Goal: Information Seeking & Learning: Learn about a topic

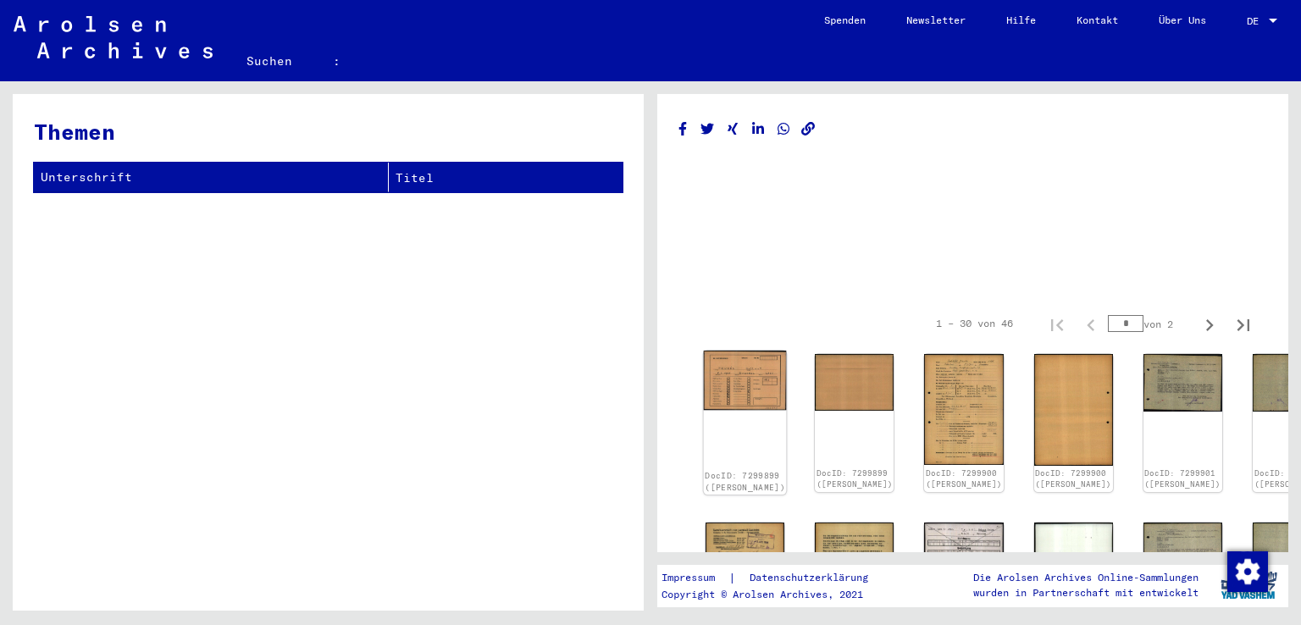
click at [737, 374] on img at bounding box center [745, 380] width 83 height 59
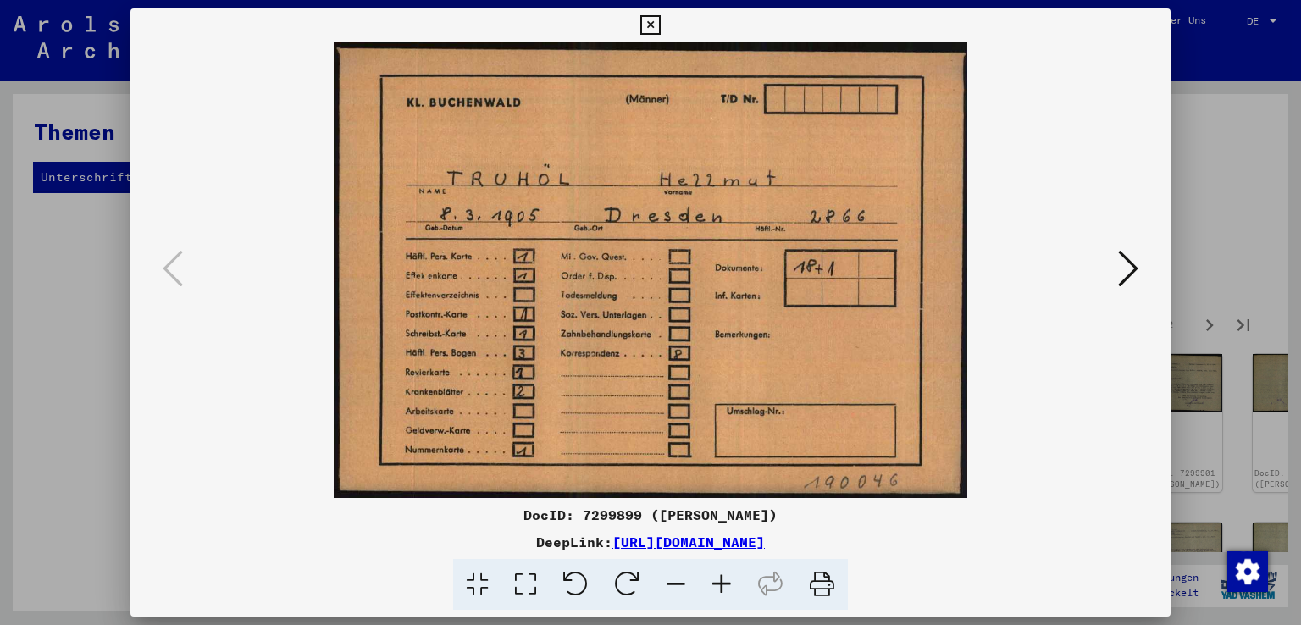
click at [1135, 266] on icon at bounding box center [1128, 268] width 20 height 41
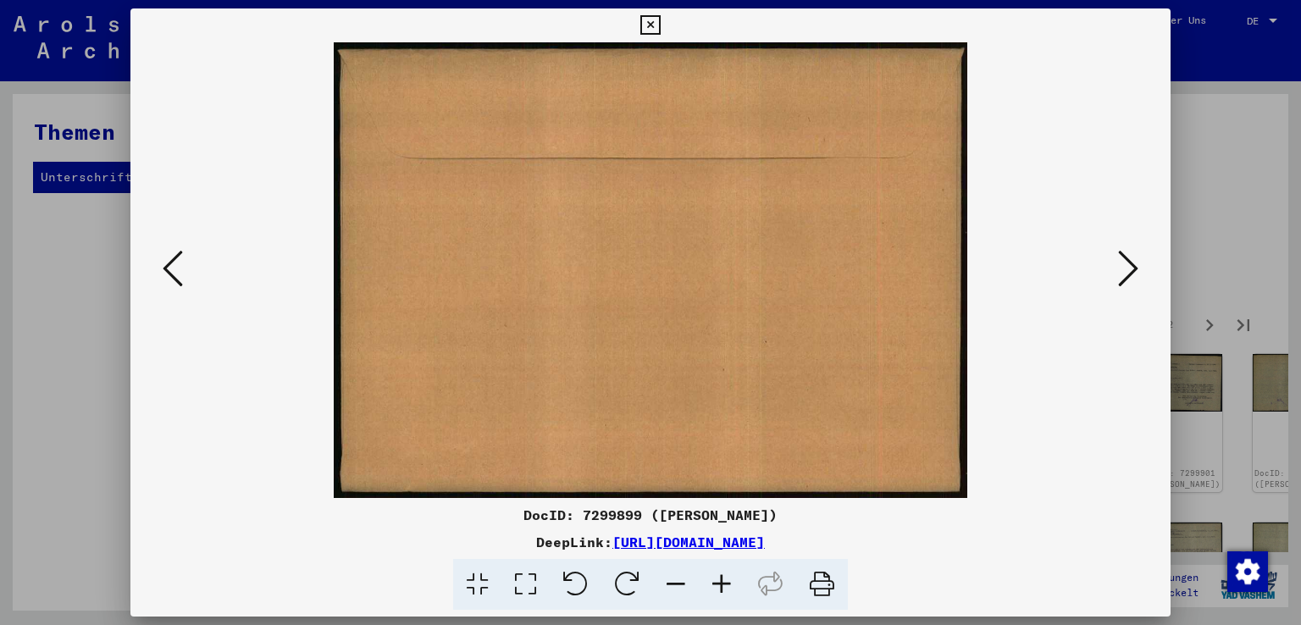
click at [1135, 266] on icon at bounding box center [1128, 268] width 20 height 41
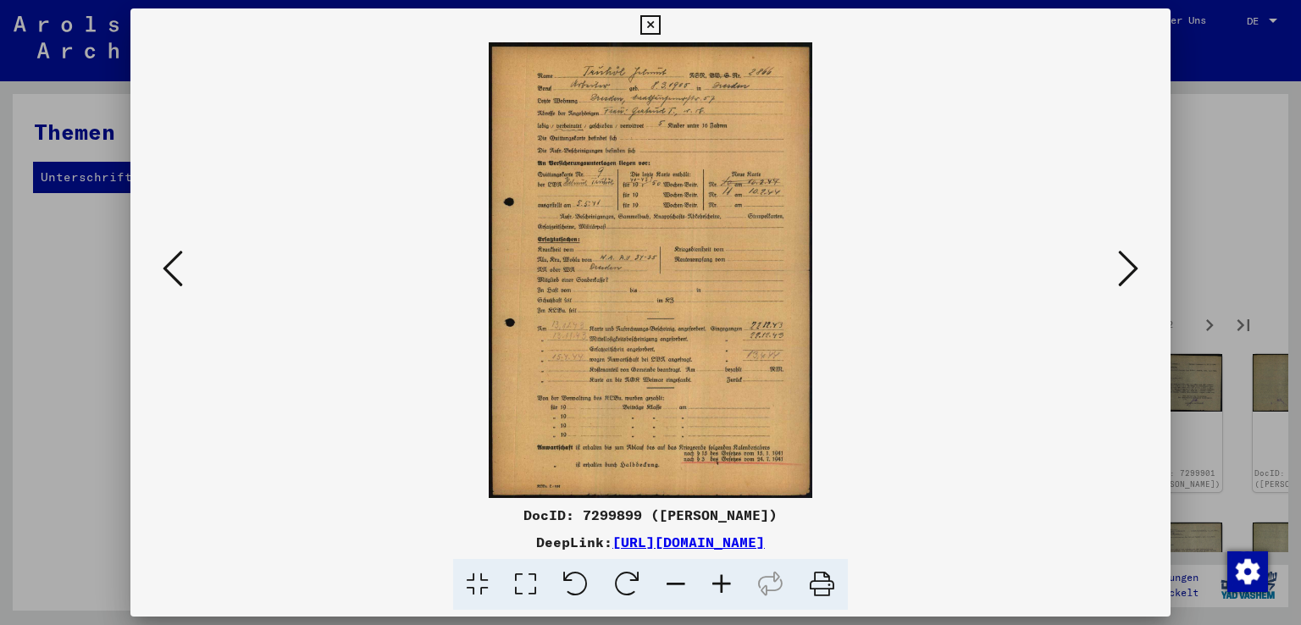
click at [727, 586] on icon at bounding box center [722, 585] width 46 height 52
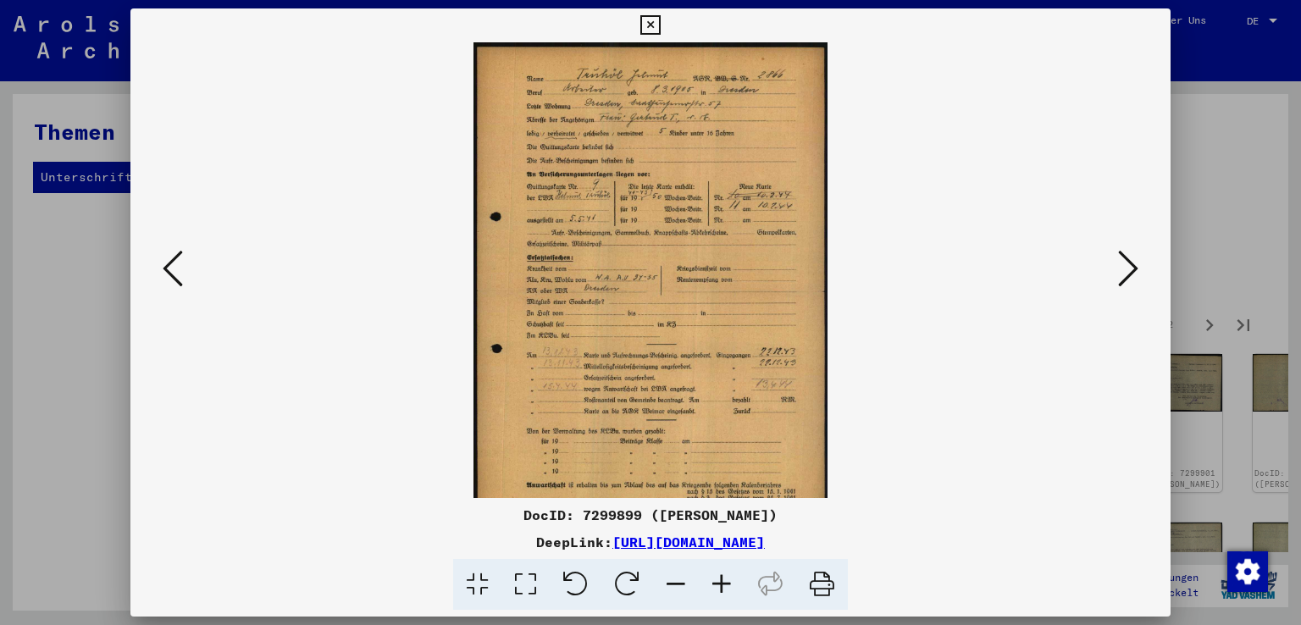
click at [727, 586] on icon at bounding box center [722, 585] width 46 height 52
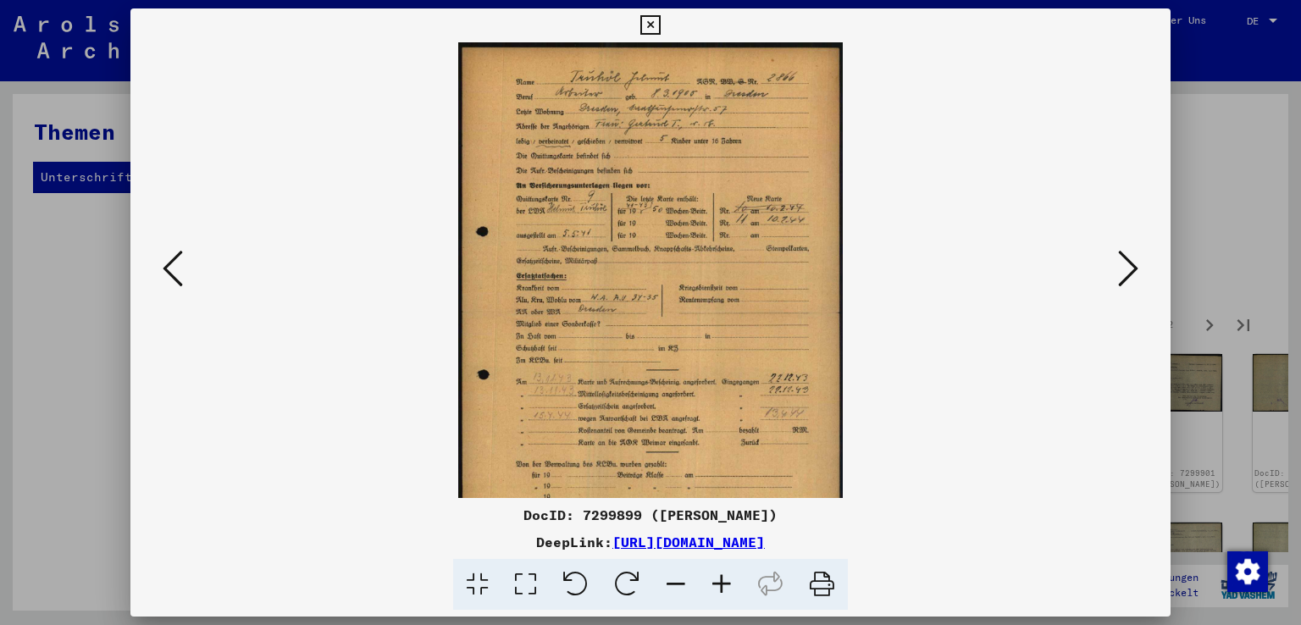
click at [727, 586] on icon at bounding box center [722, 585] width 46 height 52
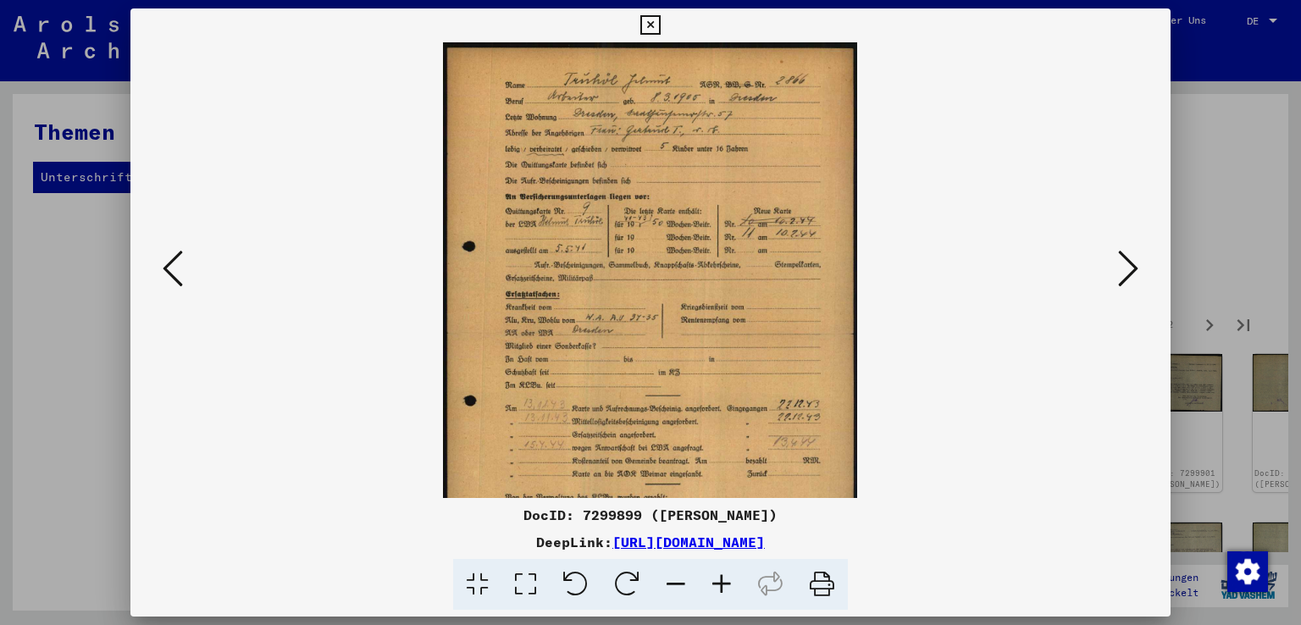
click at [727, 586] on icon at bounding box center [722, 585] width 46 height 52
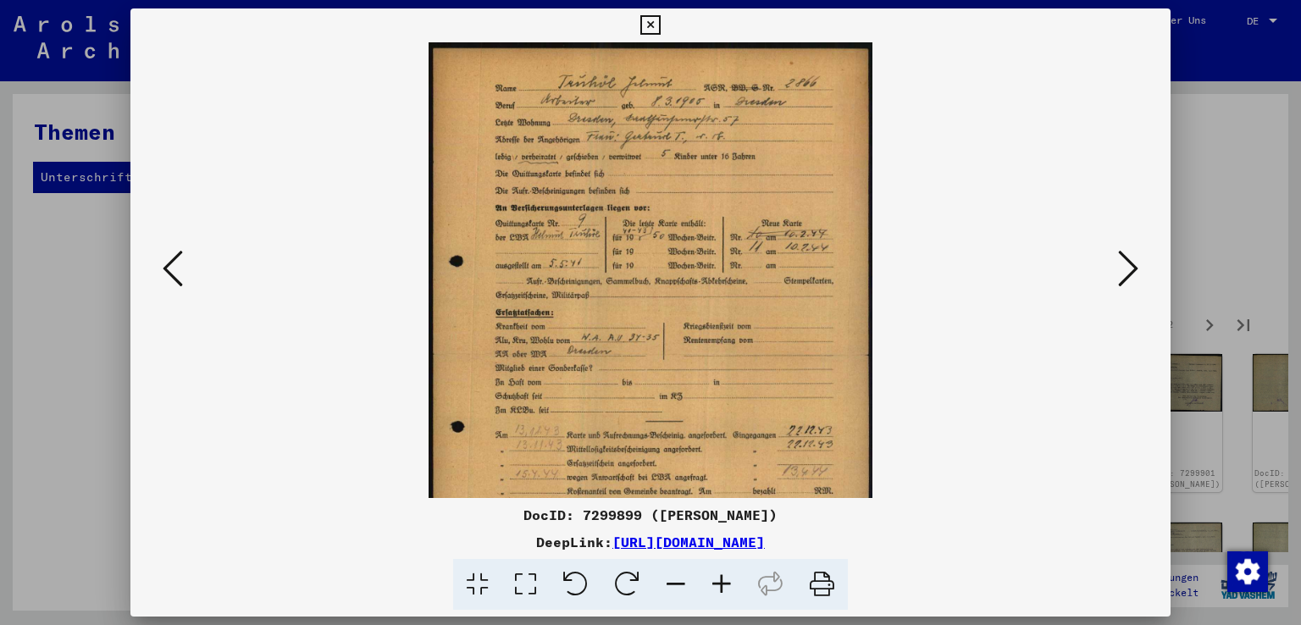
click at [727, 586] on icon at bounding box center [722, 585] width 46 height 52
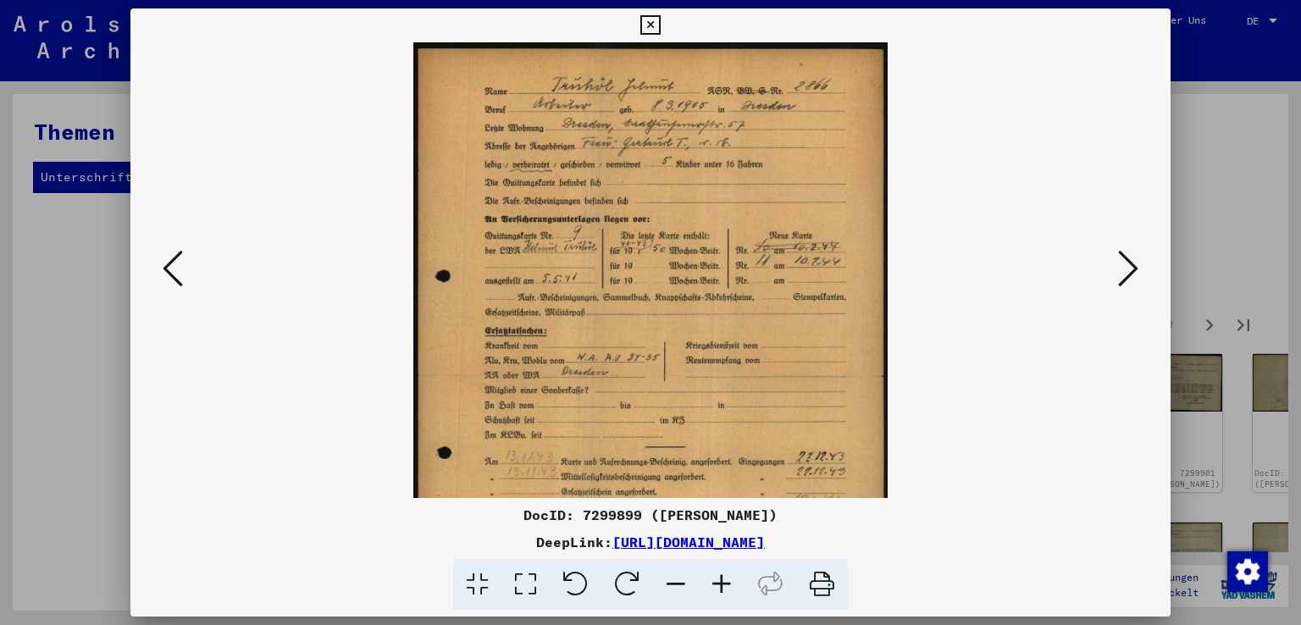
click at [727, 586] on icon at bounding box center [722, 585] width 46 height 52
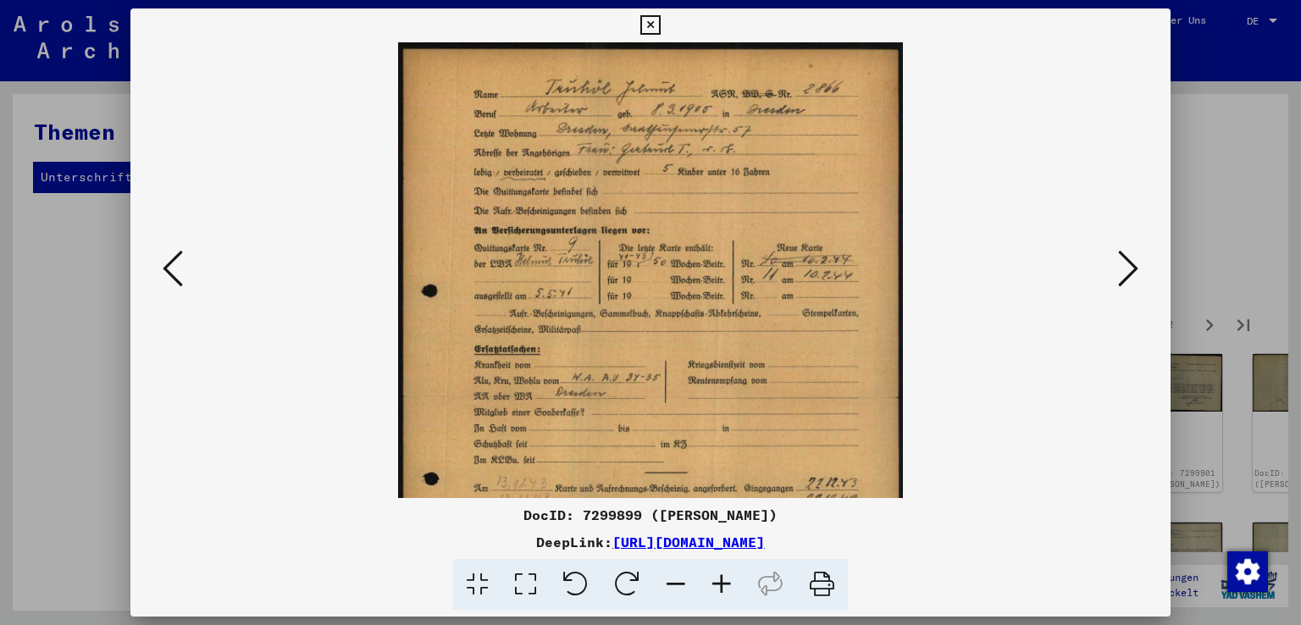
click at [727, 586] on icon at bounding box center [722, 585] width 46 height 52
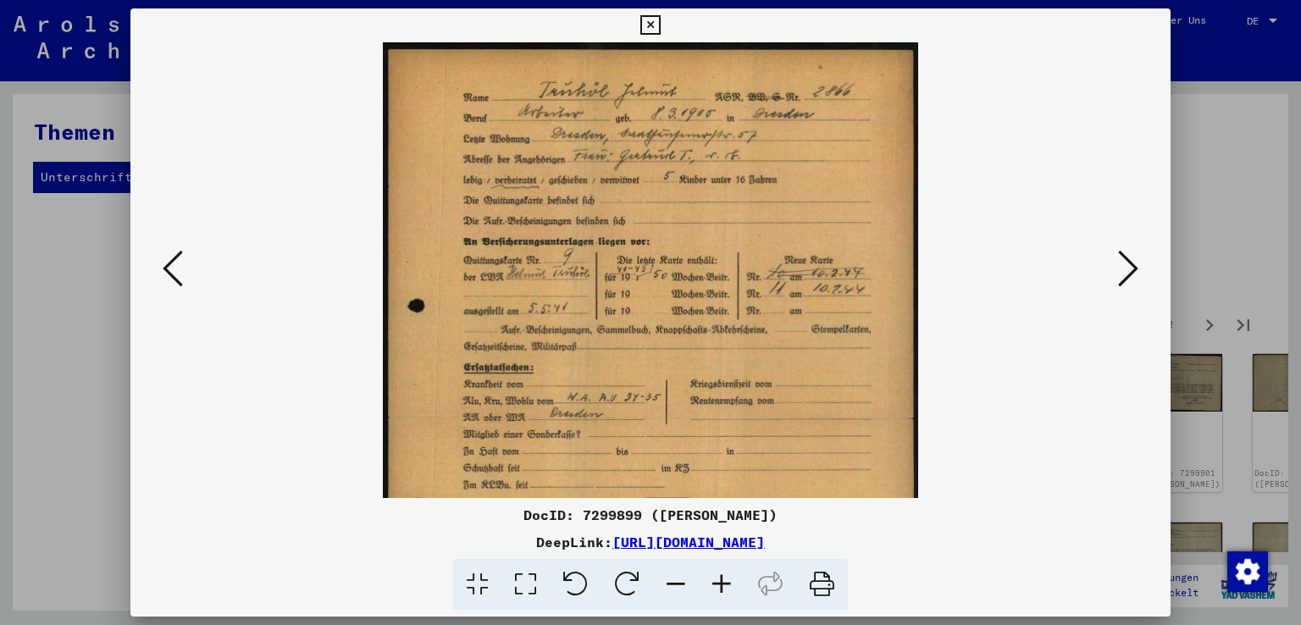
click at [727, 586] on icon at bounding box center [722, 585] width 46 height 52
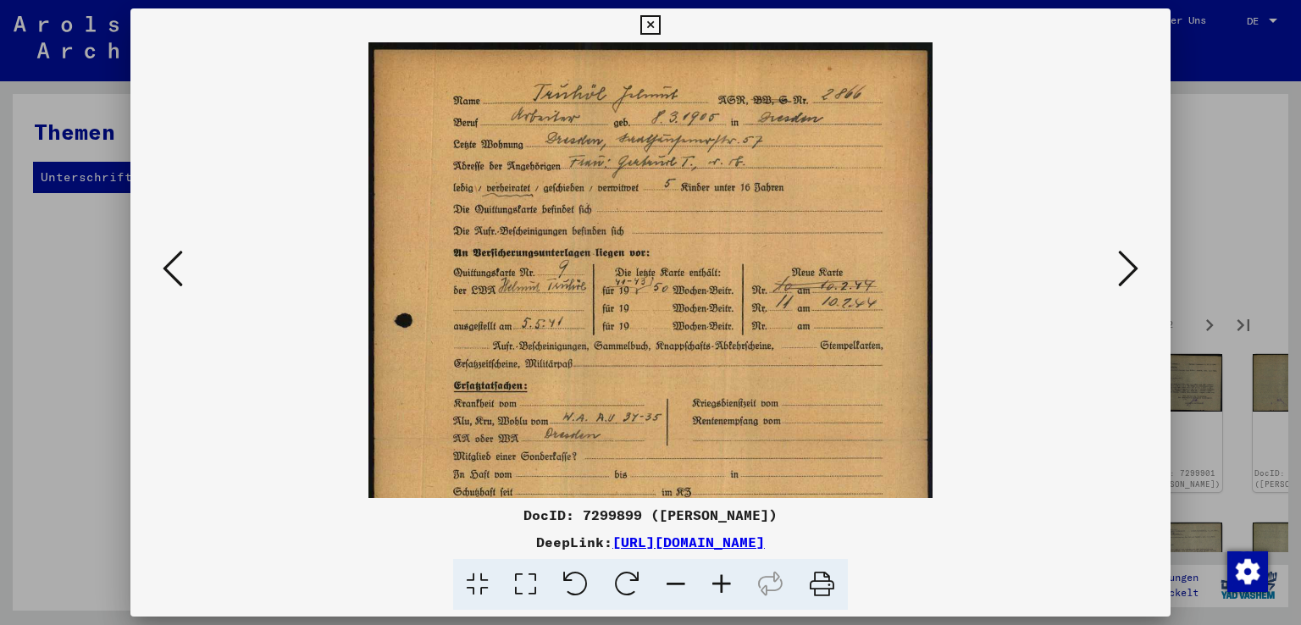
click at [727, 586] on icon at bounding box center [722, 585] width 46 height 52
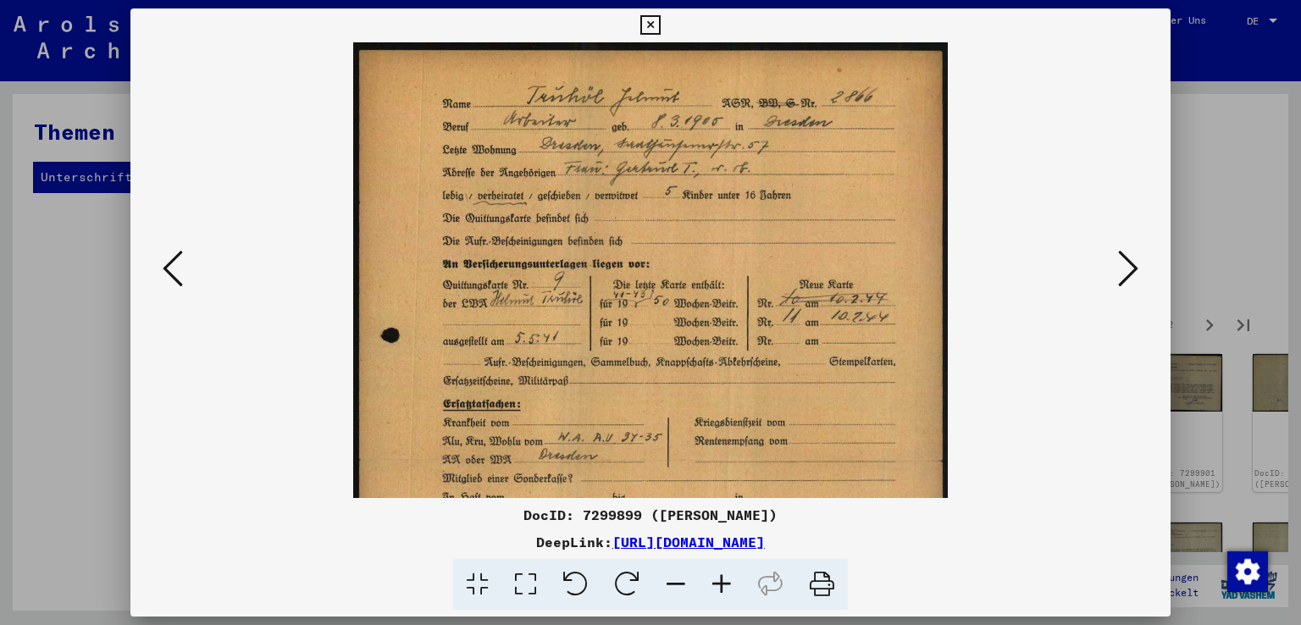
click at [727, 586] on icon at bounding box center [722, 585] width 46 height 52
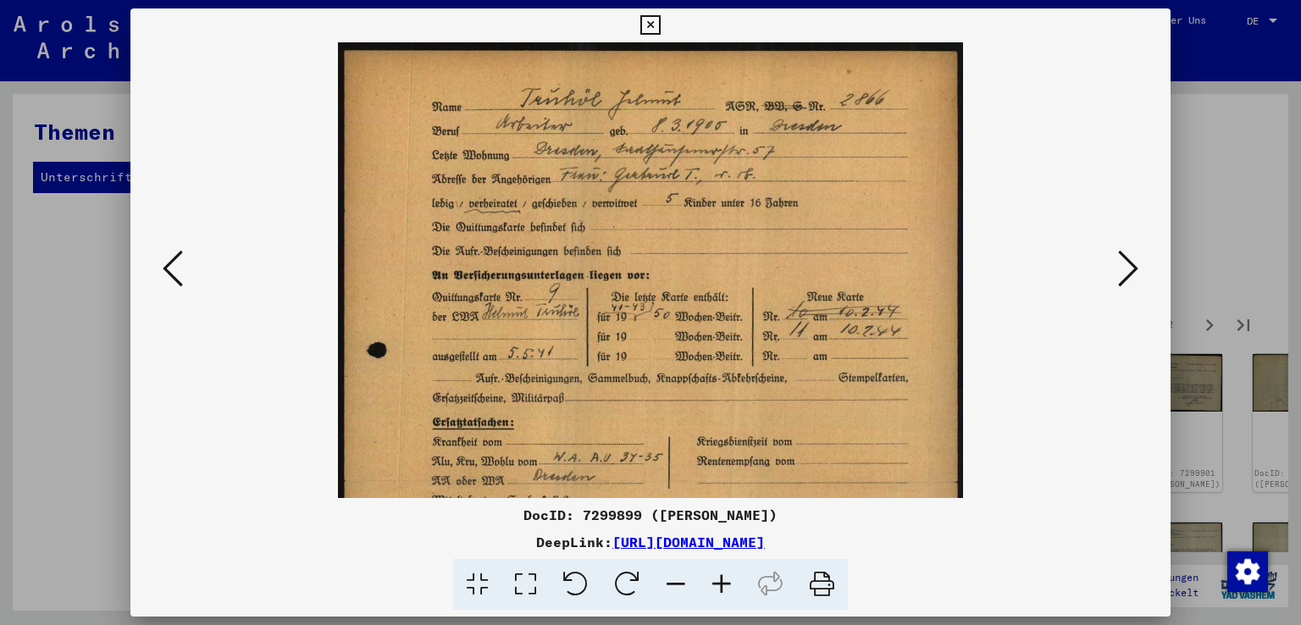
click at [727, 586] on icon at bounding box center [722, 585] width 46 height 52
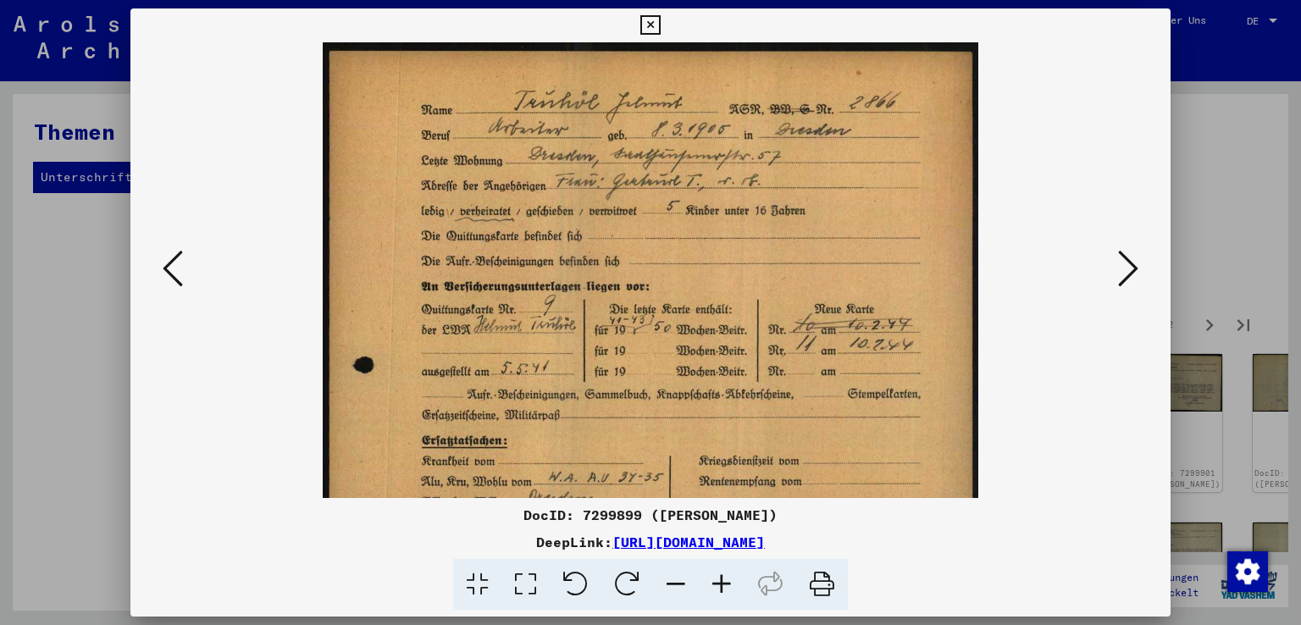
click at [727, 586] on icon at bounding box center [722, 585] width 46 height 52
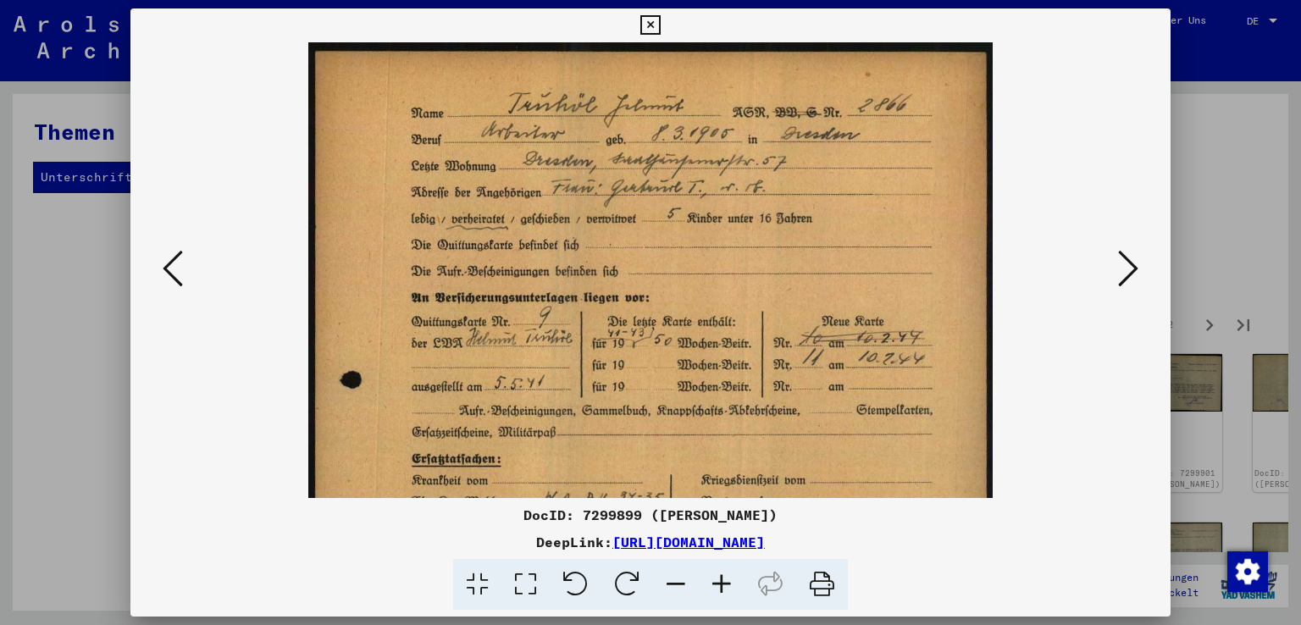
click at [727, 586] on icon at bounding box center [722, 585] width 46 height 52
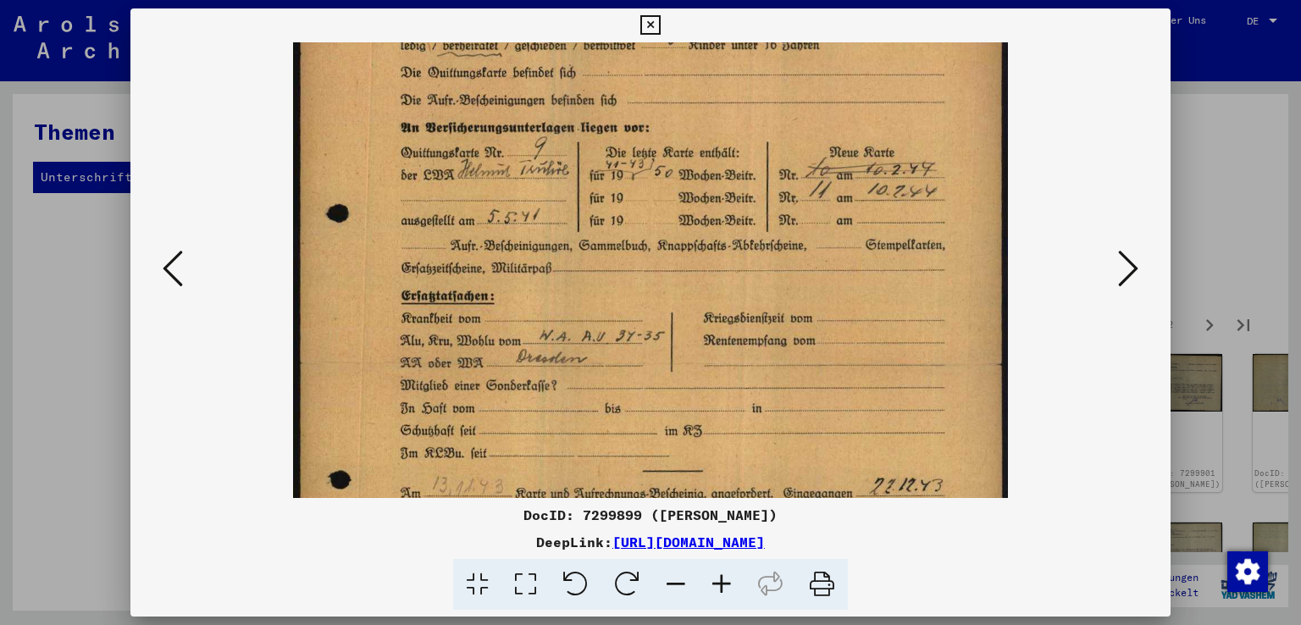
scroll to position [198, 0]
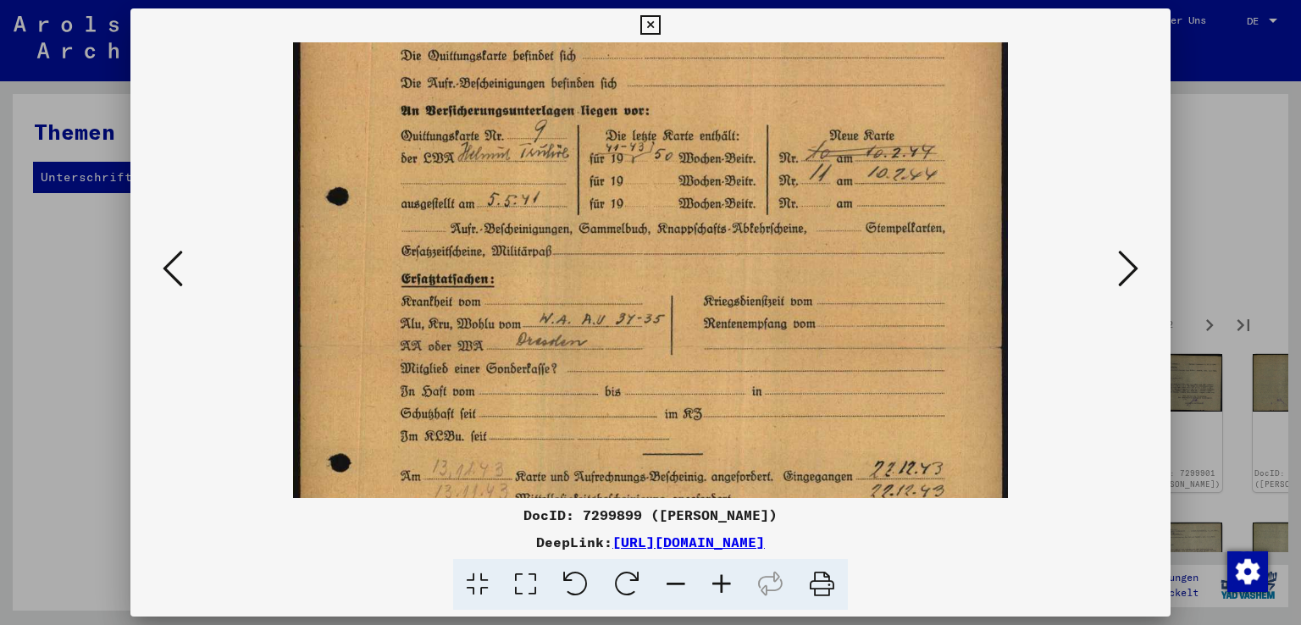
drag, startPoint x: 694, startPoint y: 403, endPoint x: 697, endPoint y: 215, distance: 188.1
click at [697, 215] on img at bounding box center [650, 347] width 715 height 1006
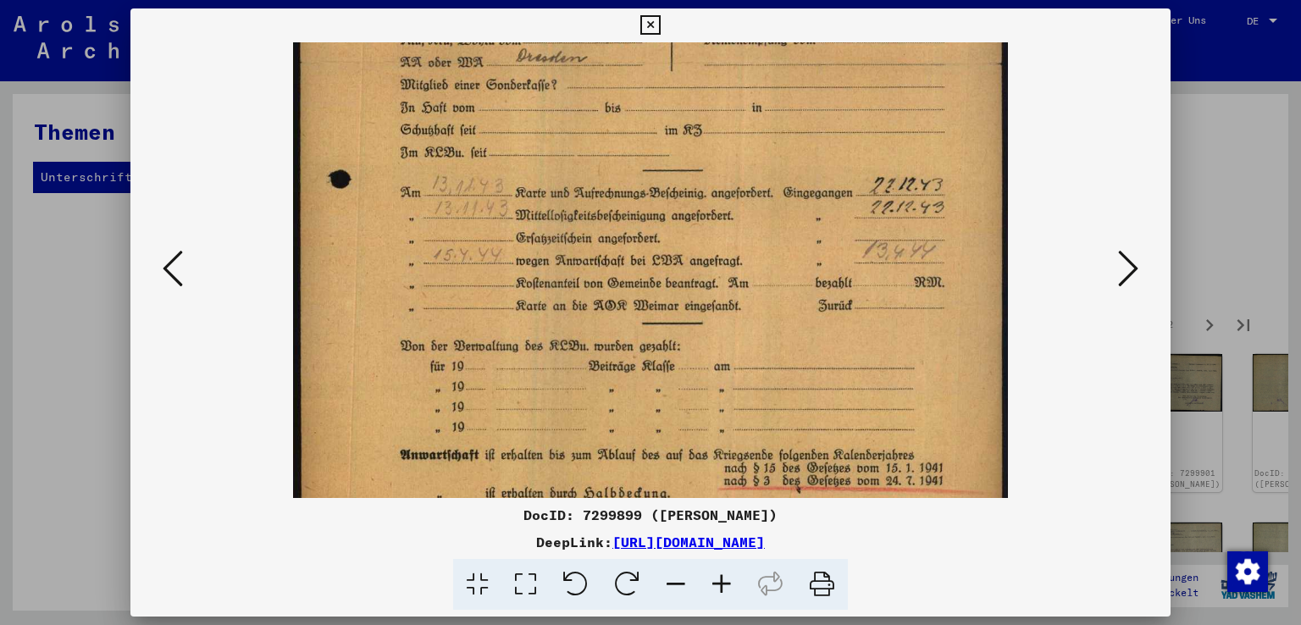
scroll to position [506, 0]
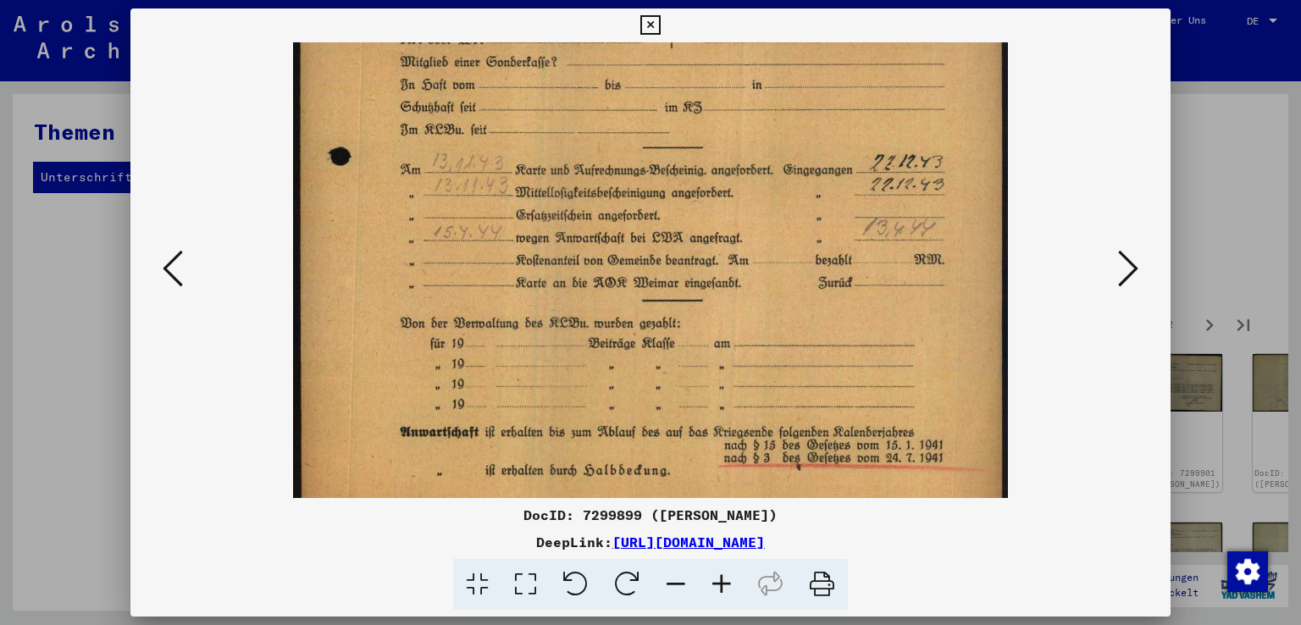
drag, startPoint x: 660, startPoint y: 428, endPoint x: 678, endPoint y: 138, distance: 290.3
click at [678, 138] on img at bounding box center [650, 40] width 715 height 1006
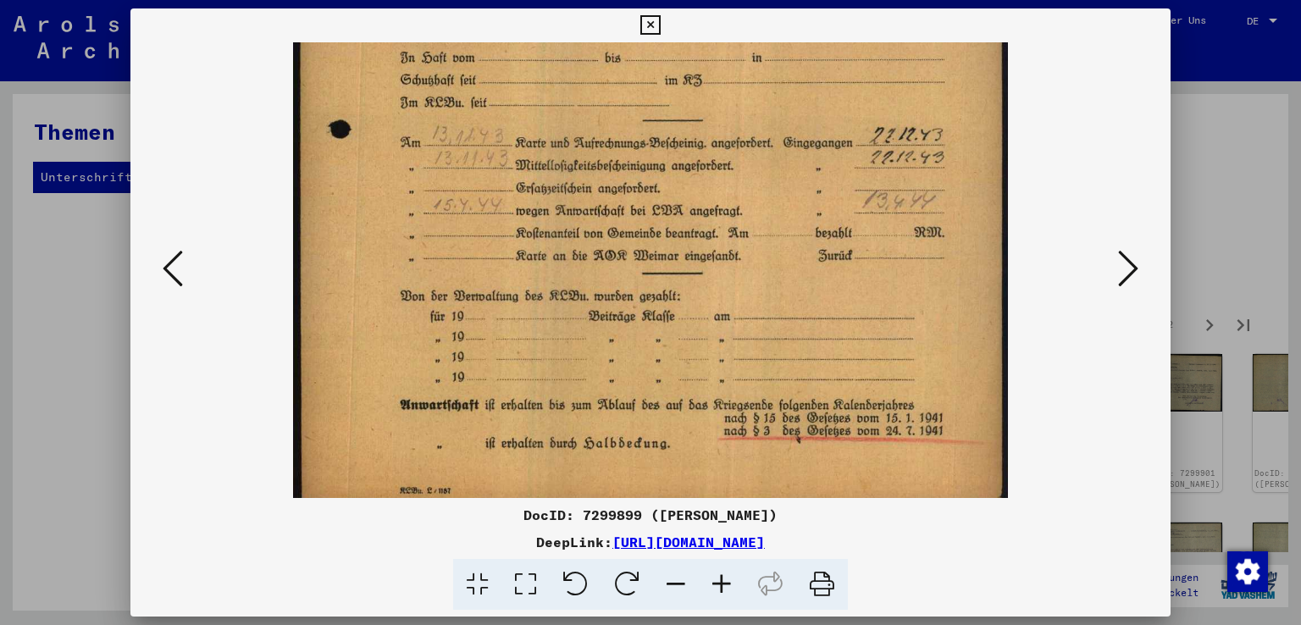
scroll to position [550, 0]
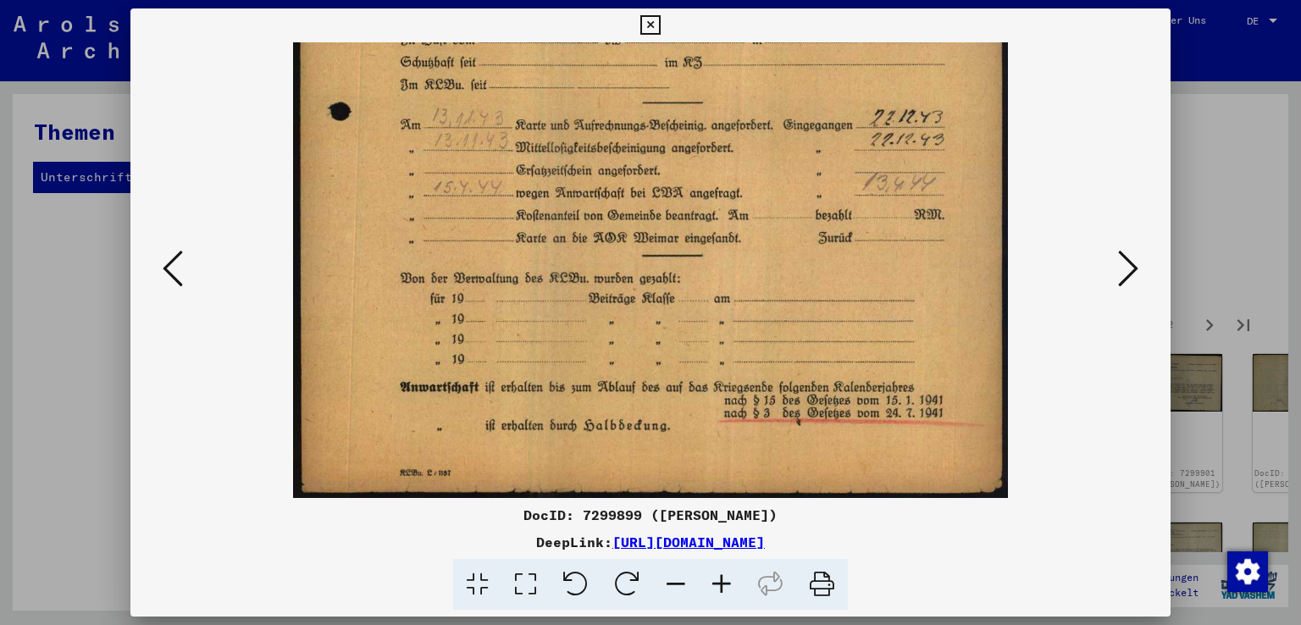
drag, startPoint x: 657, startPoint y: 394, endPoint x: 653, endPoint y: 296, distance: 98.4
click at [1128, 269] on icon at bounding box center [1128, 268] width 20 height 41
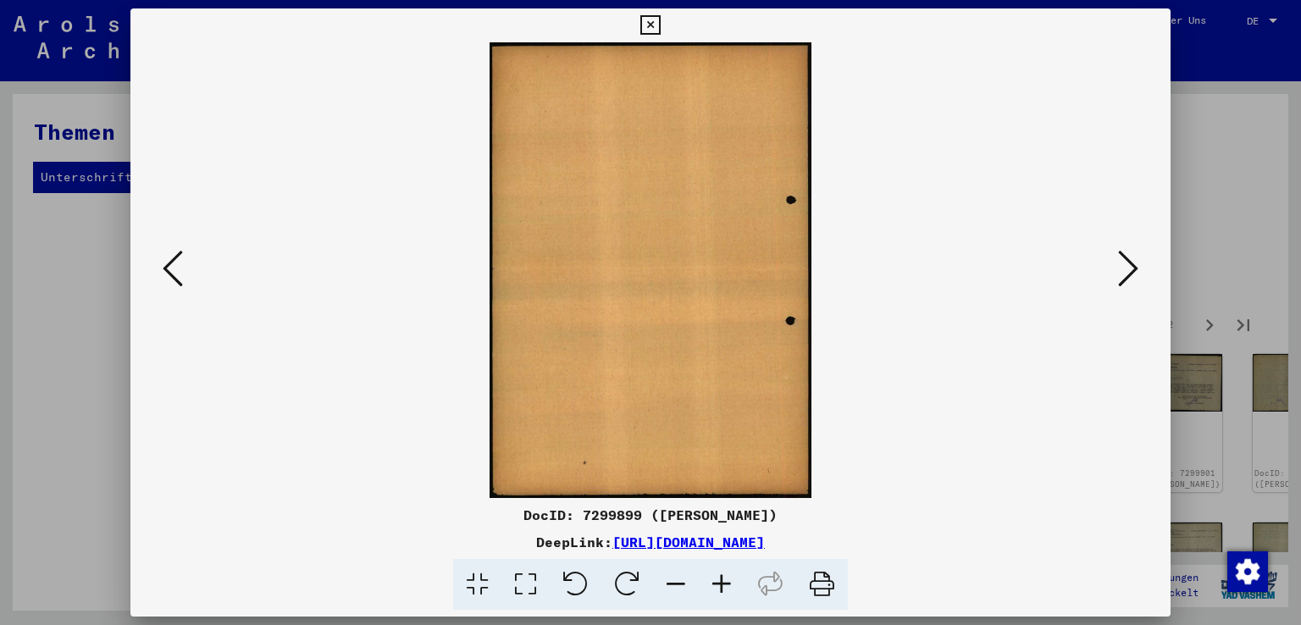
scroll to position [0, 0]
click at [1128, 269] on icon at bounding box center [1128, 268] width 20 height 41
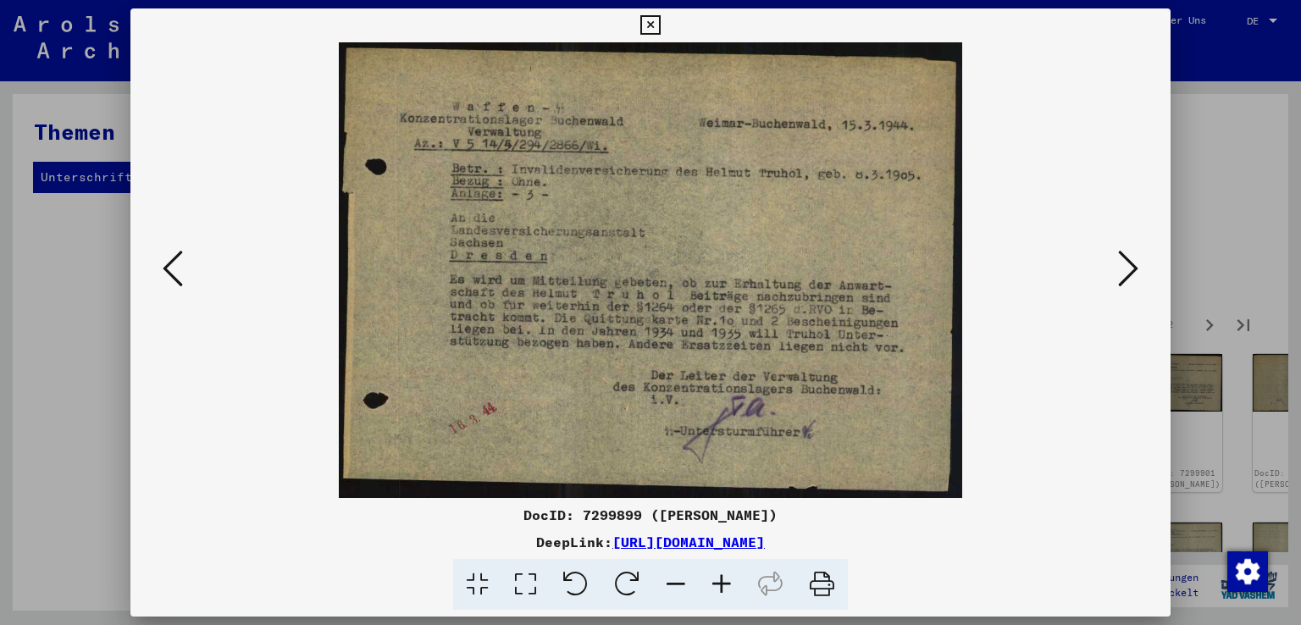
click at [722, 586] on icon at bounding box center [722, 585] width 46 height 52
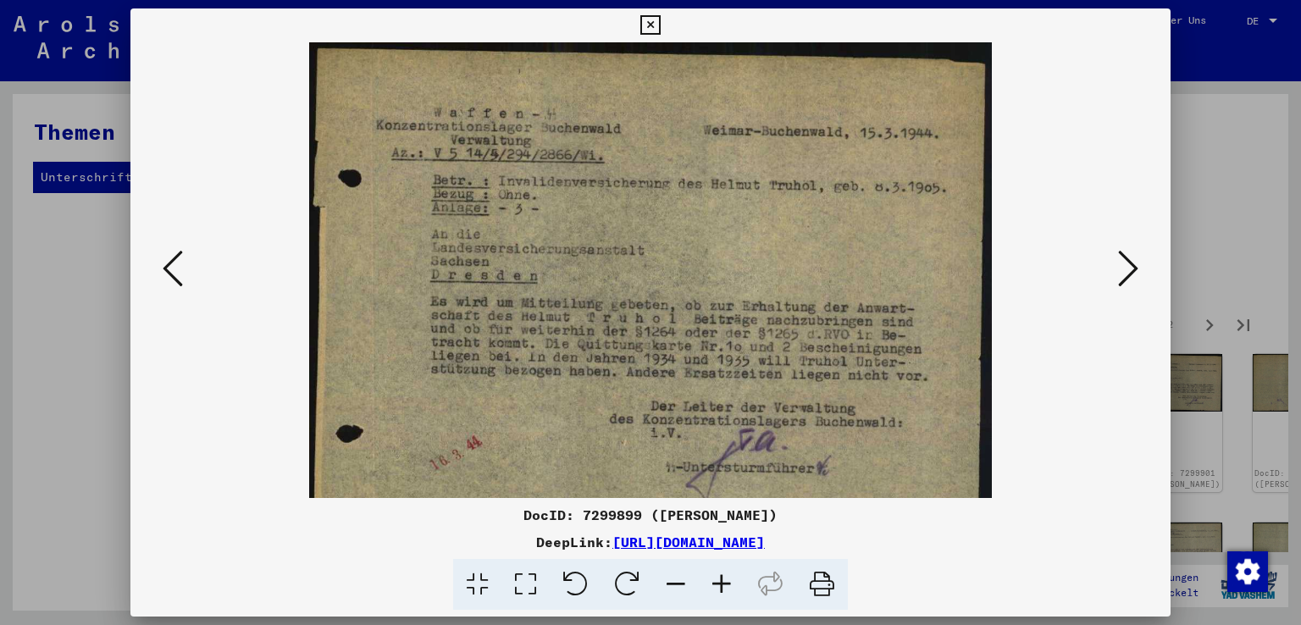
click at [722, 586] on icon at bounding box center [722, 585] width 46 height 52
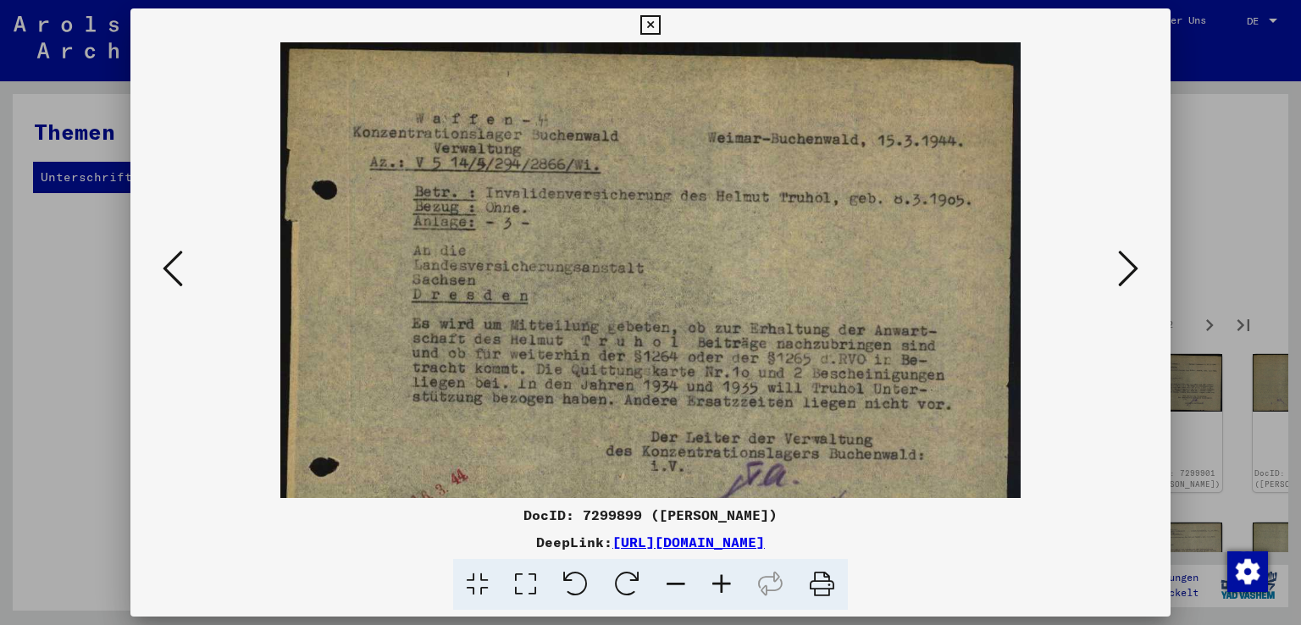
click at [722, 586] on icon at bounding box center [722, 585] width 46 height 52
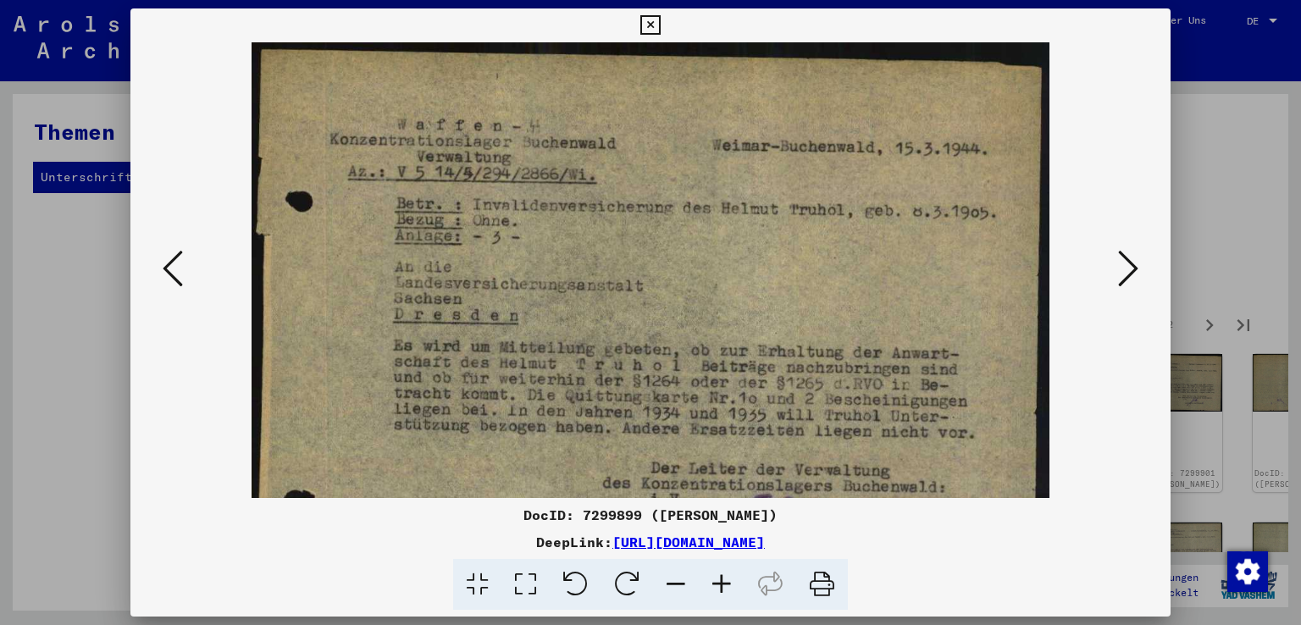
click at [722, 586] on icon at bounding box center [722, 585] width 46 height 52
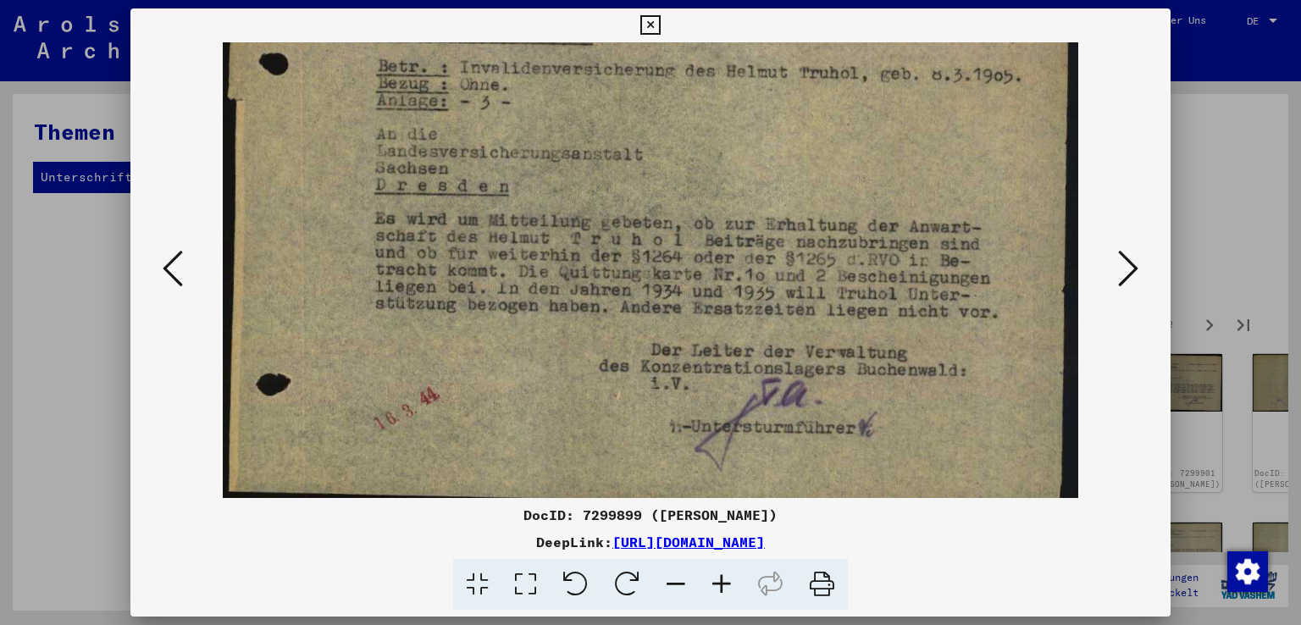
scroll to position [169, 0]
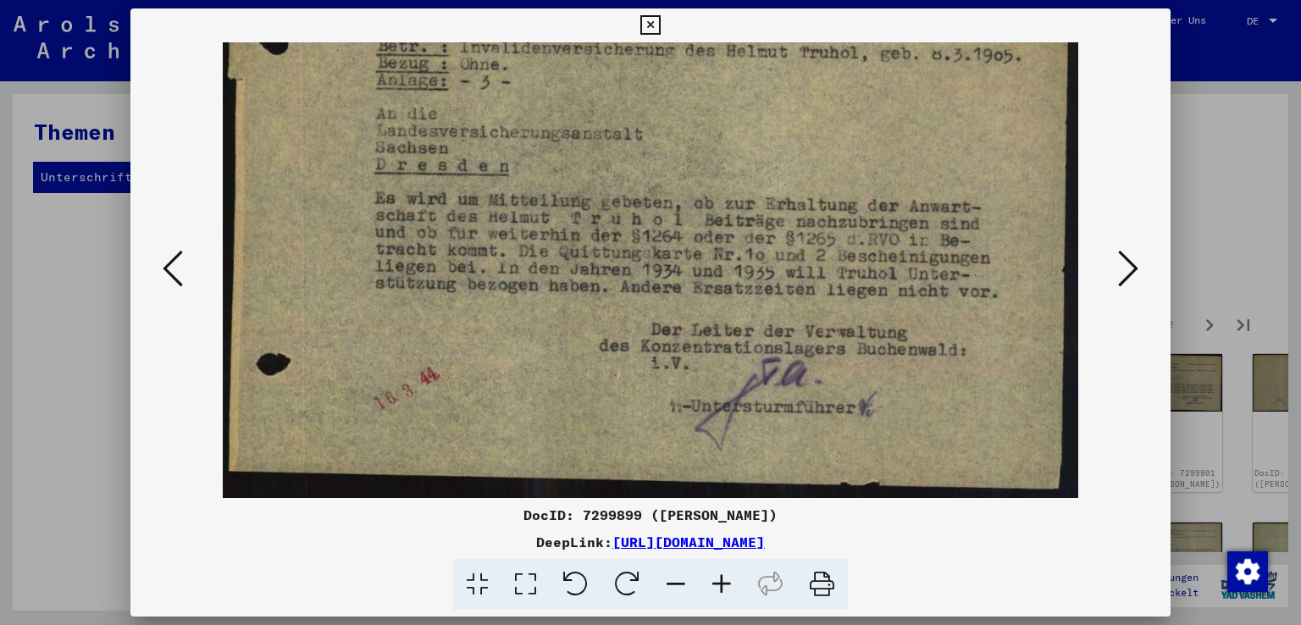
drag, startPoint x: 640, startPoint y: 428, endPoint x: 685, endPoint y: 247, distance: 187.0
click at [685, 247] on img at bounding box center [651, 185] width 857 height 625
click at [1136, 263] on icon at bounding box center [1128, 268] width 20 height 41
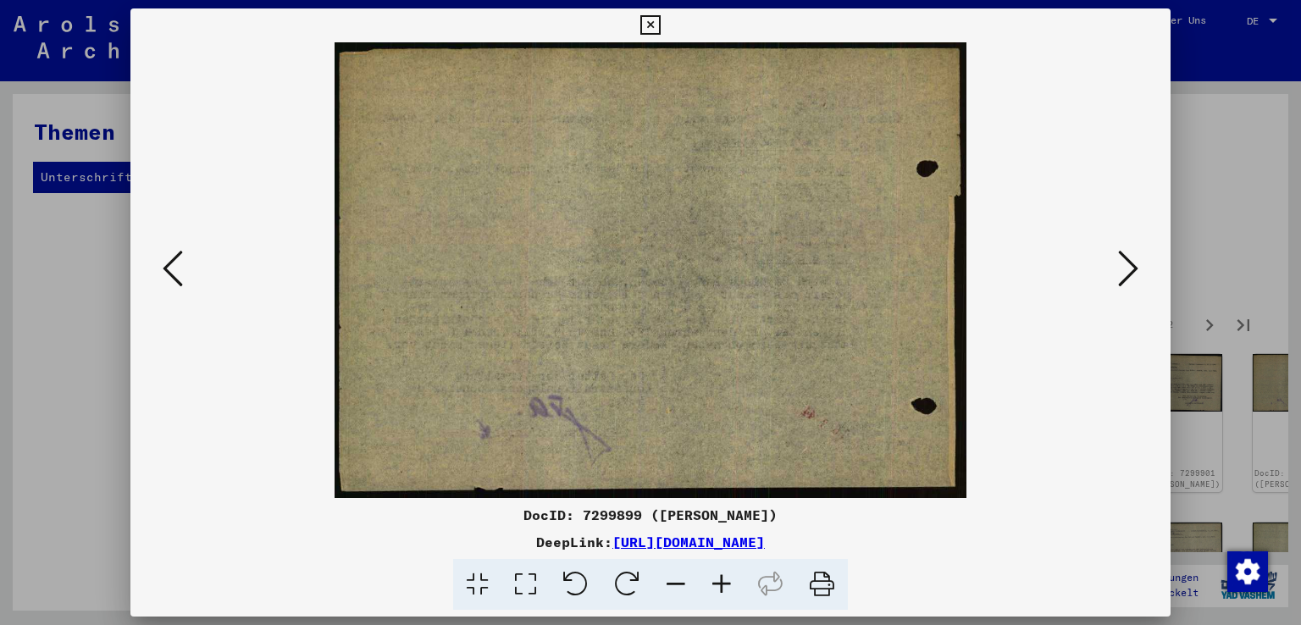
scroll to position [0, 0]
click at [676, 583] on icon at bounding box center [676, 585] width 46 height 52
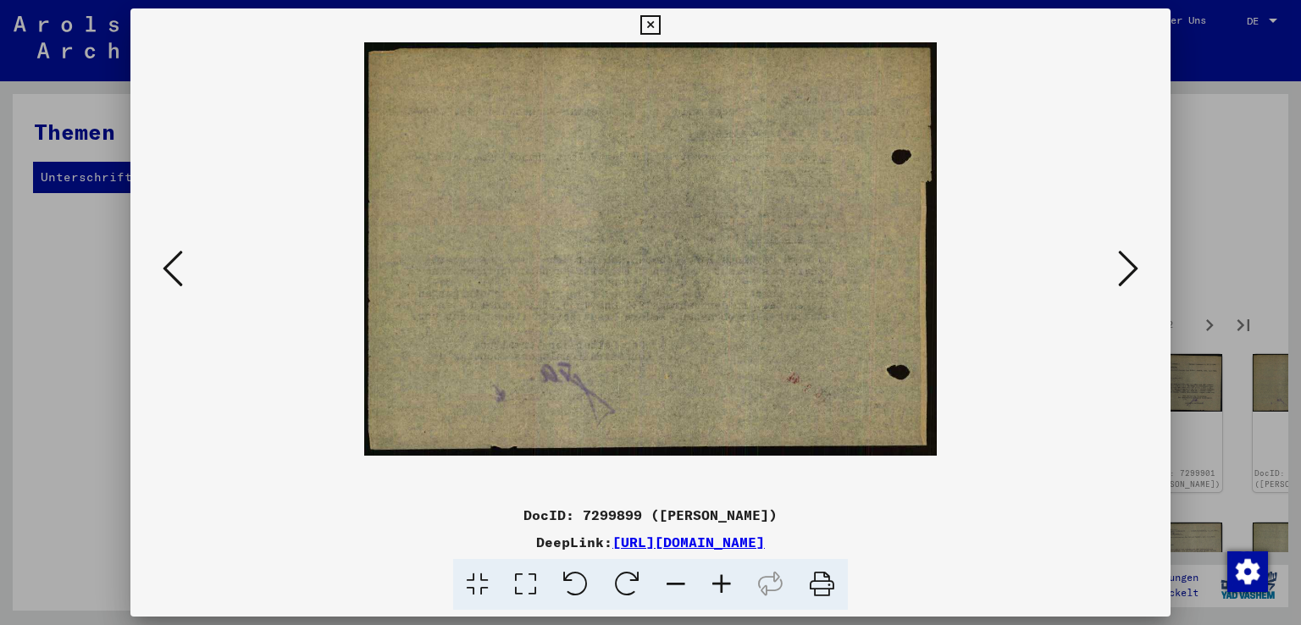
click at [678, 578] on icon at bounding box center [676, 585] width 46 height 52
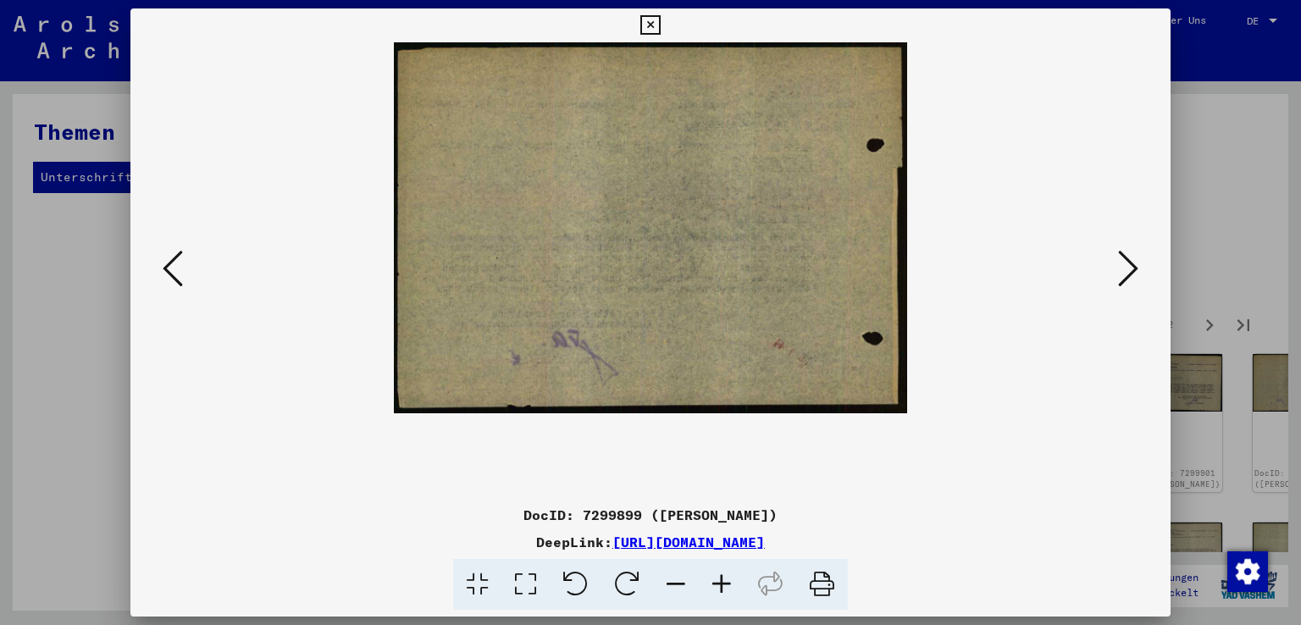
click at [678, 578] on icon at bounding box center [676, 585] width 46 height 52
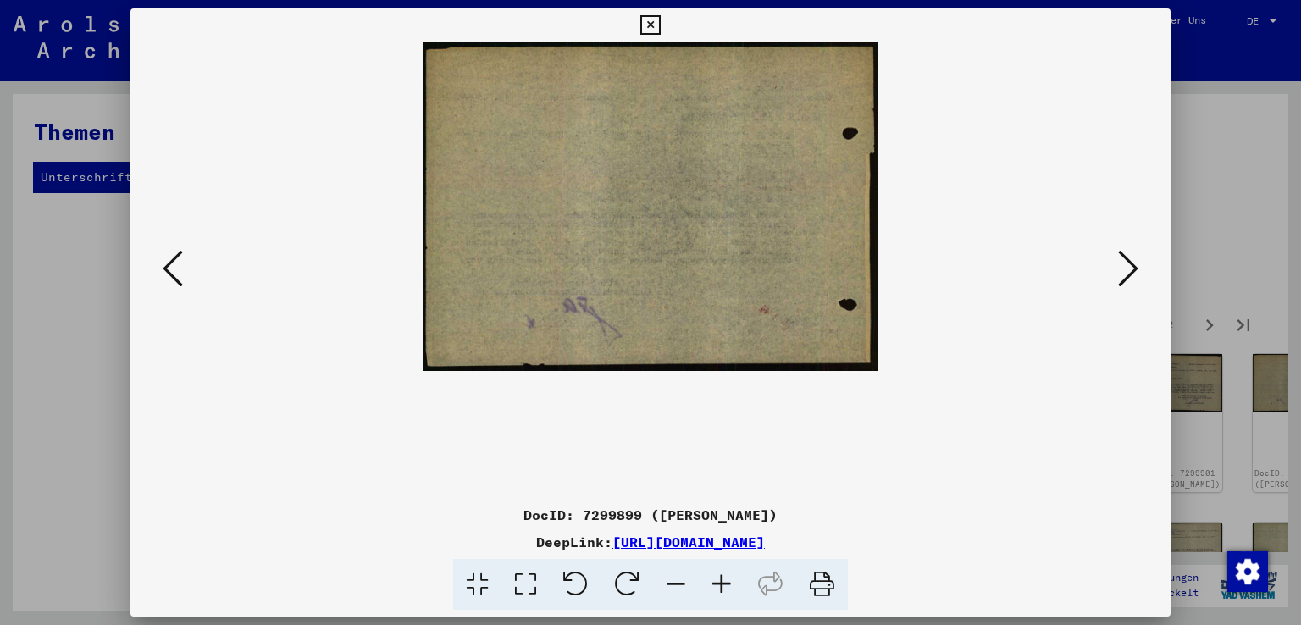
click at [679, 578] on icon at bounding box center [676, 585] width 46 height 52
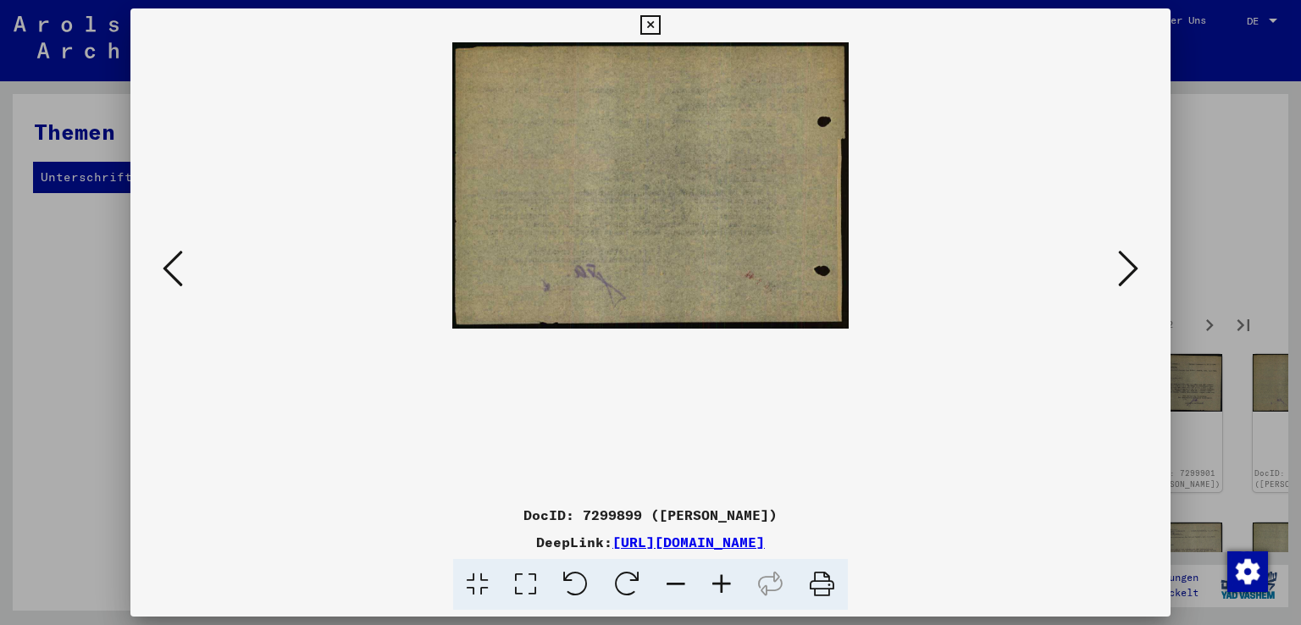
click at [679, 578] on icon at bounding box center [676, 585] width 46 height 52
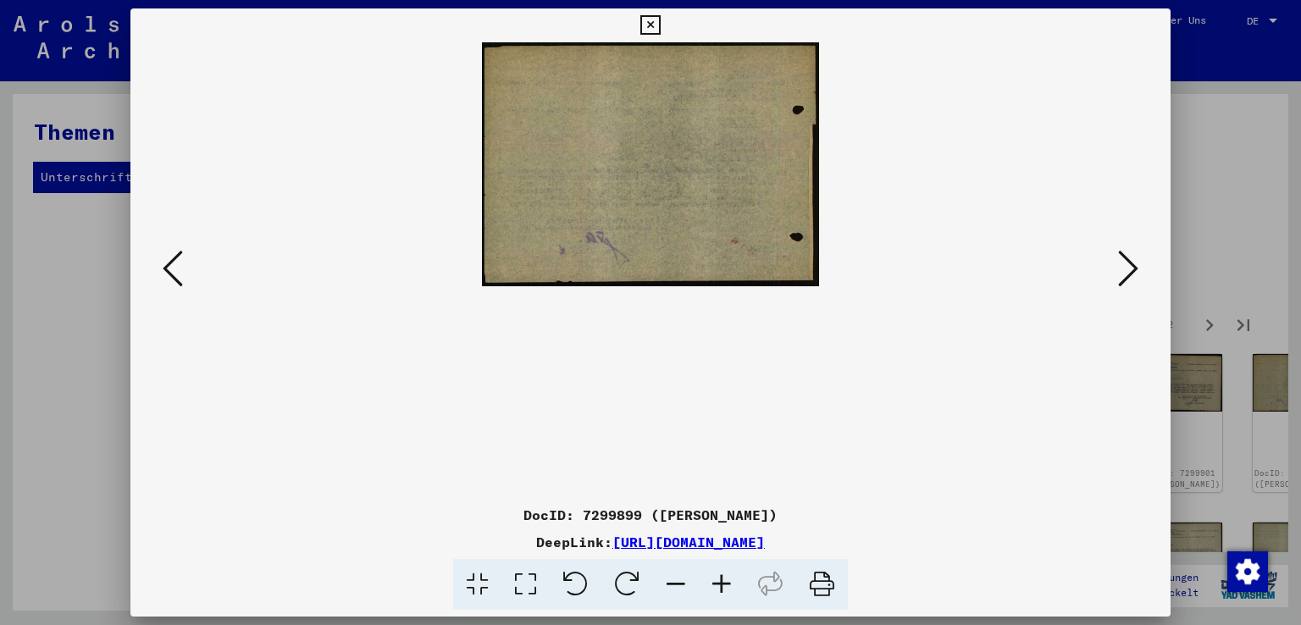
click at [1136, 266] on icon at bounding box center [1128, 268] width 20 height 41
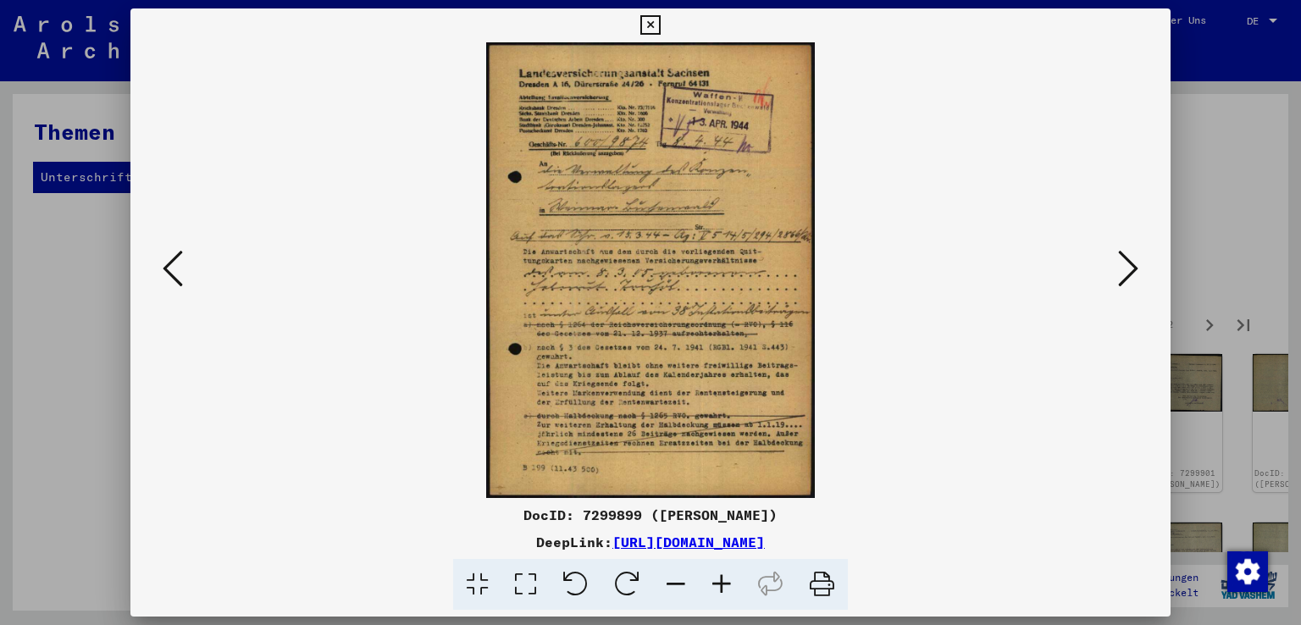
click at [723, 584] on icon at bounding box center [722, 585] width 46 height 52
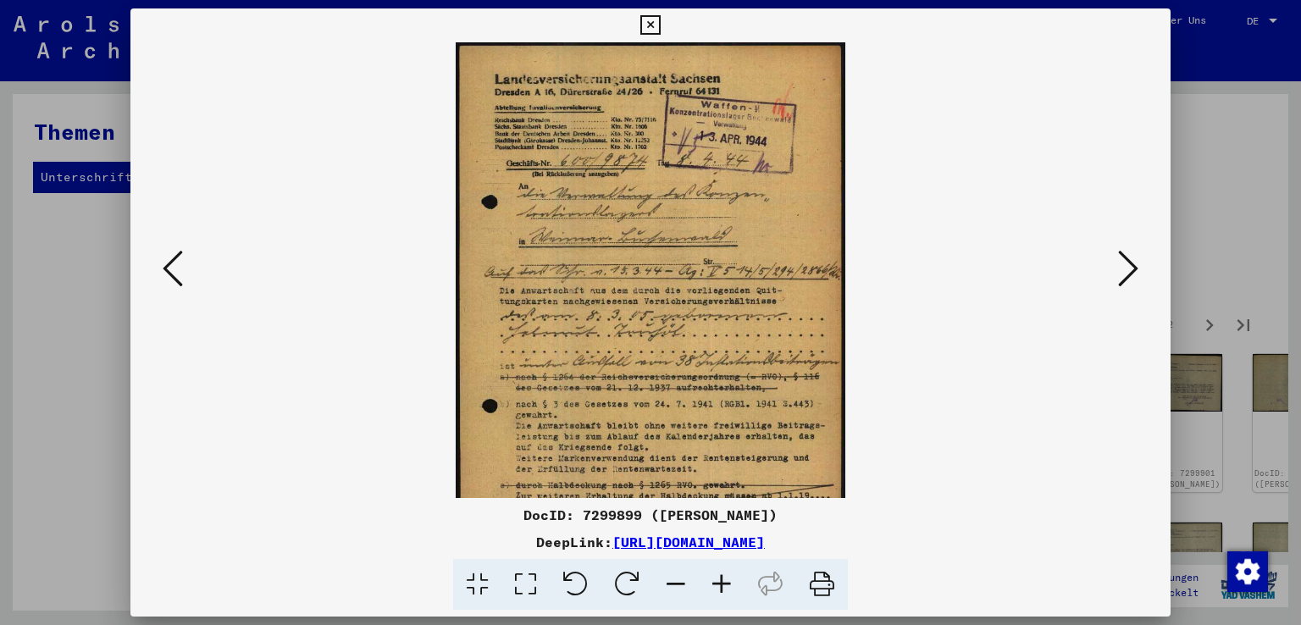
click at [723, 584] on icon at bounding box center [722, 585] width 46 height 52
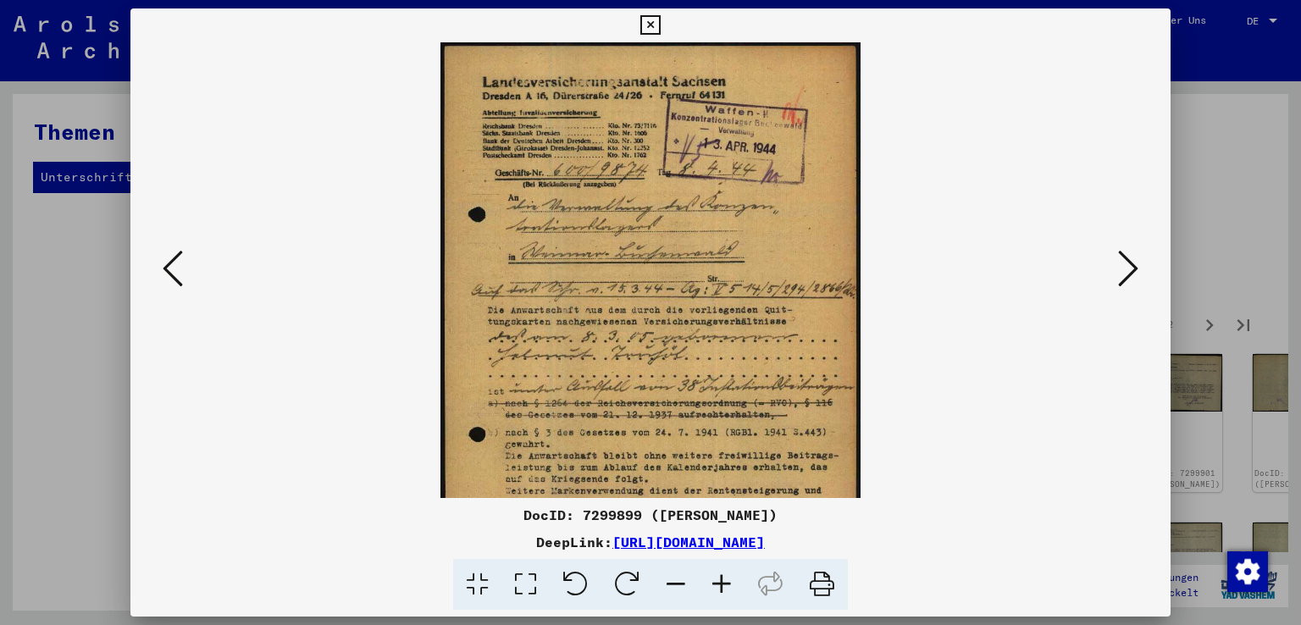
click at [723, 584] on icon at bounding box center [722, 585] width 46 height 52
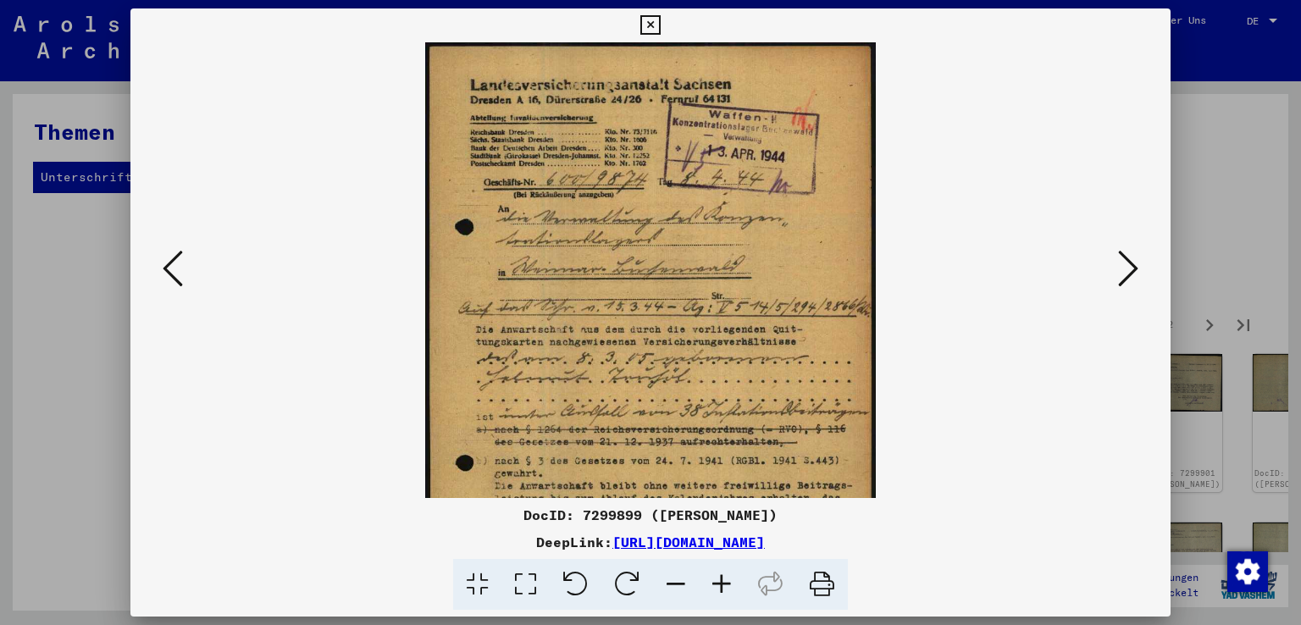
click at [723, 584] on icon at bounding box center [722, 585] width 46 height 52
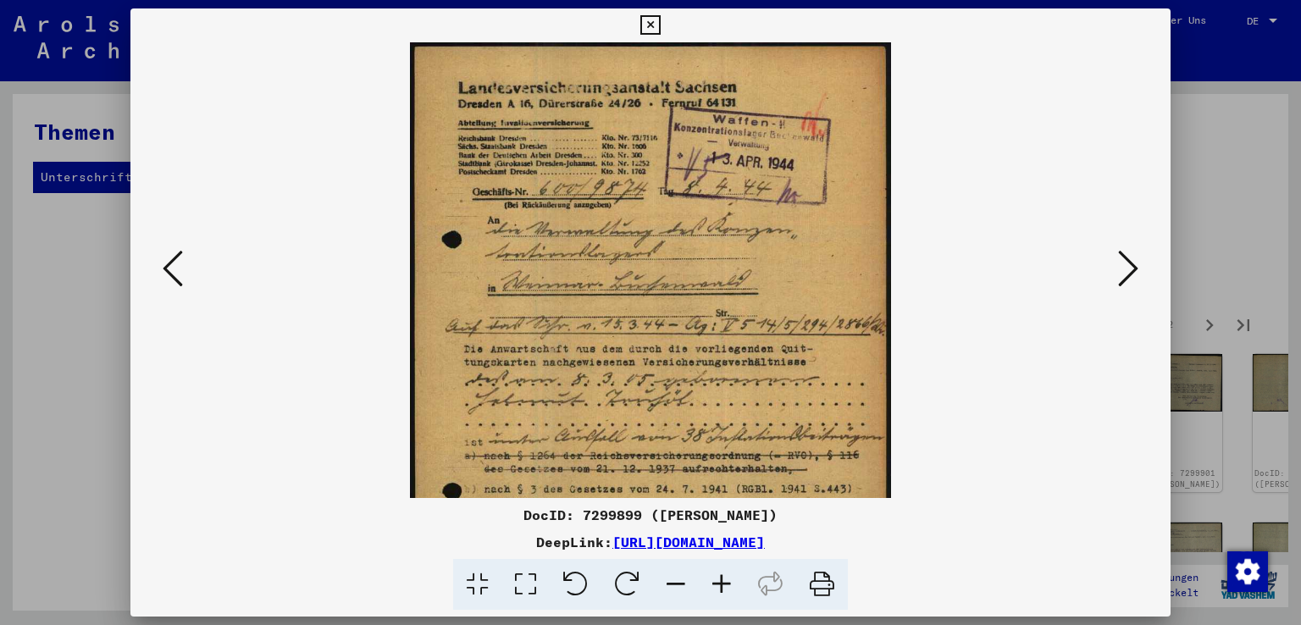
click at [723, 584] on icon at bounding box center [722, 585] width 46 height 52
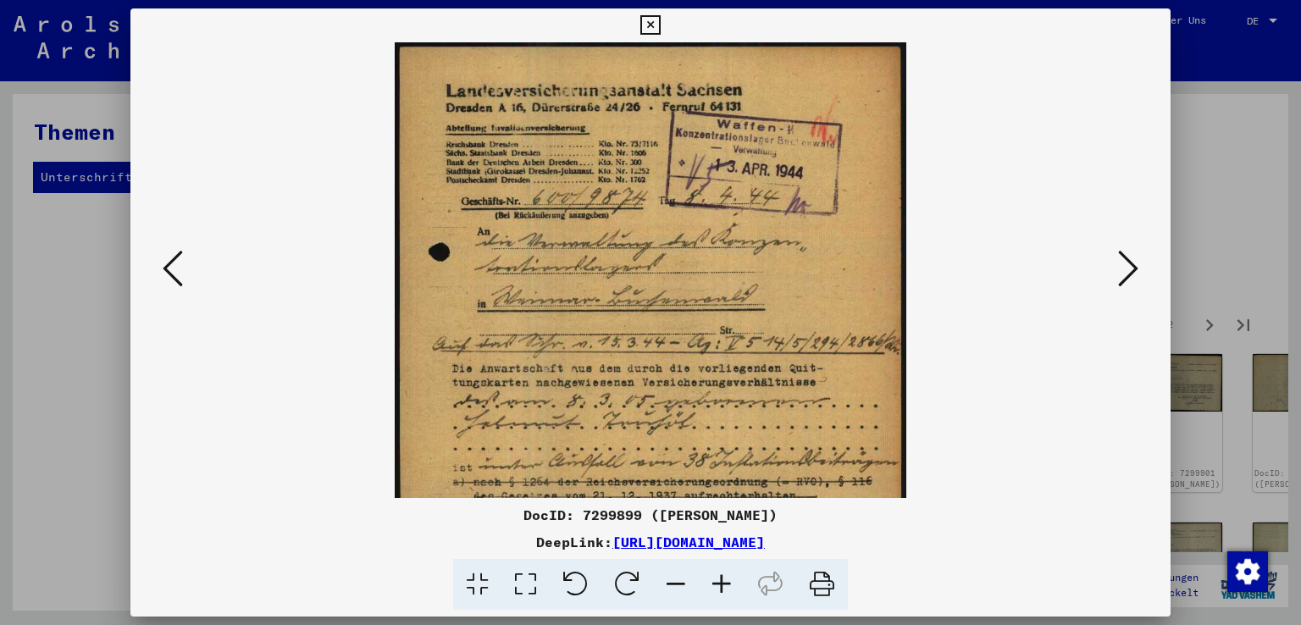
click at [723, 584] on icon at bounding box center [722, 585] width 46 height 52
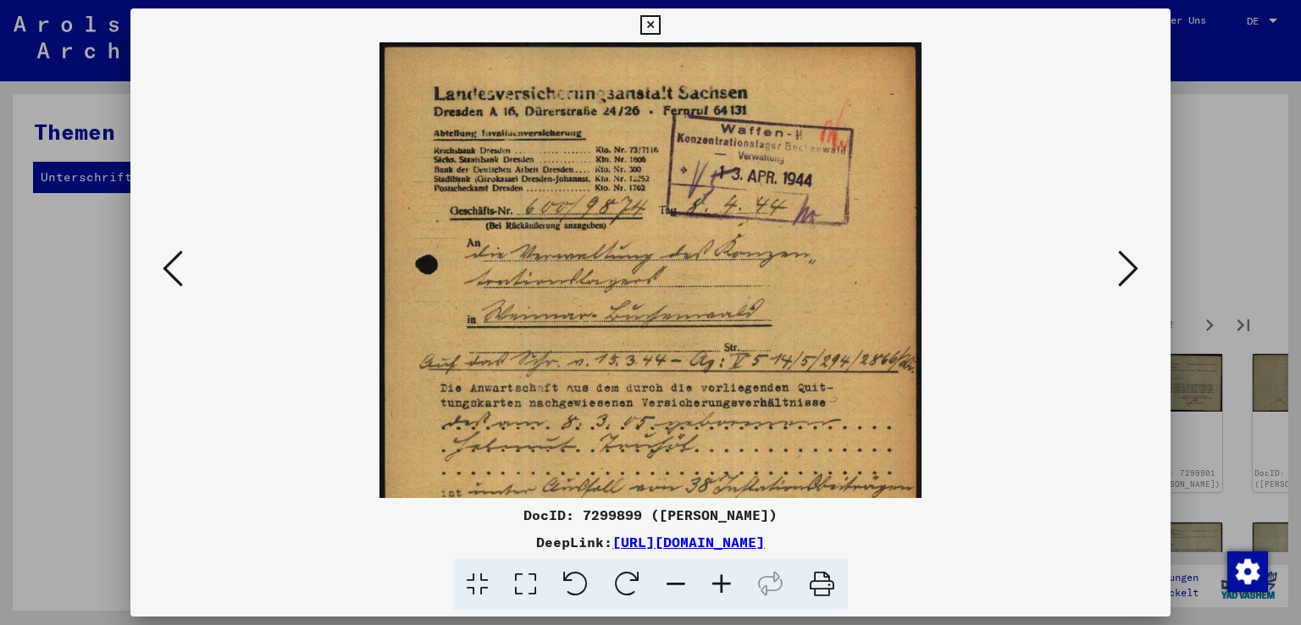
click at [723, 584] on icon at bounding box center [722, 585] width 46 height 52
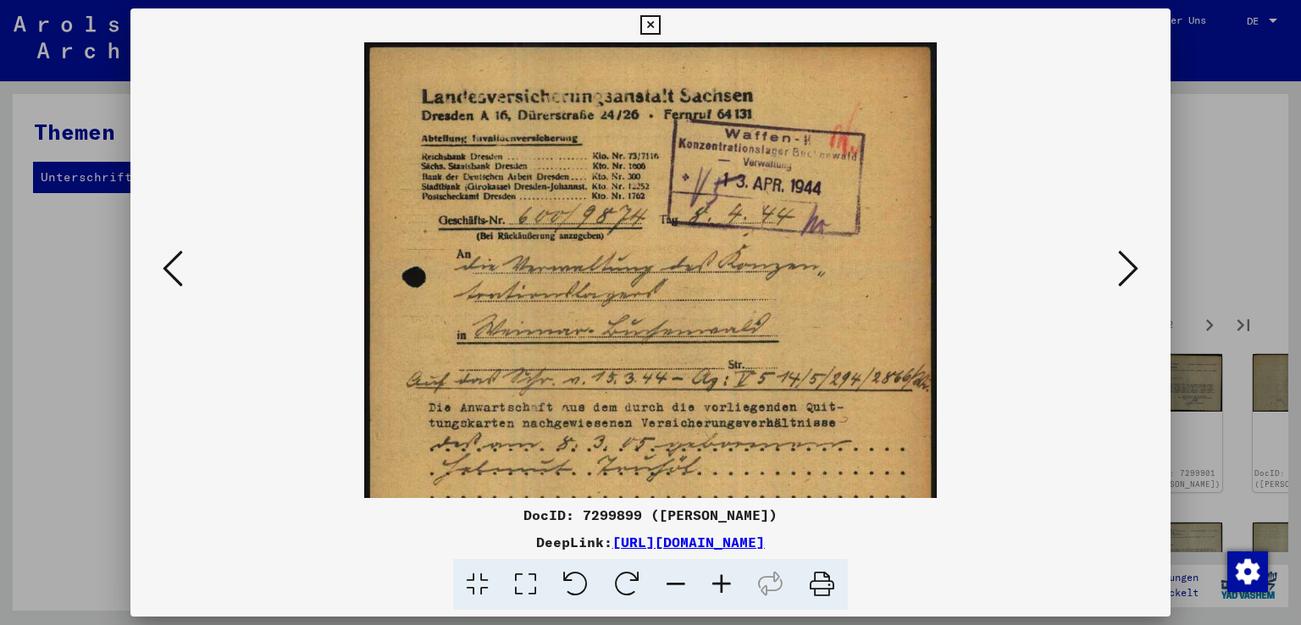
click at [723, 584] on icon at bounding box center [722, 585] width 46 height 52
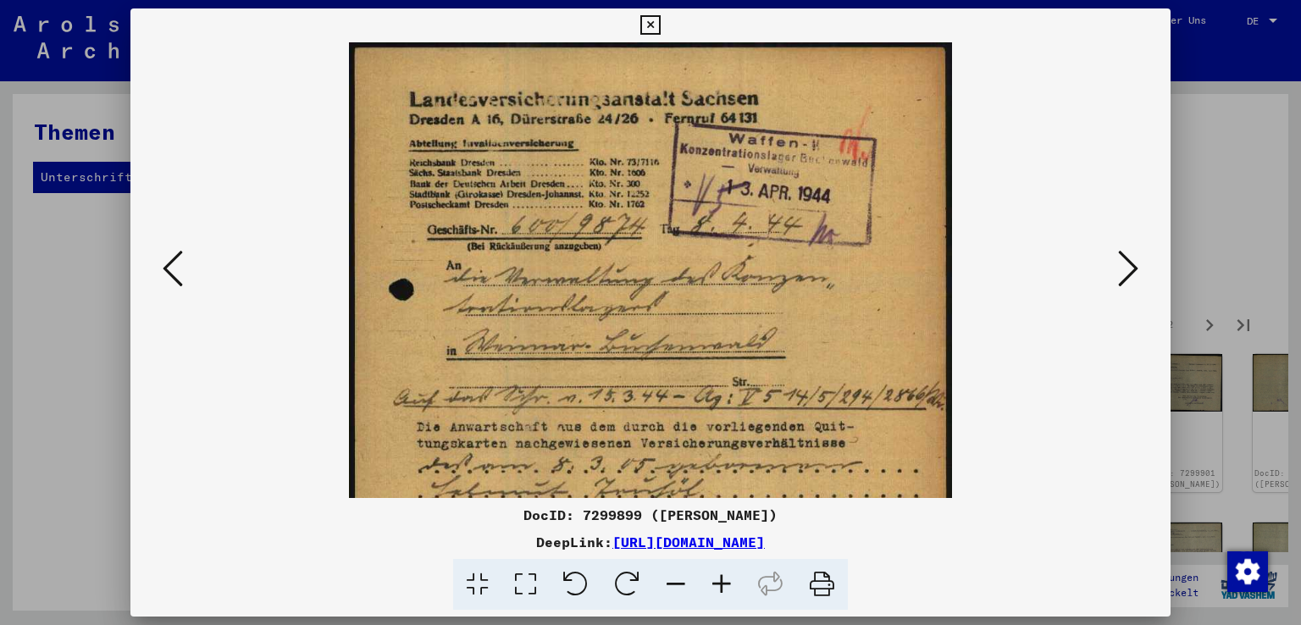
click at [723, 584] on icon at bounding box center [722, 585] width 46 height 52
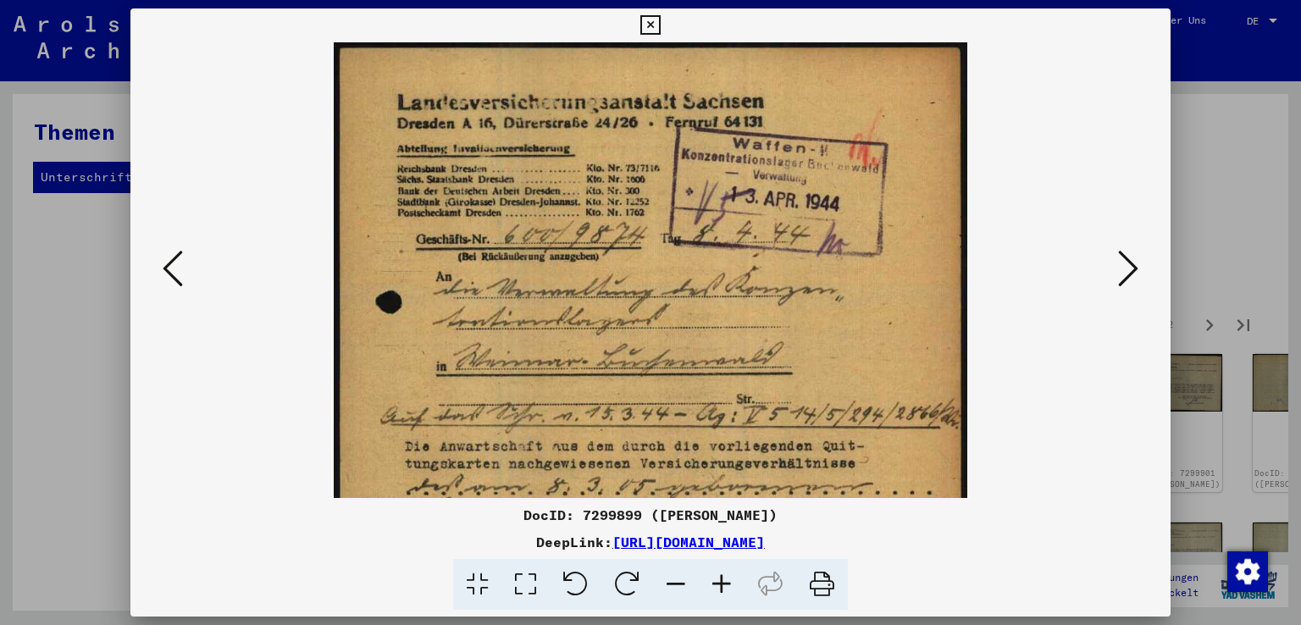
click at [723, 584] on icon at bounding box center [722, 585] width 46 height 52
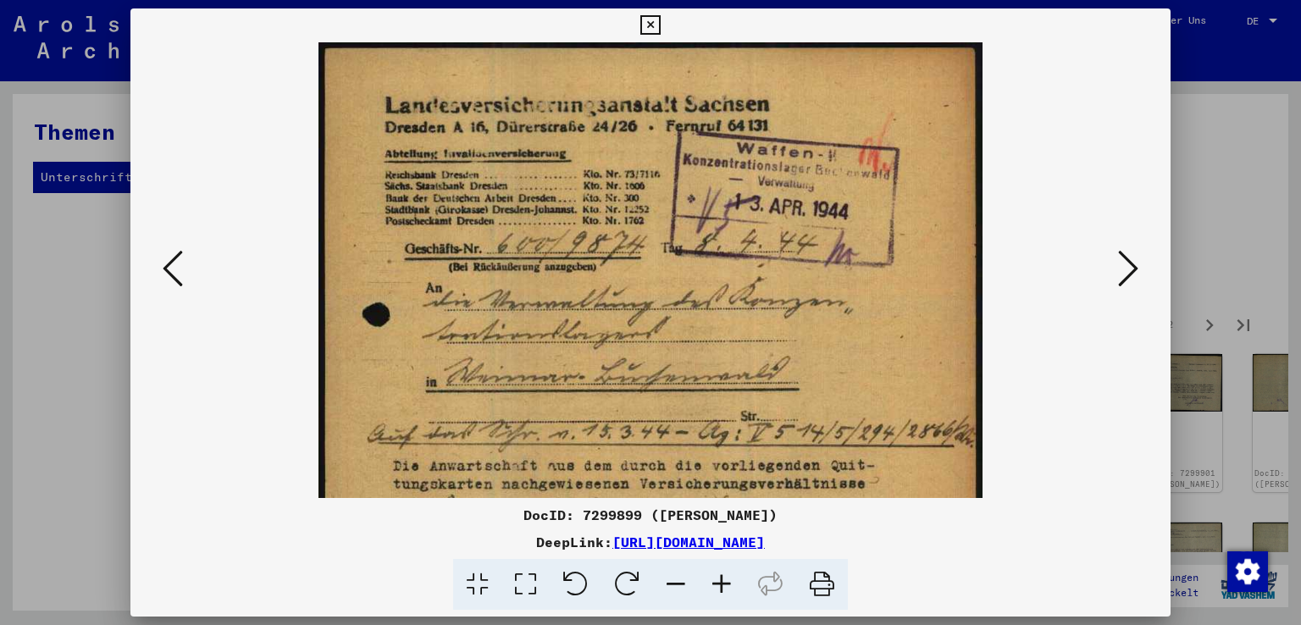
click at [723, 584] on icon at bounding box center [722, 585] width 46 height 52
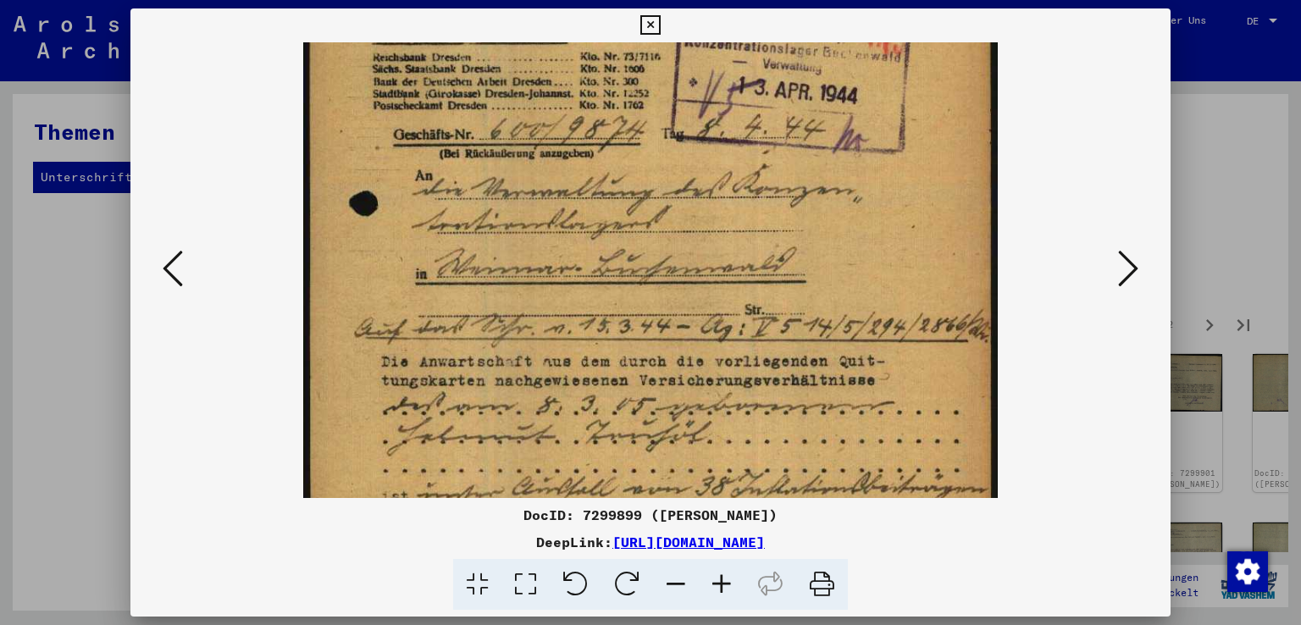
scroll to position [163, 0]
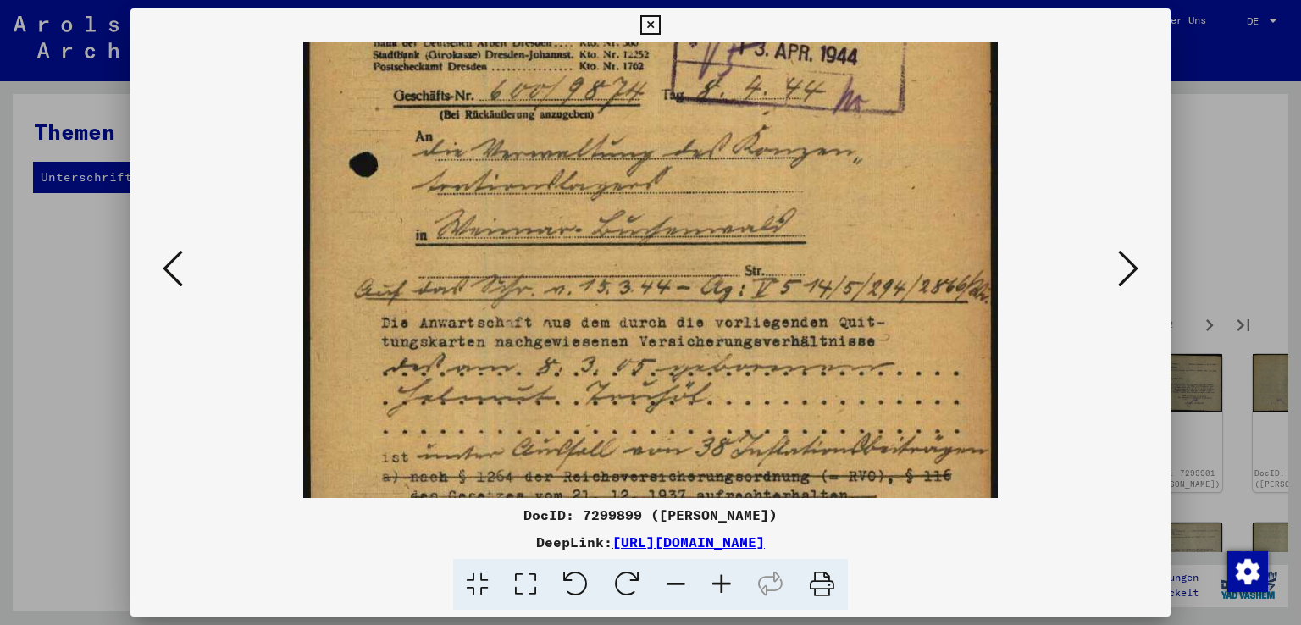
drag, startPoint x: 579, startPoint y: 455, endPoint x: 594, endPoint y: 304, distance: 151.5
click at [594, 304] on img at bounding box center [650, 362] width 694 height 964
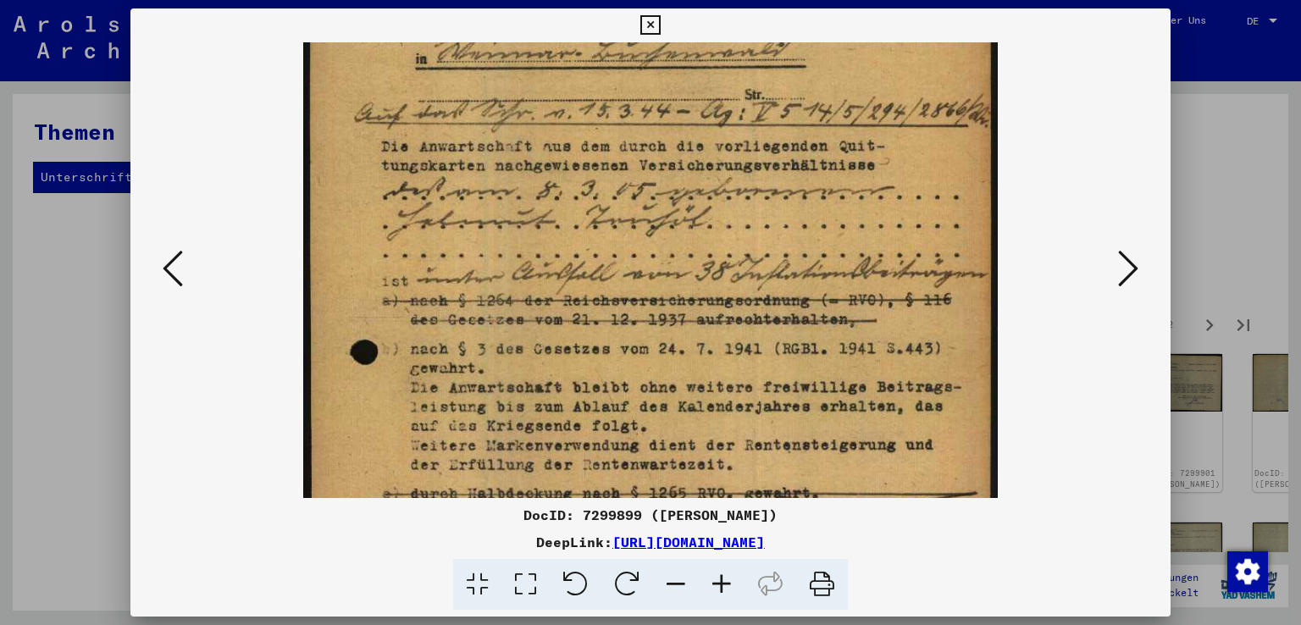
scroll to position [341, 0]
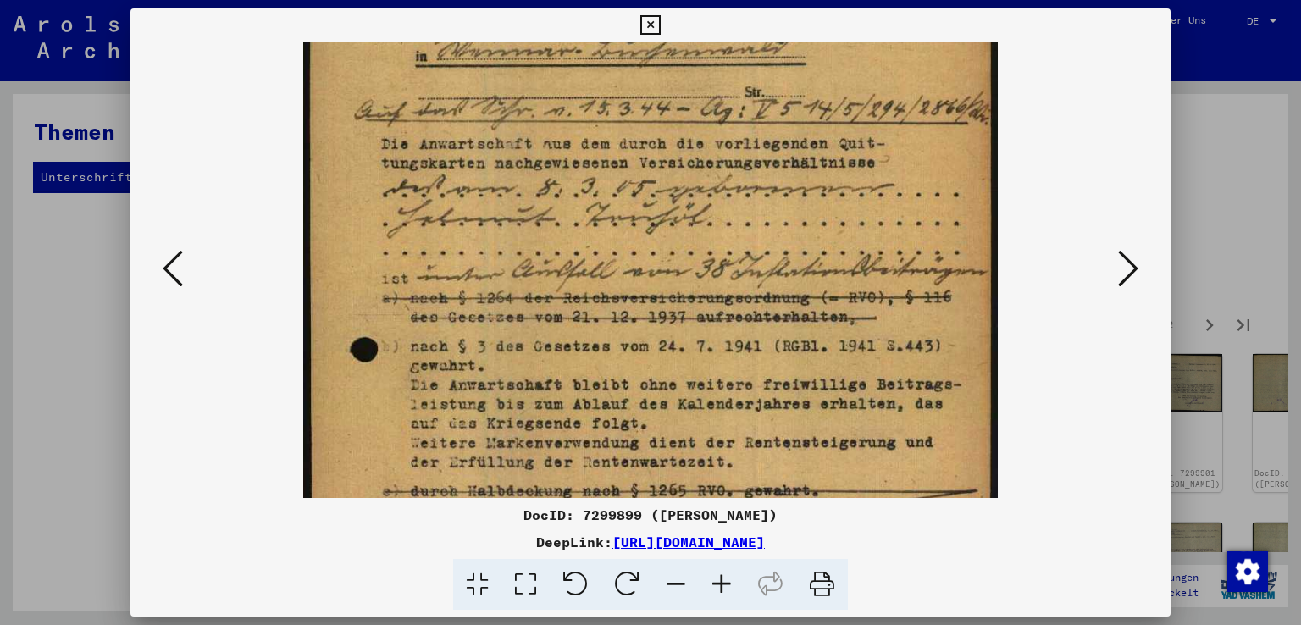
drag, startPoint x: 629, startPoint y: 424, endPoint x: 644, endPoint y: 260, distance: 165.0
click at [644, 260] on img at bounding box center [650, 183] width 694 height 964
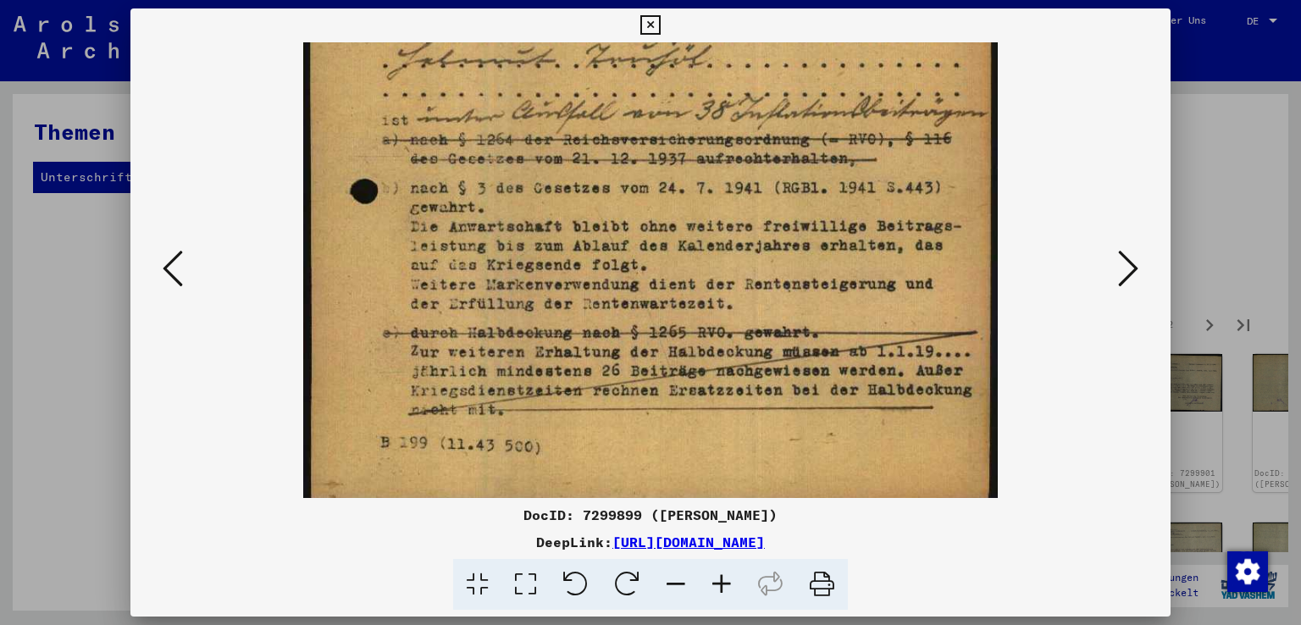
scroll to position [508, 0]
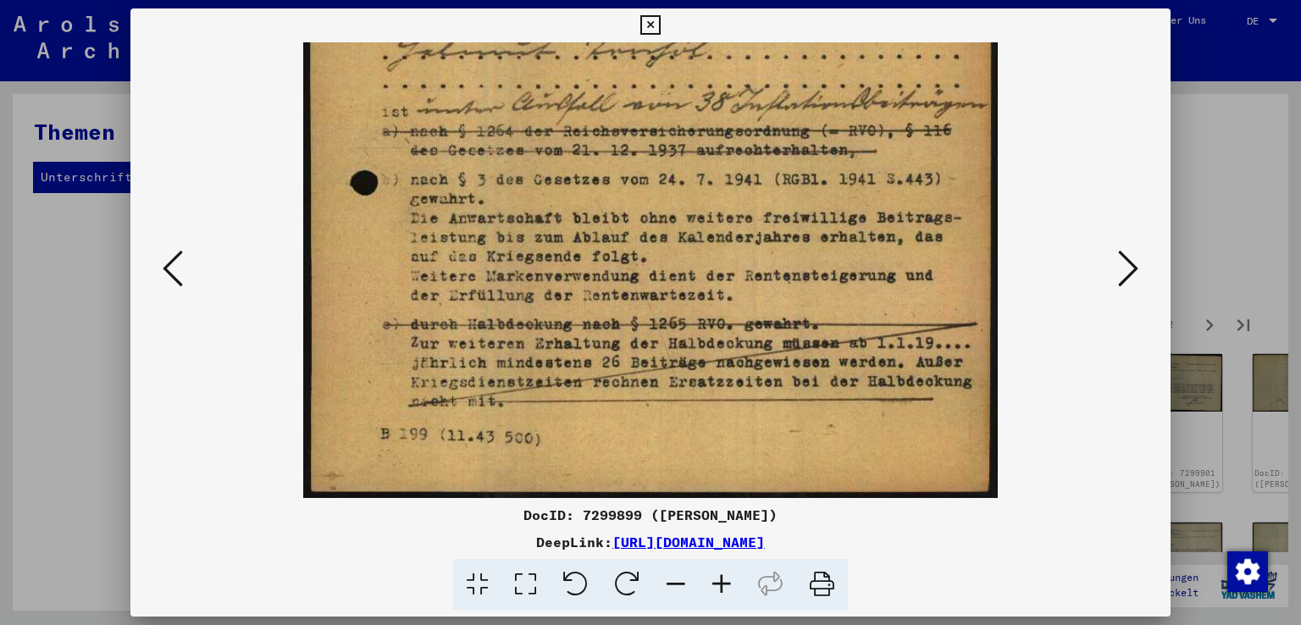
drag, startPoint x: 610, startPoint y: 455, endPoint x: 618, endPoint y: 286, distance: 169.6
click at [618, 286] on img at bounding box center [650, 16] width 694 height 964
drag, startPoint x: 619, startPoint y: 421, endPoint x: 629, endPoint y: 360, distance: 61.8
click at [629, 360] on img at bounding box center [650, 16] width 694 height 964
click at [1133, 266] on icon at bounding box center [1128, 268] width 20 height 41
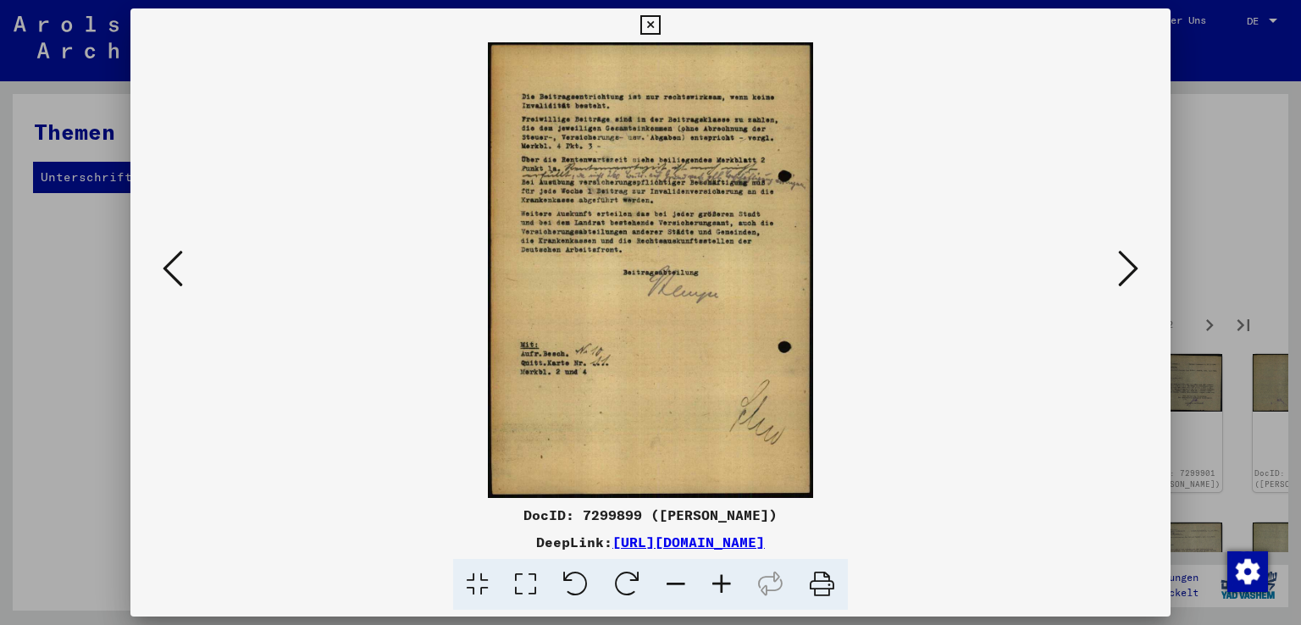
scroll to position [0, 0]
click at [718, 581] on icon at bounding box center [722, 585] width 46 height 52
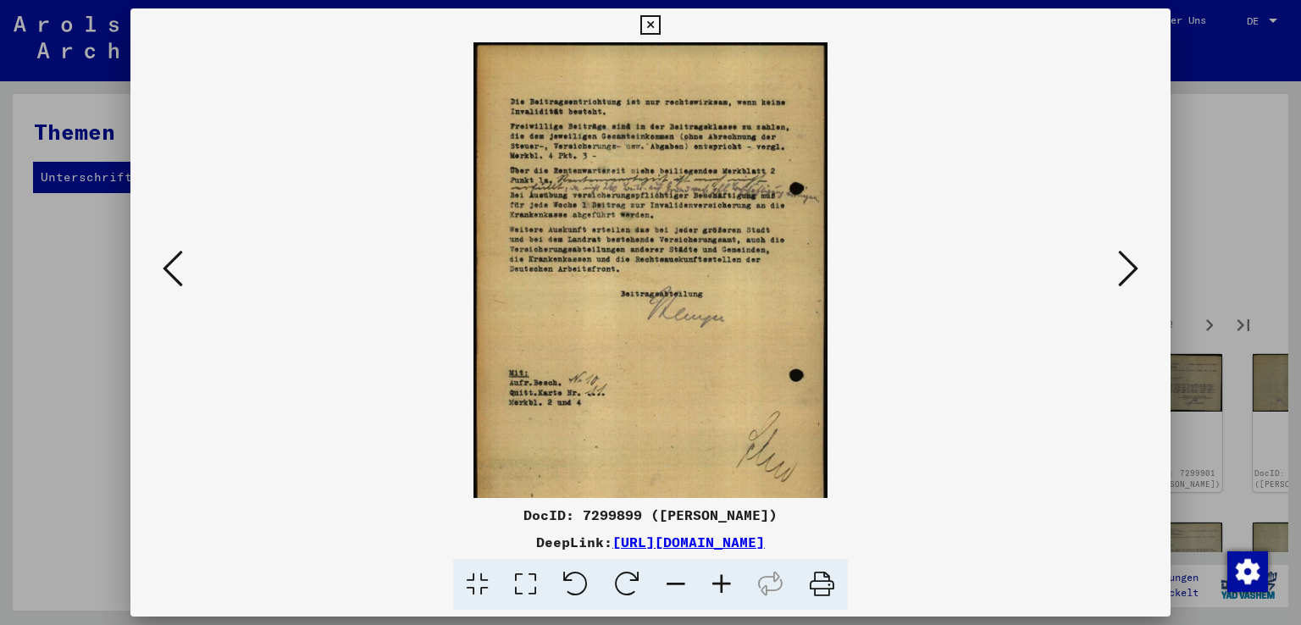
click at [718, 581] on icon at bounding box center [722, 585] width 46 height 52
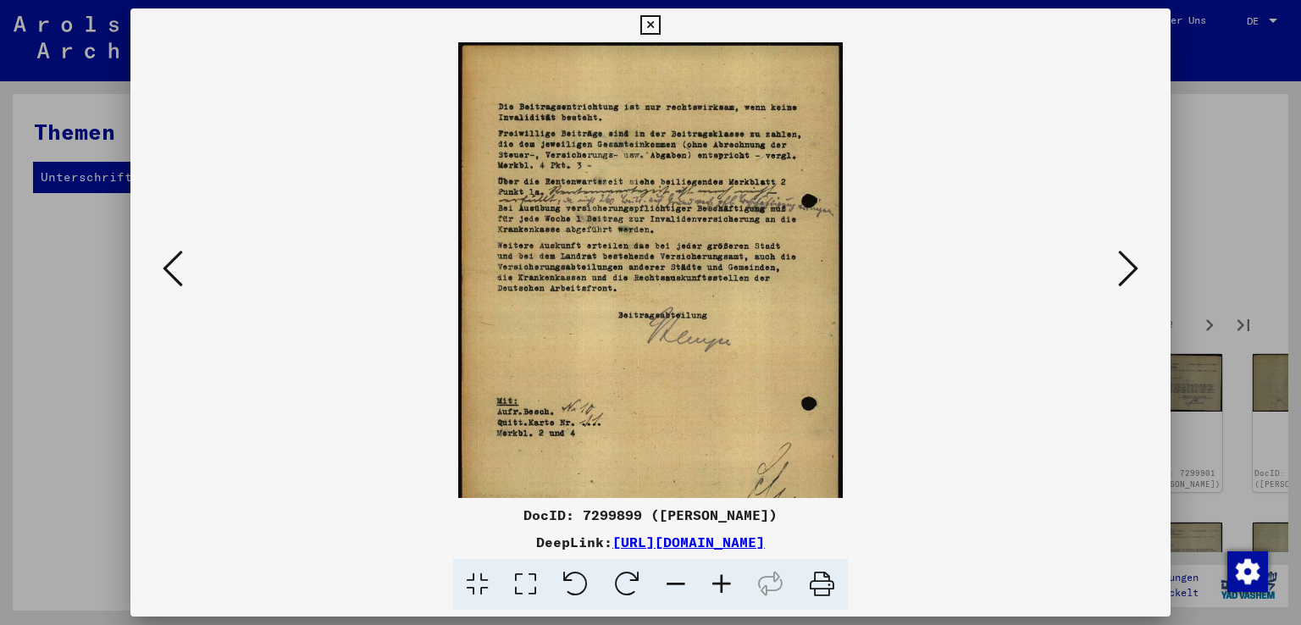
click at [718, 581] on icon at bounding box center [722, 585] width 46 height 52
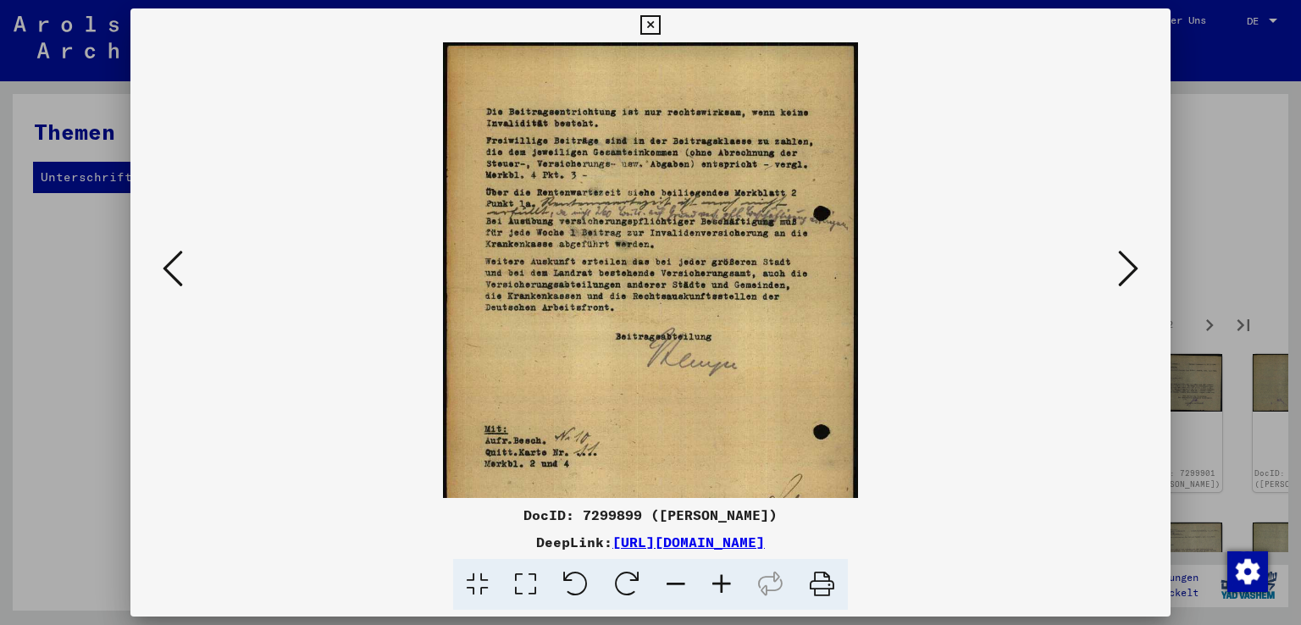
click at [718, 581] on icon at bounding box center [722, 585] width 46 height 52
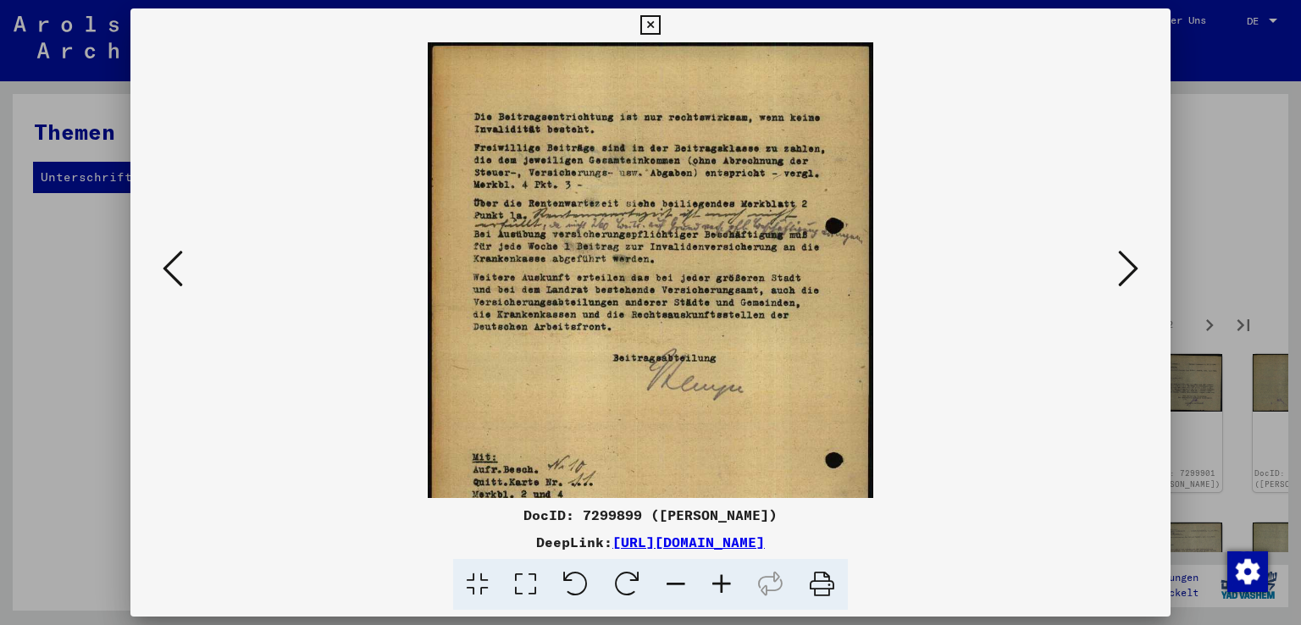
click at [718, 581] on icon at bounding box center [722, 585] width 46 height 52
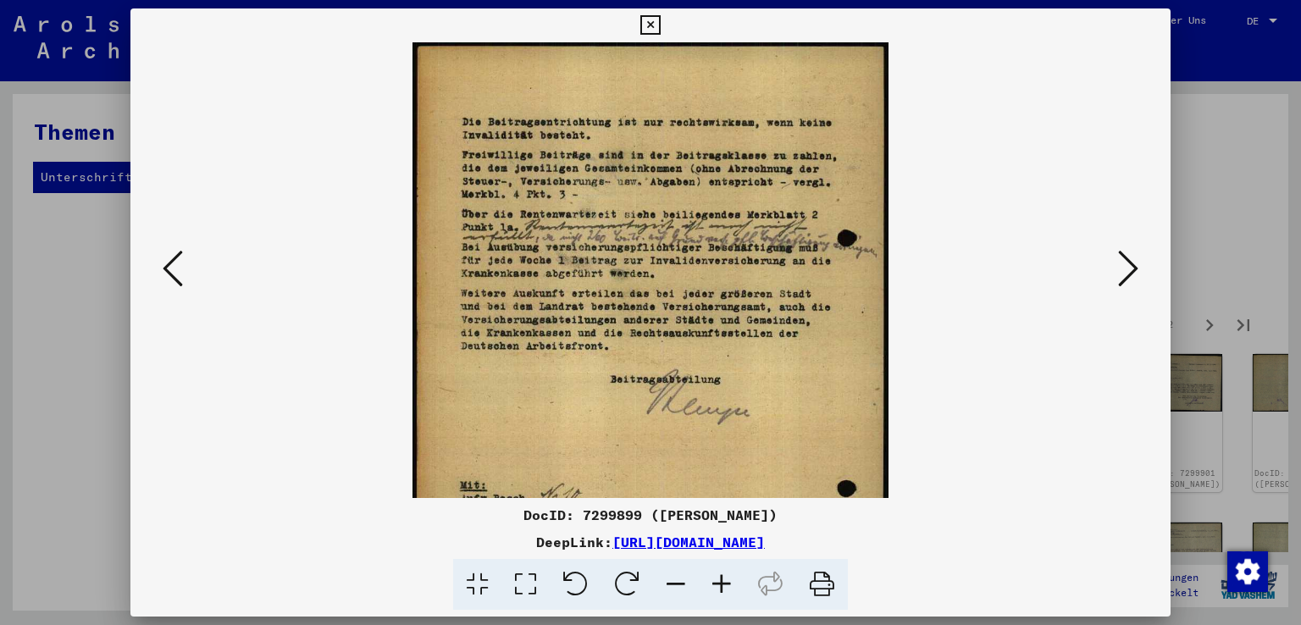
click at [718, 581] on icon at bounding box center [722, 585] width 46 height 52
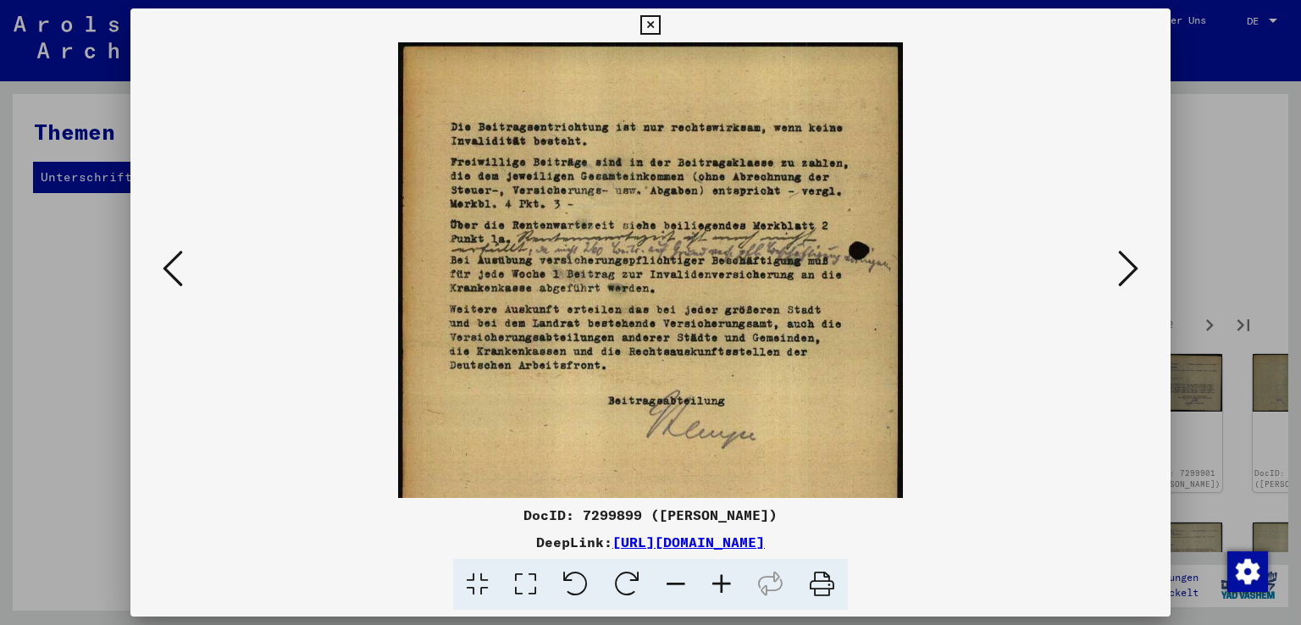
click at [718, 581] on icon at bounding box center [722, 585] width 46 height 52
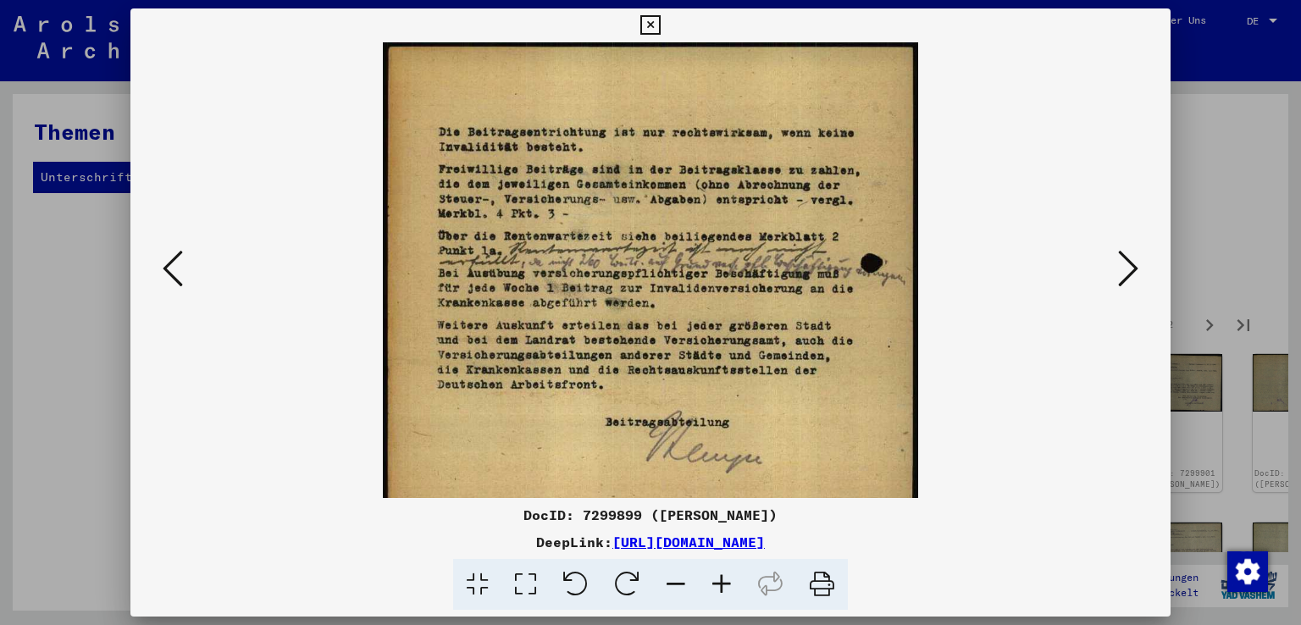
click at [718, 581] on icon at bounding box center [722, 585] width 46 height 52
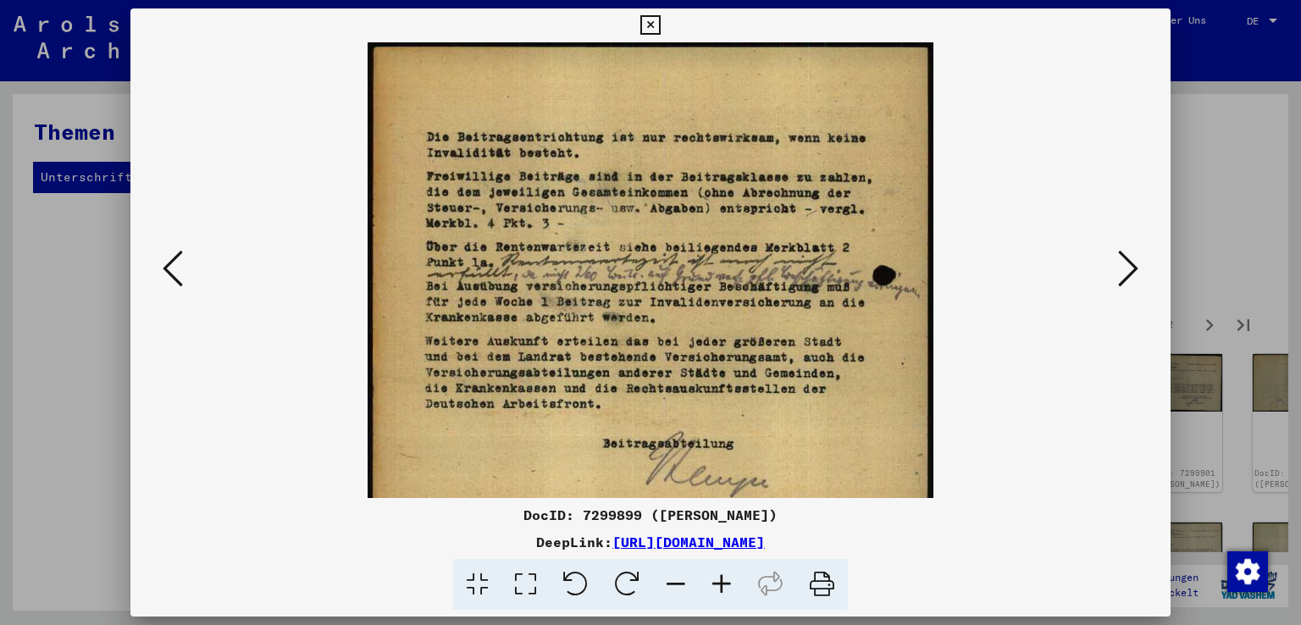
click at [718, 581] on icon at bounding box center [722, 585] width 46 height 52
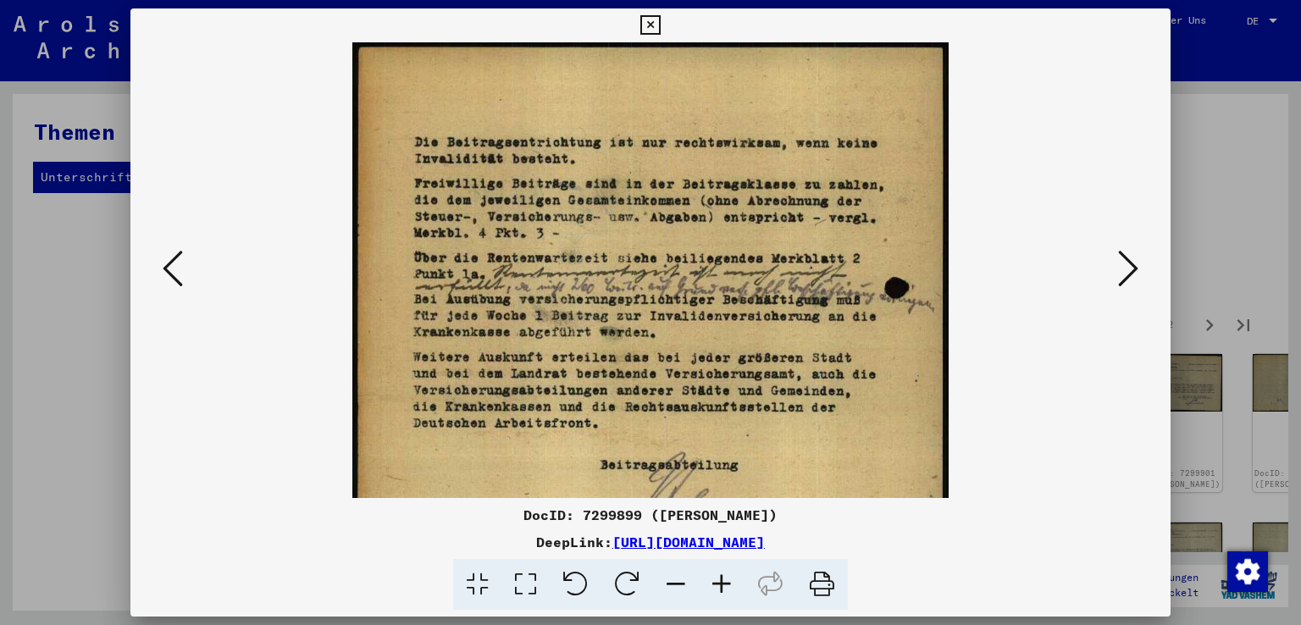
click at [718, 581] on icon at bounding box center [722, 585] width 46 height 52
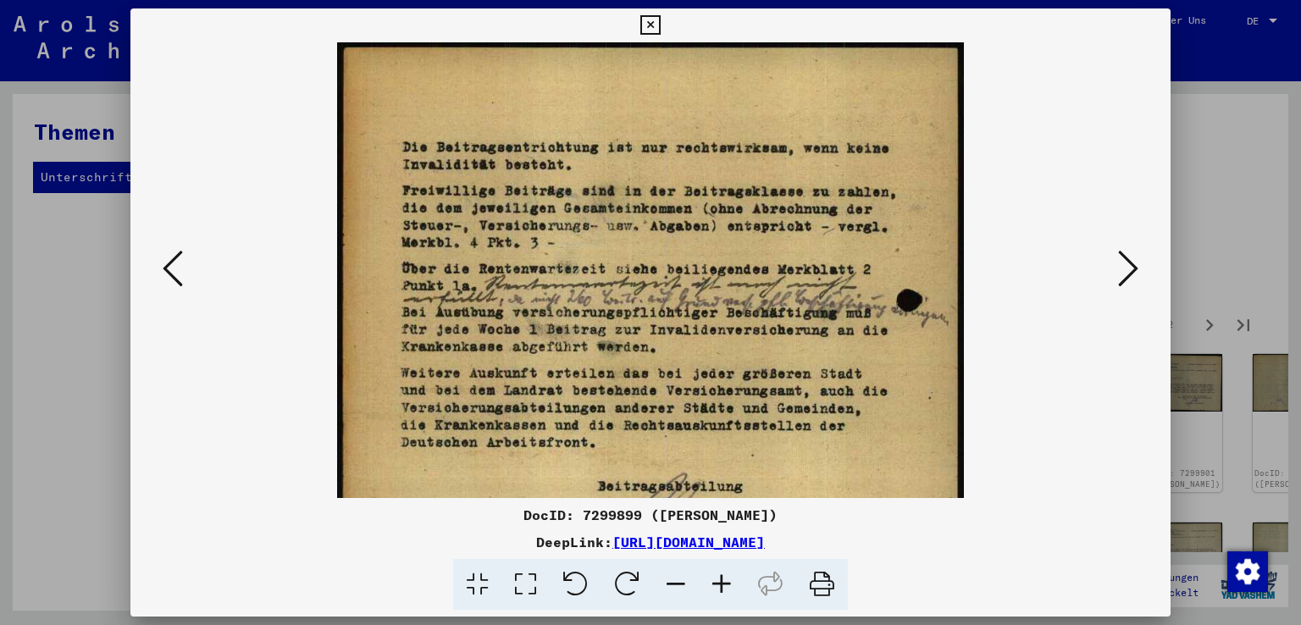
click at [1139, 263] on icon at bounding box center [1128, 268] width 20 height 41
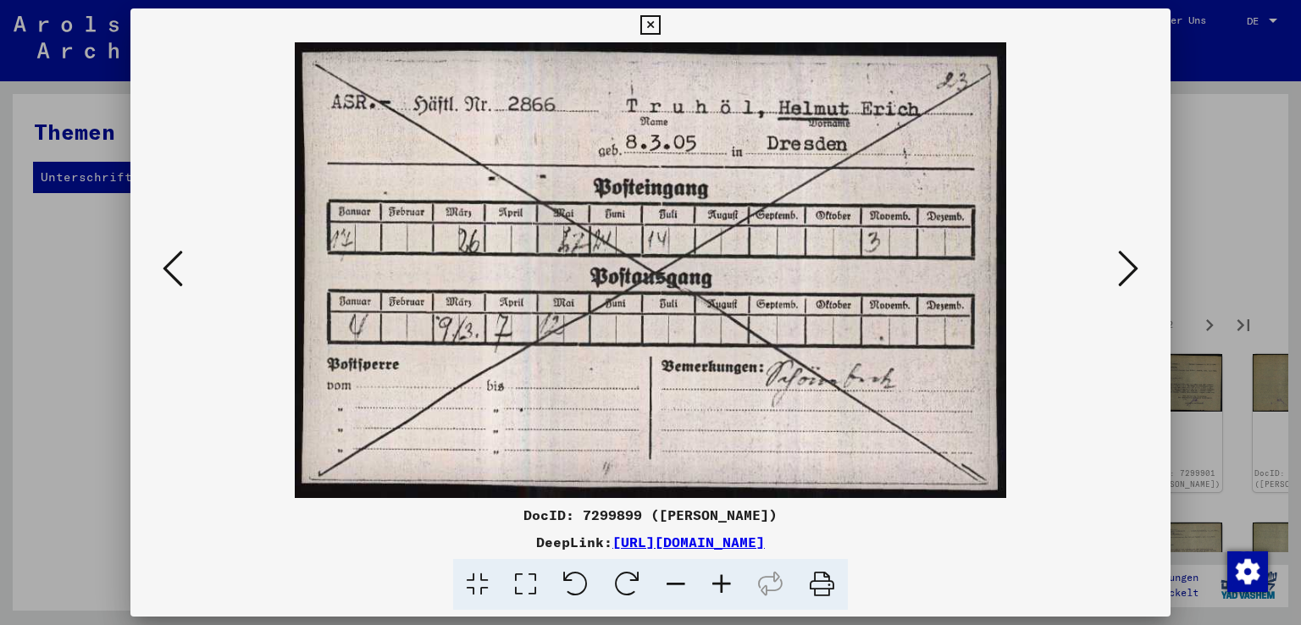
click at [1139, 263] on icon at bounding box center [1128, 268] width 20 height 41
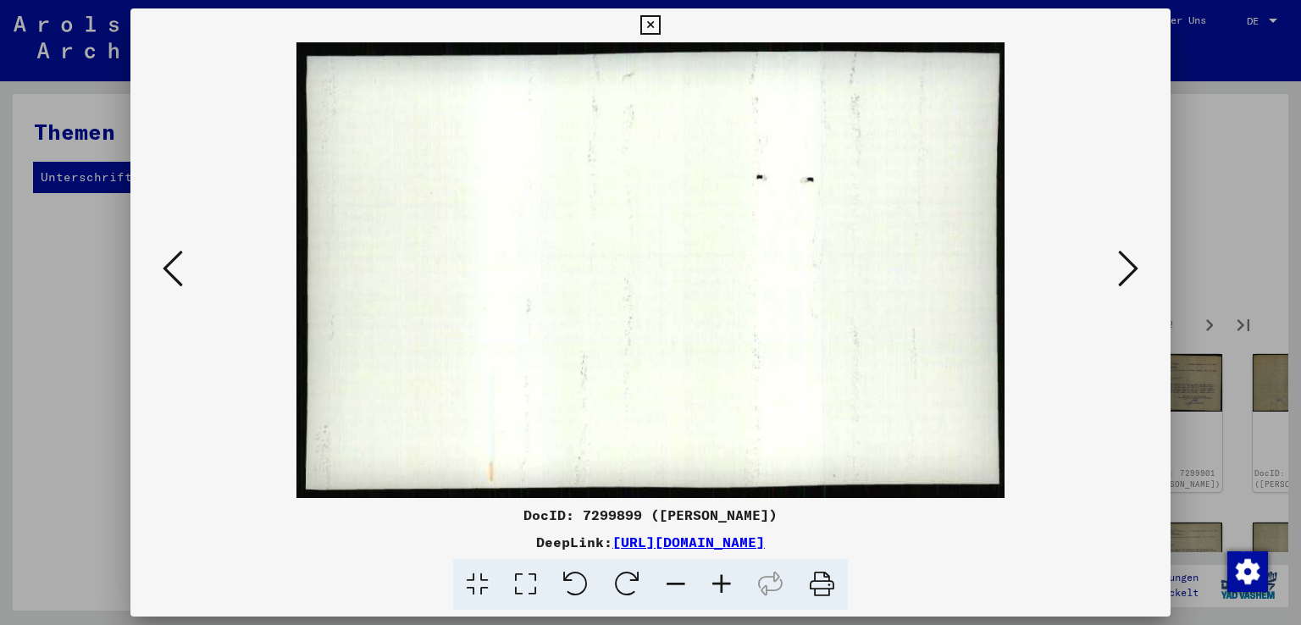
click at [1139, 263] on icon at bounding box center [1128, 268] width 20 height 41
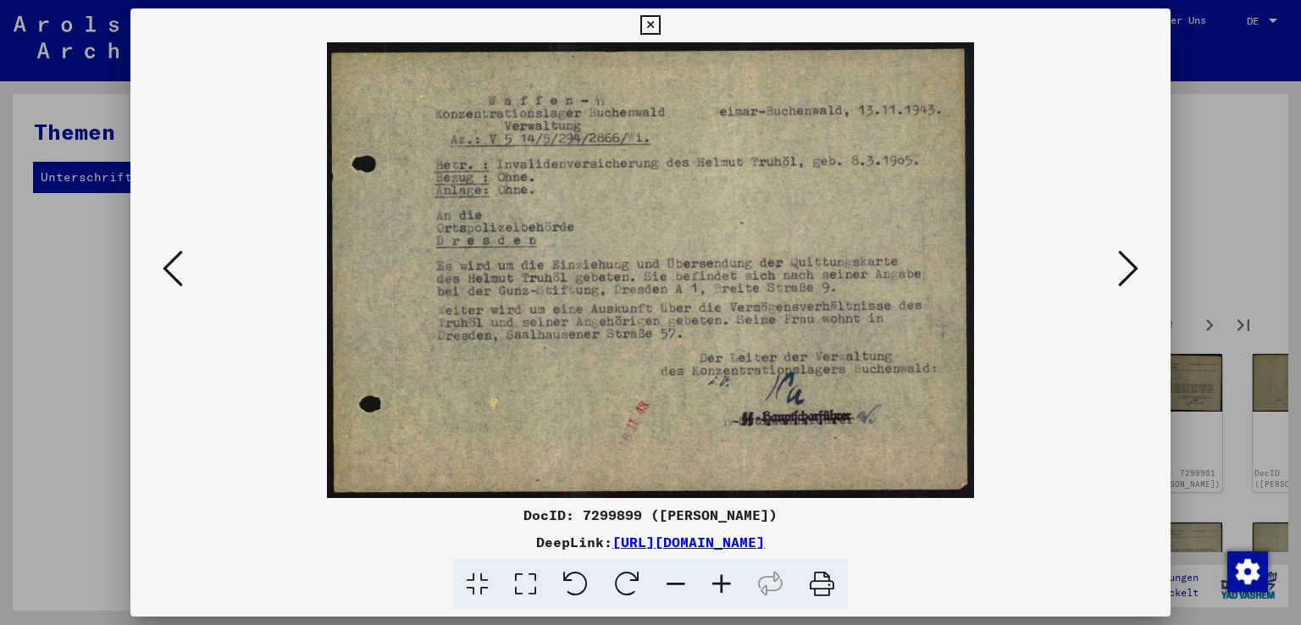
click at [1139, 263] on icon at bounding box center [1128, 268] width 20 height 41
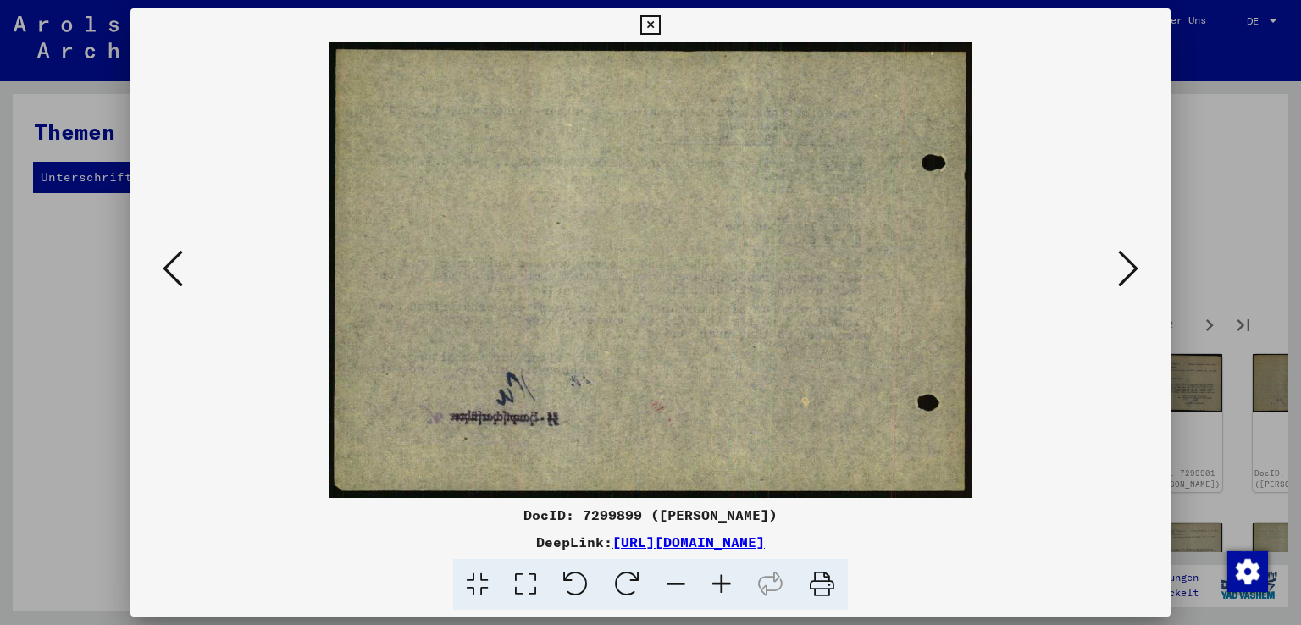
click at [1139, 263] on icon at bounding box center [1128, 268] width 20 height 41
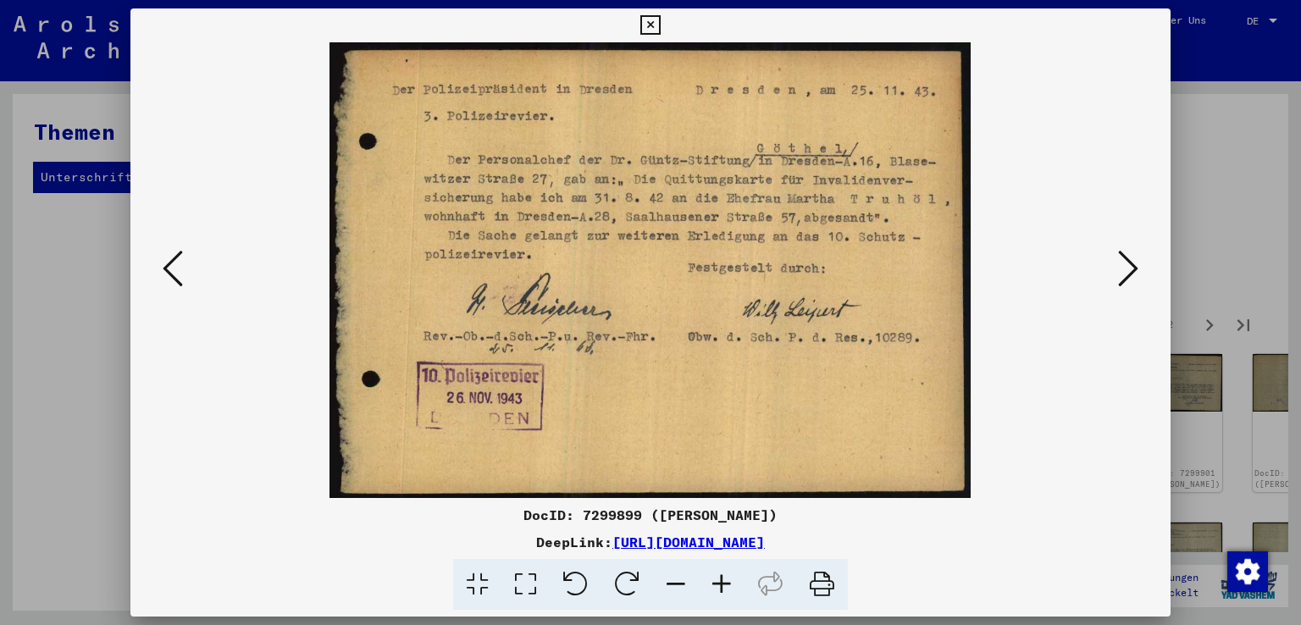
click at [1139, 263] on icon at bounding box center [1128, 268] width 20 height 41
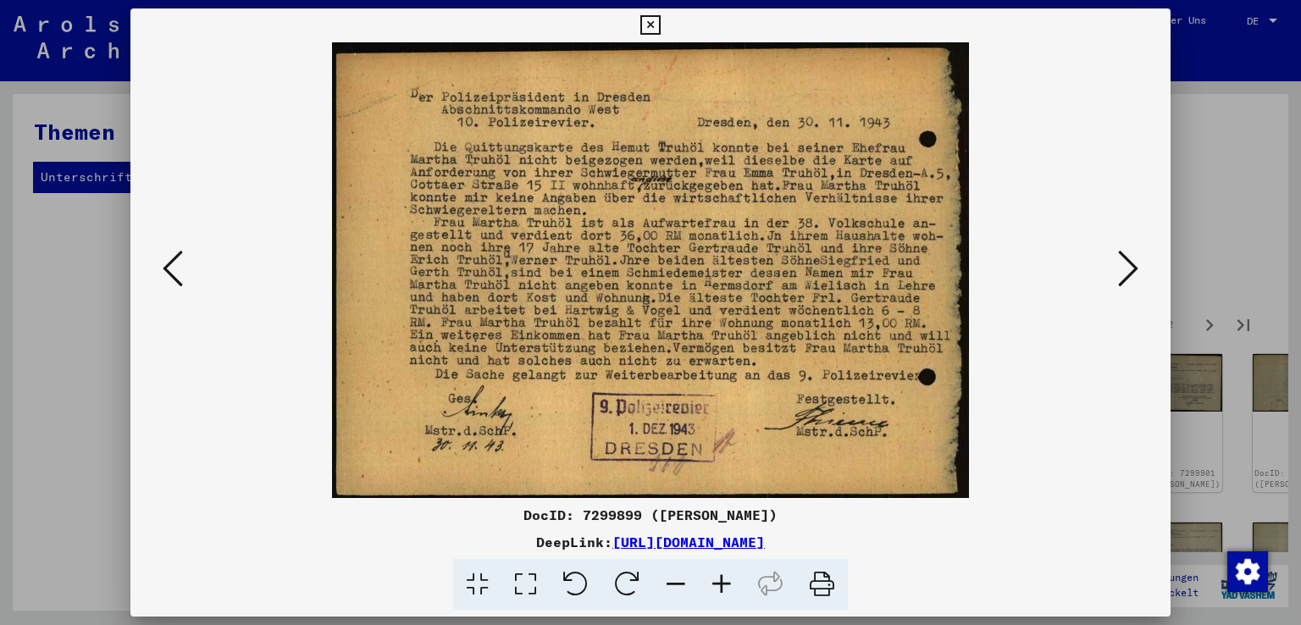
click at [1139, 263] on icon at bounding box center [1128, 268] width 20 height 41
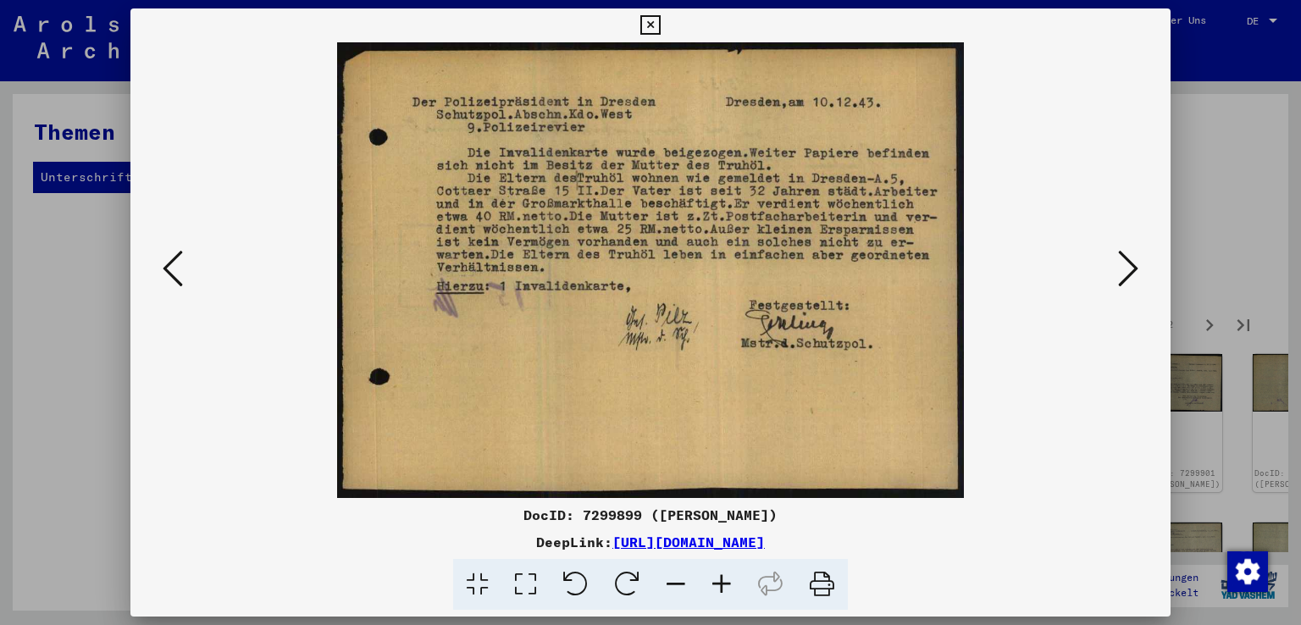
click at [1139, 263] on icon at bounding box center [1128, 268] width 20 height 41
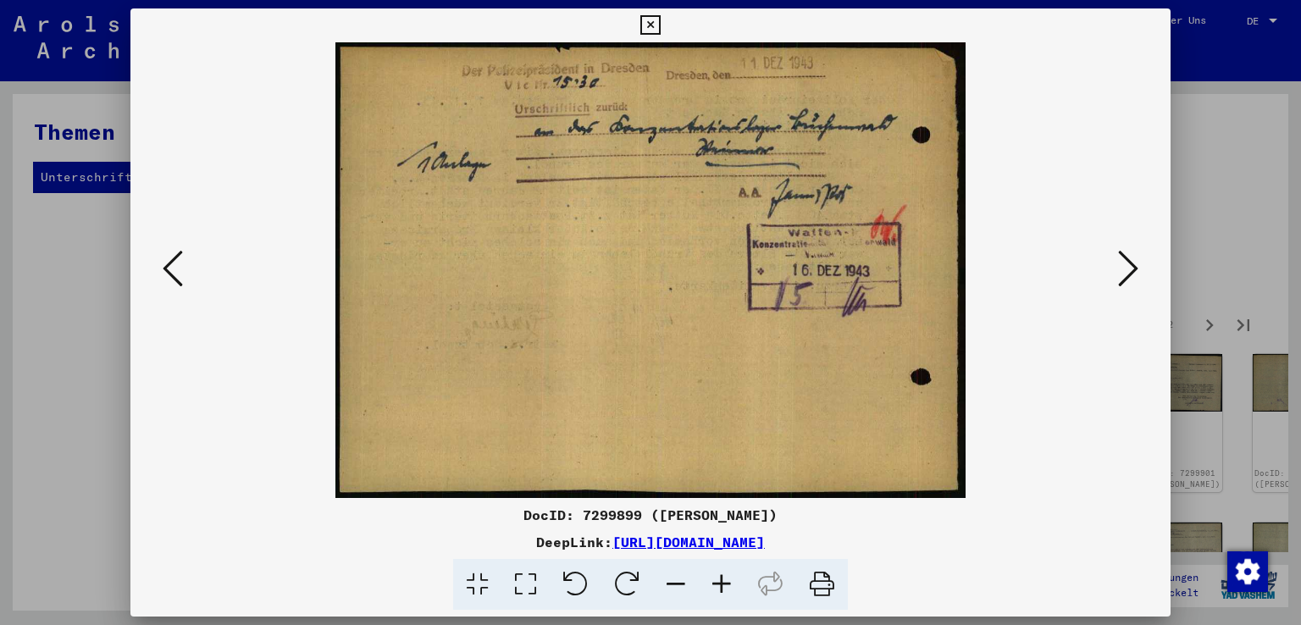
click at [1139, 263] on icon at bounding box center [1128, 268] width 20 height 41
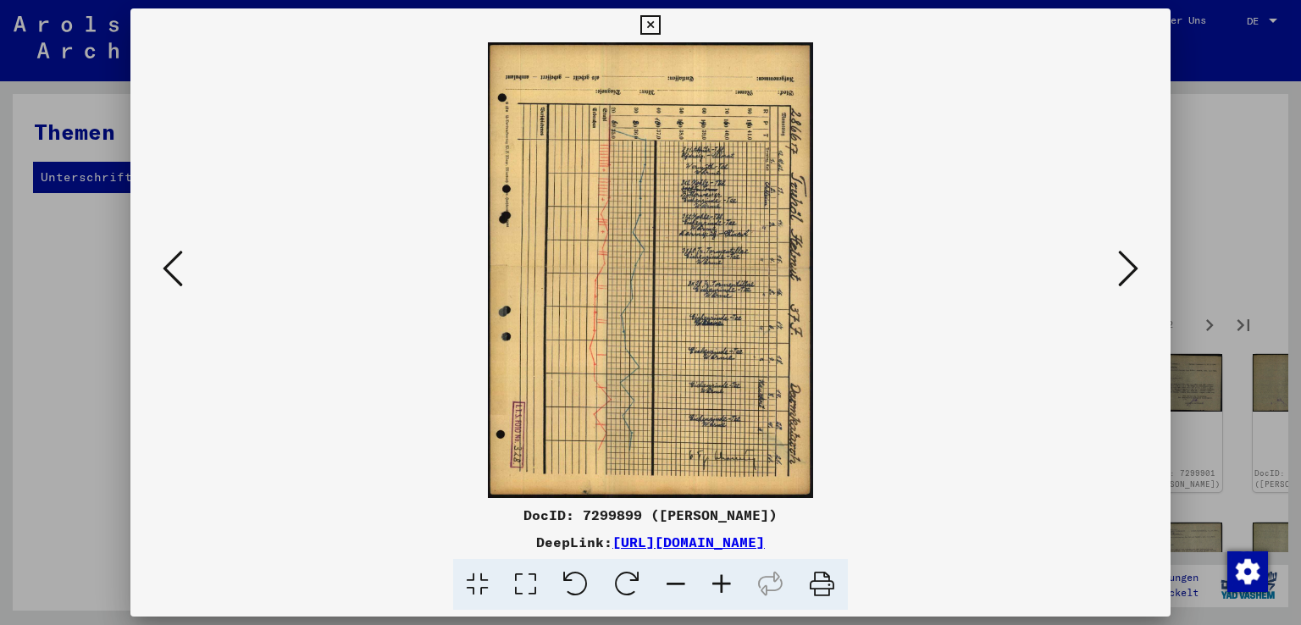
click at [1139, 263] on icon at bounding box center [1128, 268] width 20 height 41
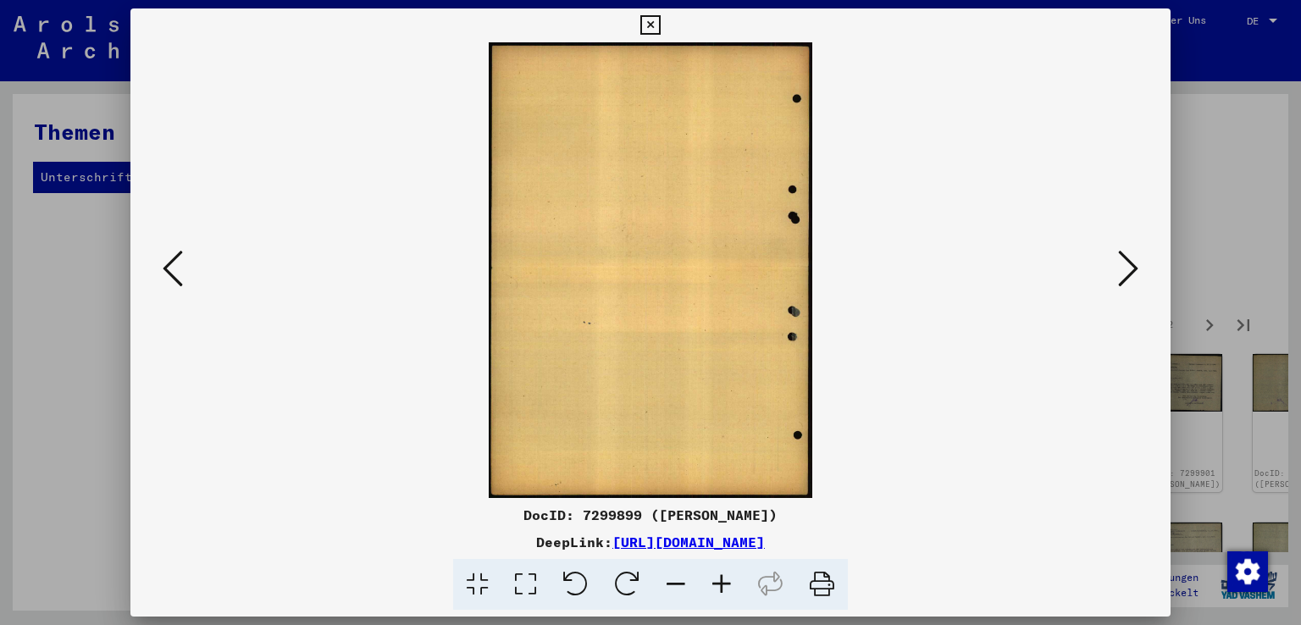
click at [1139, 263] on icon at bounding box center [1128, 268] width 20 height 41
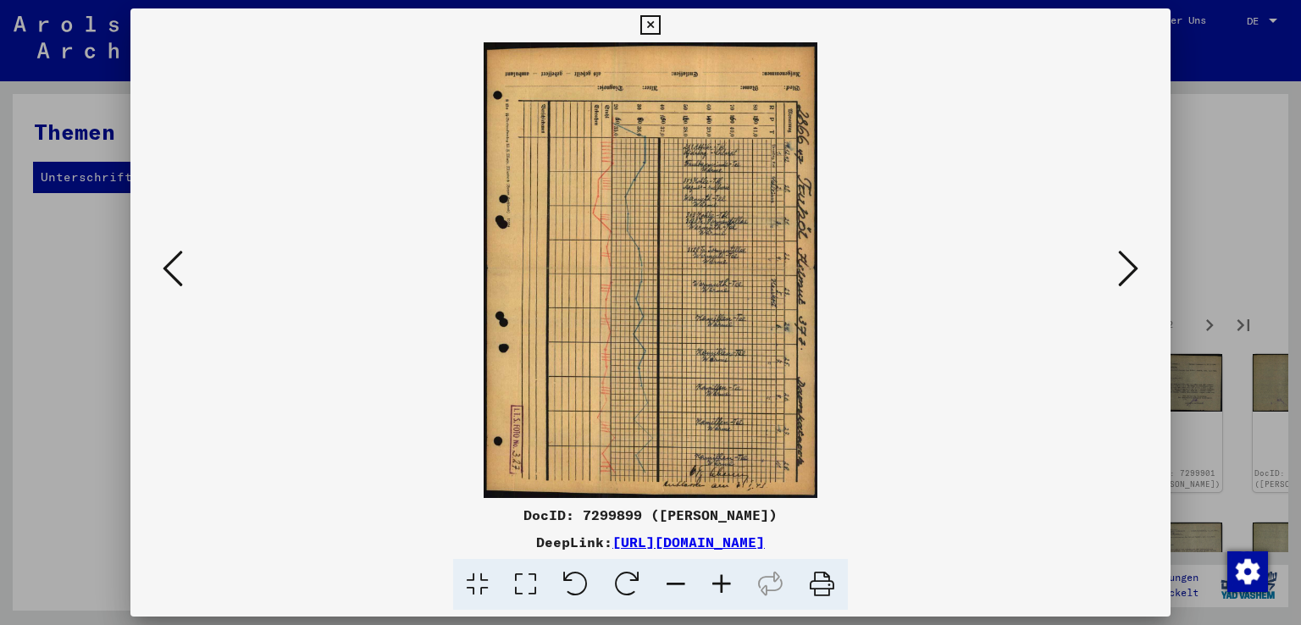
click at [1139, 263] on icon at bounding box center [1128, 268] width 20 height 41
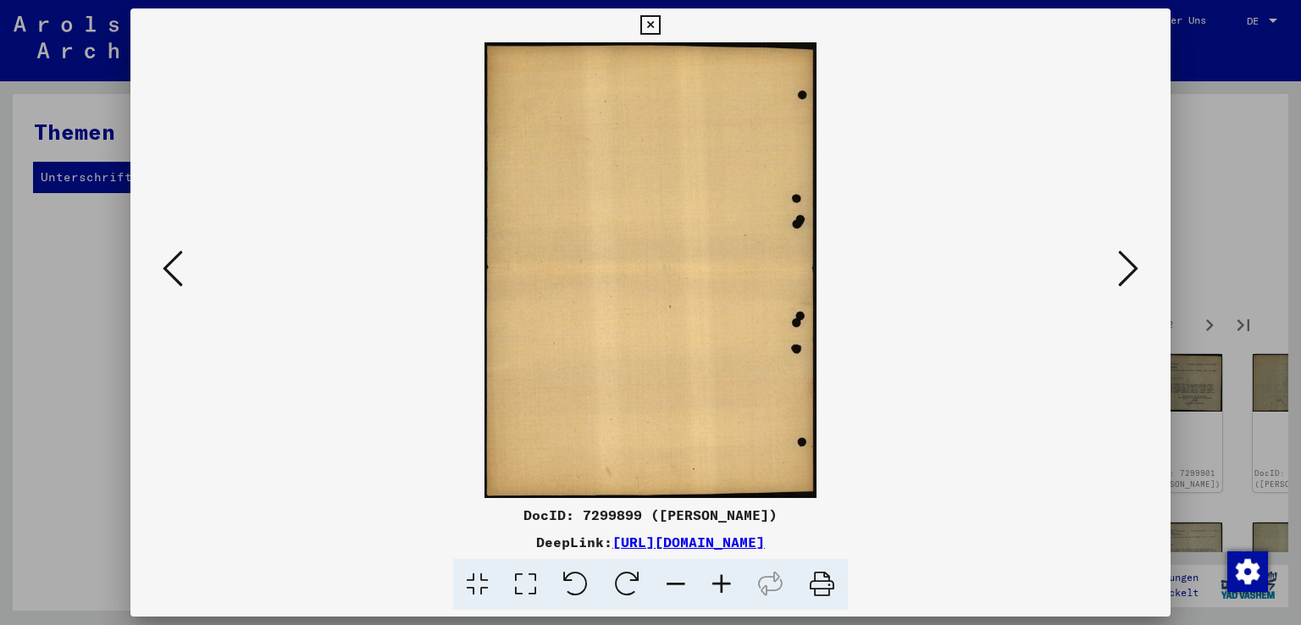
click at [1139, 263] on icon at bounding box center [1128, 268] width 20 height 41
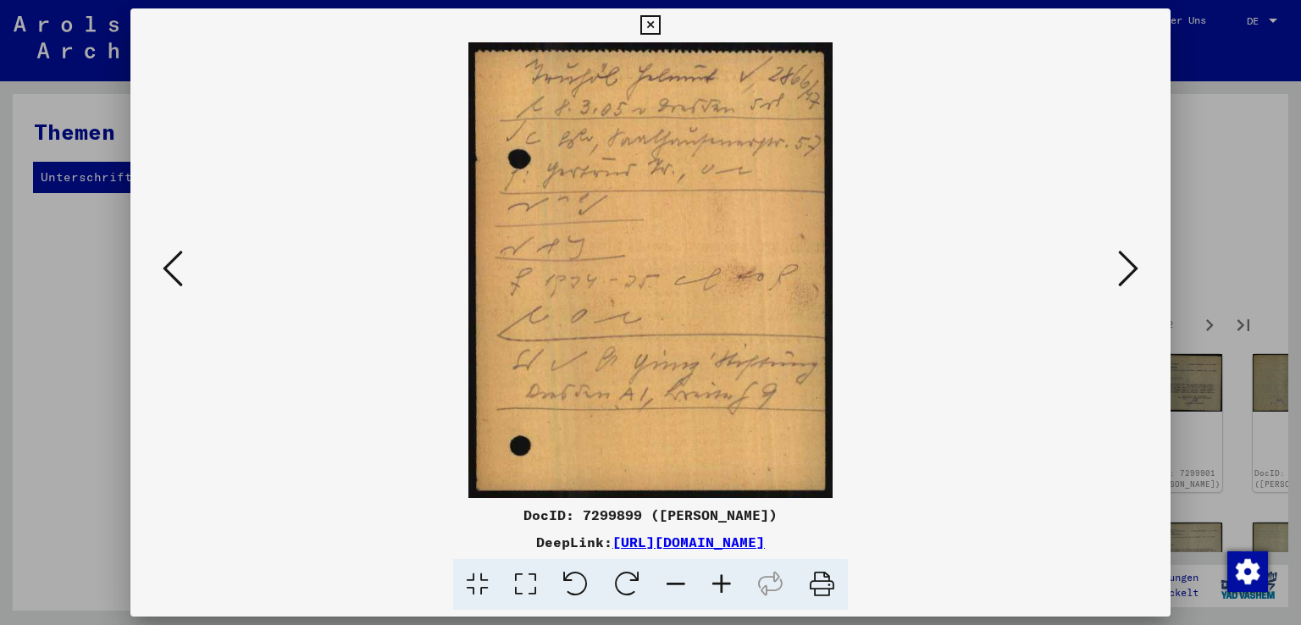
click at [1139, 263] on icon at bounding box center [1128, 268] width 20 height 41
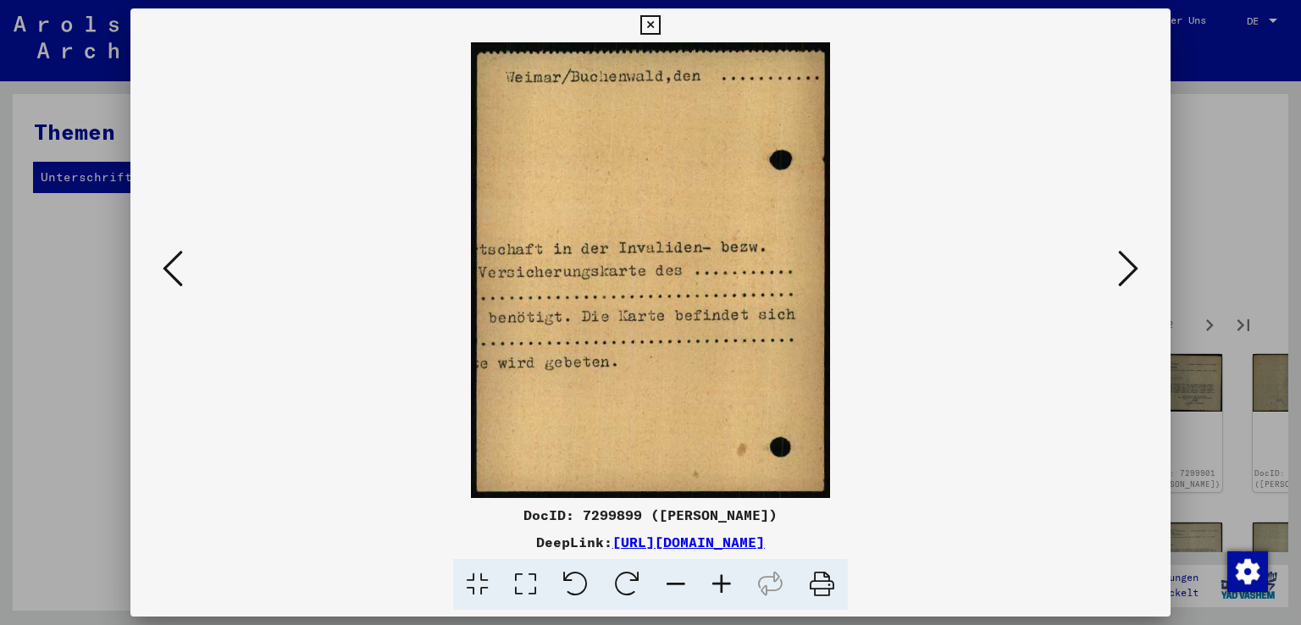
click at [675, 585] on icon at bounding box center [676, 585] width 46 height 52
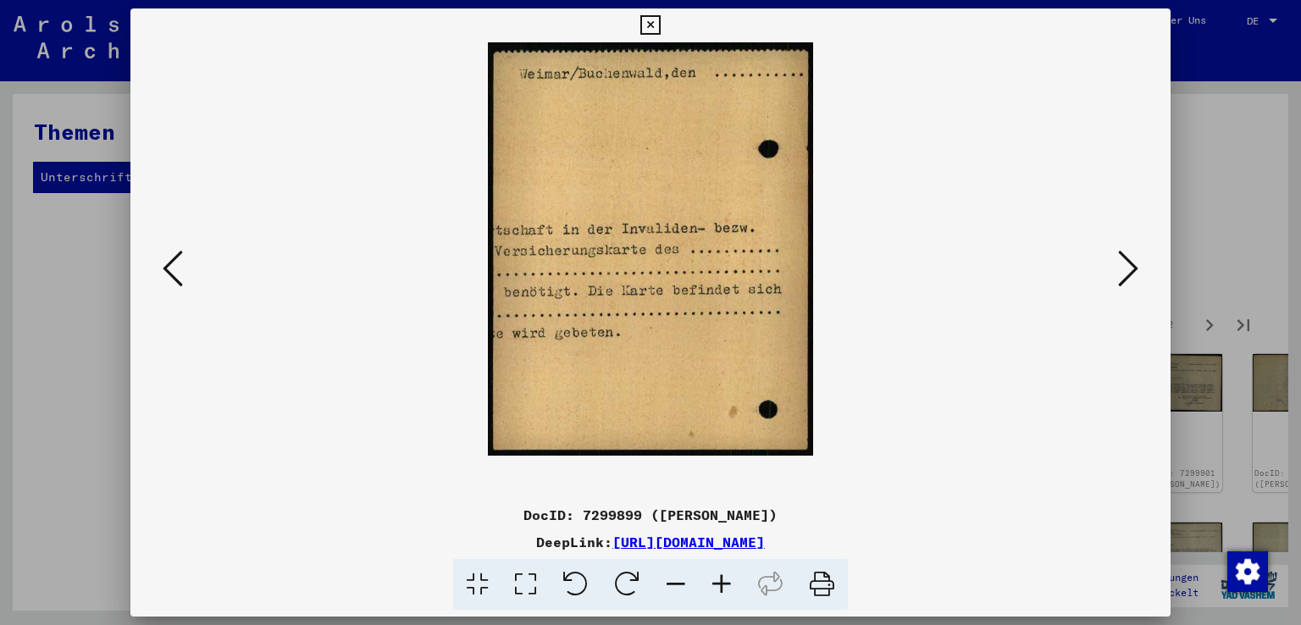
click at [675, 585] on icon at bounding box center [676, 585] width 46 height 52
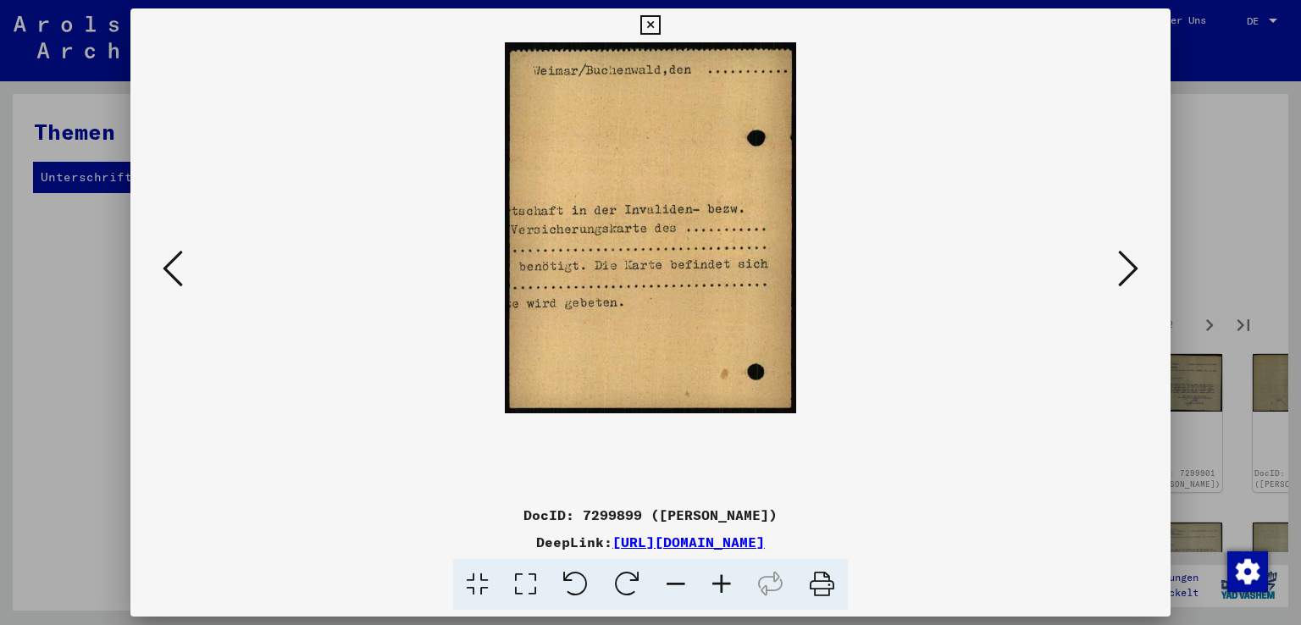
click at [675, 585] on icon at bounding box center [676, 585] width 46 height 52
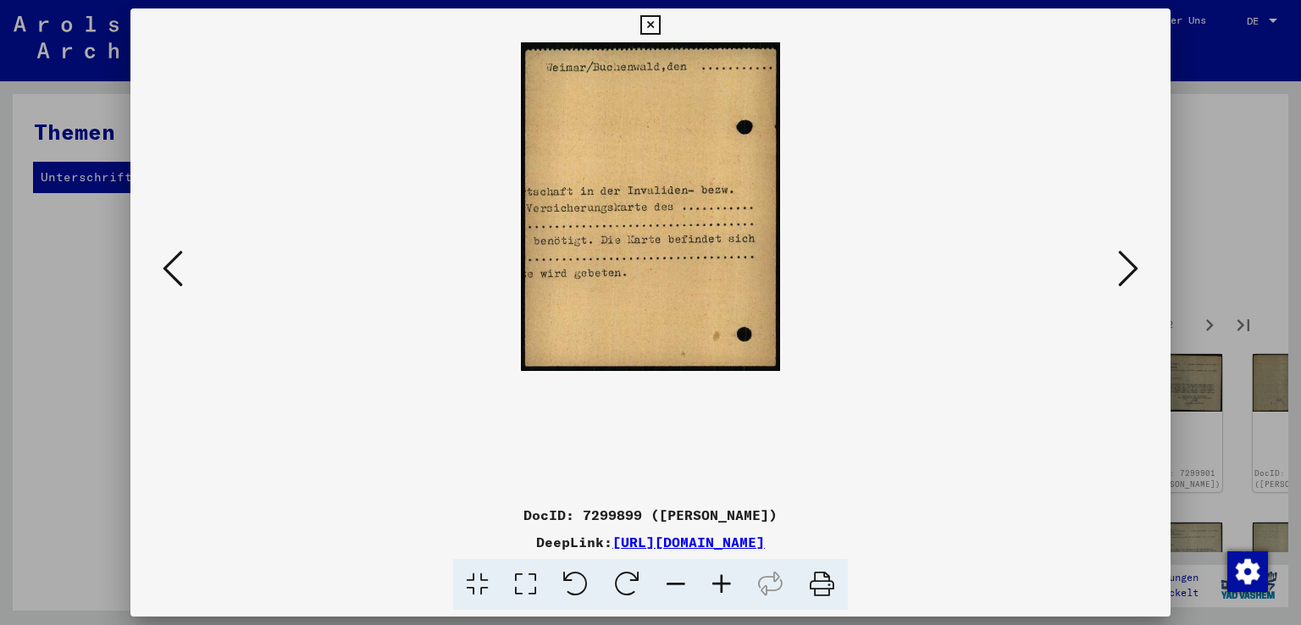
click at [1132, 265] on icon at bounding box center [1128, 268] width 20 height 41
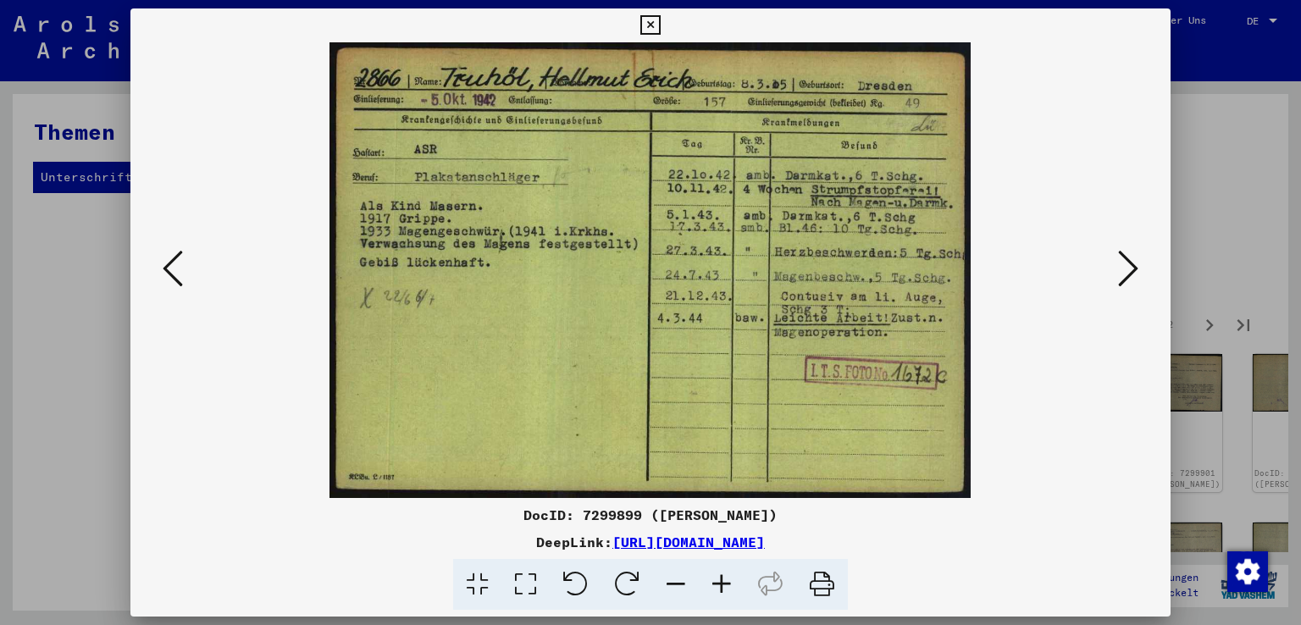
click at [1138, 269] on icon at bounding box center [1128, 268] width 20 height 41
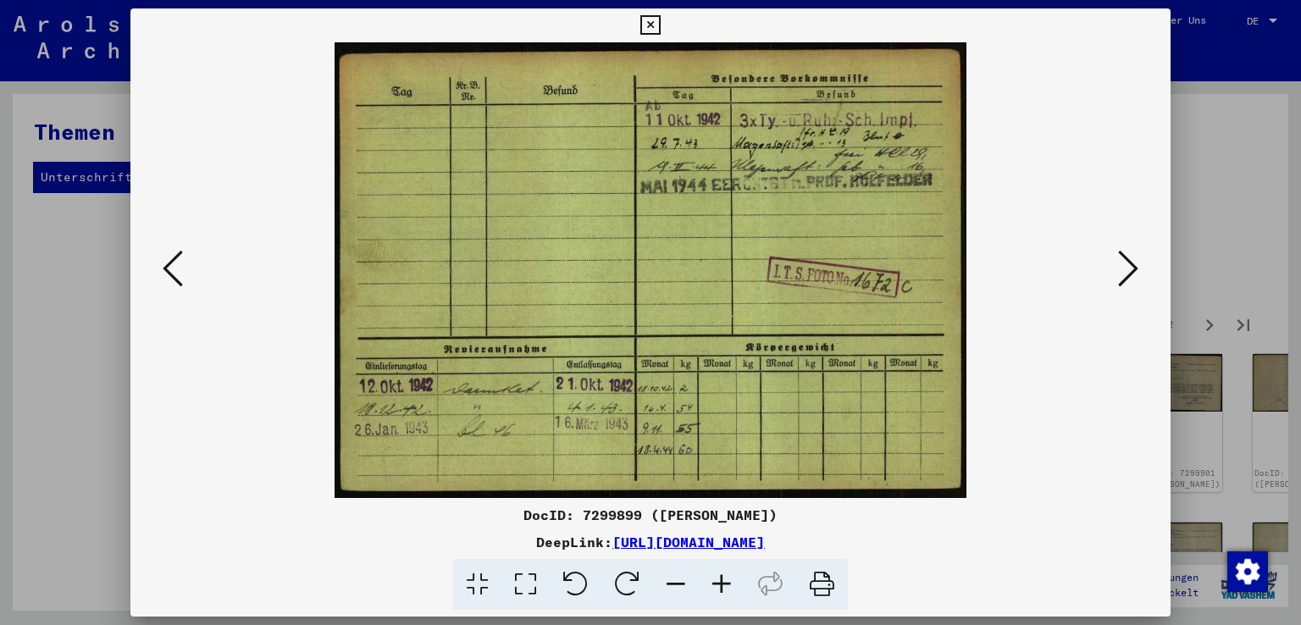
click at [1138, 269] on icon at bounding box center [1128, 268] width 20 height 41
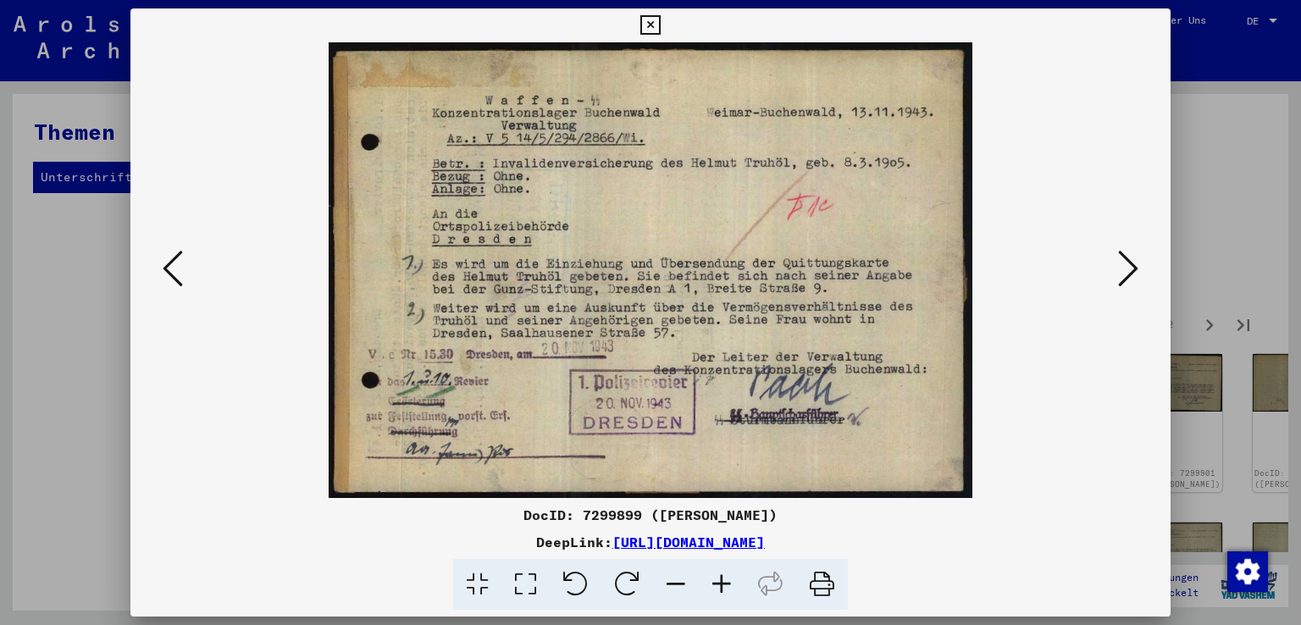
click at [1138, 269] on icon at bounding box center [1128, 268] width 20 height 41
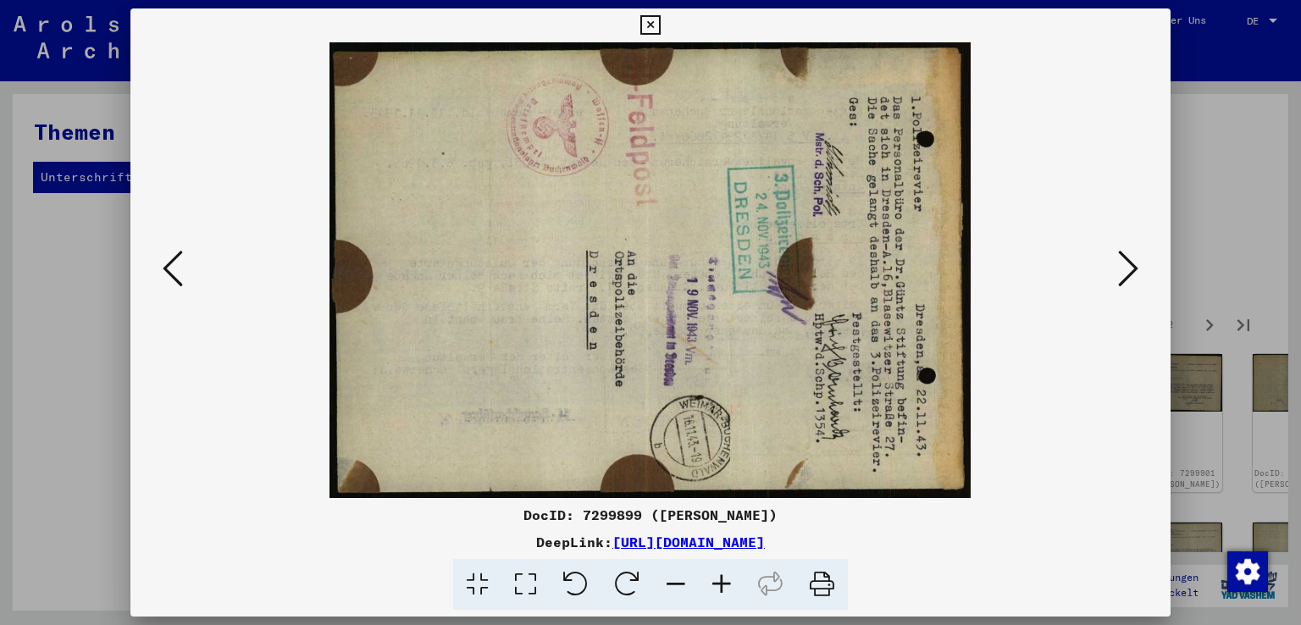
click at [1138, 269] on icon at bounding box center [1128, 268] width 20 height 41
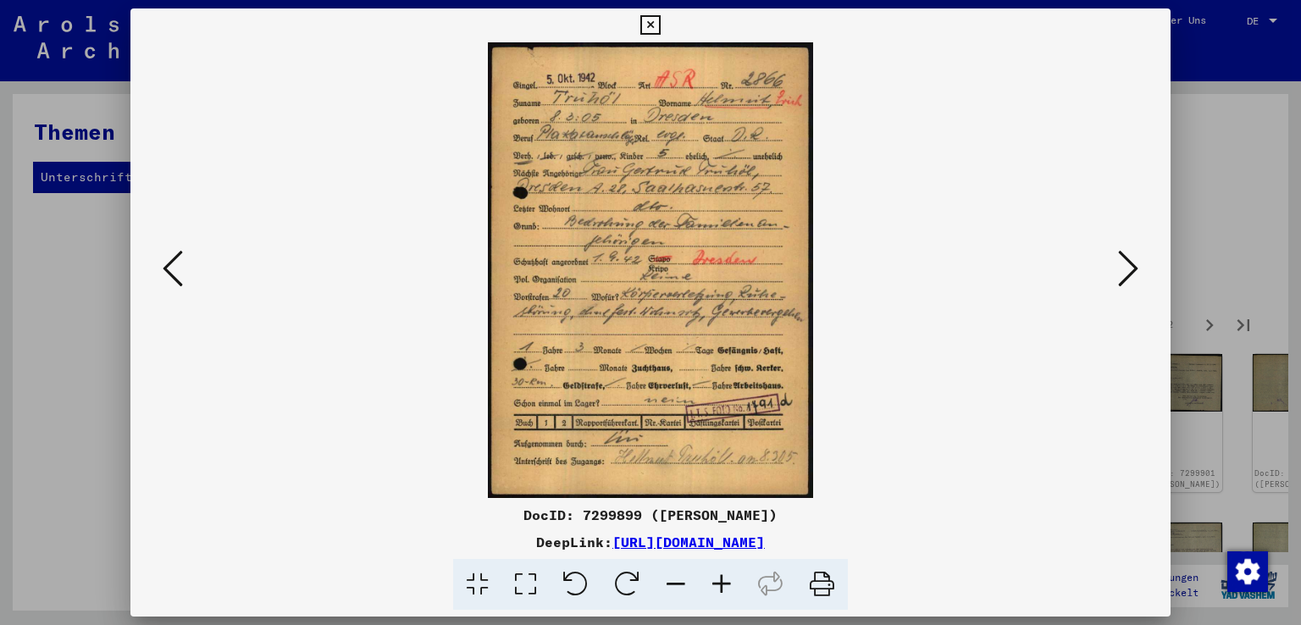
click at [723, 584] on icon at bounding box center [722, 585] width 46 height 52
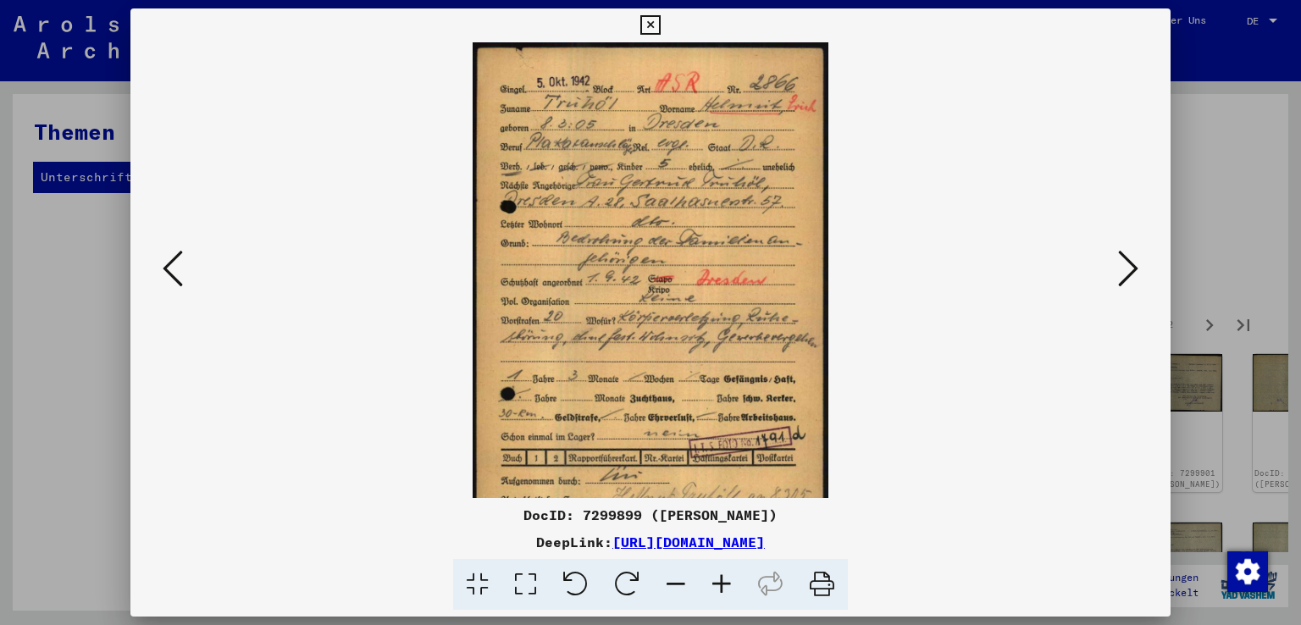
click at [723, 584] on icon at bounding box center [722, 585] width 46 height 52
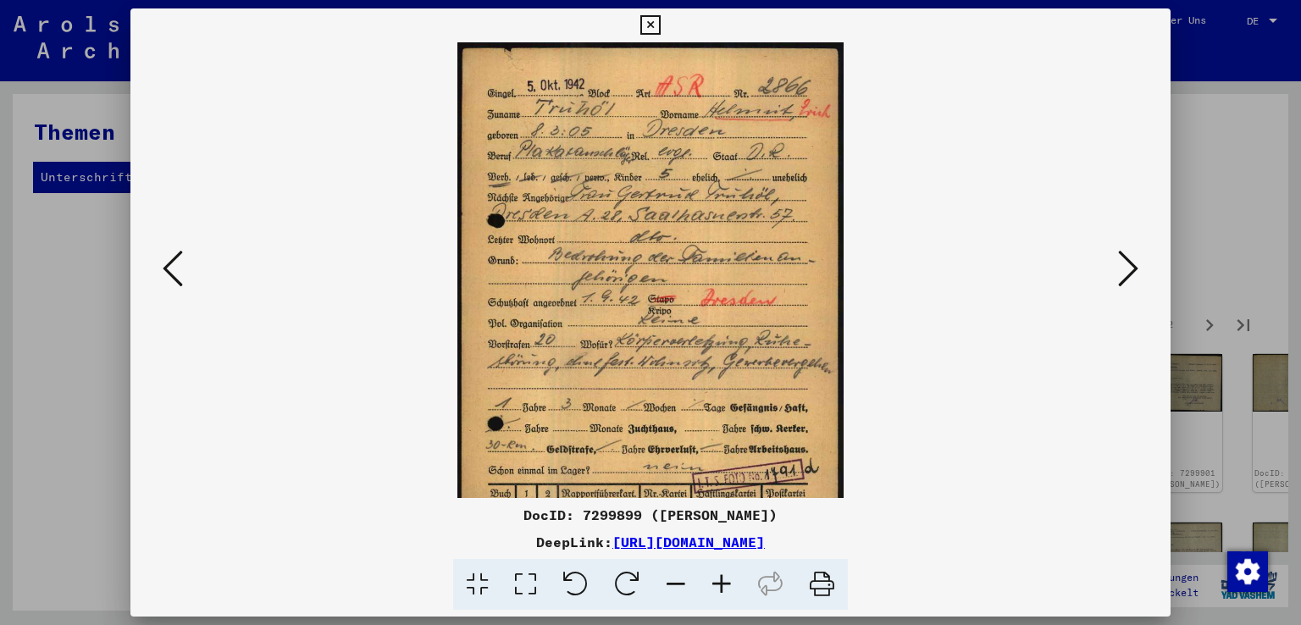
click at [723, 584] on icon at bounding box center [722, 585] width 46 height 52
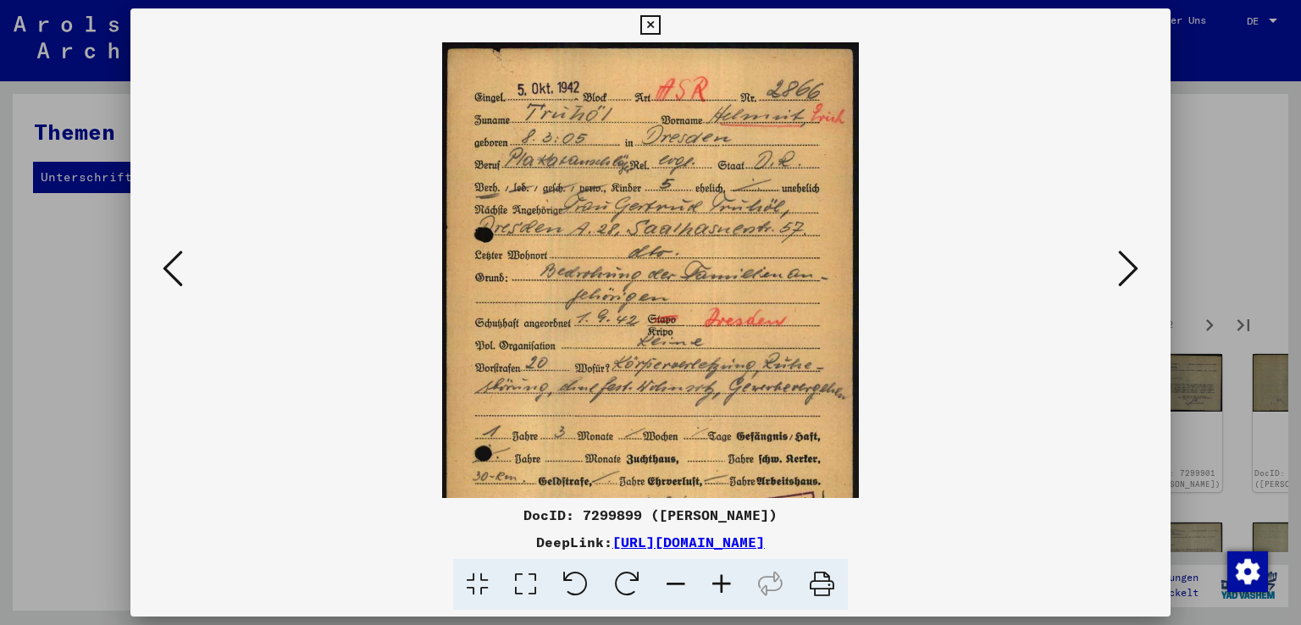
click at [723, 584] on icon at bounding box center [722, 585] width 46 height 52
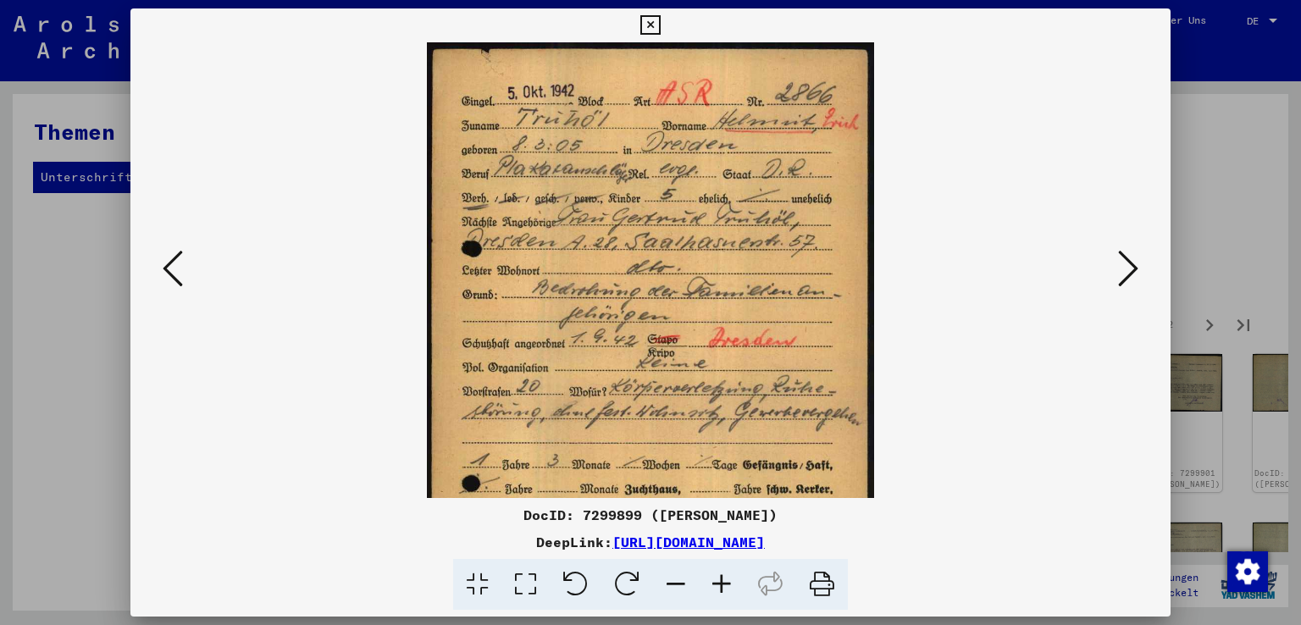
click at [723, 584] on icon at bounding box center [722, 585] width 46 height 52
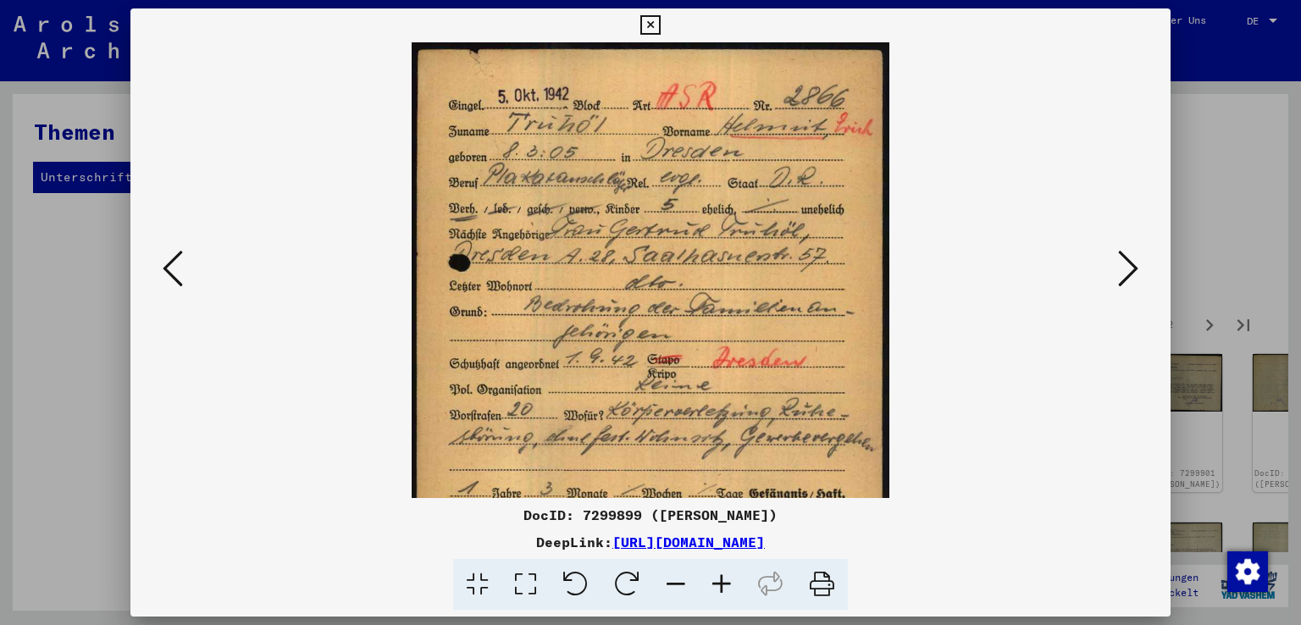
click at [723, 584] on icon at bounding box center [722, 585] width 46 height 52
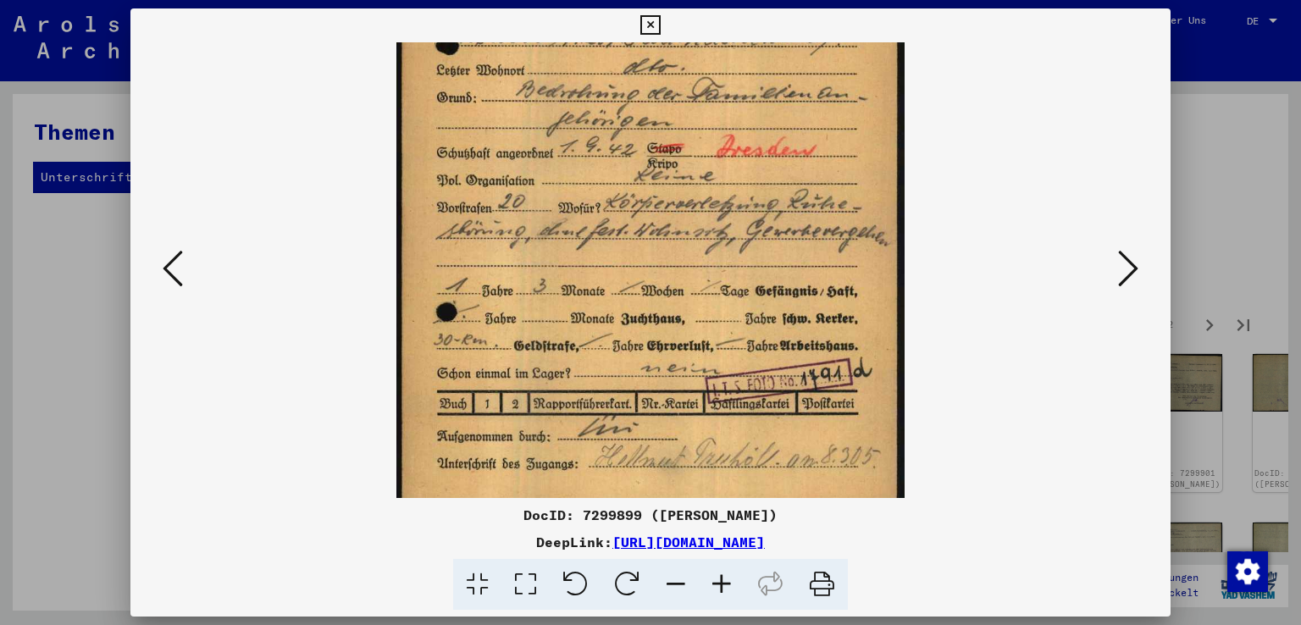
scroll to position [254, 0]
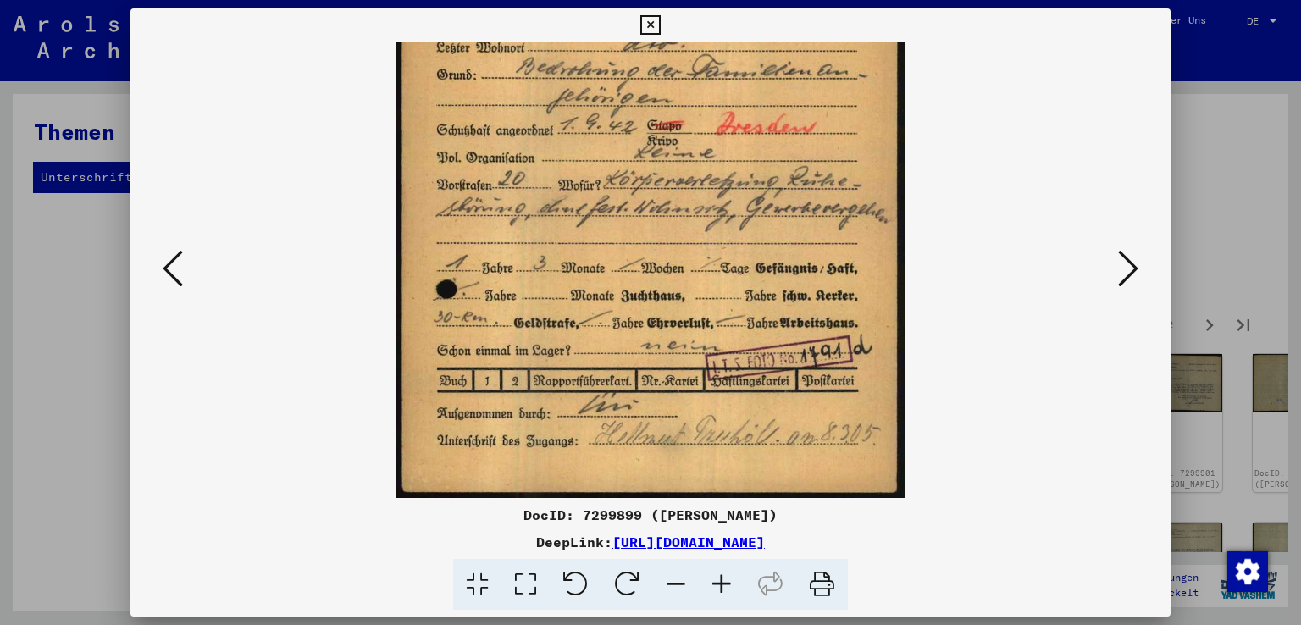
drag, startPoint x: 607, startPoint y: 367, endPoint x: 617, endPoint y: 104, distance: 262.8
click at [617, 104] on img at bounding box center [649, 143] width 507 height 710
click at [1133, 265] on icon at bounding box center [1128, 268] width 20 height 41
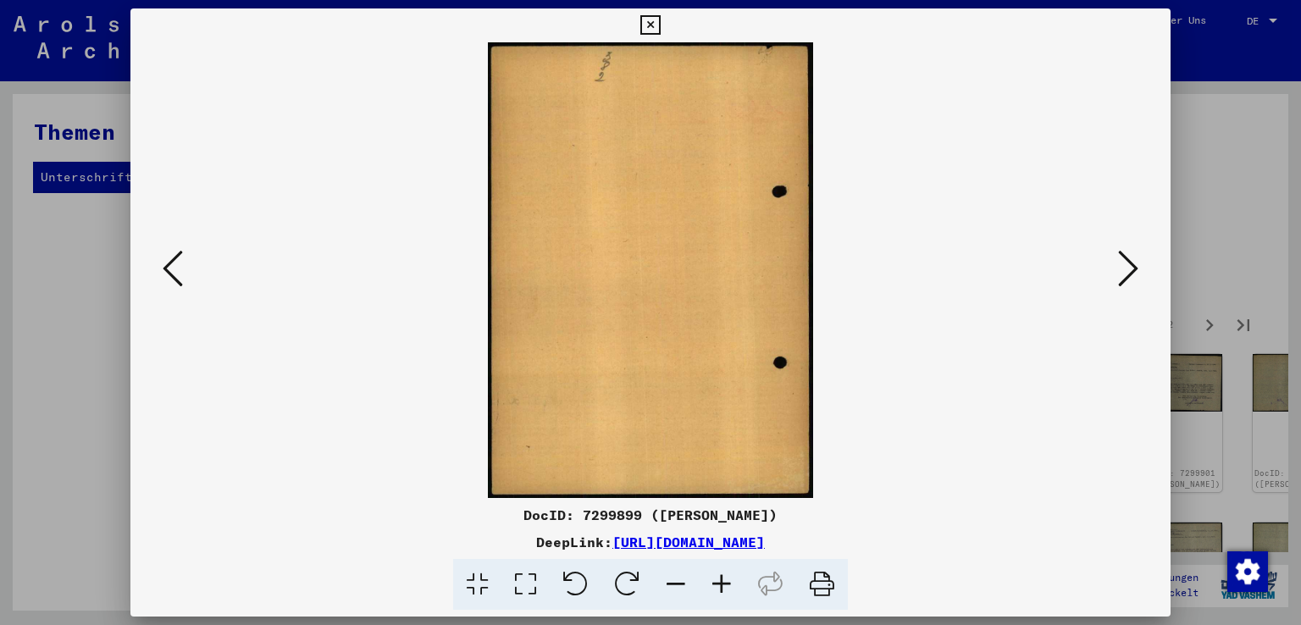
click at [1133, 265] on icon at bounding box center [1128, 268] width 20 height 41
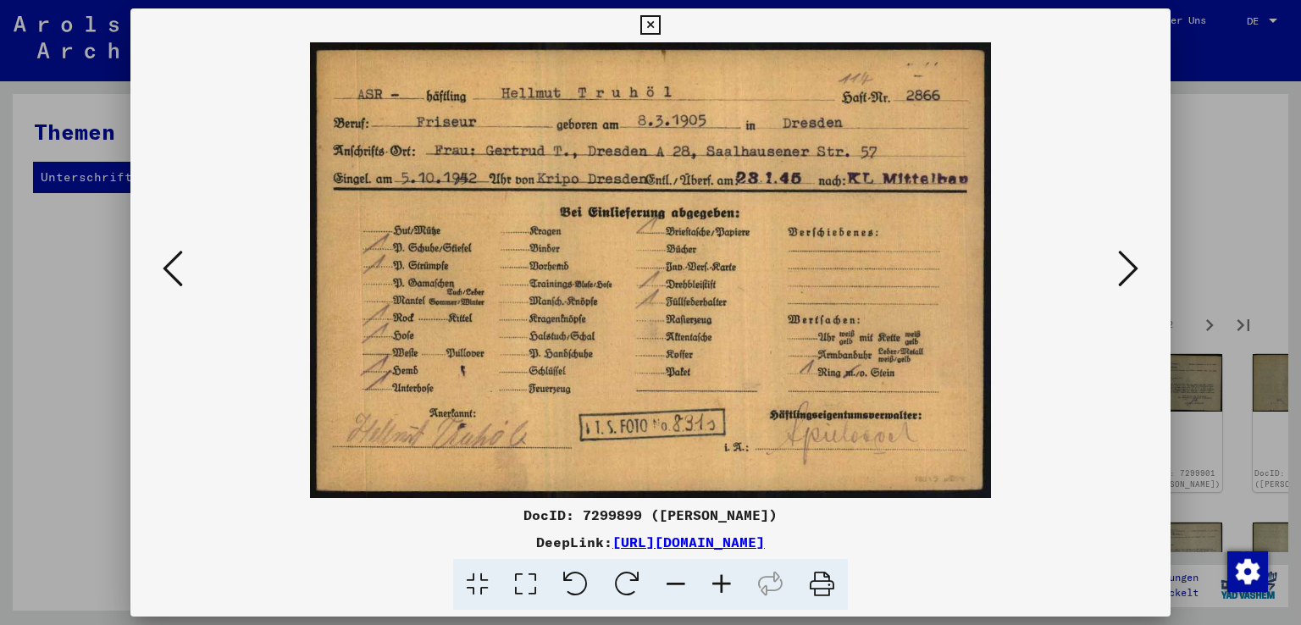
click at [1136, 269] on icon at bounding box center [1128, 268] width 20 height 41
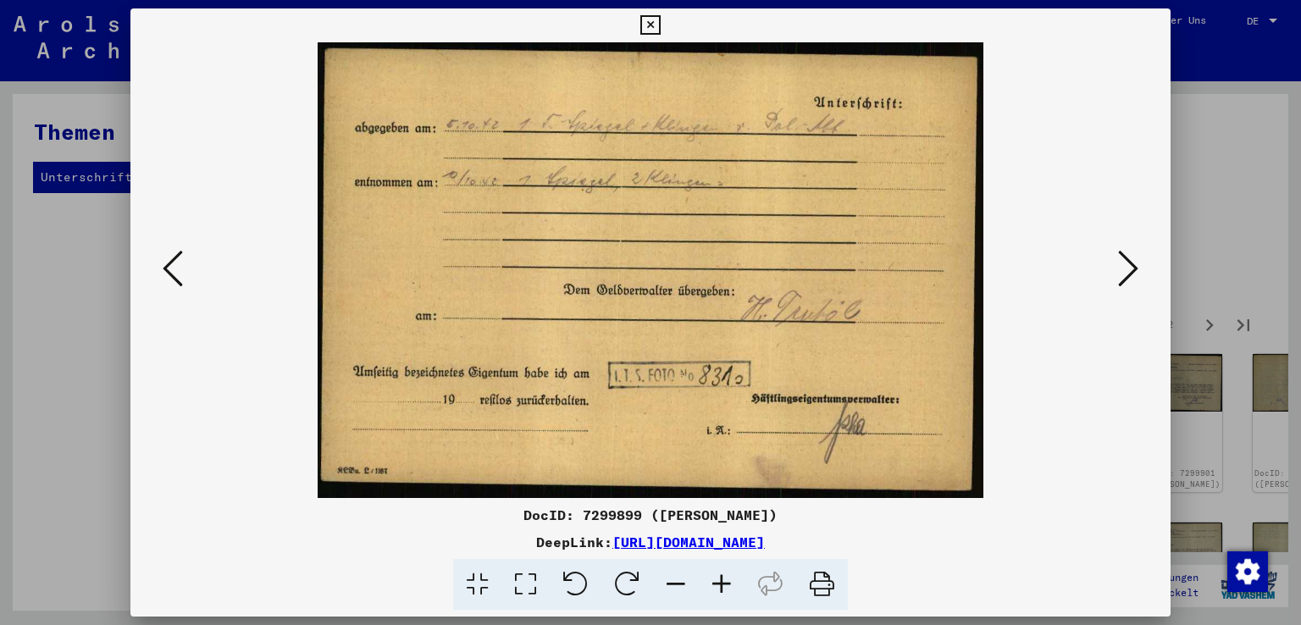
click at [1136, 269] on icon at bounding box center [1128, 268] width 20 height 41
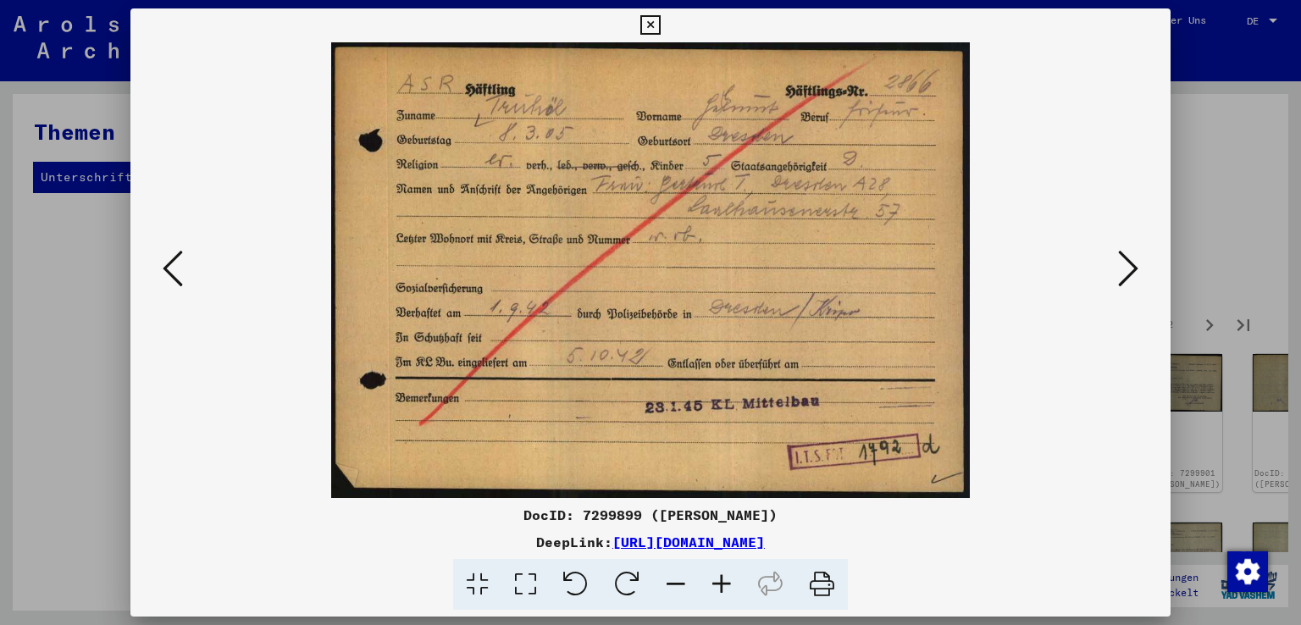
click at [1137, 269] on icon at bounding box center [1128, 268] width 20 height 41
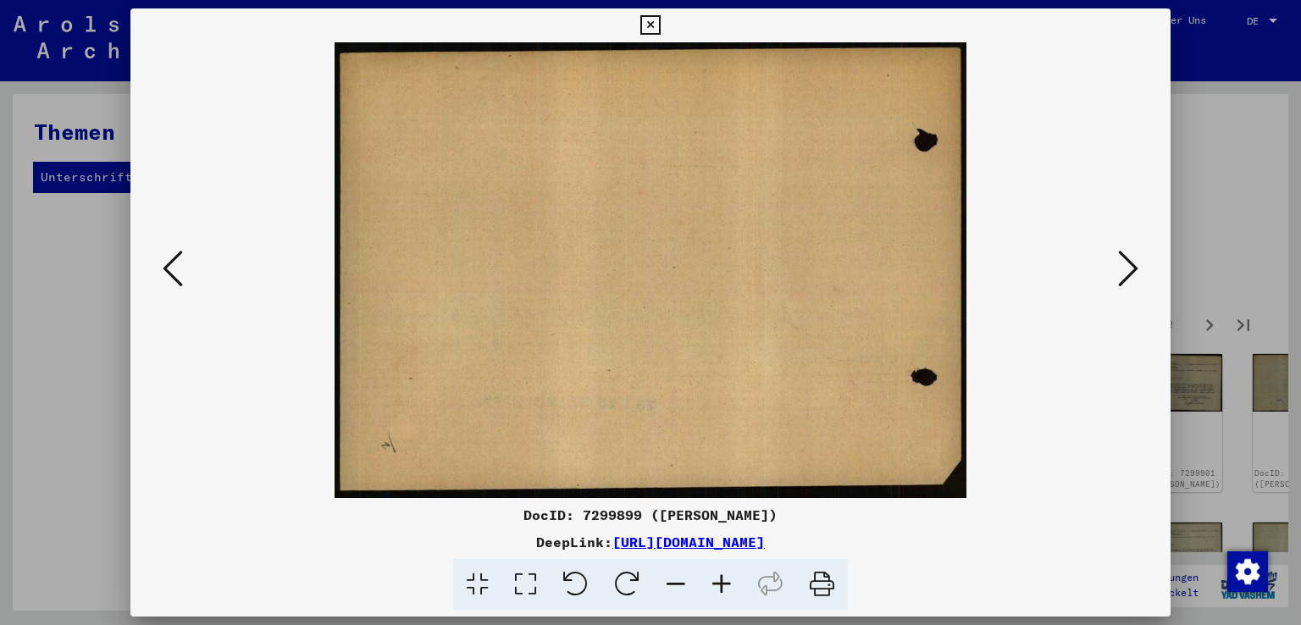
click at [1137, 269] on icon at bounding box center [1128, 268] width 20 height 41
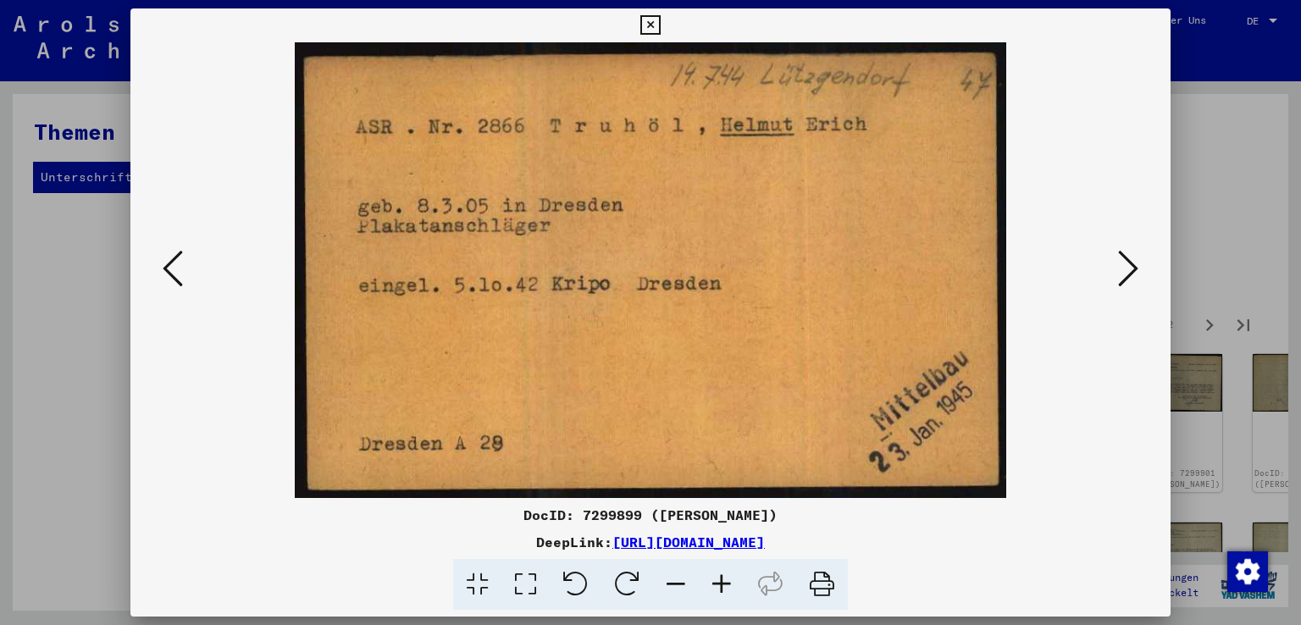
click at [1137, 269] on icon at bounding box center [1128, 268] width 20 height 41
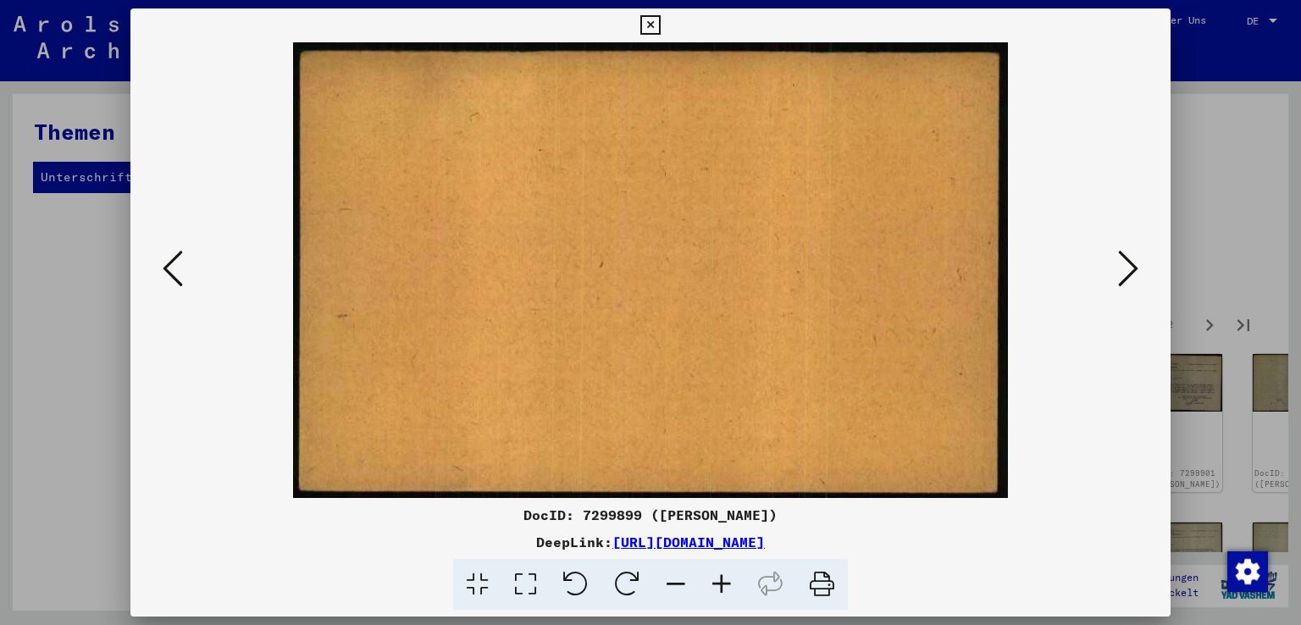
click at [1137, 269] on icon at bounding box center [1128, 268] width 20 height 41
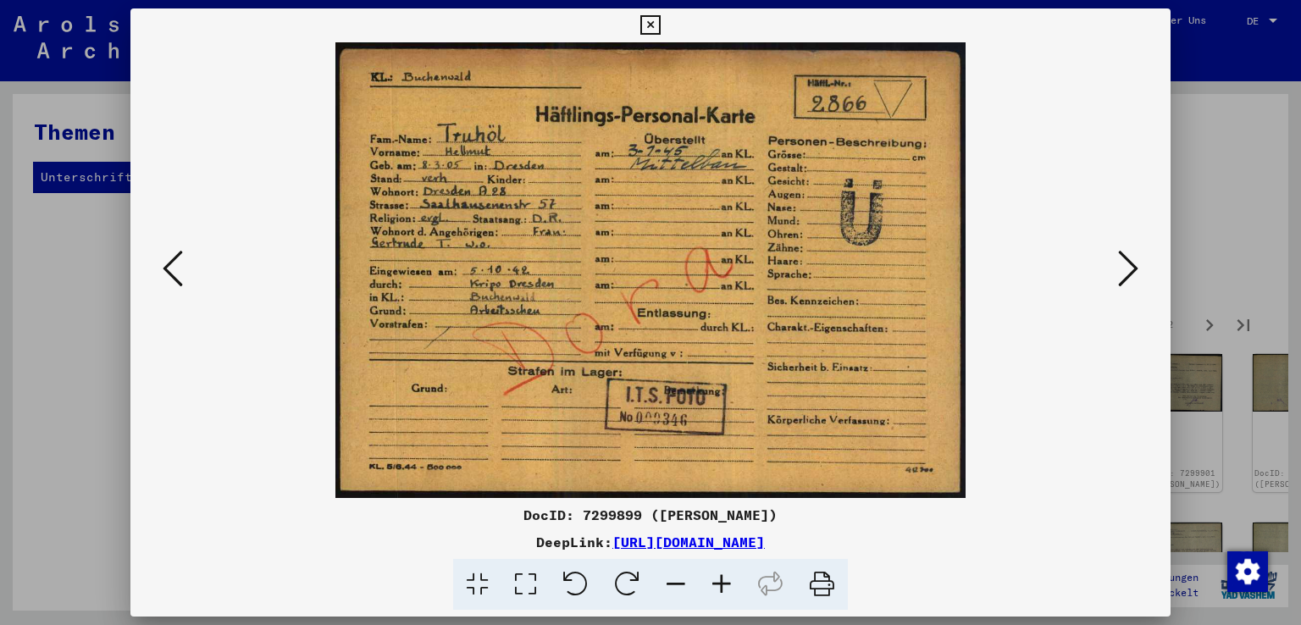
click at [729, 577] on icon at bounding box center [722, 585] width 46 height 52
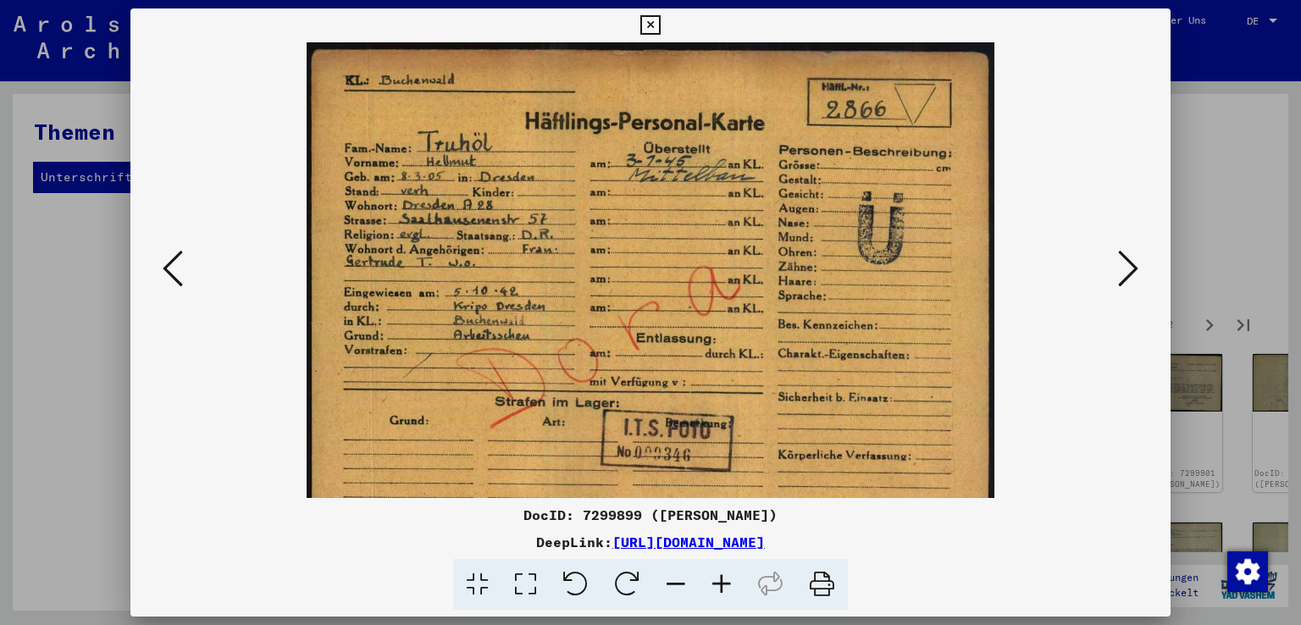
click at [729, 577] on icon at bounding box center [722, 585] width 46 height 52
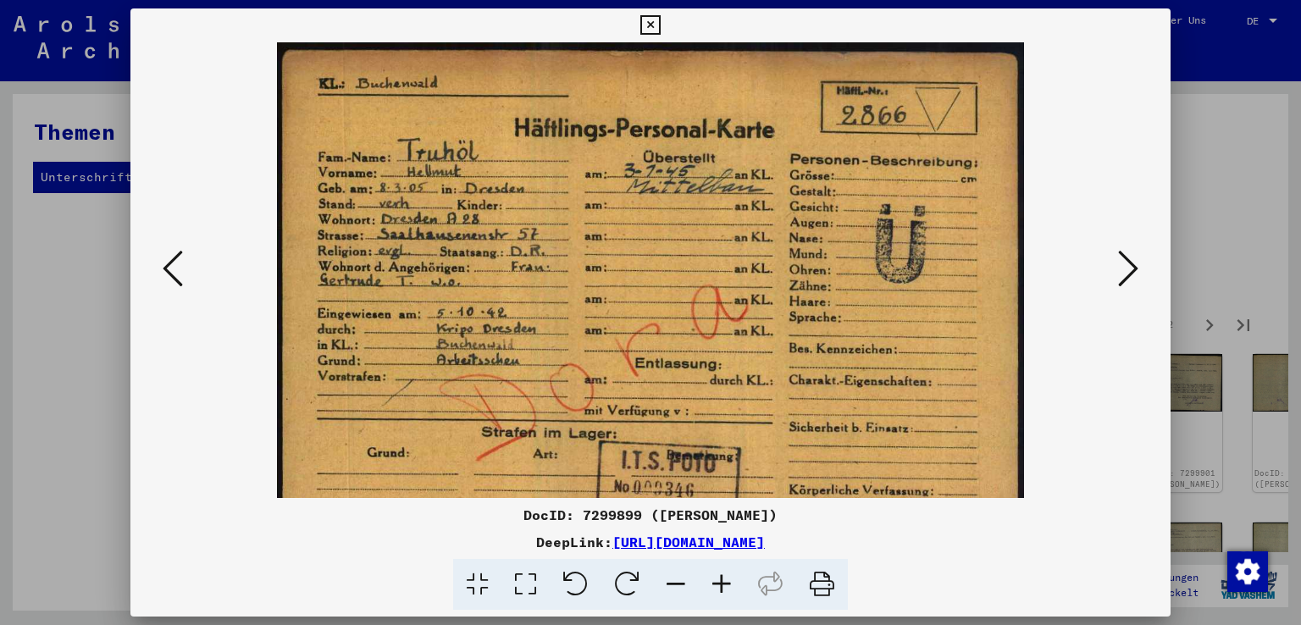
click at [729, 577] on icon at bounding box center [722, 585] width 46 height 52
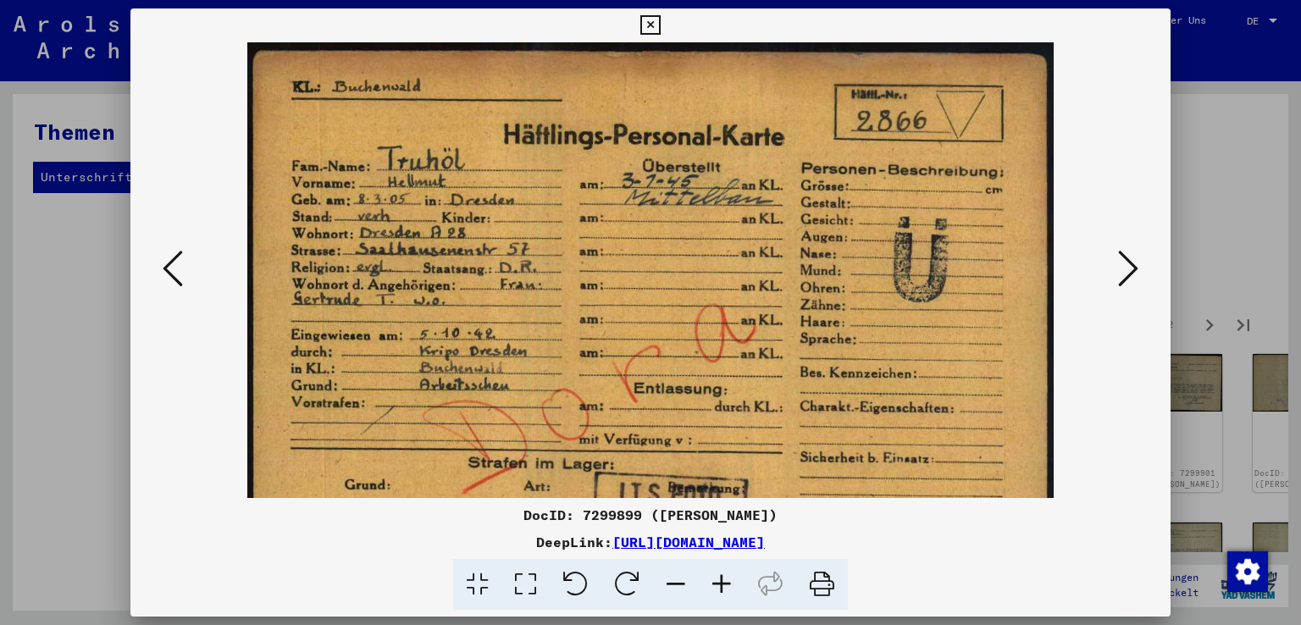
click at [729, 577] on icon at bounding box center [722, 585] width 46 height 52
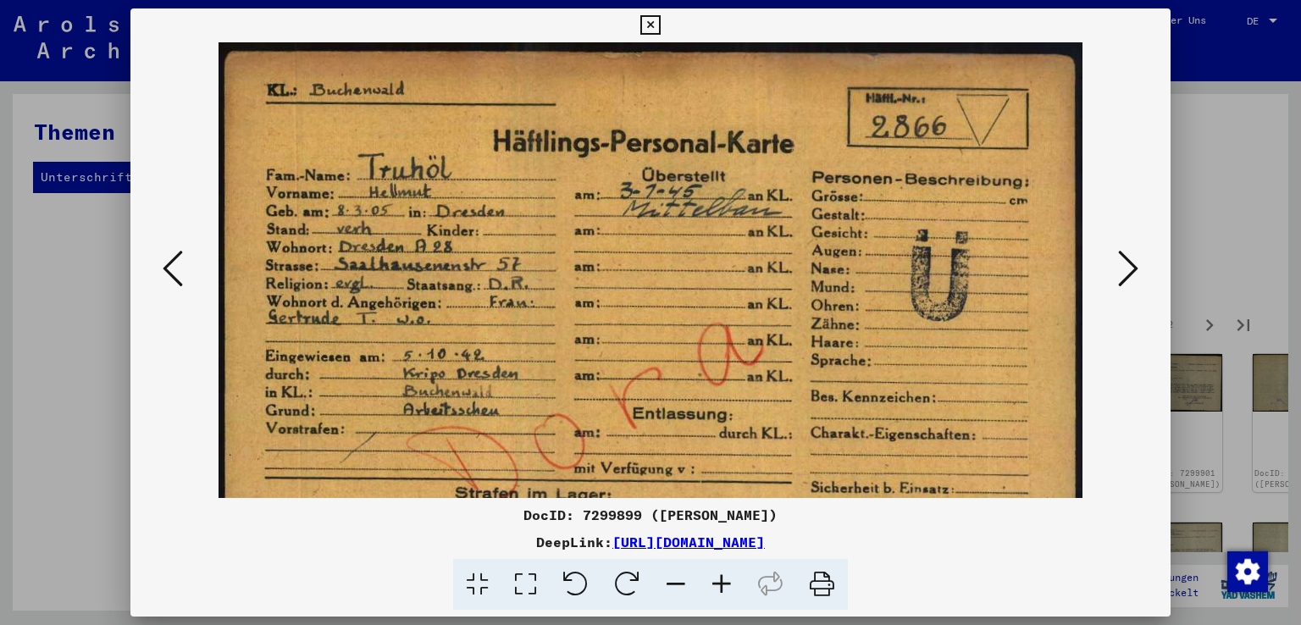
click at [729, 577] on icon at bounding box center [722, 585] width 46 height 52
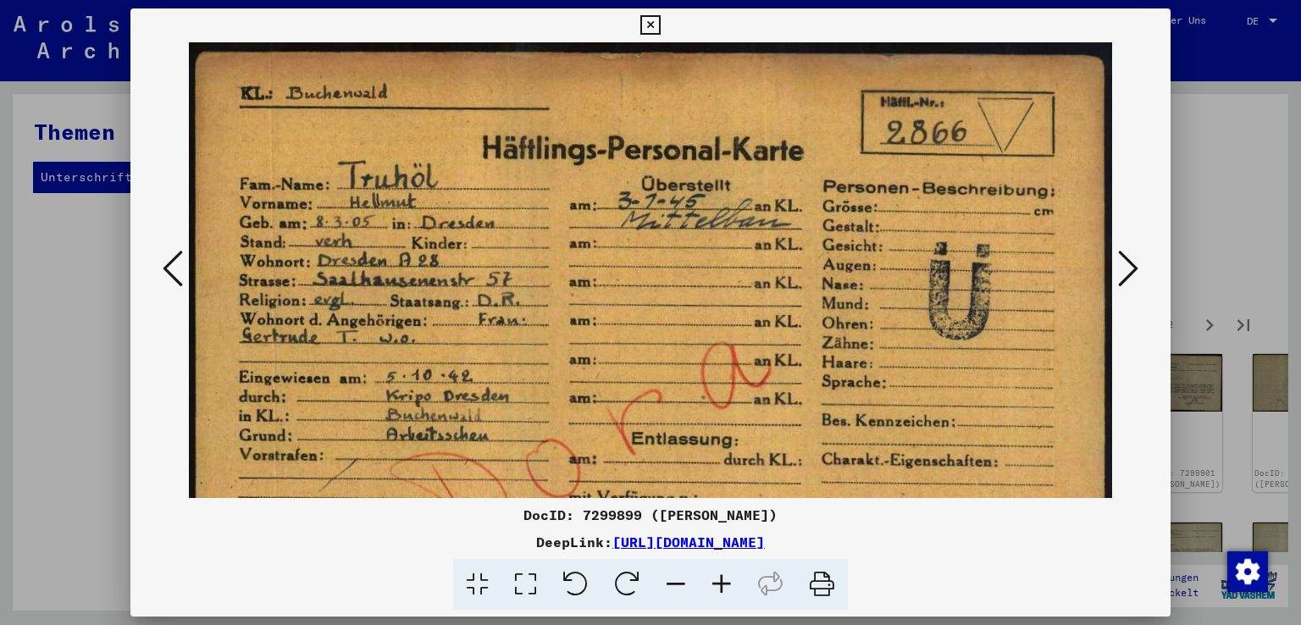
click at [729, 577] on icon at bounding box center [722, 585] width 46 height 52
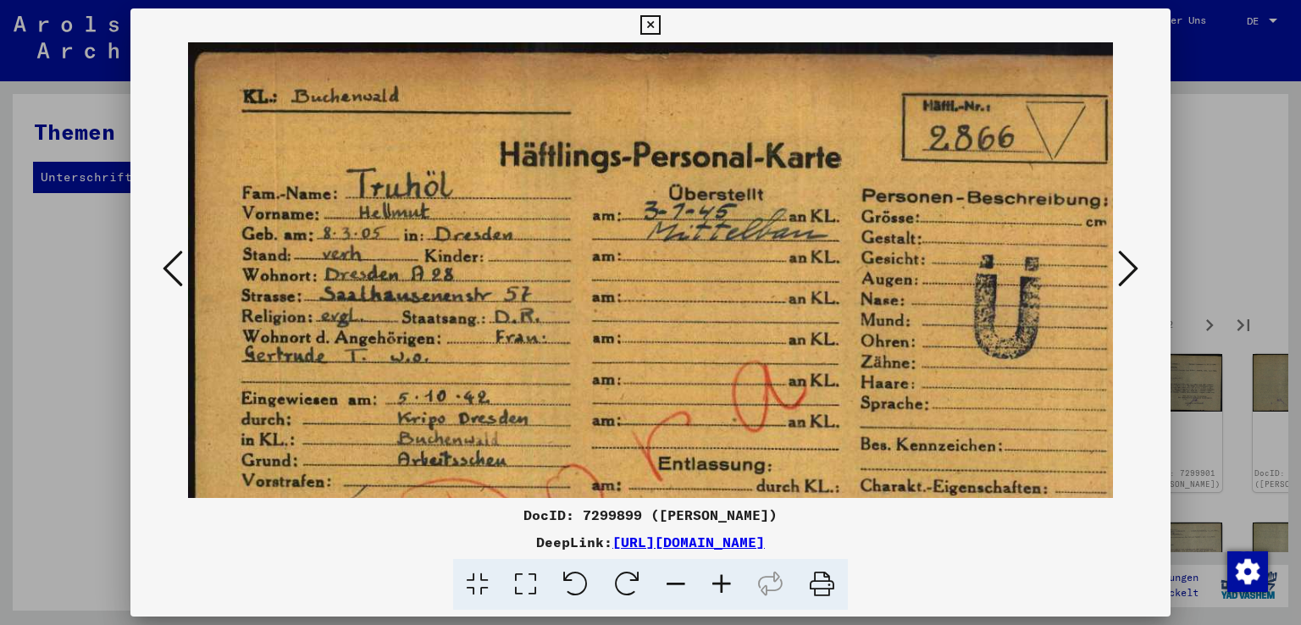
click at [729, 577] on icon at bounding box center [722, 585] width 46 height 52
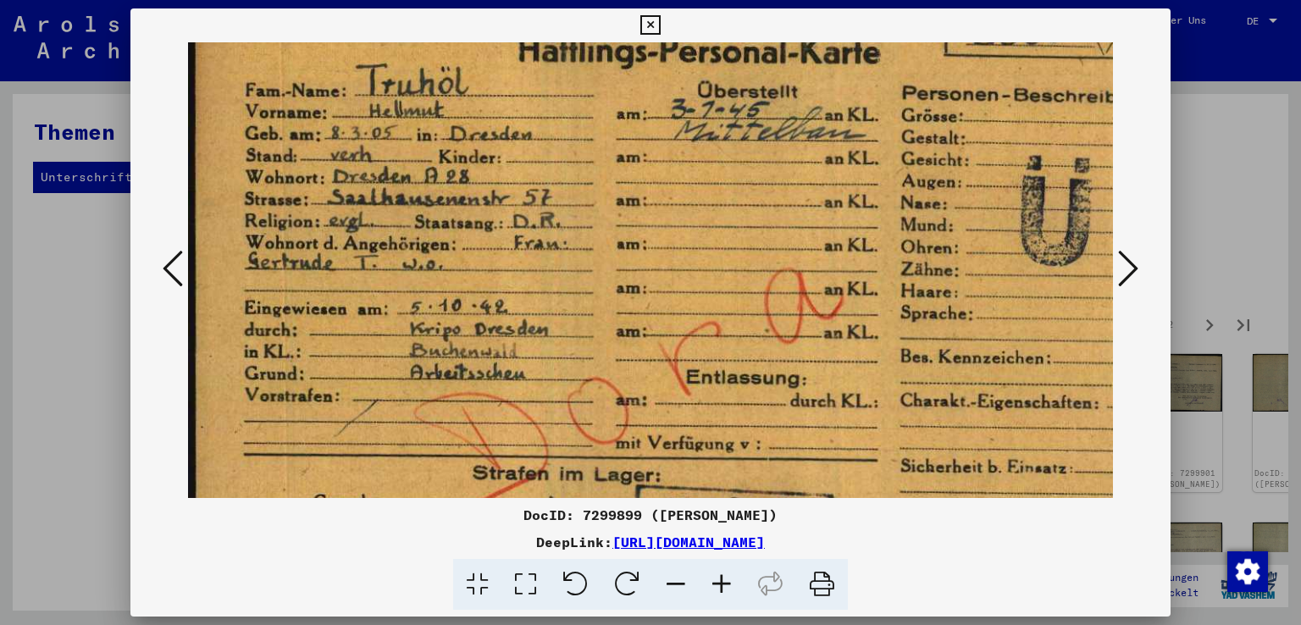
scroll to position [141, 0]
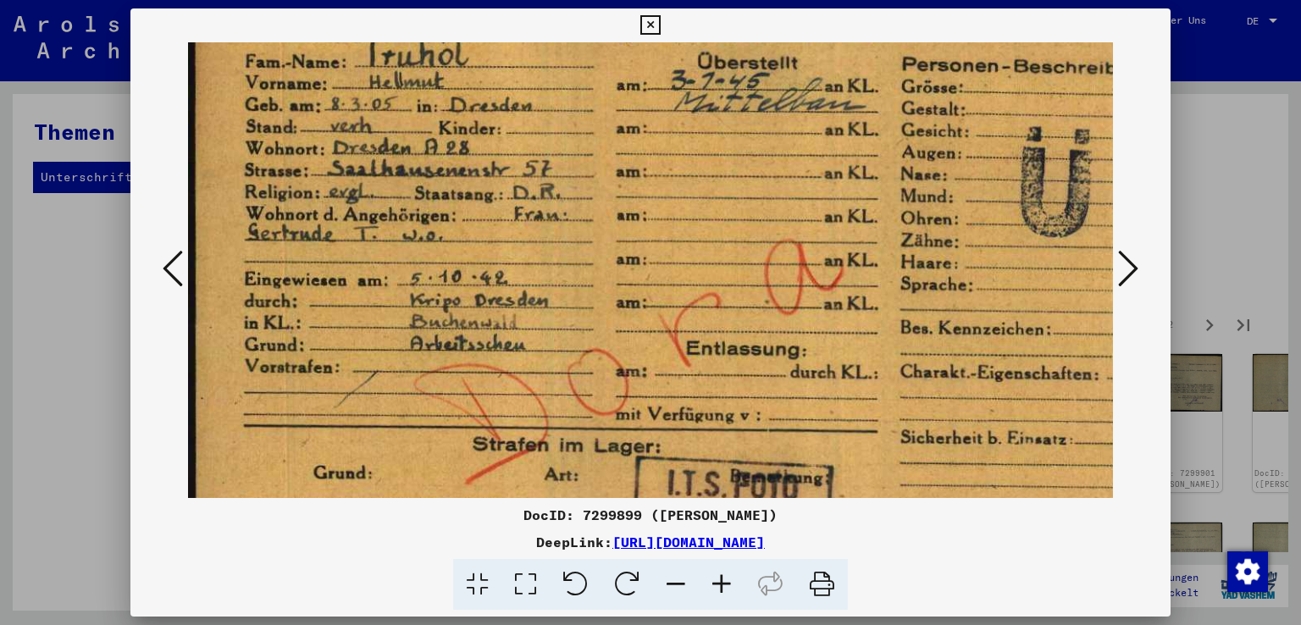
drag, startPoint x: 546, startPoint y: 456, endPoint x: 549, endPoint y: 320, distance: 135.6
click at [549, 320] on img at bounding box center [708, 278] width 1040 height 752
click at [1131, 262] on icon at bounding box center [1128, 268] width 20 height 41
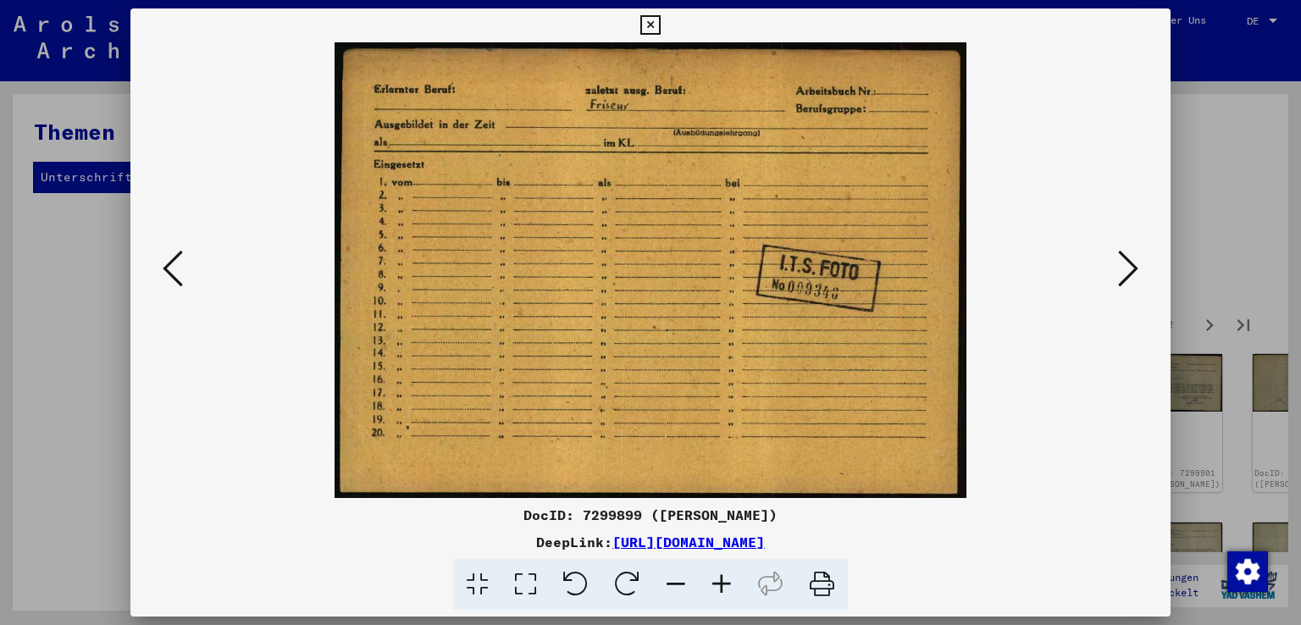
click at [1131, 262] on icon at bounding box center [1128, 268] width 20 height 41
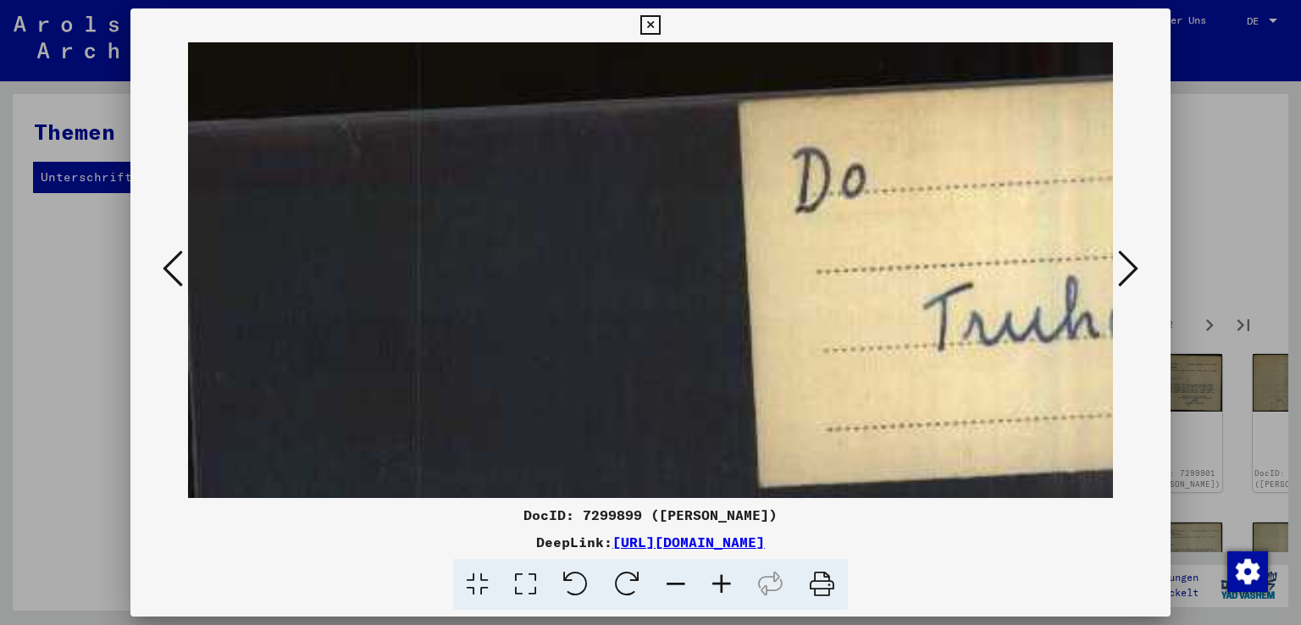
click at [674, 578] on icon at bounding box center [676, 585] width 46 height 52
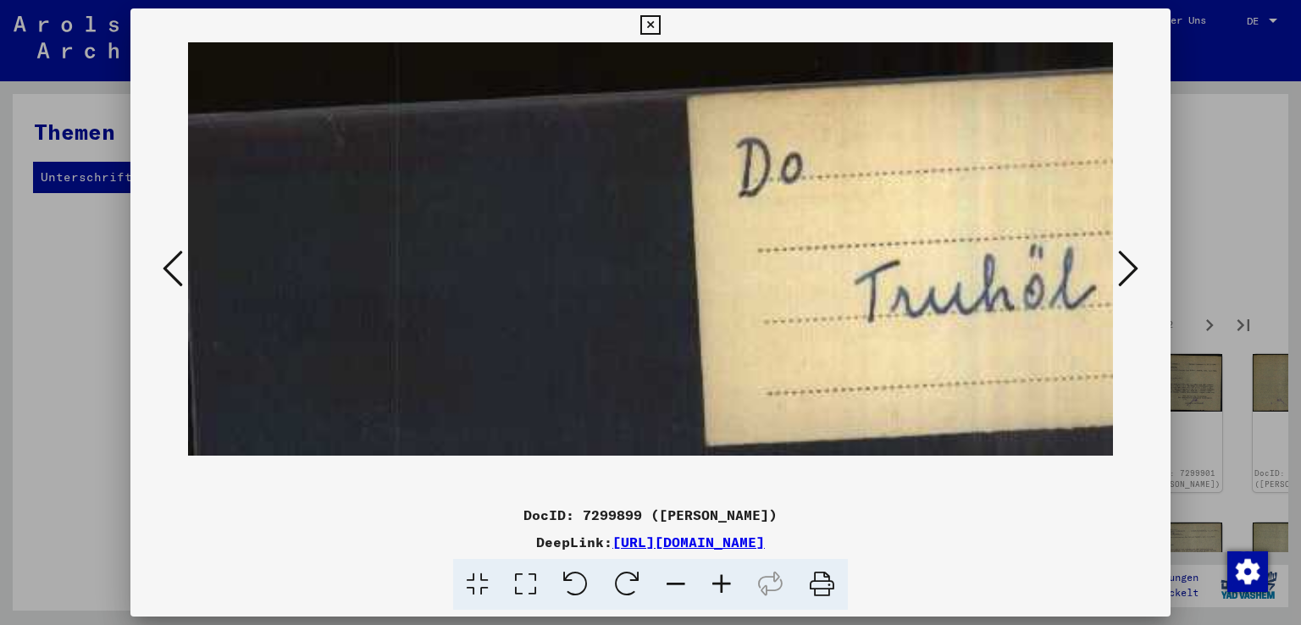
click at [674, 578] on icon at bounding box center [676, 585] width 46 height 52
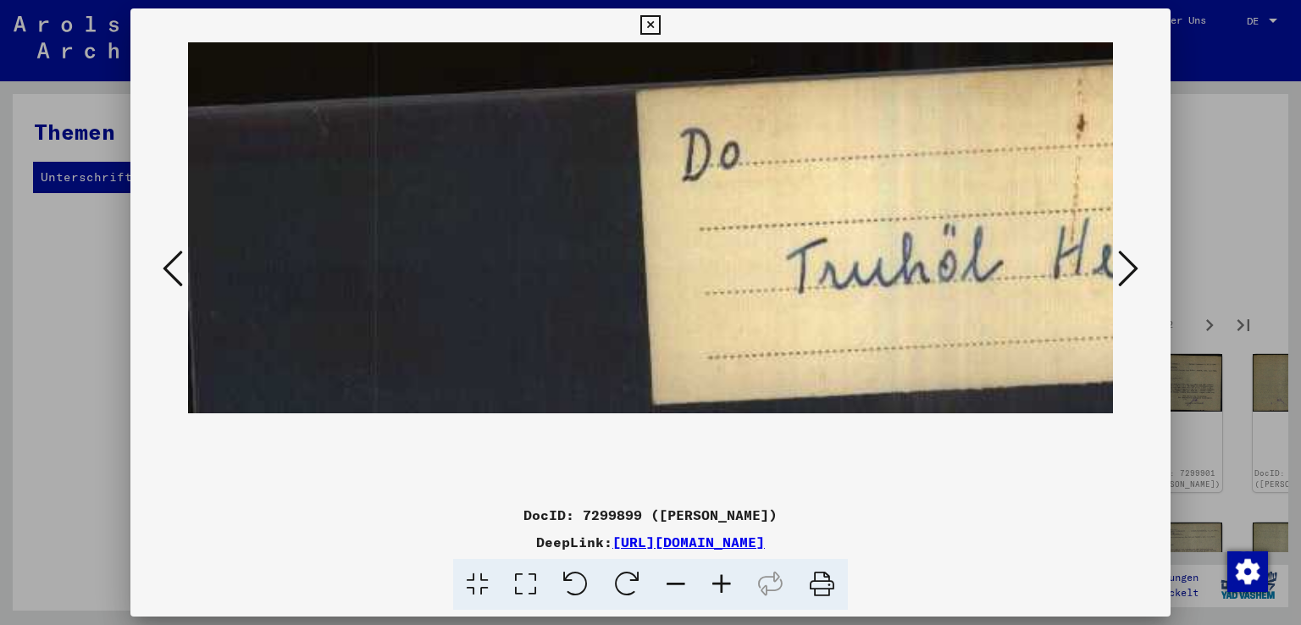
click at [674, 578] on icon at bounding box center [676, 585] width 46 height 52
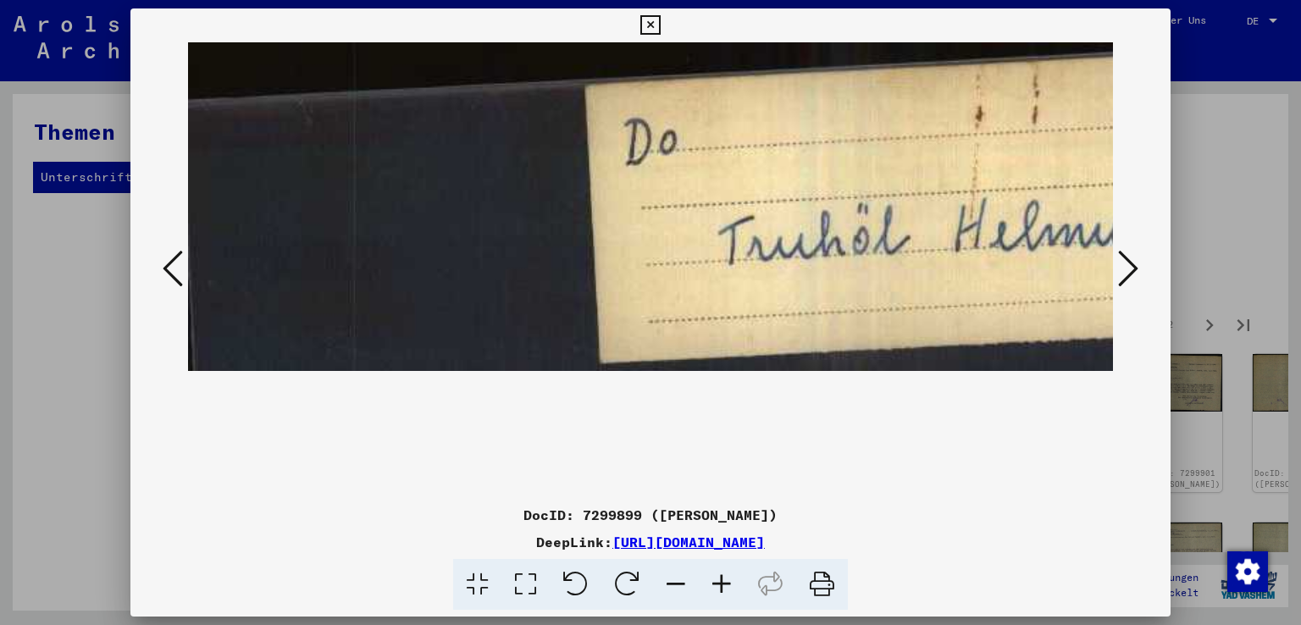
click at [674, 578] on icon at bounding box center [676, 585] width 46 height 52
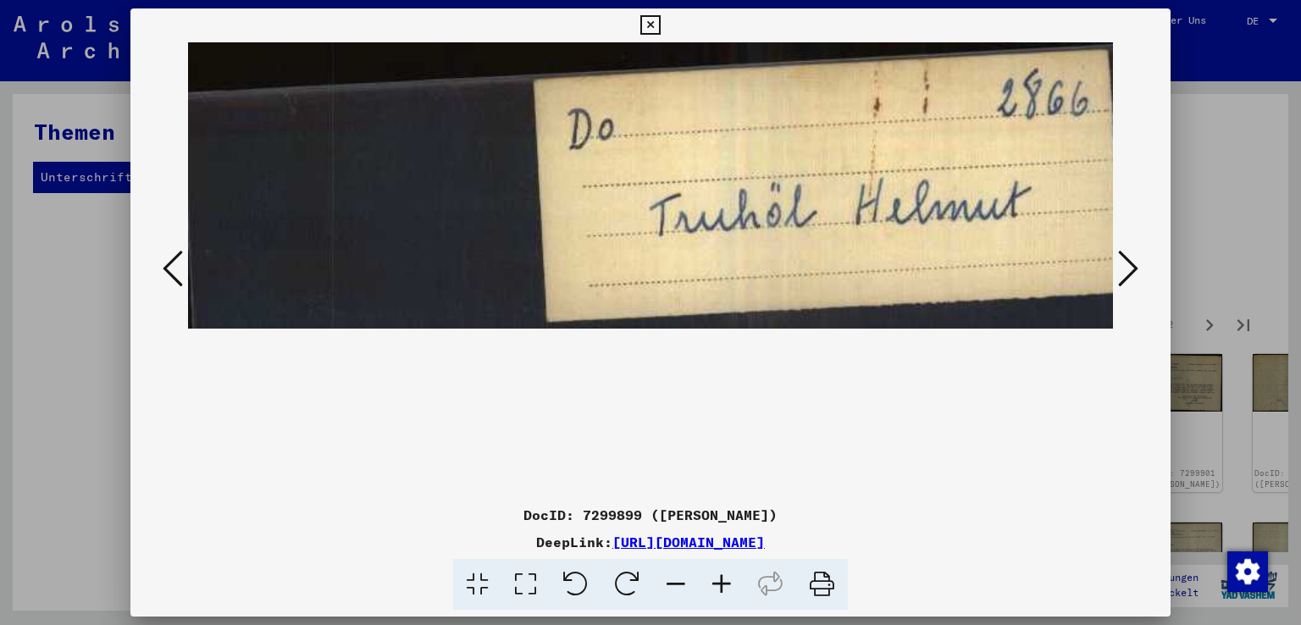
click at [676, 578] on icon at bounding box center [676, 585] width 46 height 52
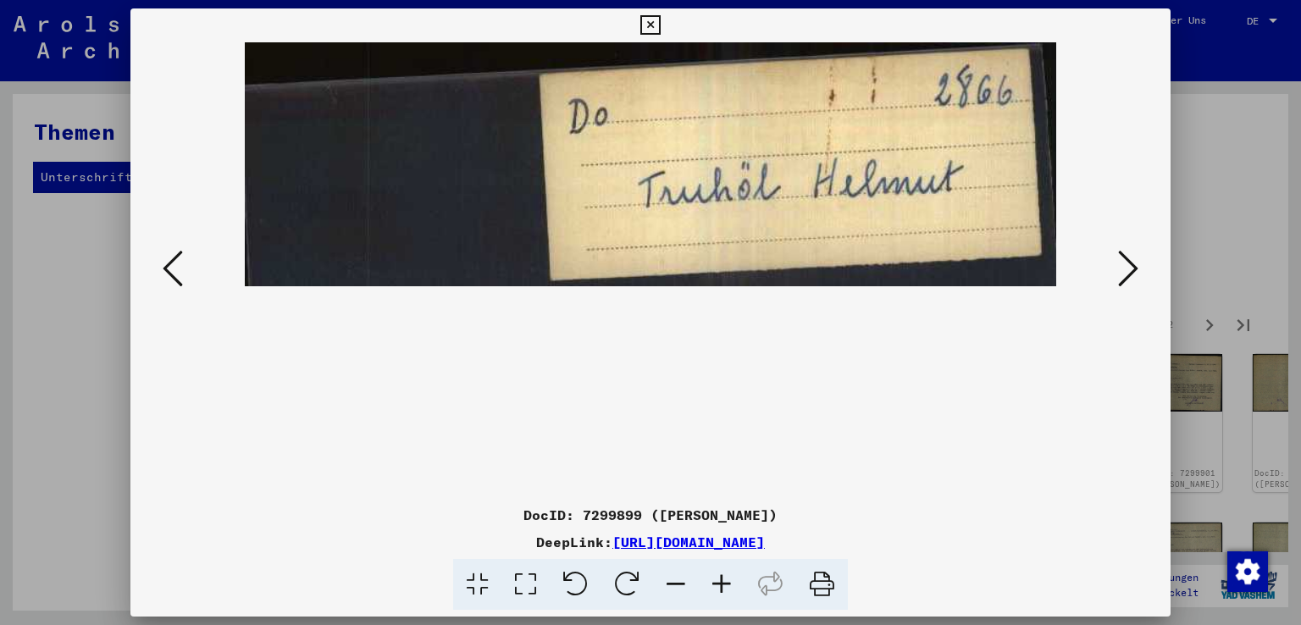
click at [676, 578] on icon at bounding box center [676, 585] width 46 height 52
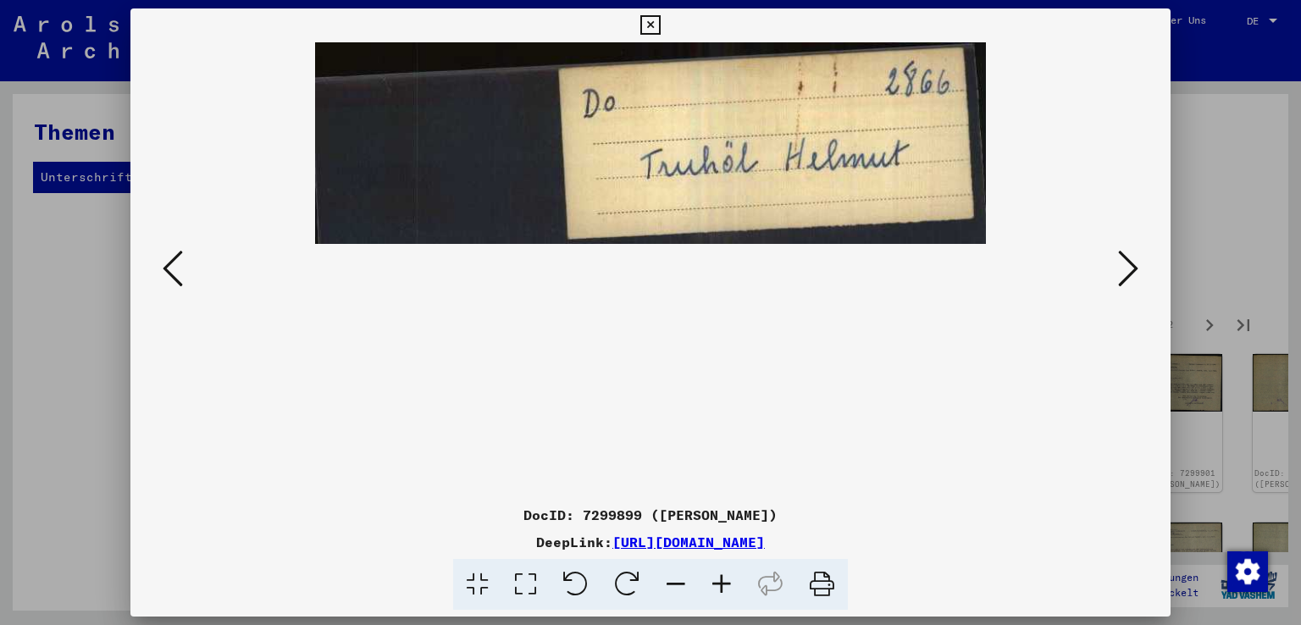
click at [676, 578] on icon at bounding box center [676, 585] width 46 height 52
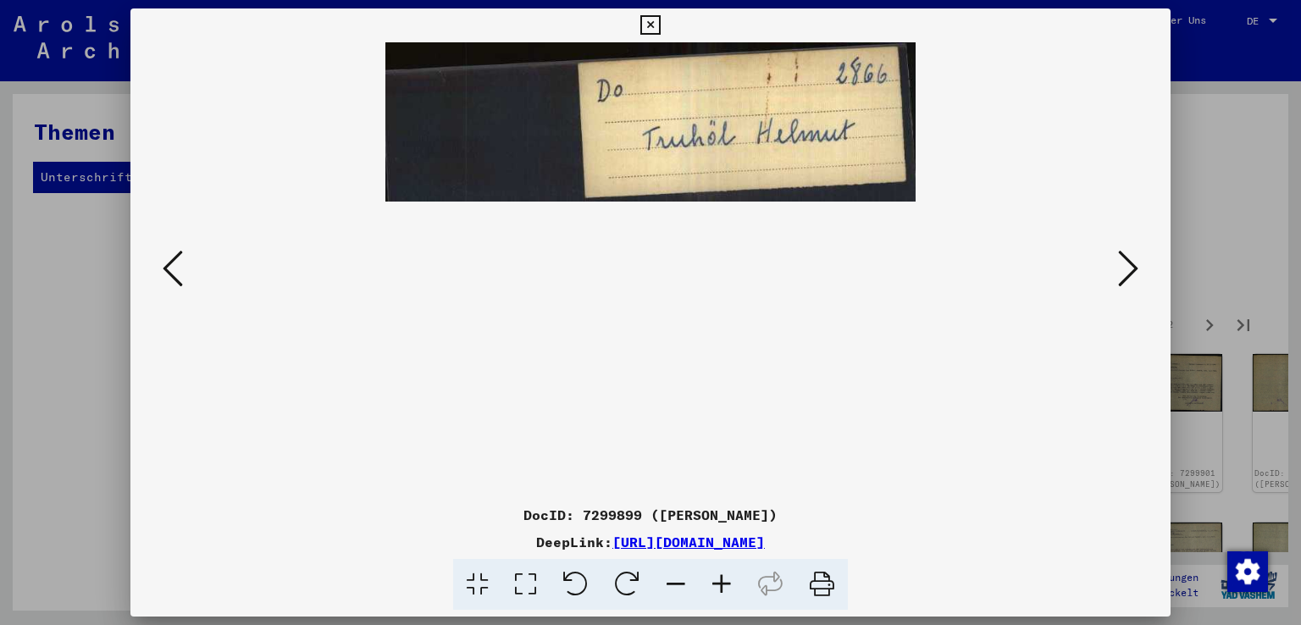
click at [1139, 264] on button at bounding box center [1128, 270] width 30 height 48
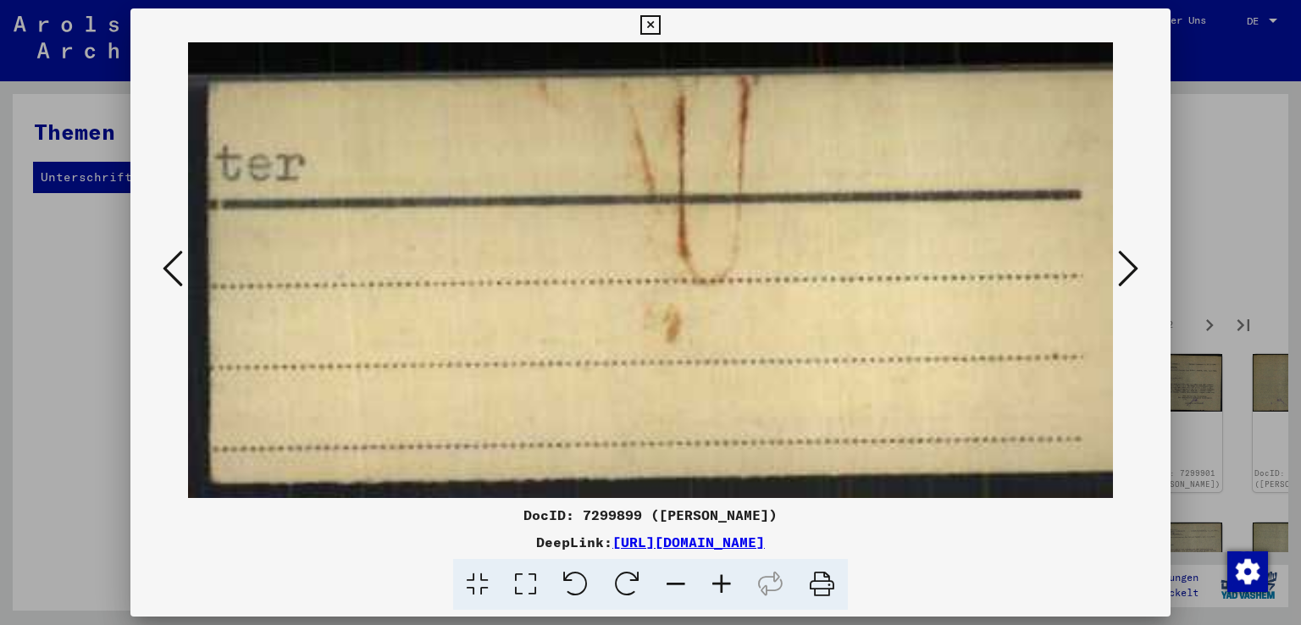
click at [1139, 264] on button at bounding box center [1128, 270] width 30 height 48
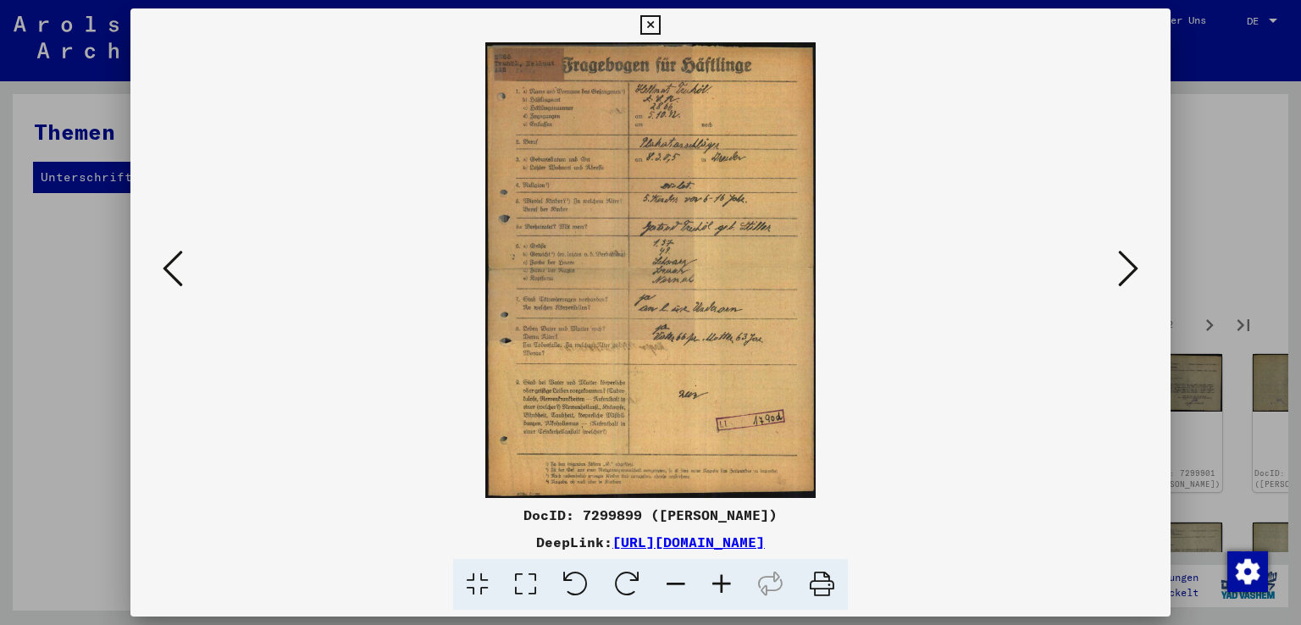
click at [724, 581] on icon at bounding box center [722, 585] width 46 height 52
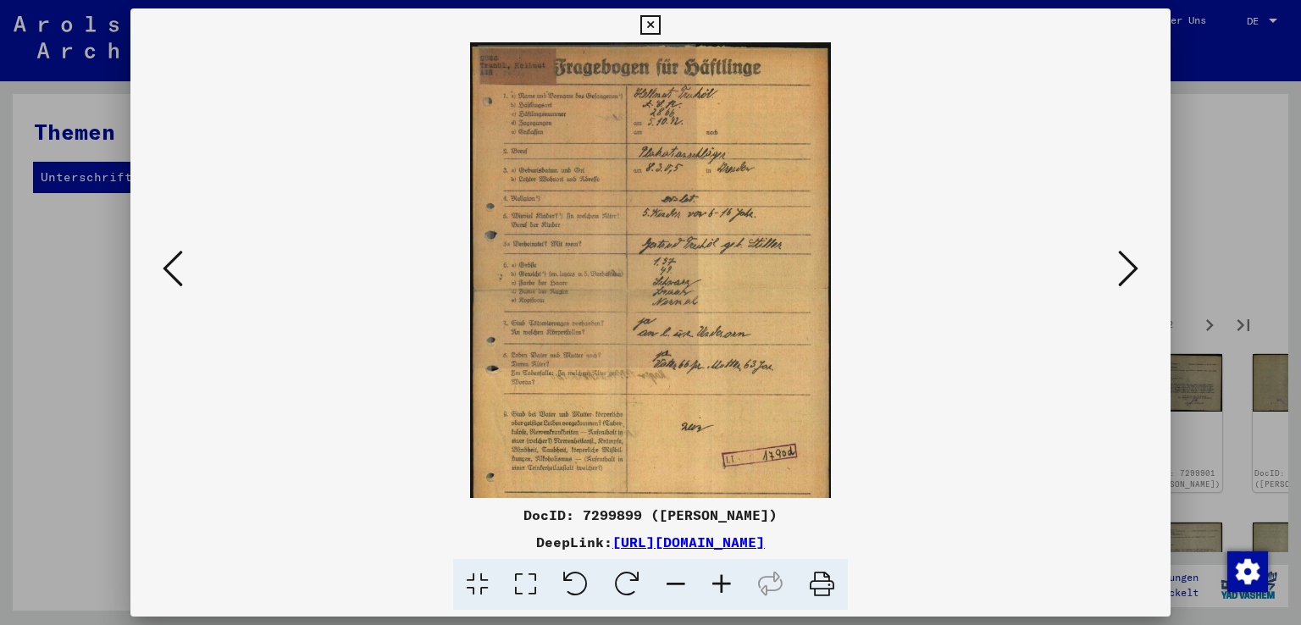
click at [724, 581] on icon at bounding box center [722, 585] width 46 height 52
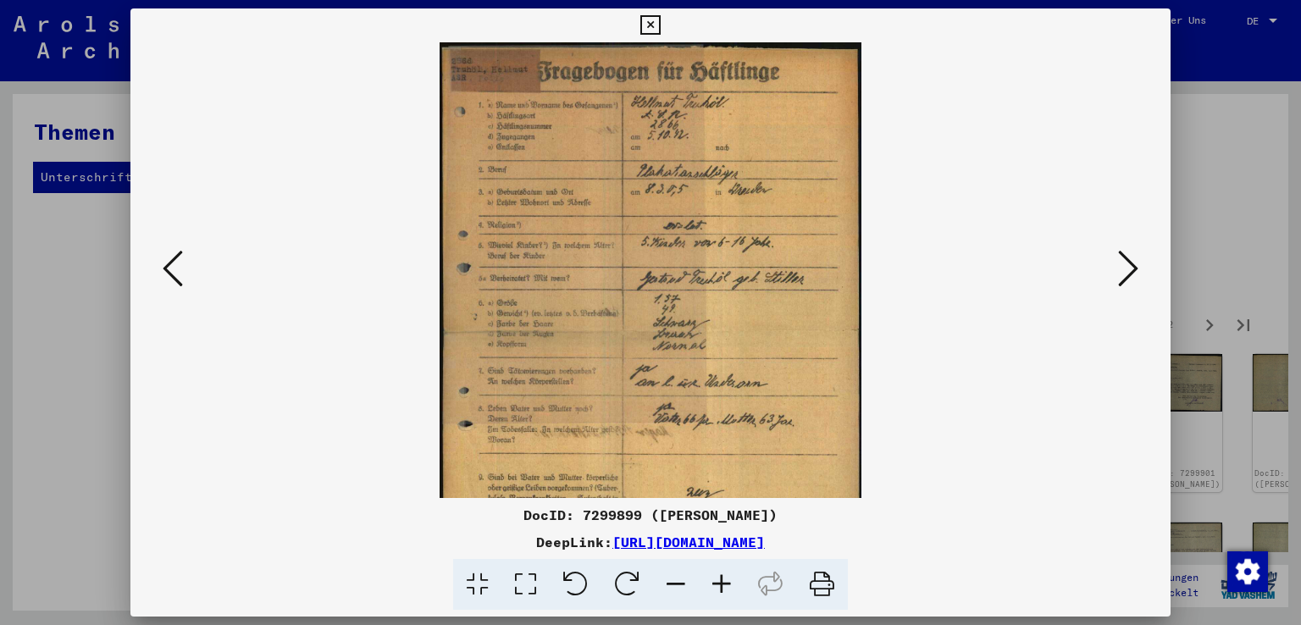
click at [724, 581] on icon at bounding box center [722, 585] width 46 height 52
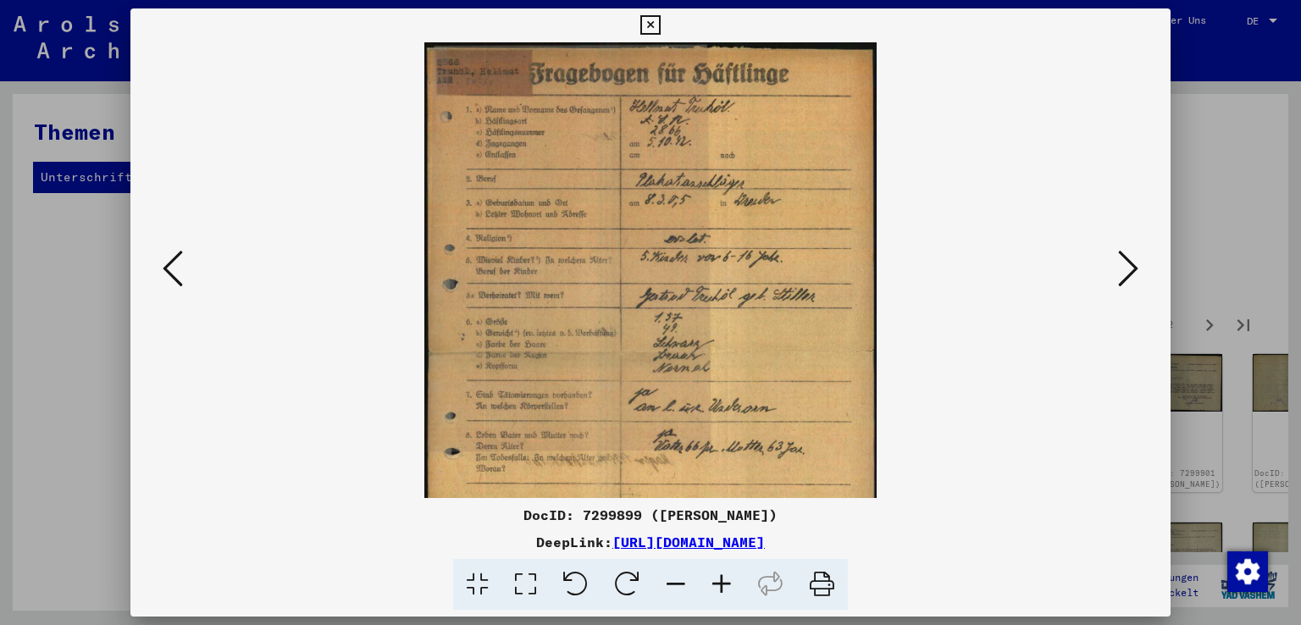
click at [724, 581] on icon at bounding box center [722, 585] width 46 height 52
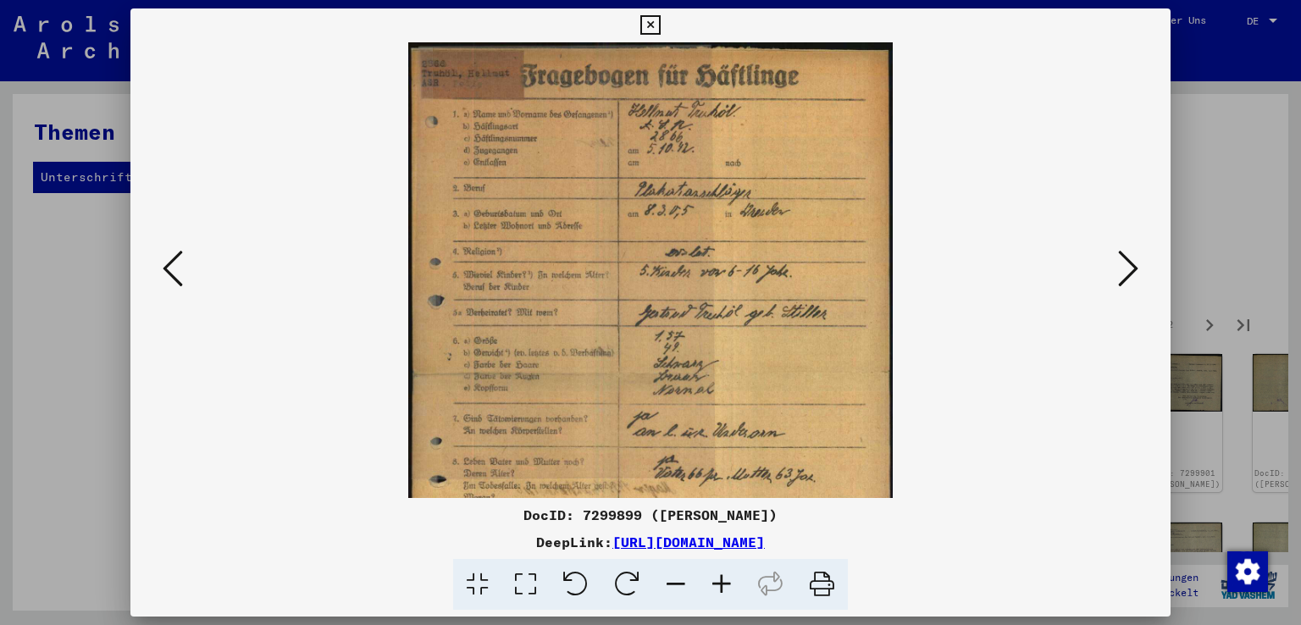
click at [724, 581] on icon at bounding box center [722, 585] width 46 height 52
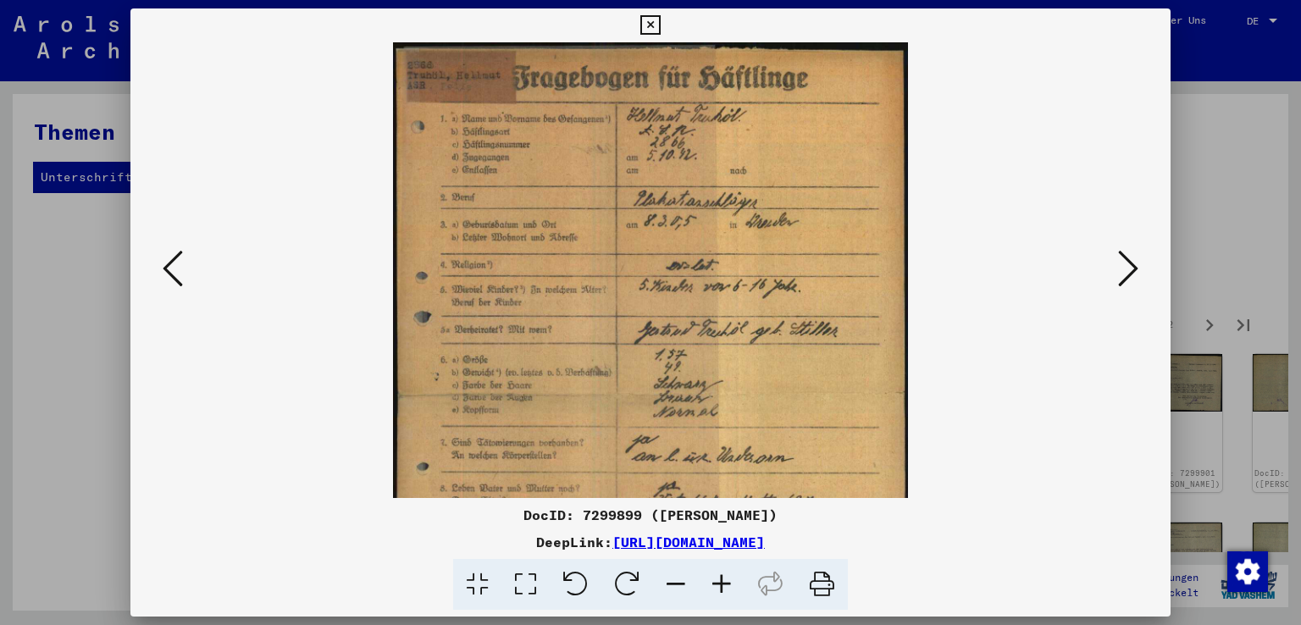
click at [724, 581] on icon at bounding box center [722, 585] width 46 height 52
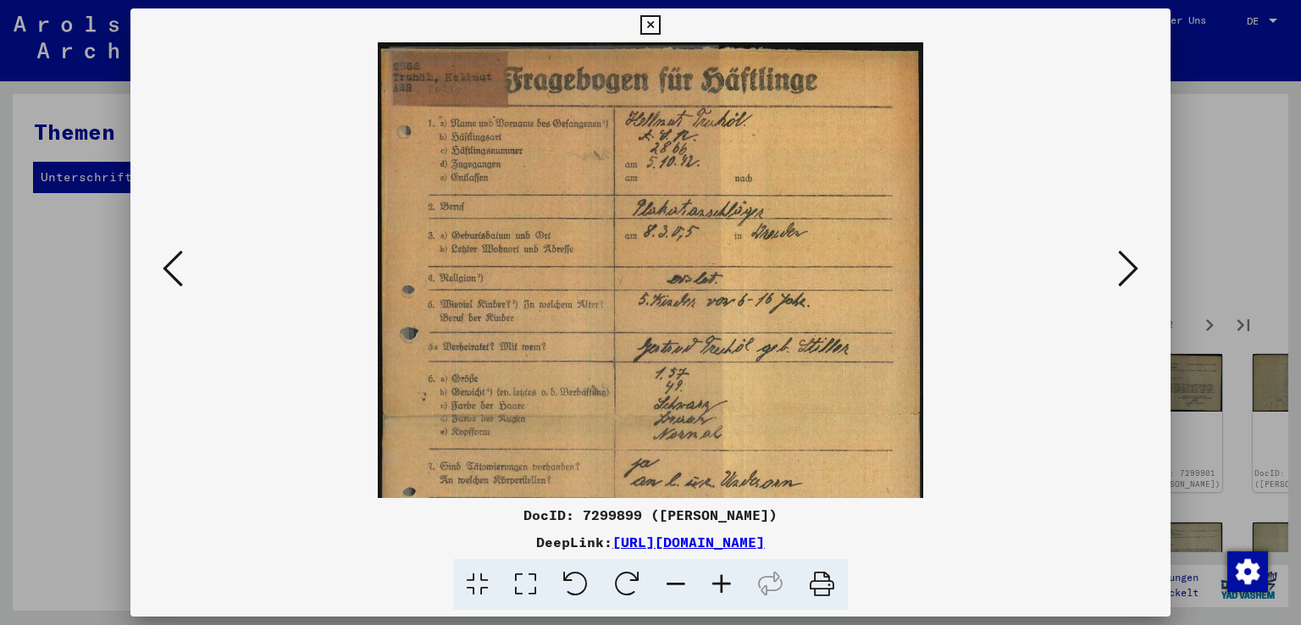
click at [724, 581] on icon at bounding box center [722, 585] width 46 height 52
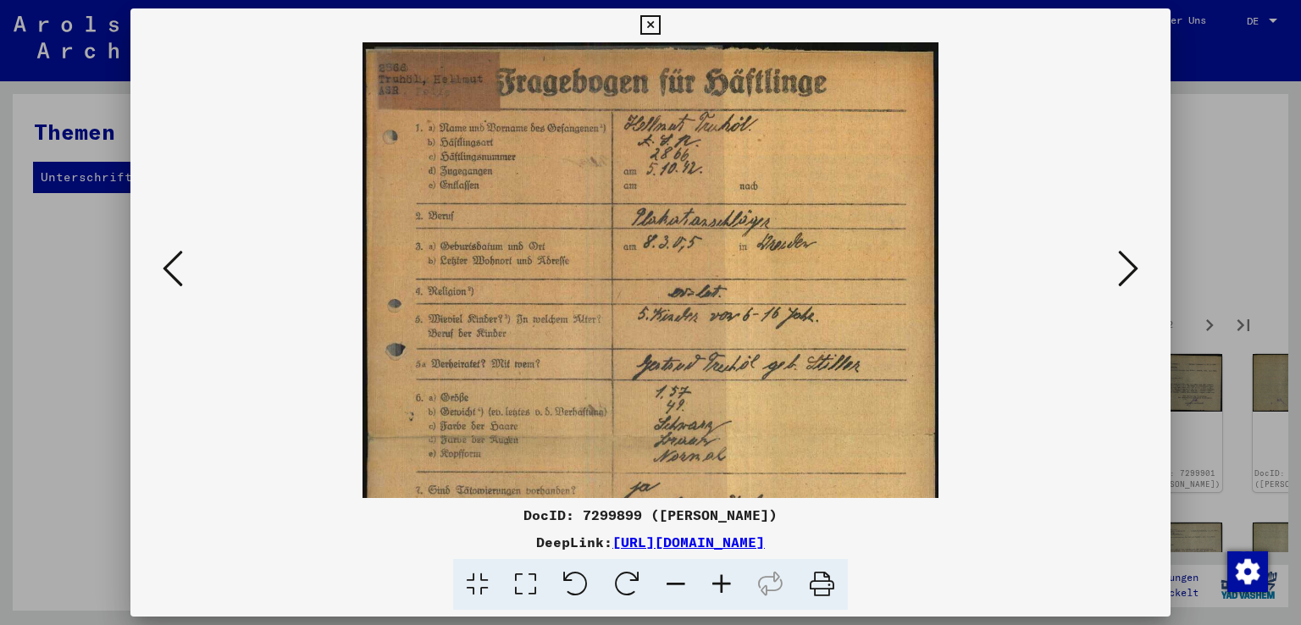
click at [724, 581] on icon at bounding box center [722, 585] width 46 height 52
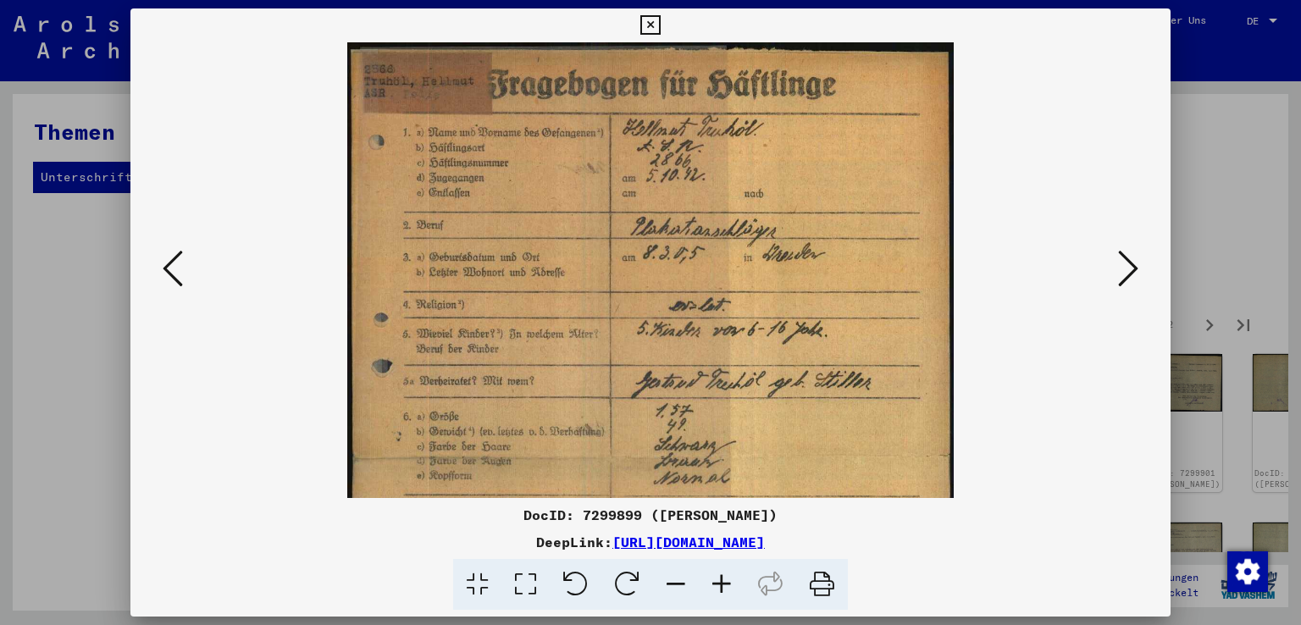
click at [724, 581] on icon at bounding box center [722, 585] width 46 height 52
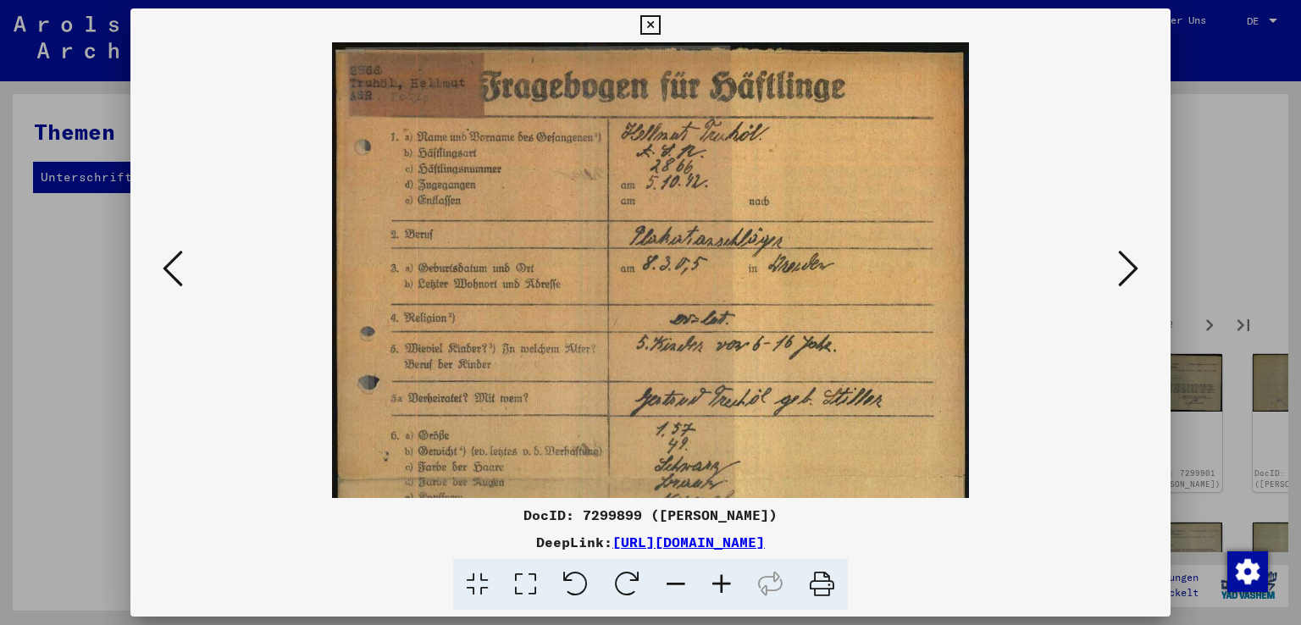
click at [724, 581] on icon at bounding box center [722, 585] width 46 height 52
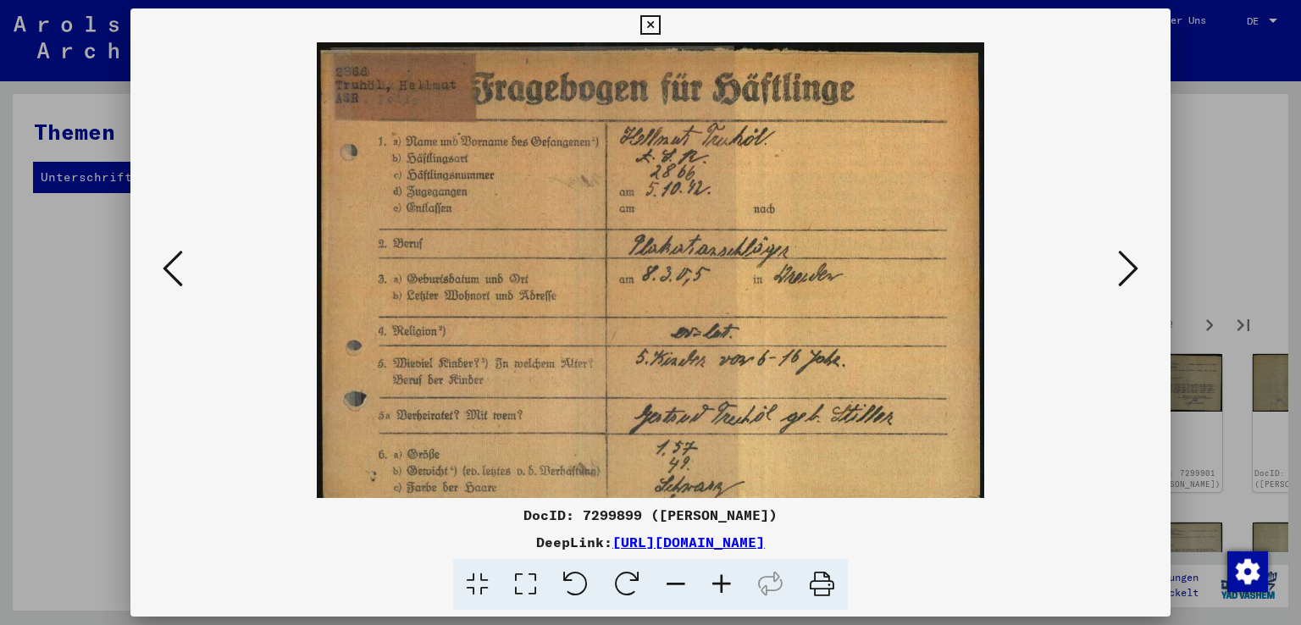
click at [724, 581] on icon at bounding box center [722, 585] width 46 height 52
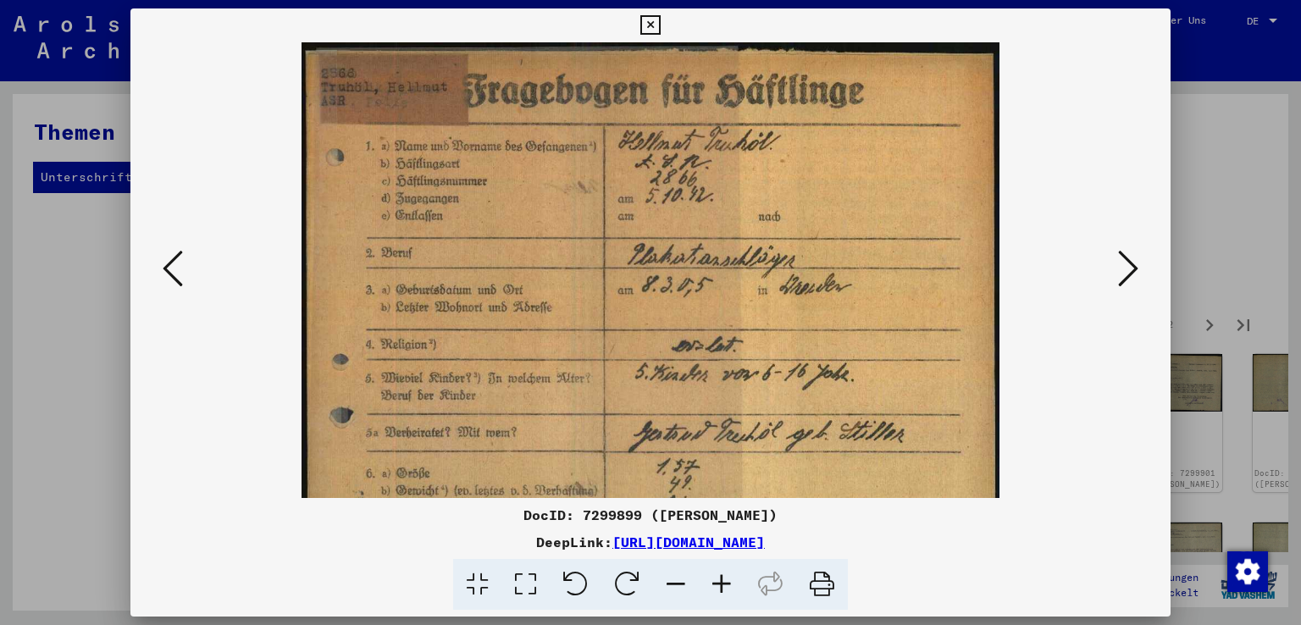
click at [724, 581] on icon at bounding box center [722, 585] width 46 height 52
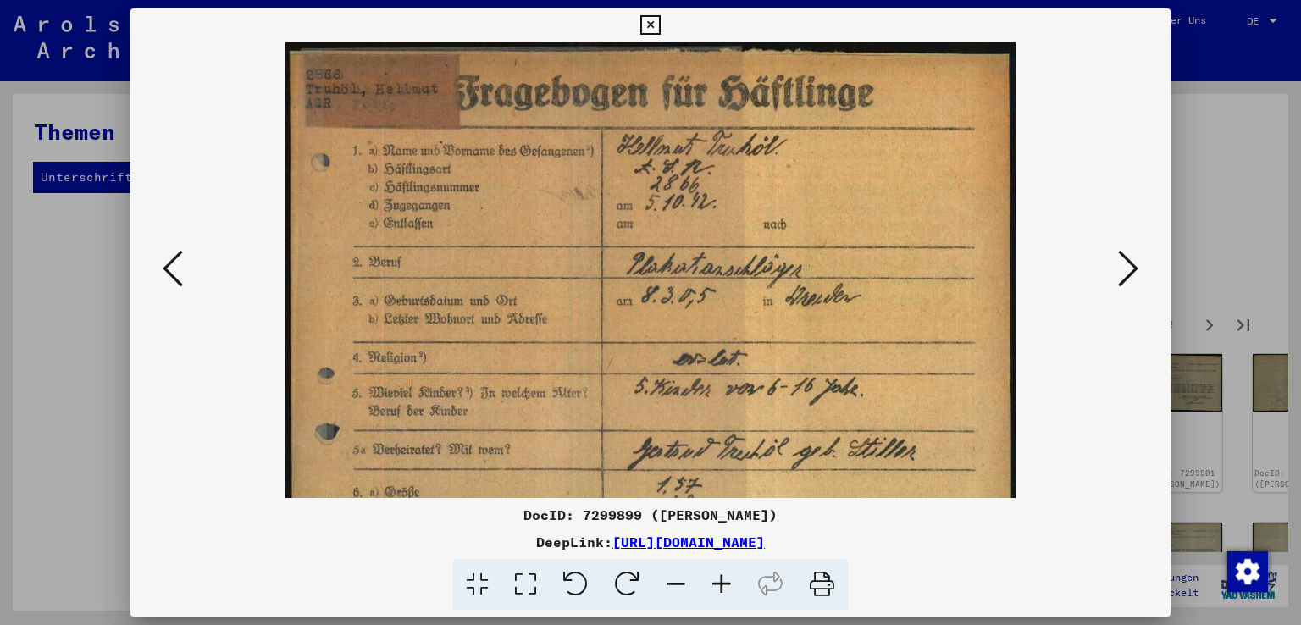
click at [724, 581] on icon at bounding box center [722, 585] width 46 height 52
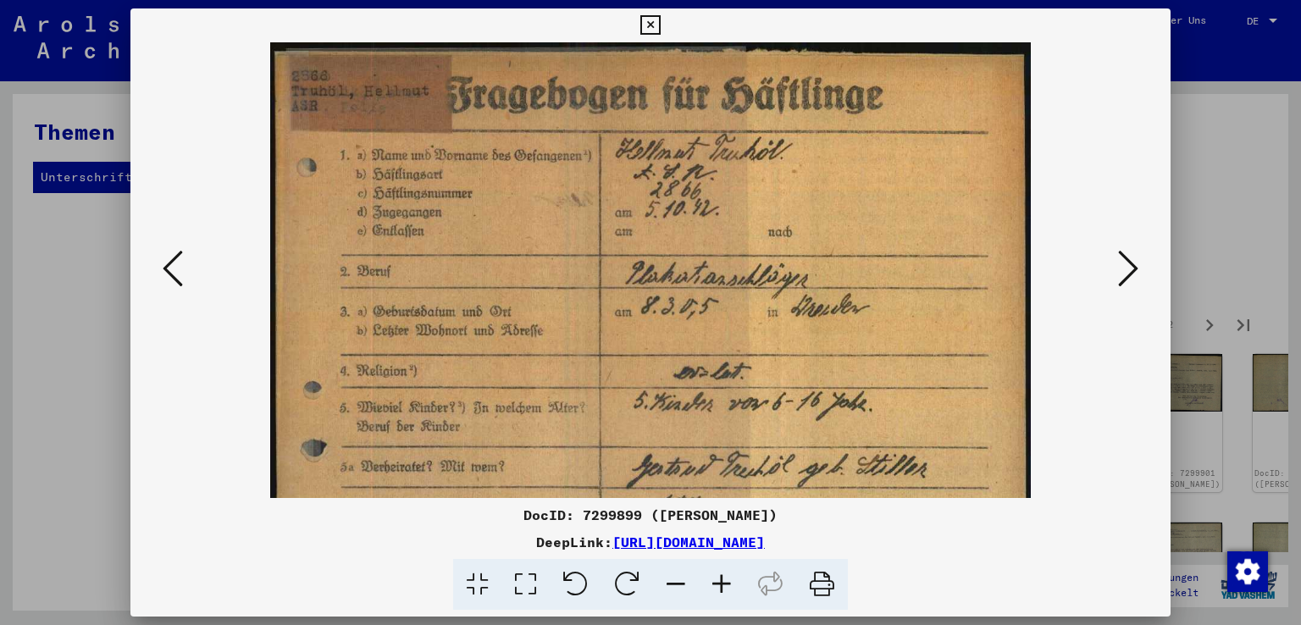
click at [724, 581] on icon at bounding box center [722, 585] width 46 height 52
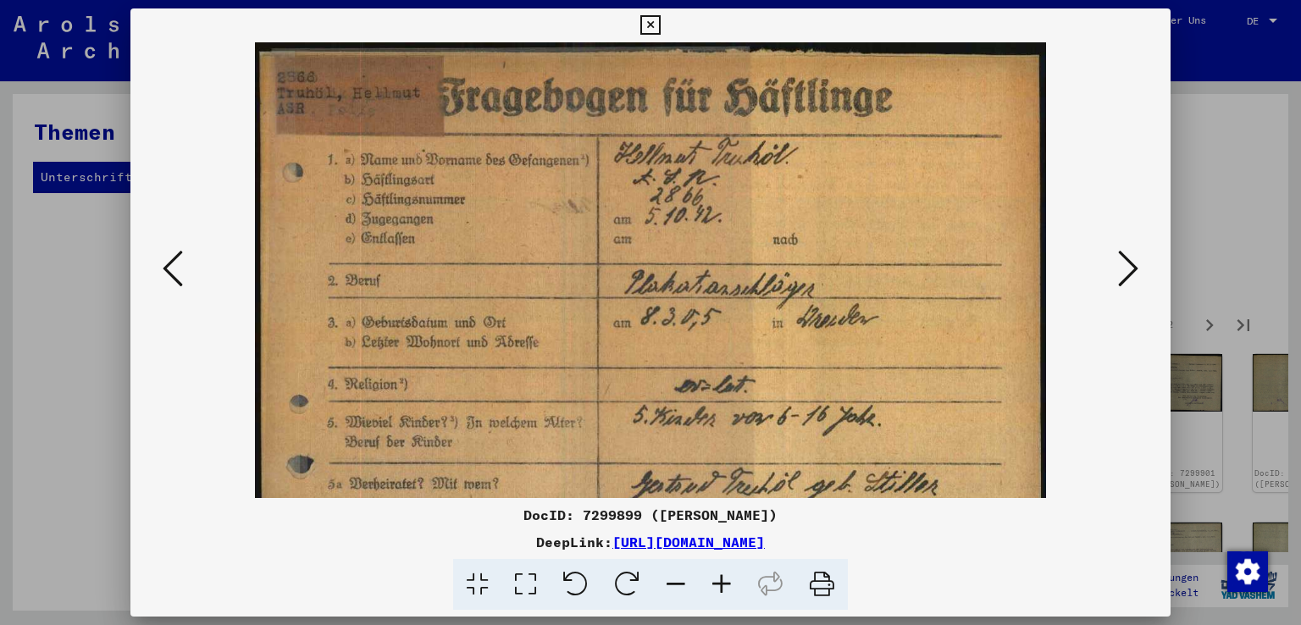
click at [724, 581] on icon at bounding box center [722, 585] width 46 height 52
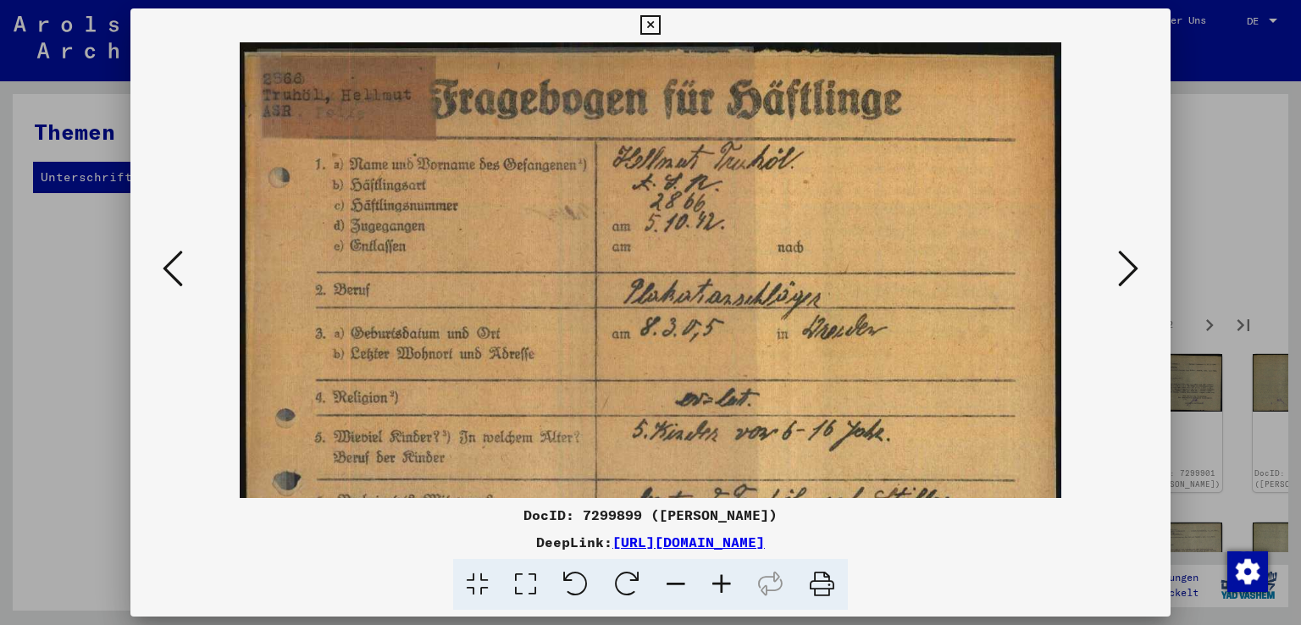
click at [724, 581] on icon at bounding box center [722, 585] width 46 height 52
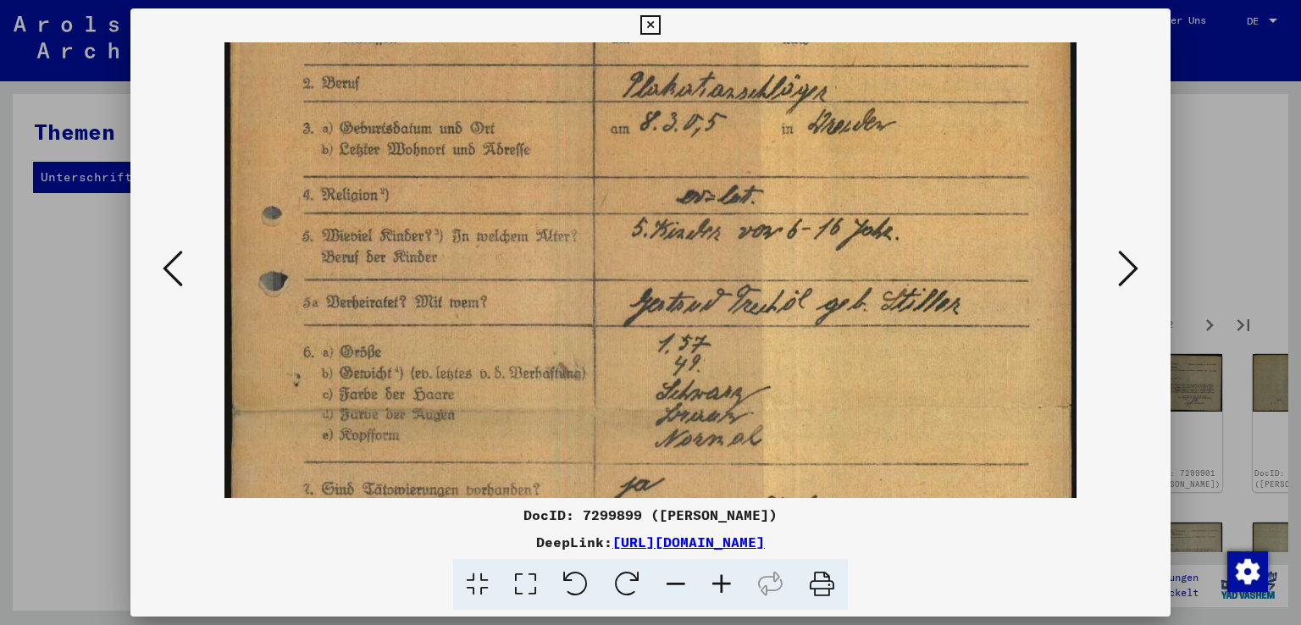
scroll to position [225, 0]
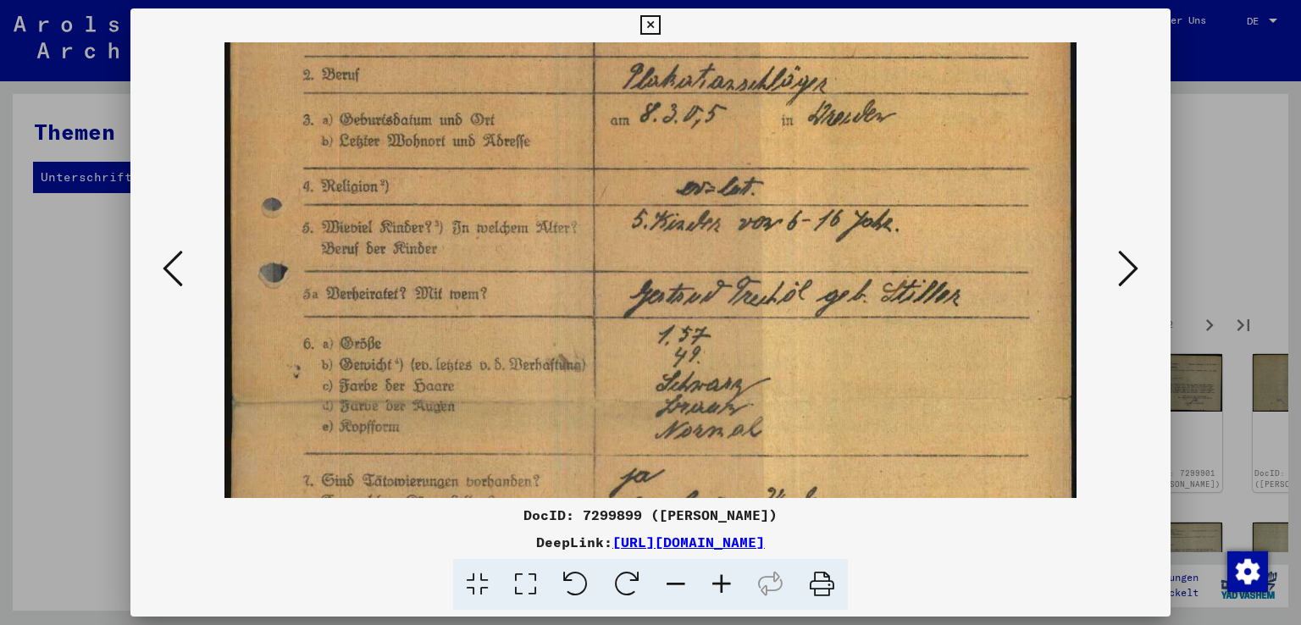
drag, startPoint x: 591, startPoint y: 420, endPoint x: 592, endPoint y: 211, distance: 209.3
click at [592, 211] on img at bounding box center [651, 406] width 852 height 1176
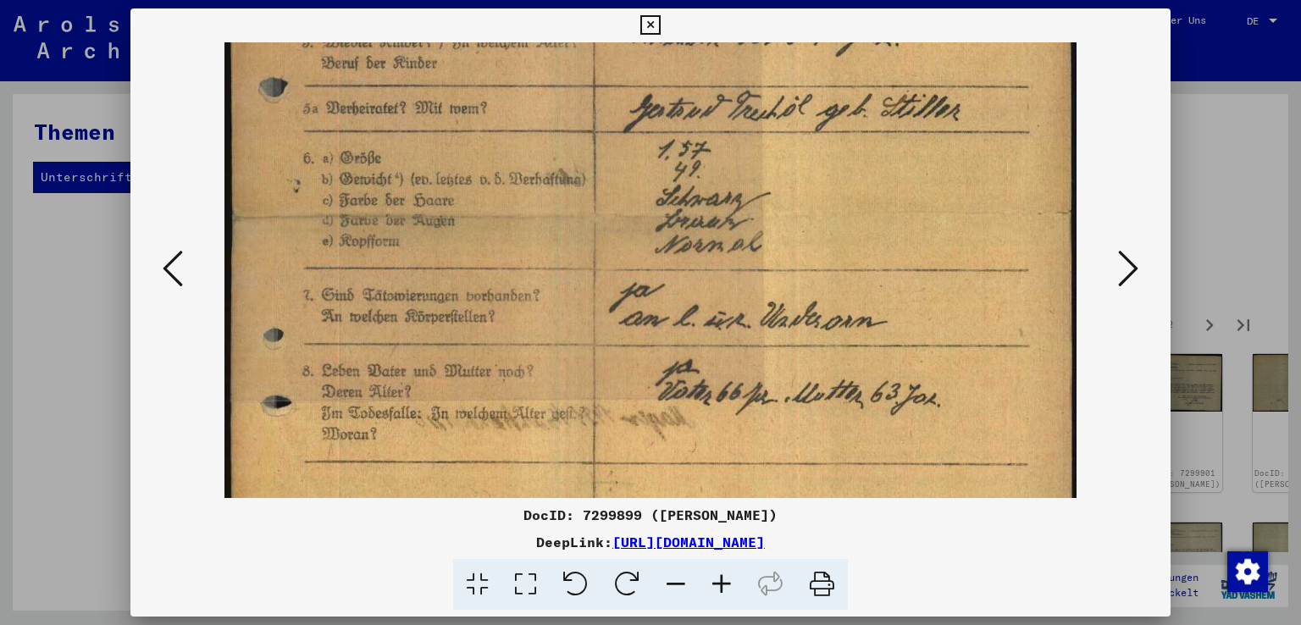
scroll to position [410, 0]
drag, startPoint x: 601, startPoint y: 404, endPoint x: 614, endPoint y: 231, distance: 173.4
click at [614, 231] on img at bounding box center [651, 220] width 852 height 1176
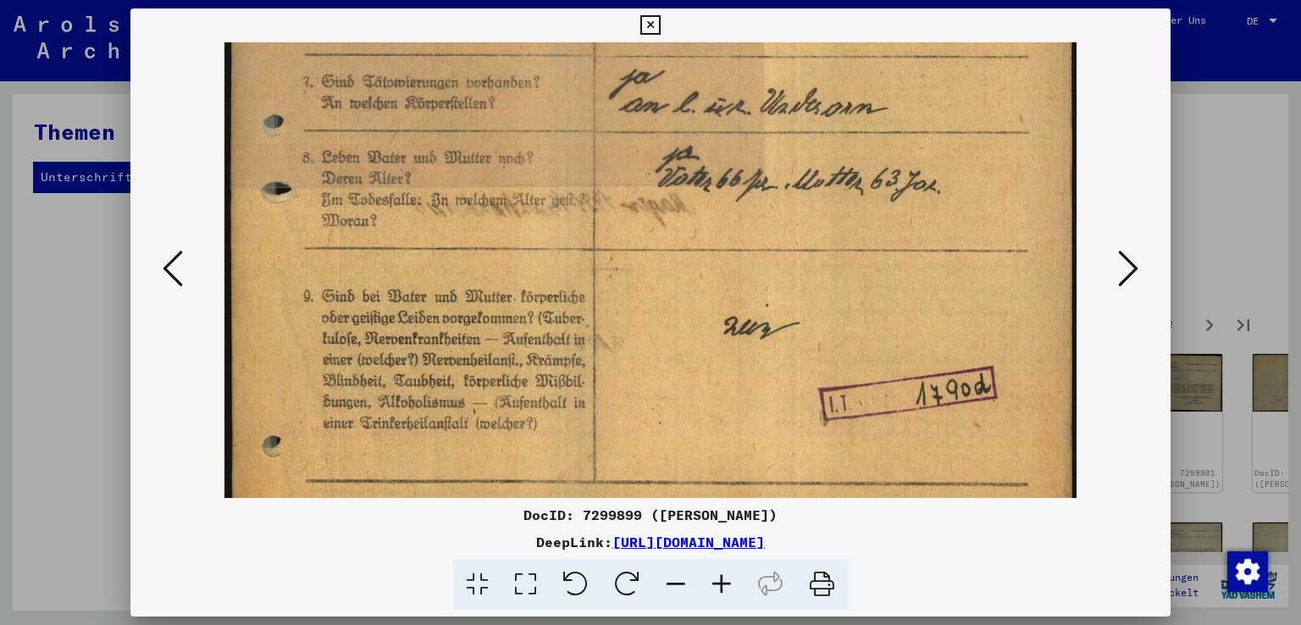
scroll to position [634, 0]
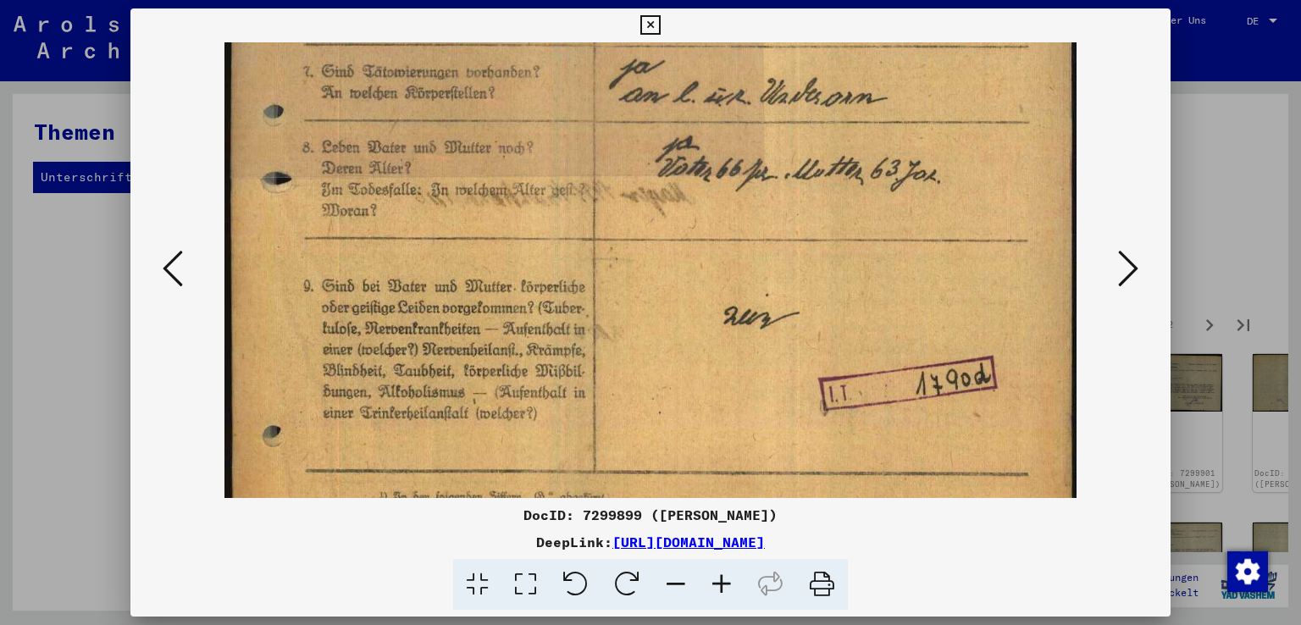
drag, startPoint x: 614, startPoint y: 393, endPoint x: 640, endPoint y: 180, distance: 214.3
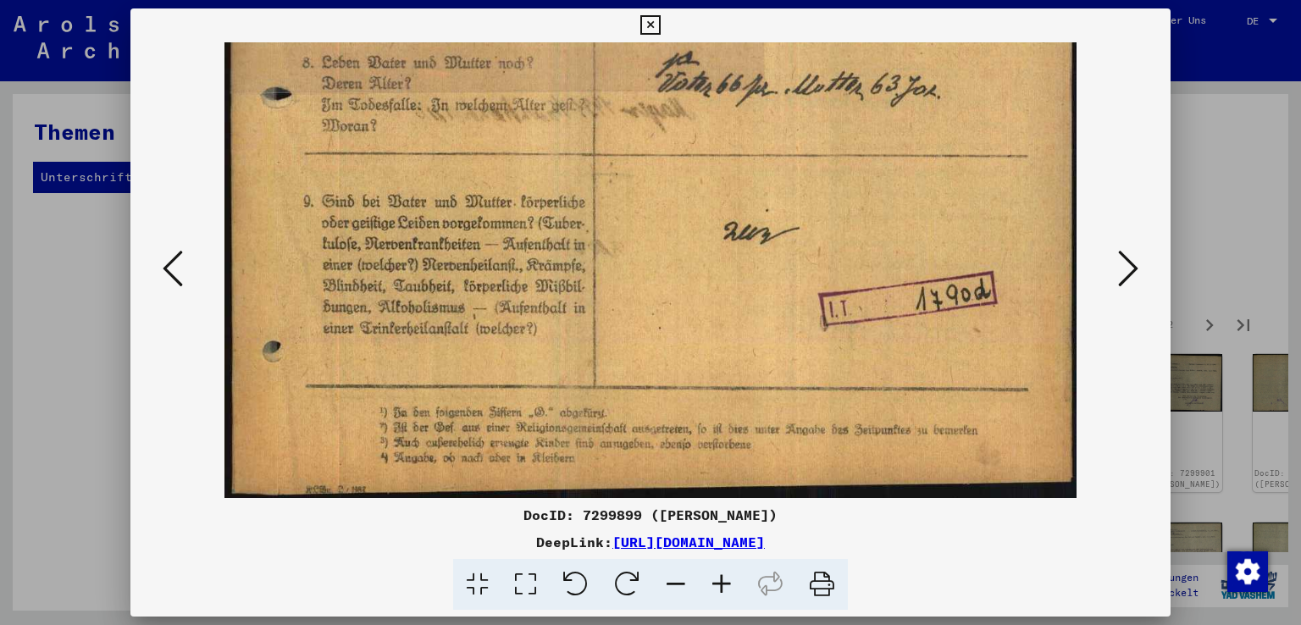
scroll to position [719, 0]
drag, startPoint x: 642, startPoint y: 404, endPoint x: 640, endPoint y: 247, distance: 156.7
click at [1137, 266] on icon at bounding box center [1128, 268] width 20 height 41
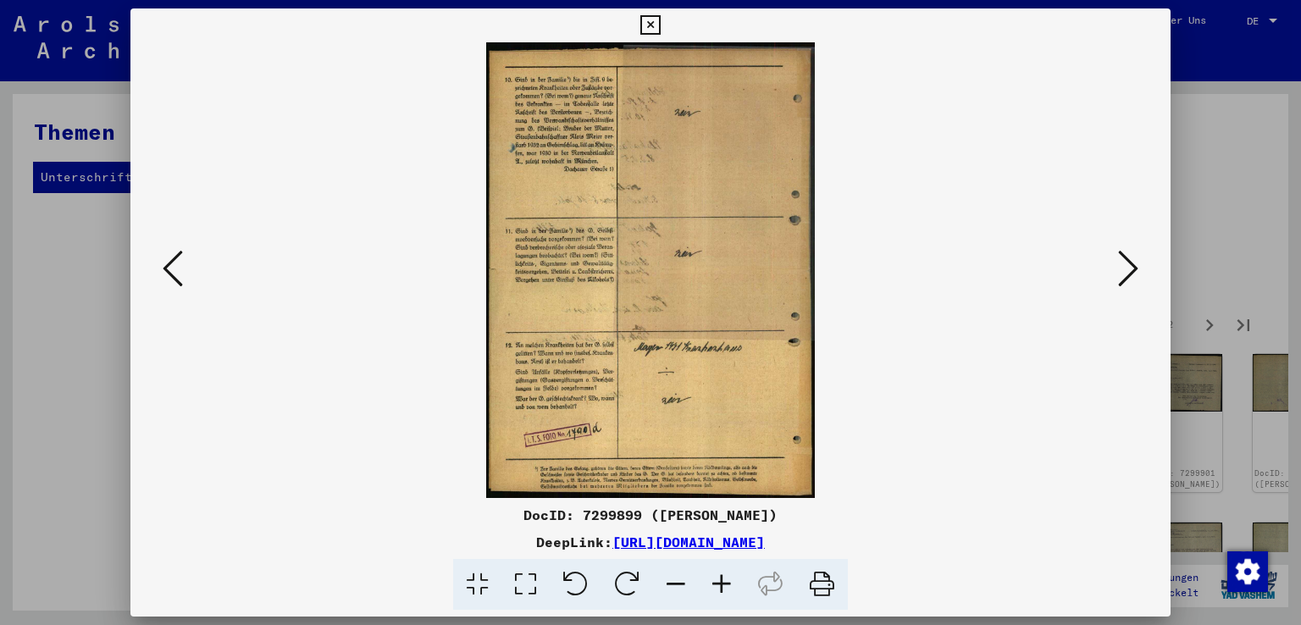
click at [724, 581] on icon at bounding box center [722, 585] width 46 height 52
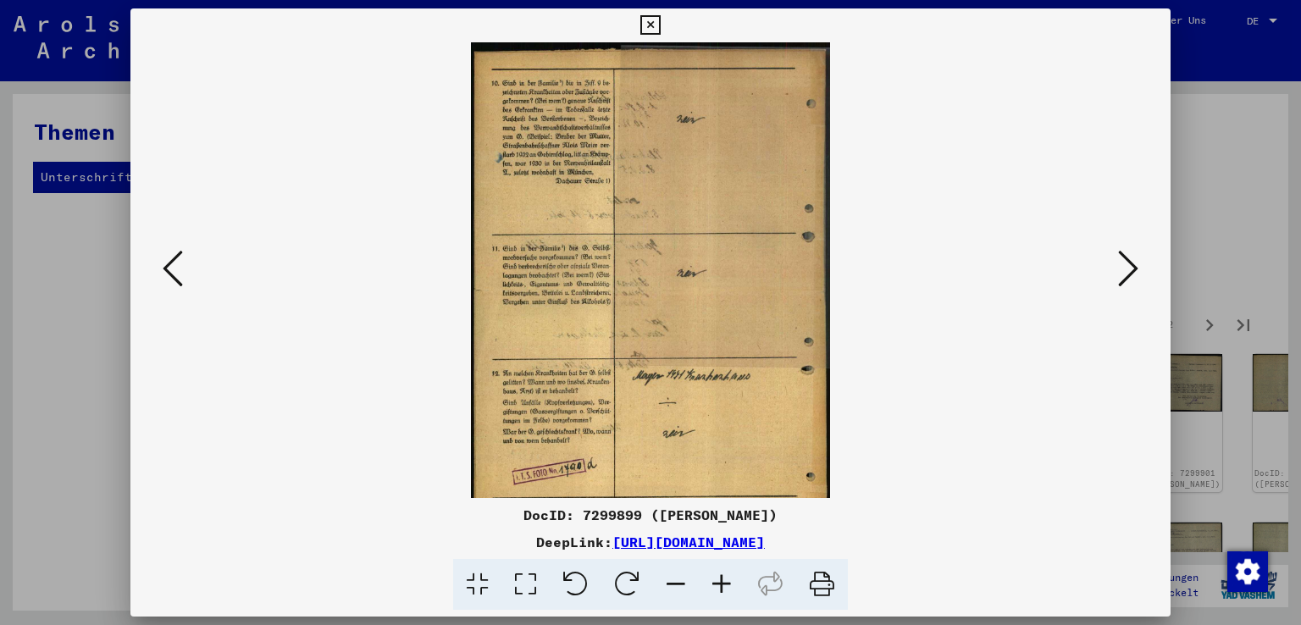
click at [724, 581] on icon at bounding box center [722, 585] width 46 height 52
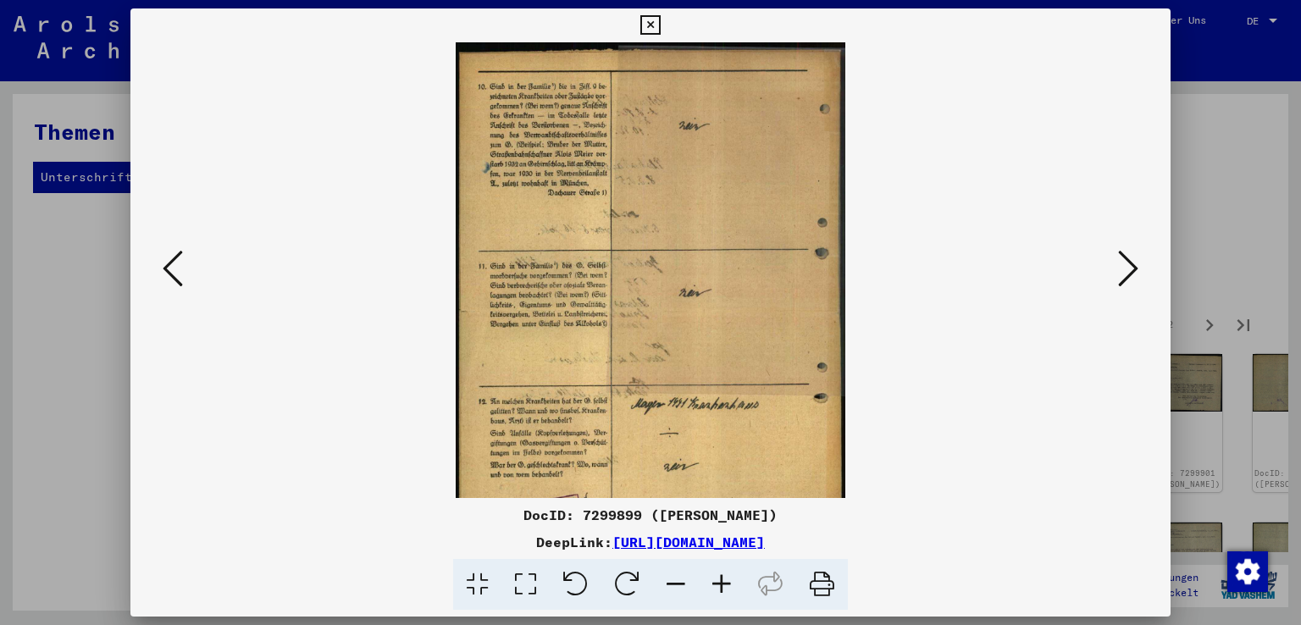
click at [724, 581] on icon at bounding box center [722, 585] width 46 height 52
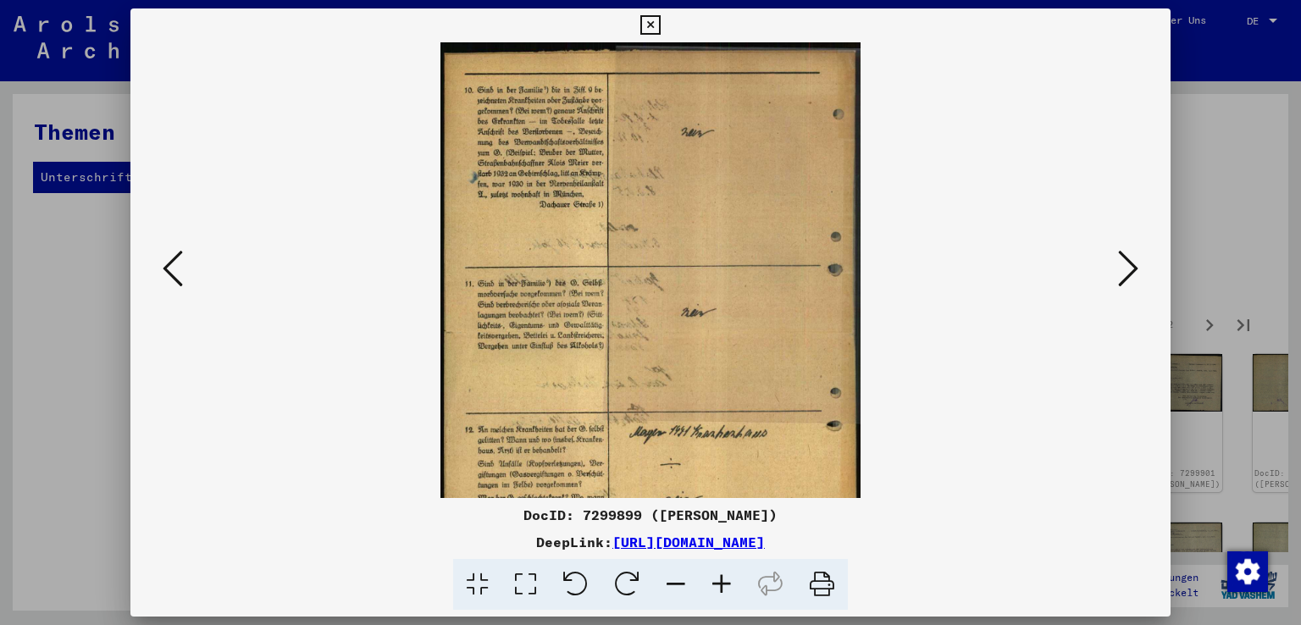
click at [724, 581] on icon at bounding box center [722, 585] width 46 height 52
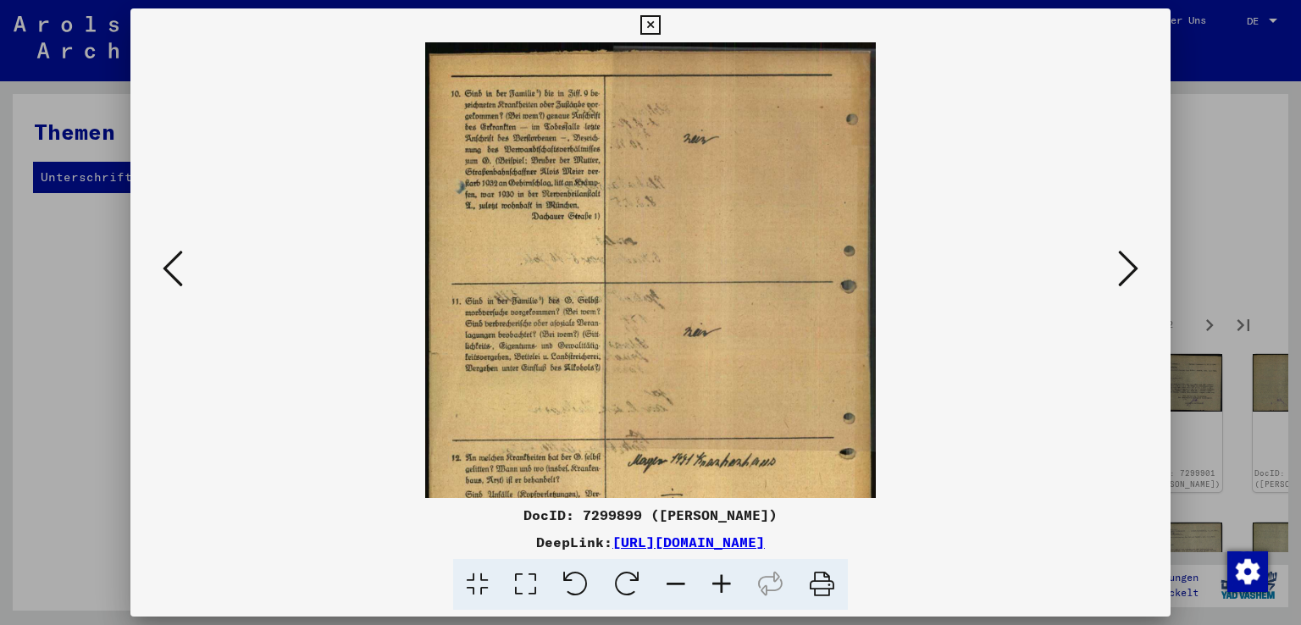
click at [724, 581] on icon at bounding box center [722, 585] width 46 height 52
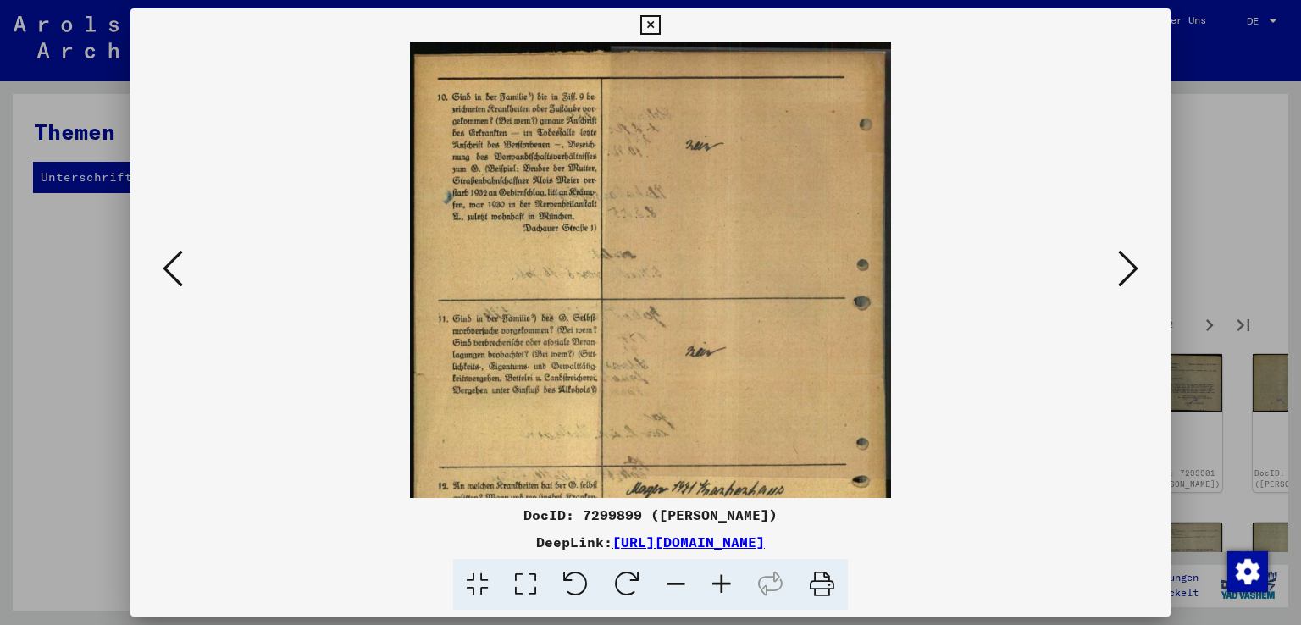
click at [724, 581] on icon at bounding box center [722, 585] width 46 height 52
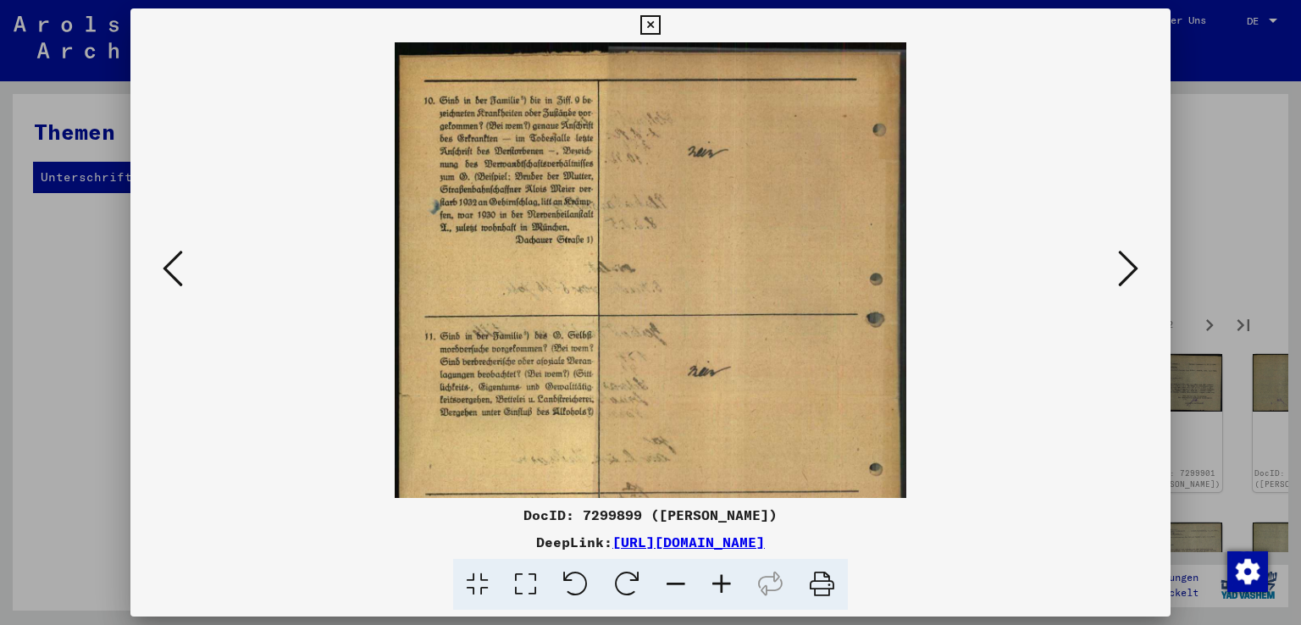
click at [724, 581] on icon at bounding box center [722, 585] width 46 height 52
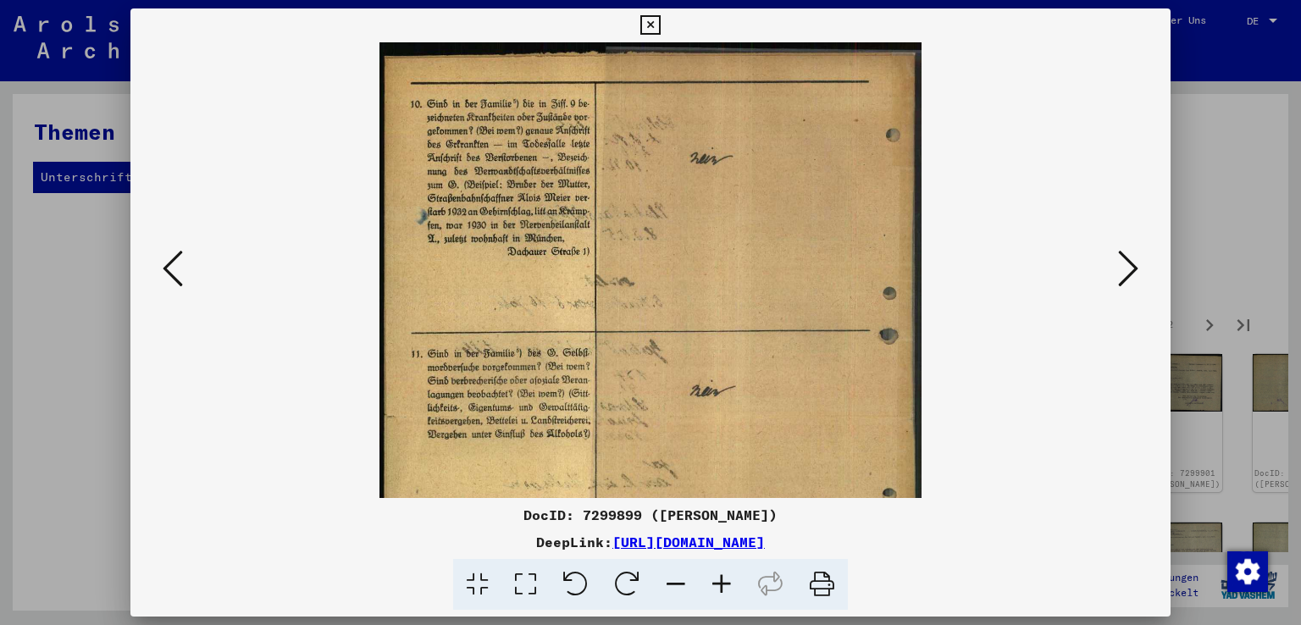
click at [724, 581] on icon at bounding box center [722, 585] width 46 height 52
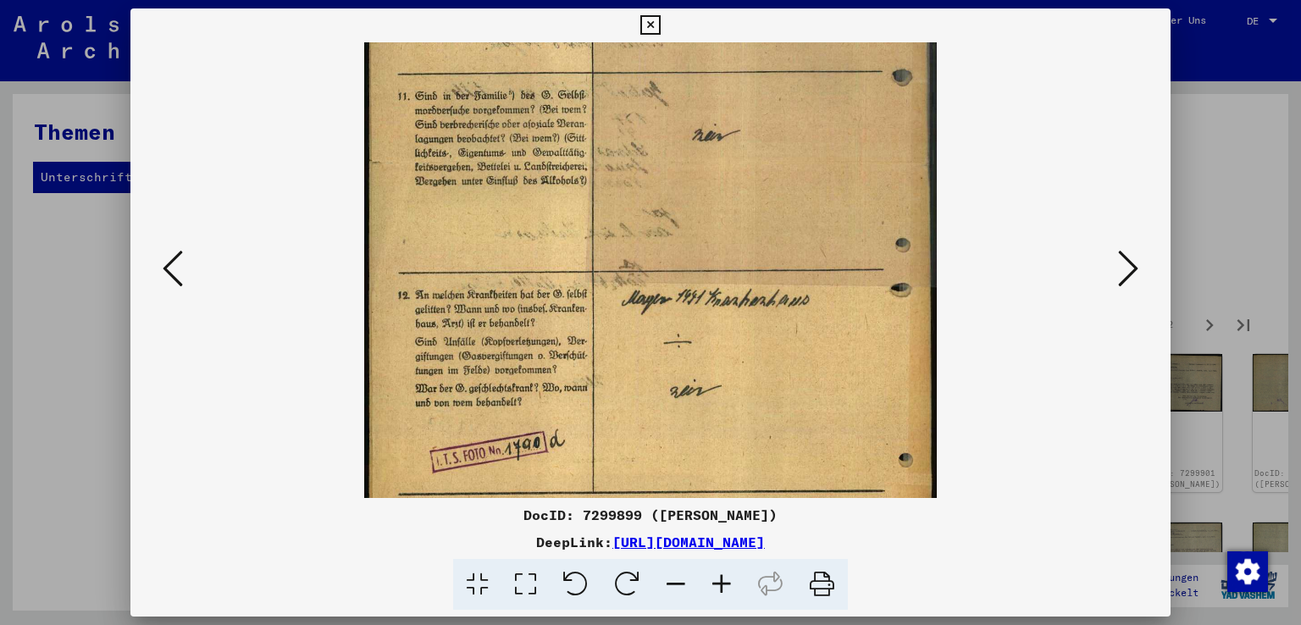
scroll to position [276, 0]
drag, startPoint x: 626, startPoint y: 452, endPoint x: 629, endPoint y: 181, distance: 270.3
click at [629, 181] on img at bounding box center [650, 163] width 573 height 795
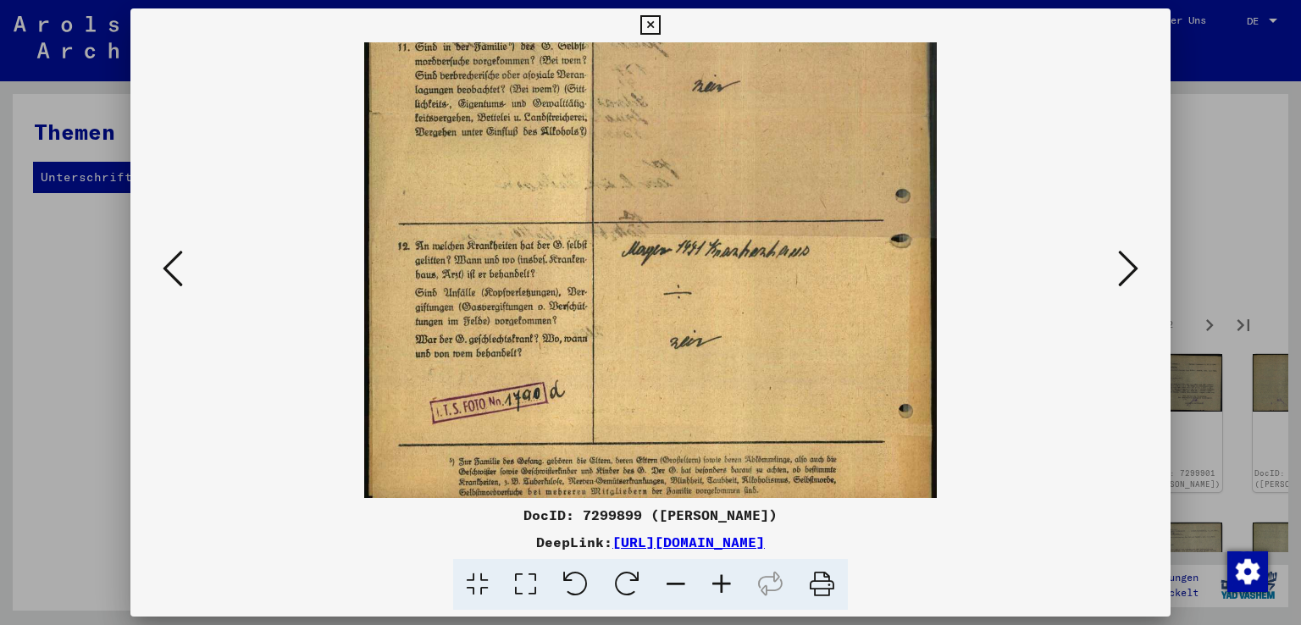
scroll to position [339, 0]
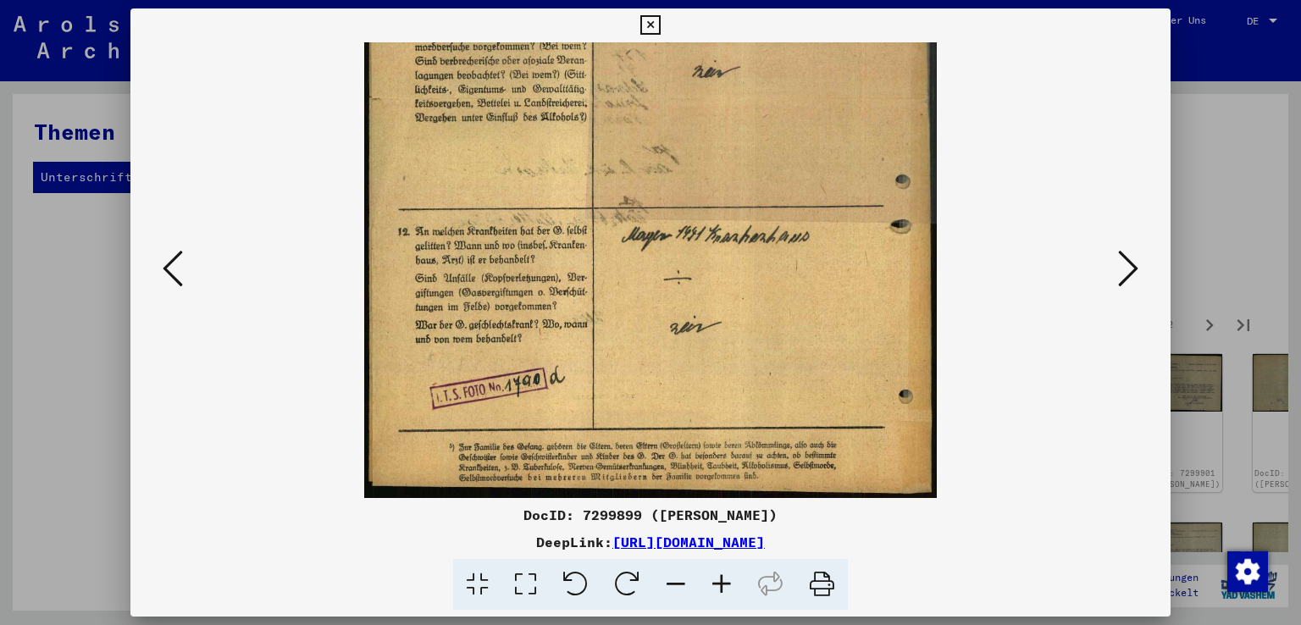
drag, startPoint x: 585, startPoint y: 425, endPoint x: 602, endPoint y: 312, distance: 114.9
click at [602, 312] on img at bounding box center [650, 100] width 573 height 795
click at [1134, 263] on icon at bounding box center [1128, 268] width 20 height 41
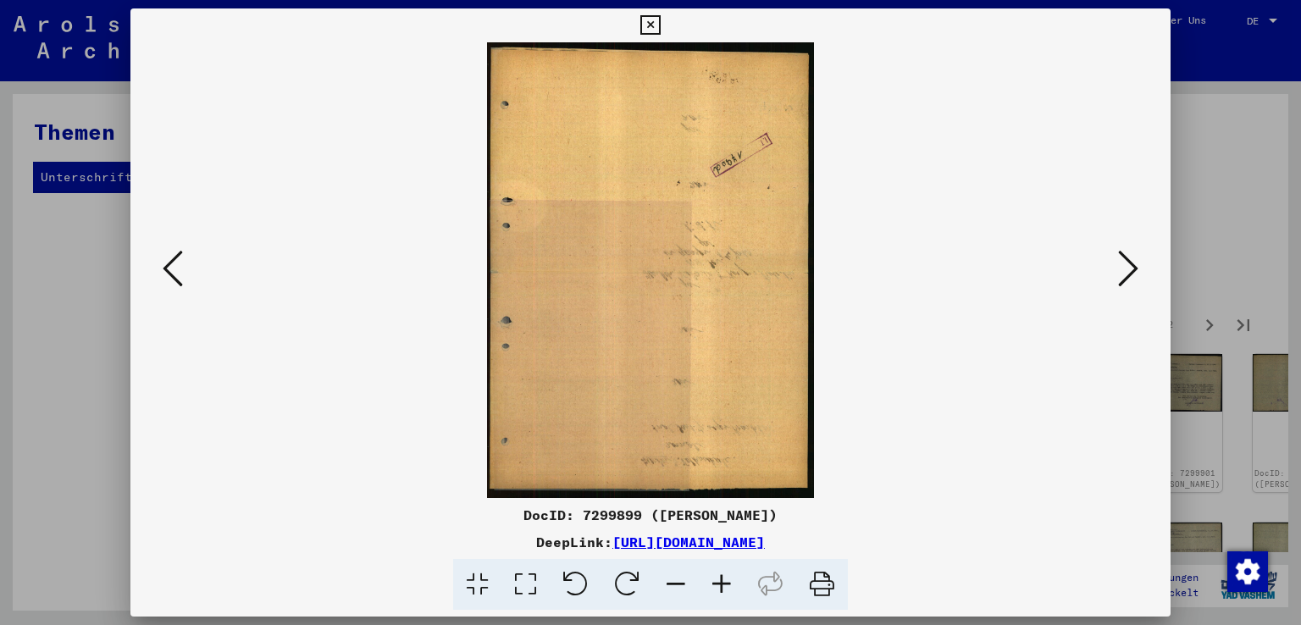
scroll to position [0, 0]
click at [1134, 263] on icon at bounding box center [1128, 268] width 20 height 41
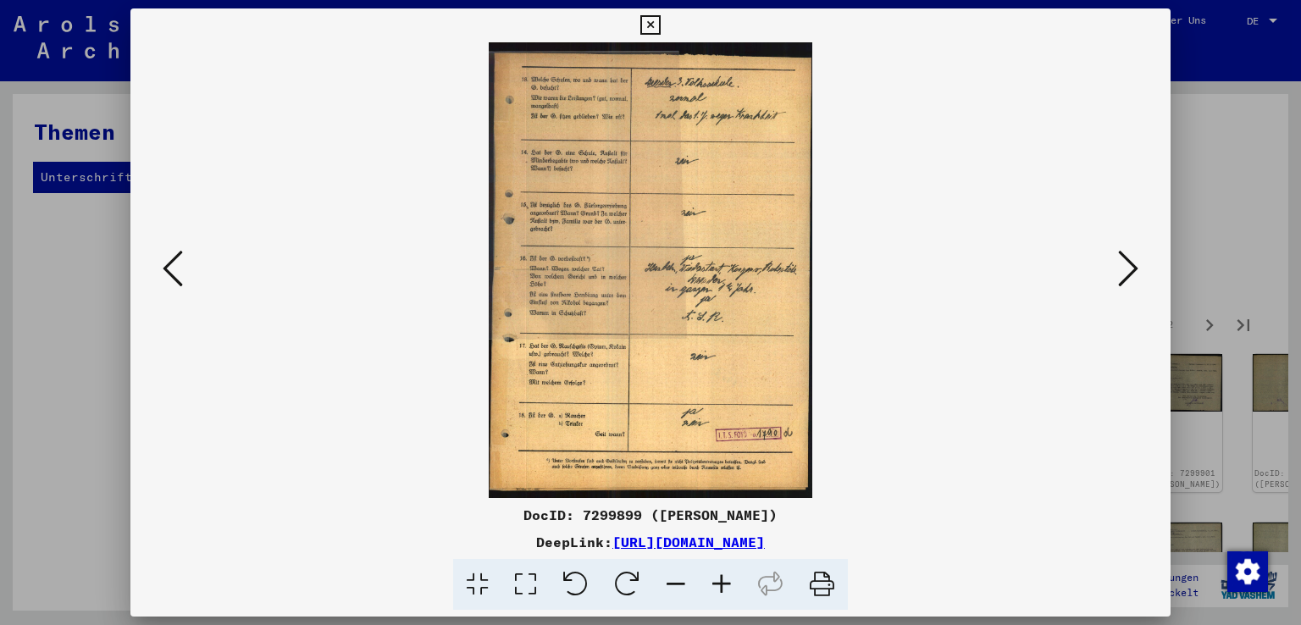
click at [715, 582] on icon at bounding box center [722, 585] width 46 height 52
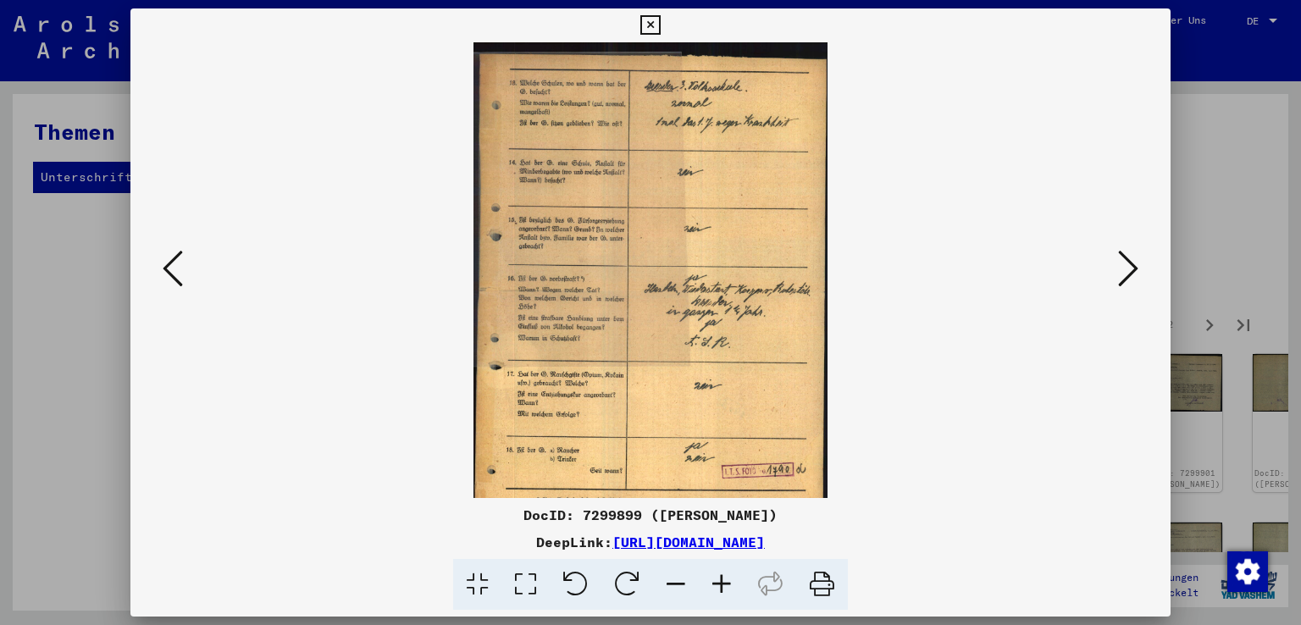
click at [715, 582] on icon at bounding box center [722, 585] width 46 height 52
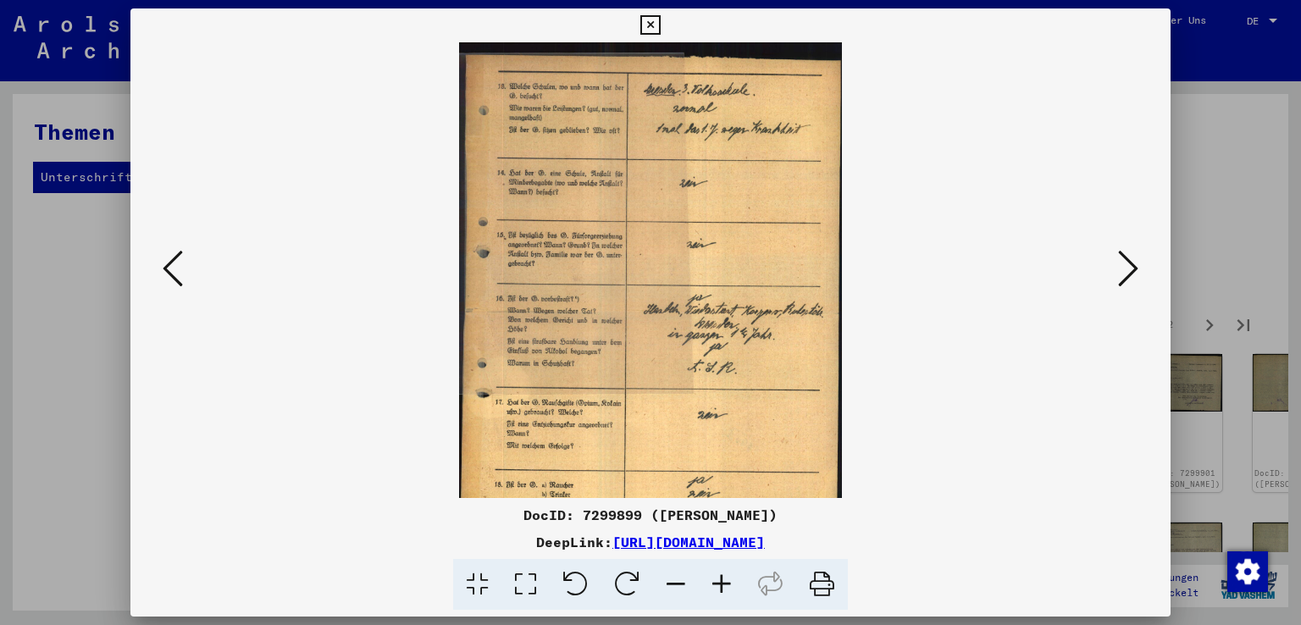
click at [715, 582] on icon at bounding box center [722, 585] width 46 height 52
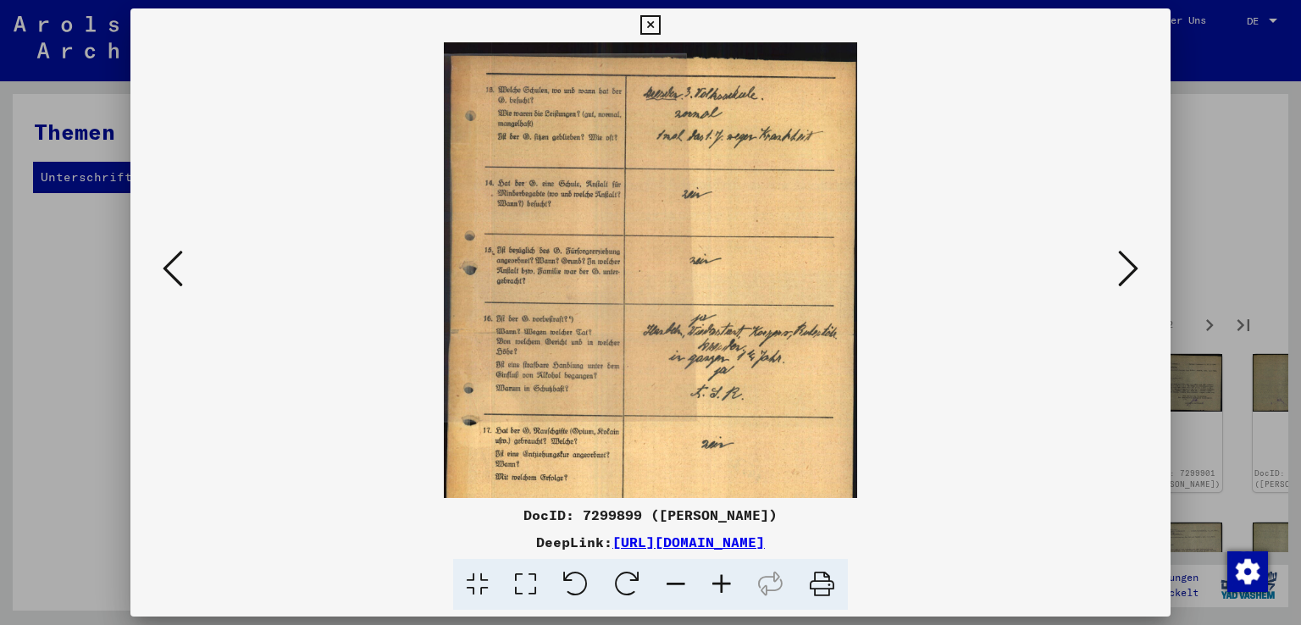
click at [715, 582] on icon at bounding box center [722, 585] width 46 height 52
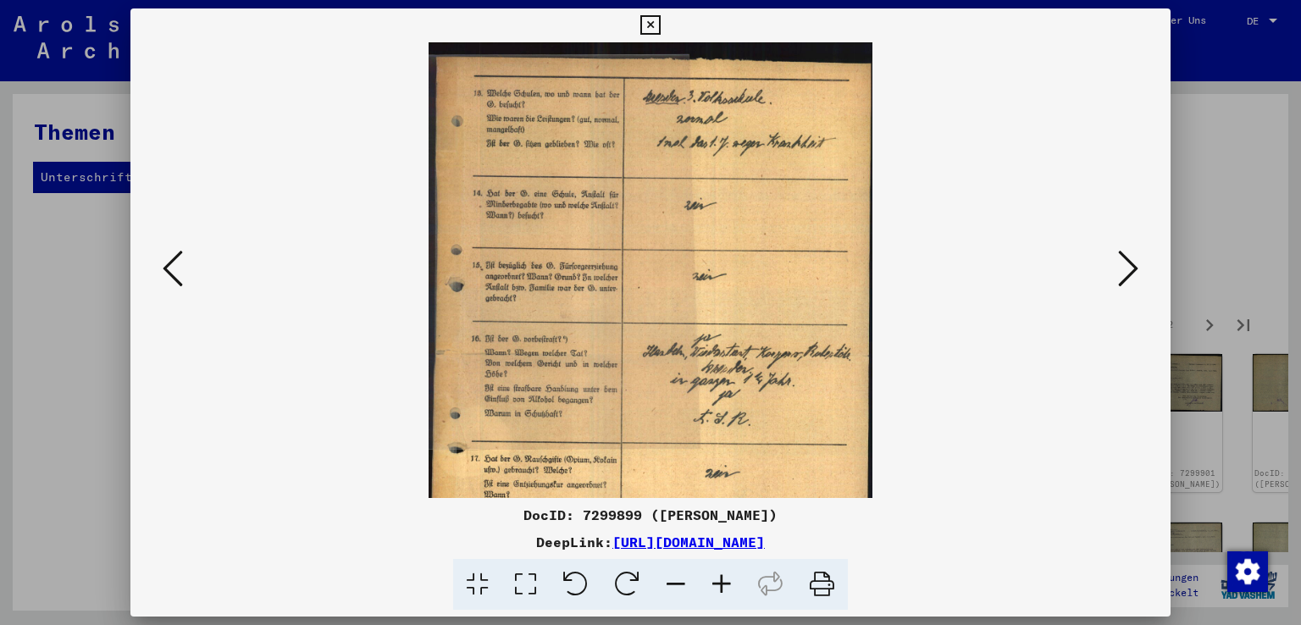
click at [715, 582] on icon at bounding box center [722, 585] width 46 height 52
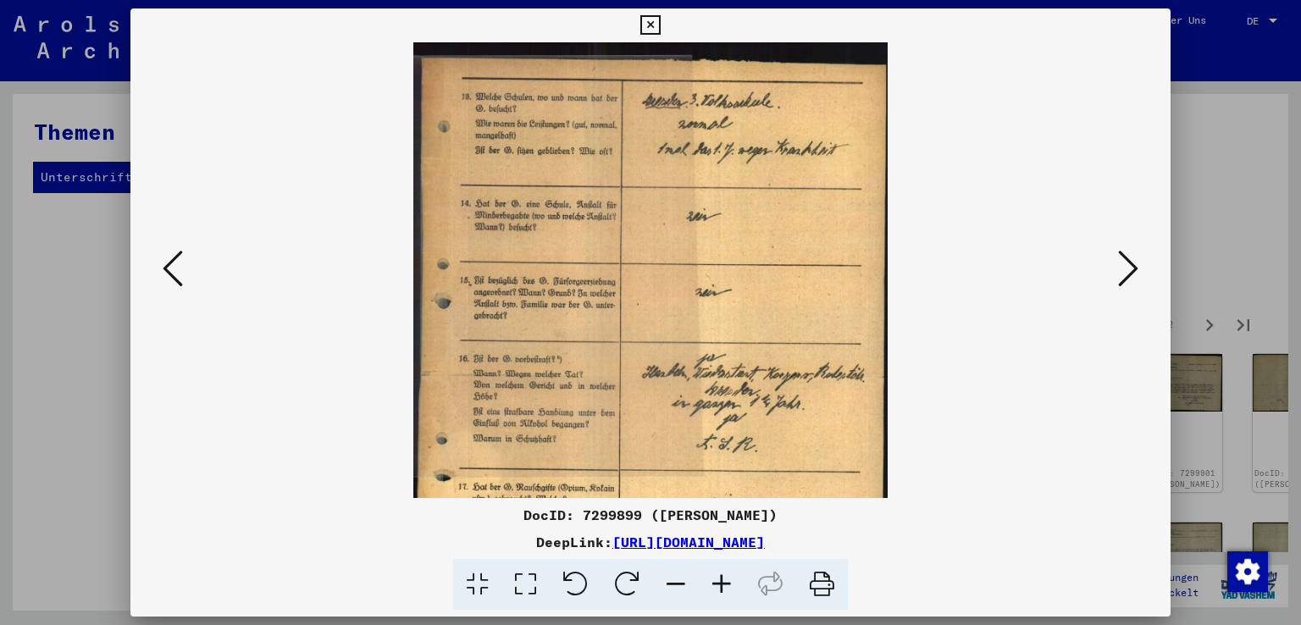
click at [715, 582] on icon at bounding box center [722, 585] width 46 height 52
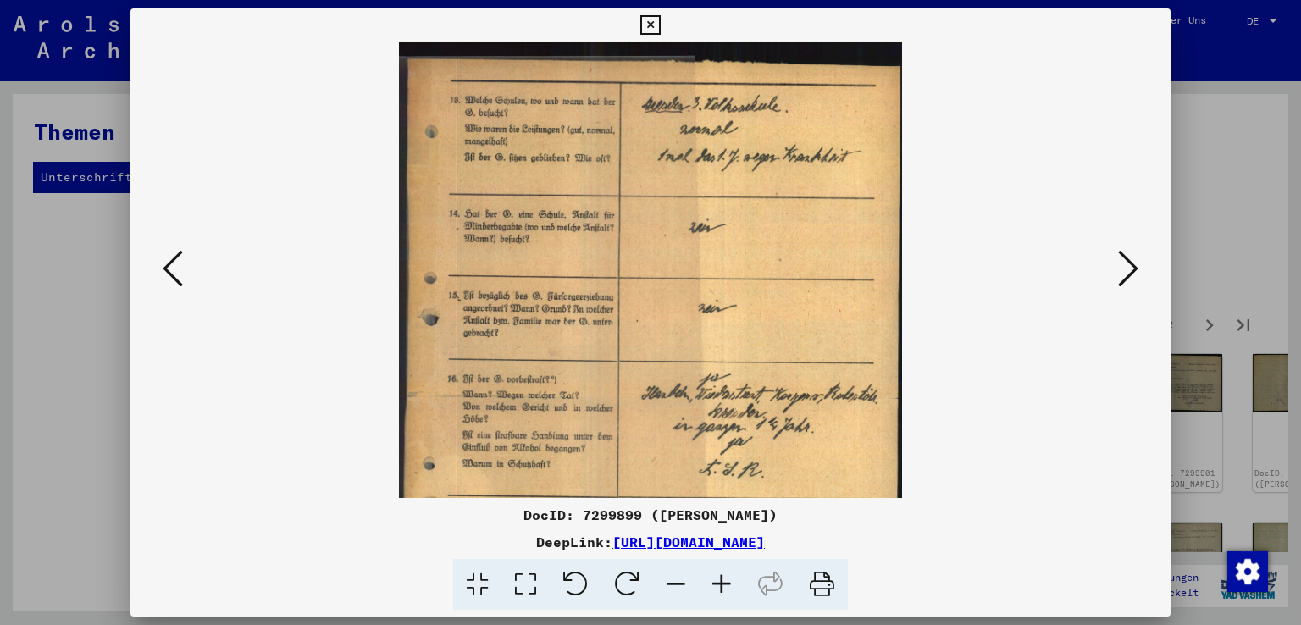
click at [715, 582] on icon at bounding box center [722, 585] width 46 height 52
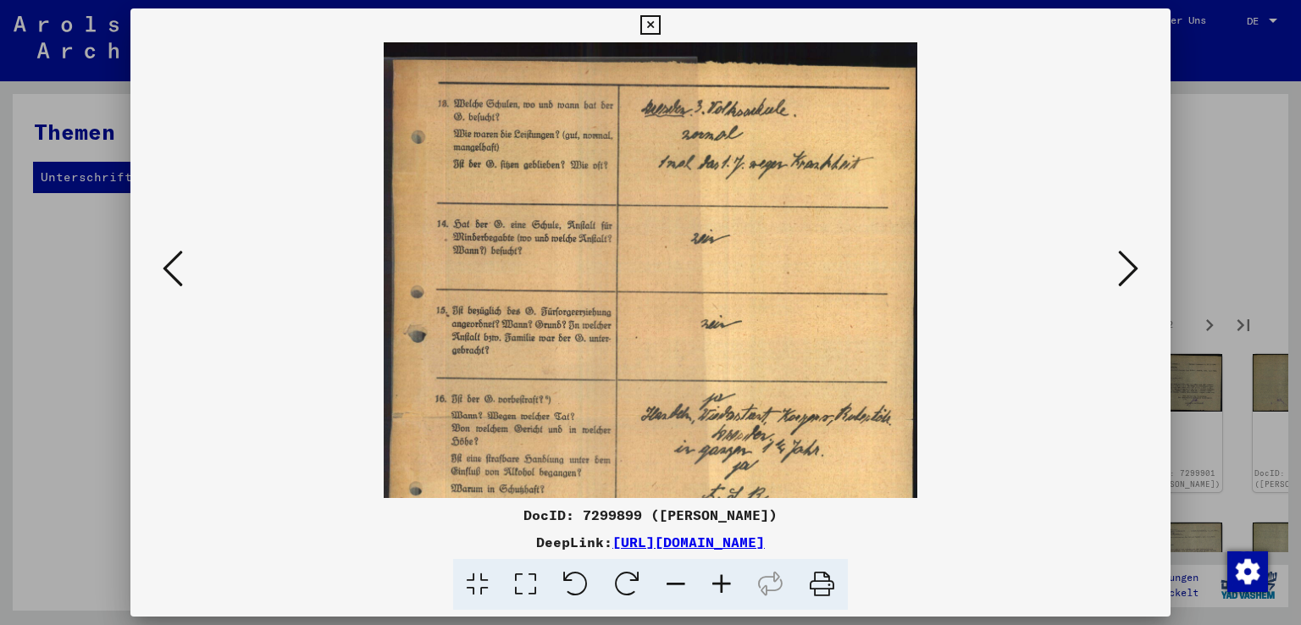
click at [715, 582] on icon at bounding box center [722, 585] width 46 height 52
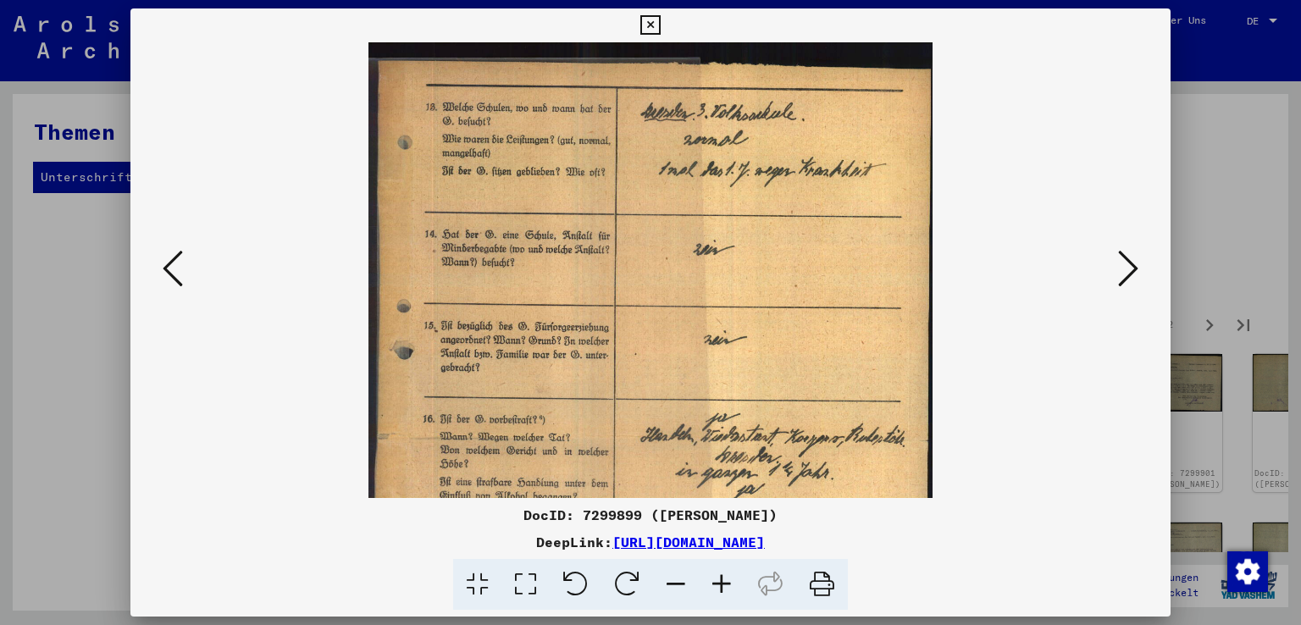
click at [715, 582] on icon at bounding box center [722, 585] width 46 height 52
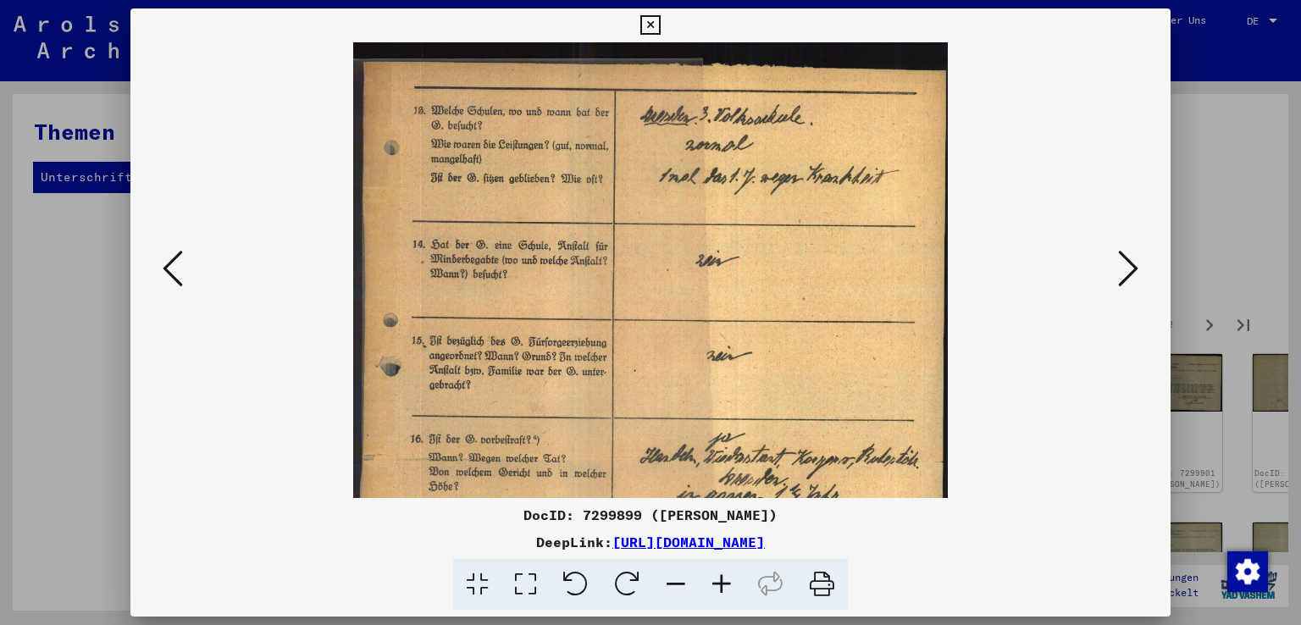
click at [715, 582] on icon at bounding box center [722, 585] width 46 height 52
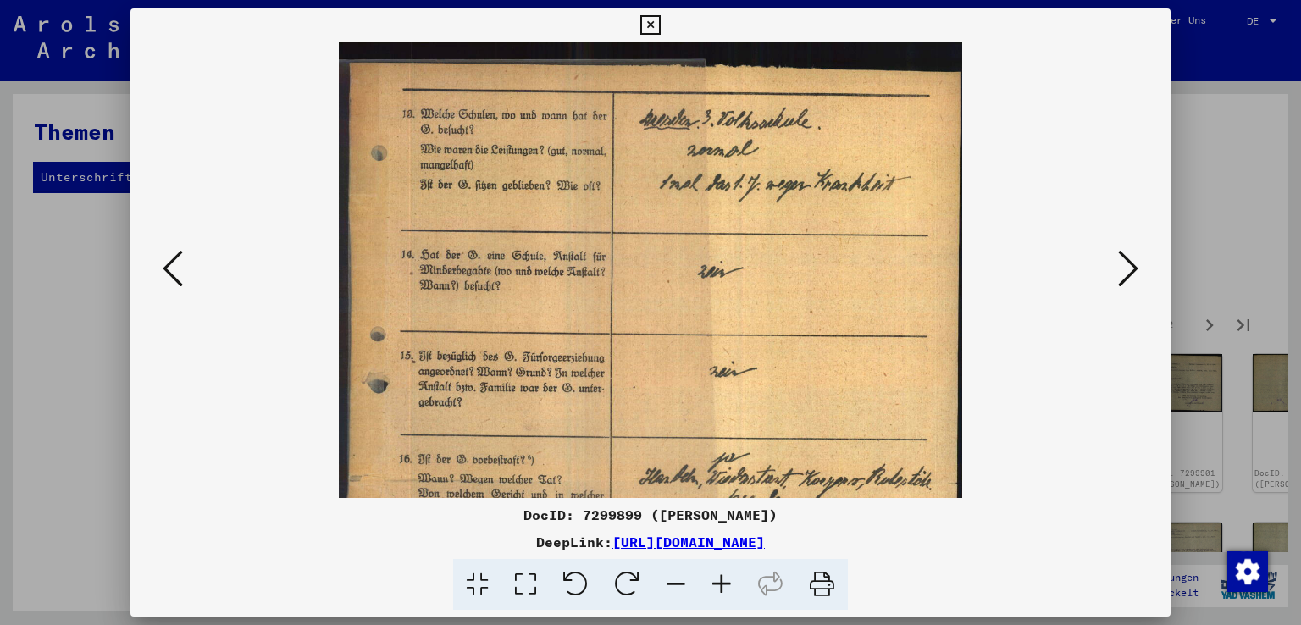
click at [715, 582] on icon at bounding box center [722, 585] width 46 height 52
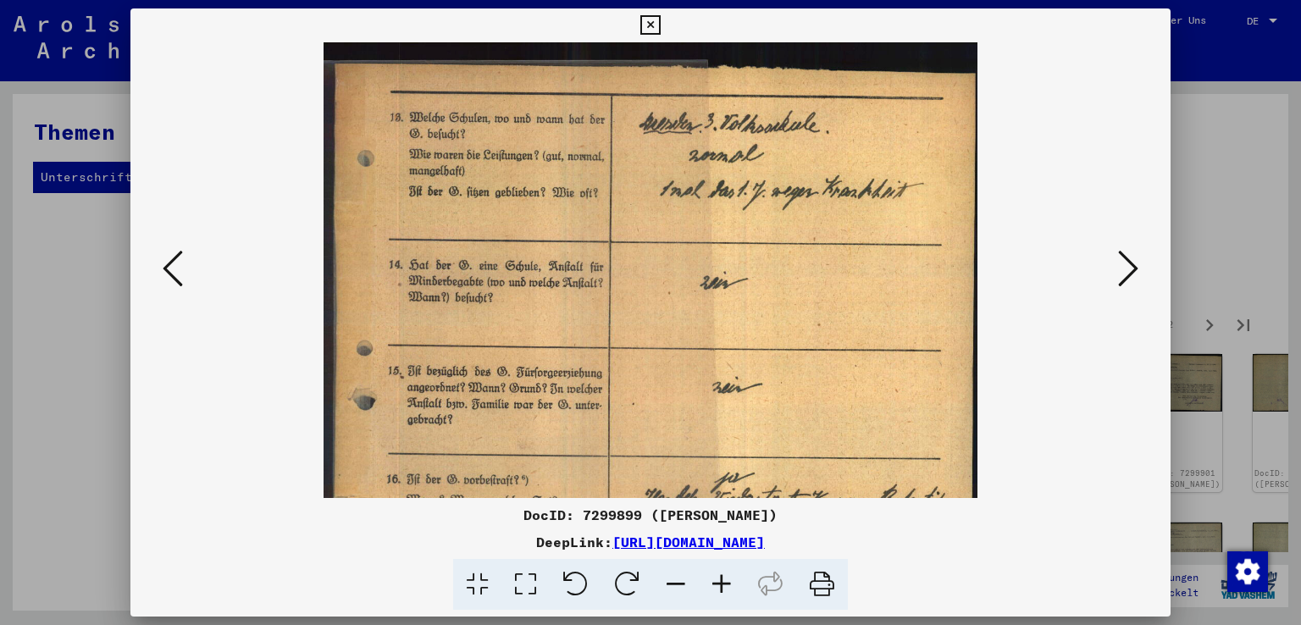
click at [715, 582] on icon at bounding box center [722, 585] width 46 height 52
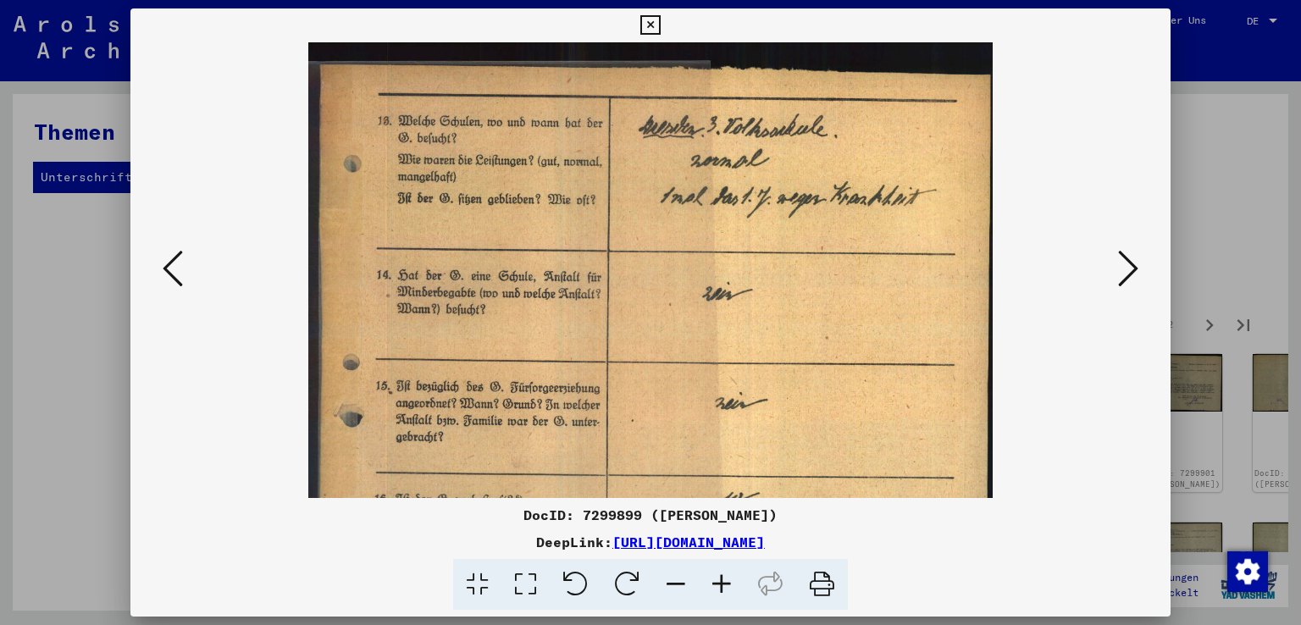
click at [715, 582] on icon at bounding box center [722, 585] width 46 height 52
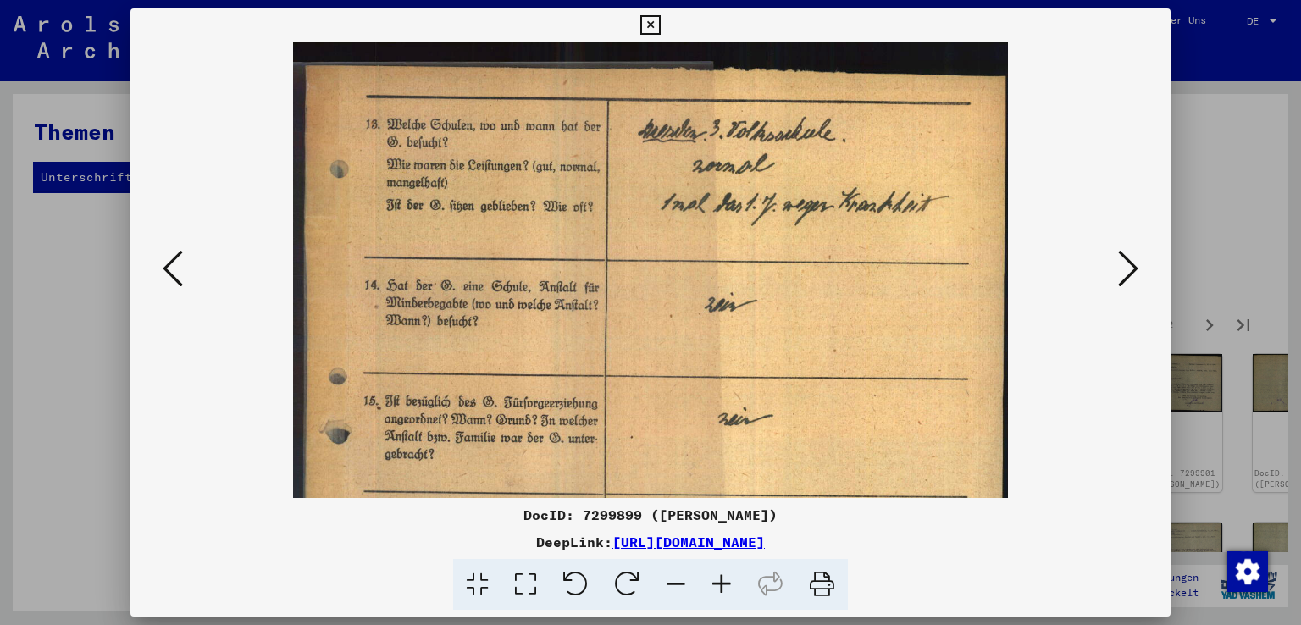
click at [715, 582] on icon at bounding box center [722, 585] width 46 height 52
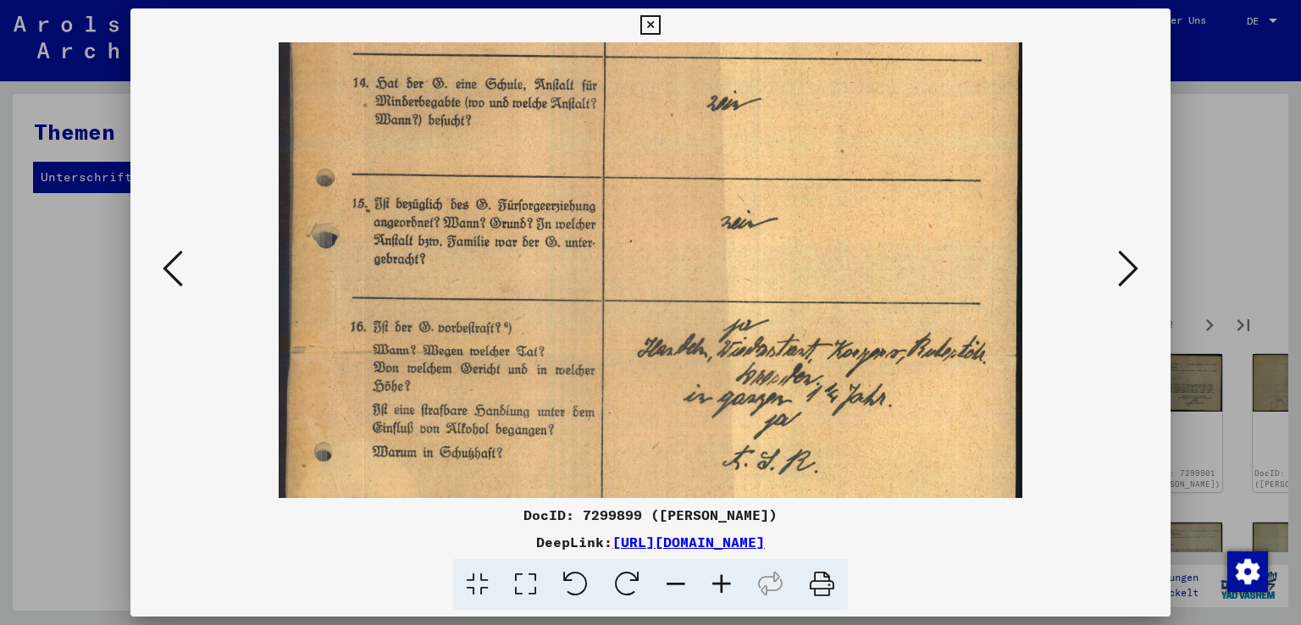
scroll to position [254, 0]
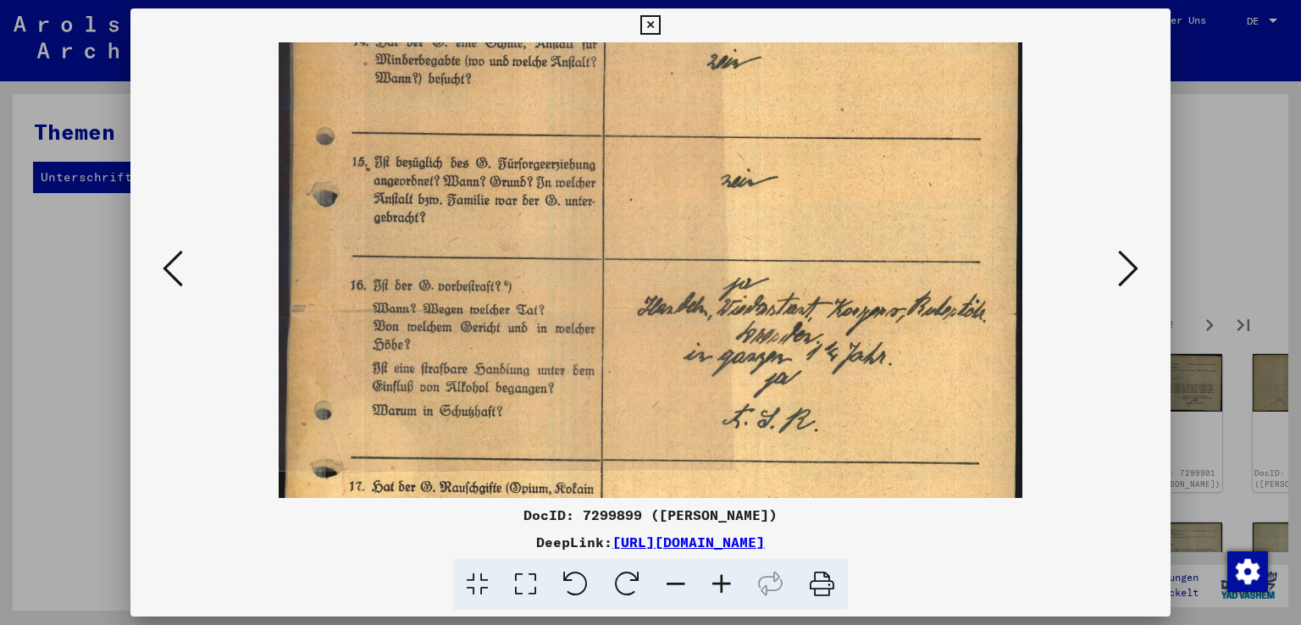
drag, startPoint x: 575, startPoint y: 446, endPoint x: 596, endPoint y: 197, distance: 249.1
click at [596, 197] on img at bounding box center [651, 312] width 745 height 1049
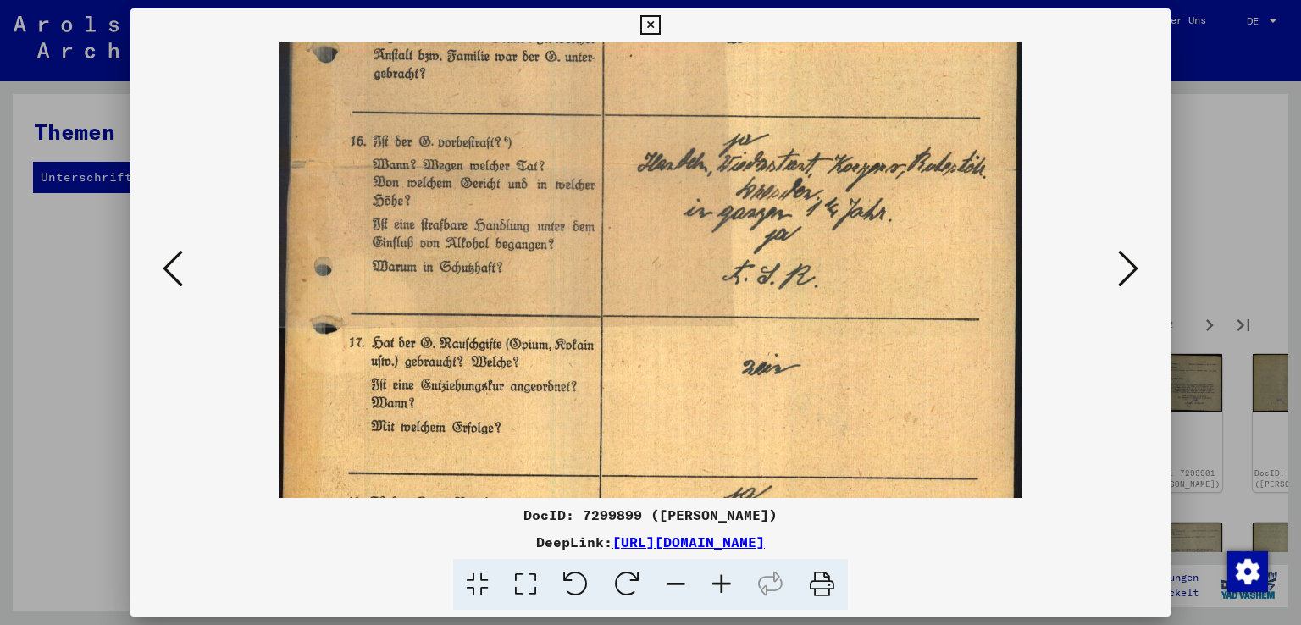
drag, startPoint x: 632, startPoint y: 426, endPoint x: 644, endPoint y: 293, distance: 133.5
click at [644, 293] on img at bounding box center [651, 168] width 745 height 1049
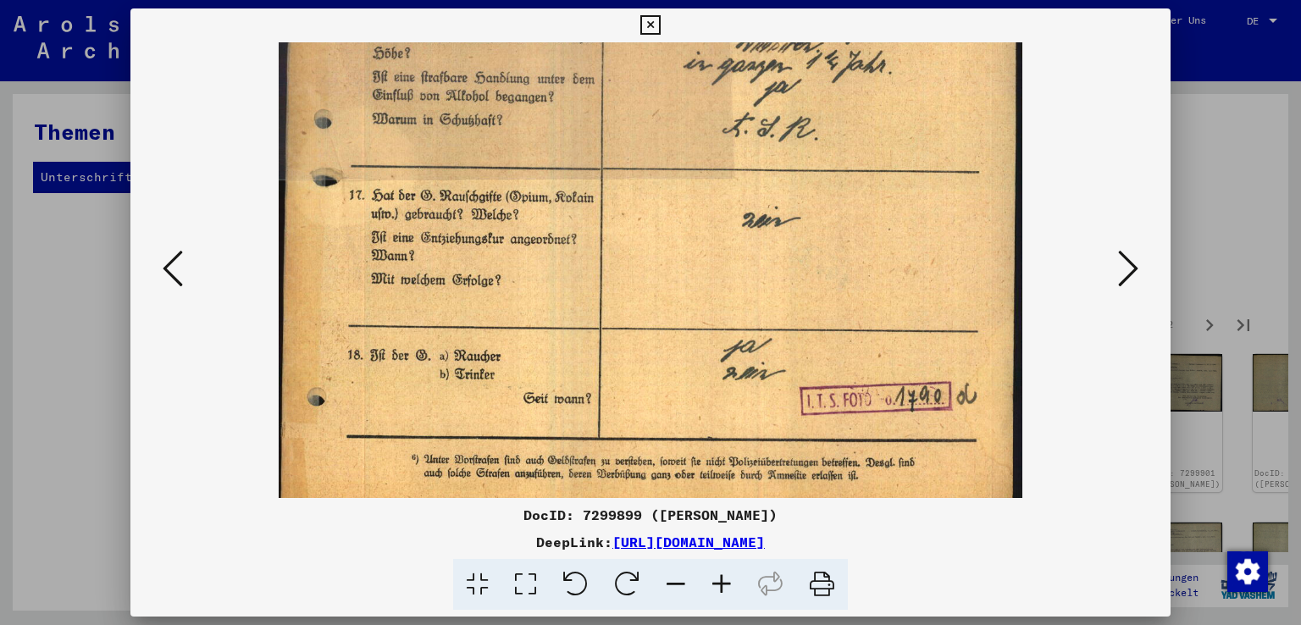
scroll to position [558, 0]
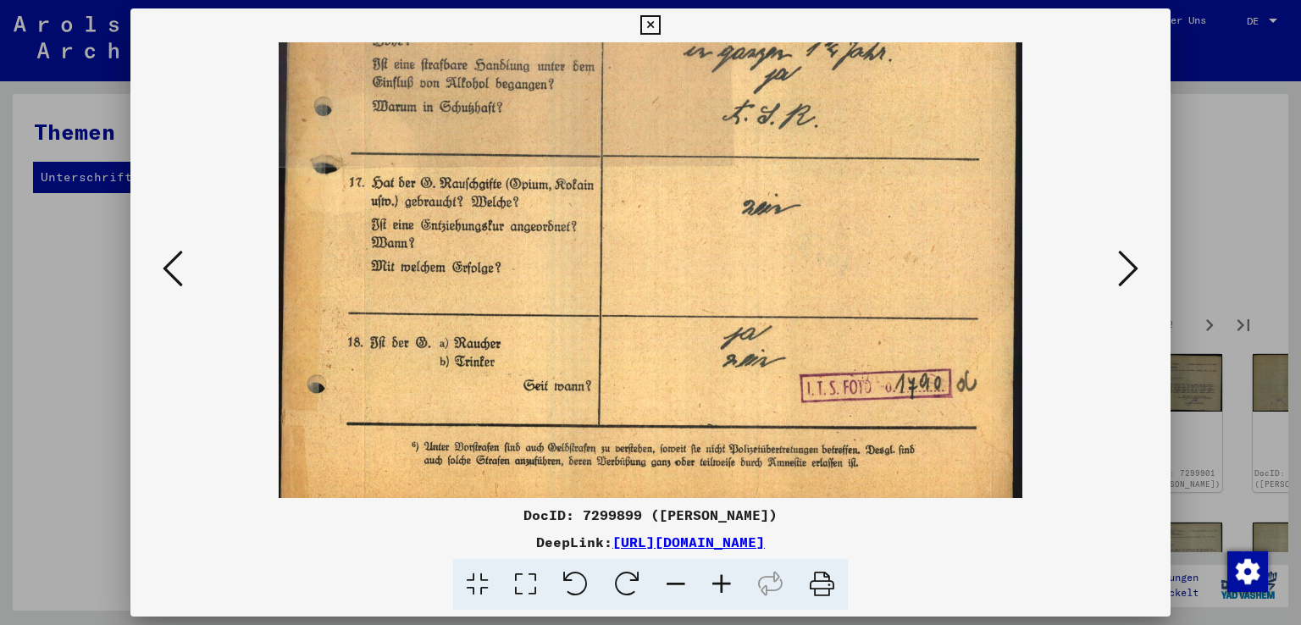
drag, startPoint x: 632, startPoint y: 442, endPoint x: 640, endPoint y: 286, distance: 157.0
click at [640, 286] on img at bounding box center [651, 8] width 745 height 1049
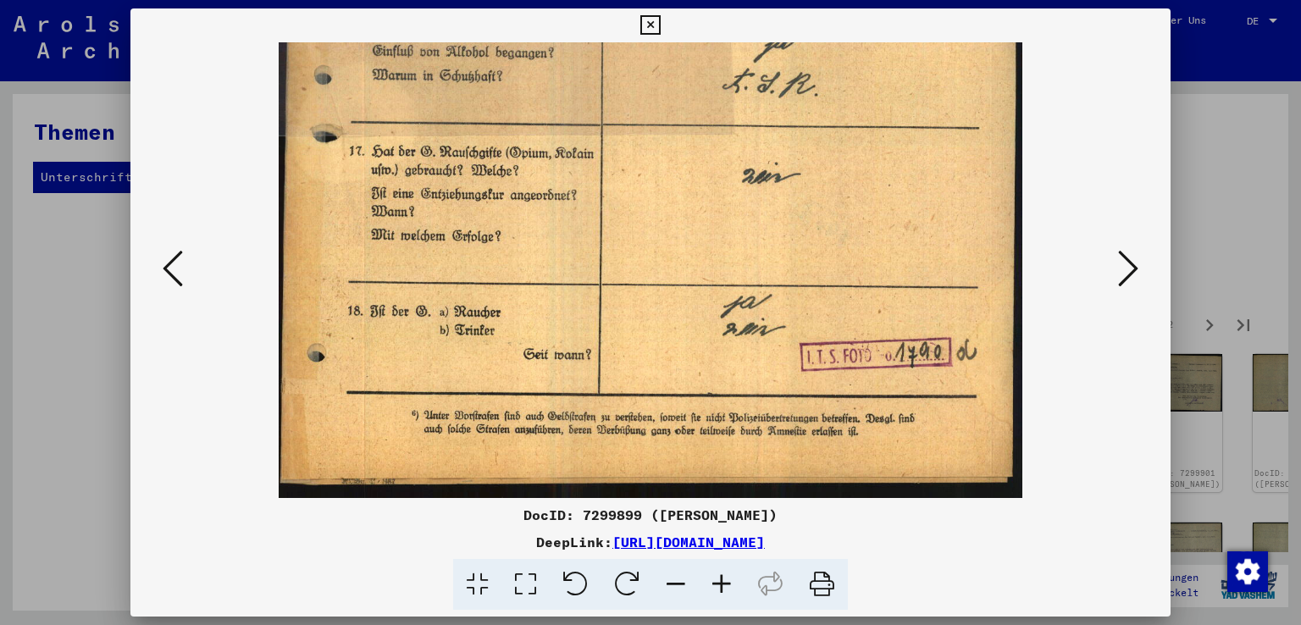
scroll to position [593, 0]
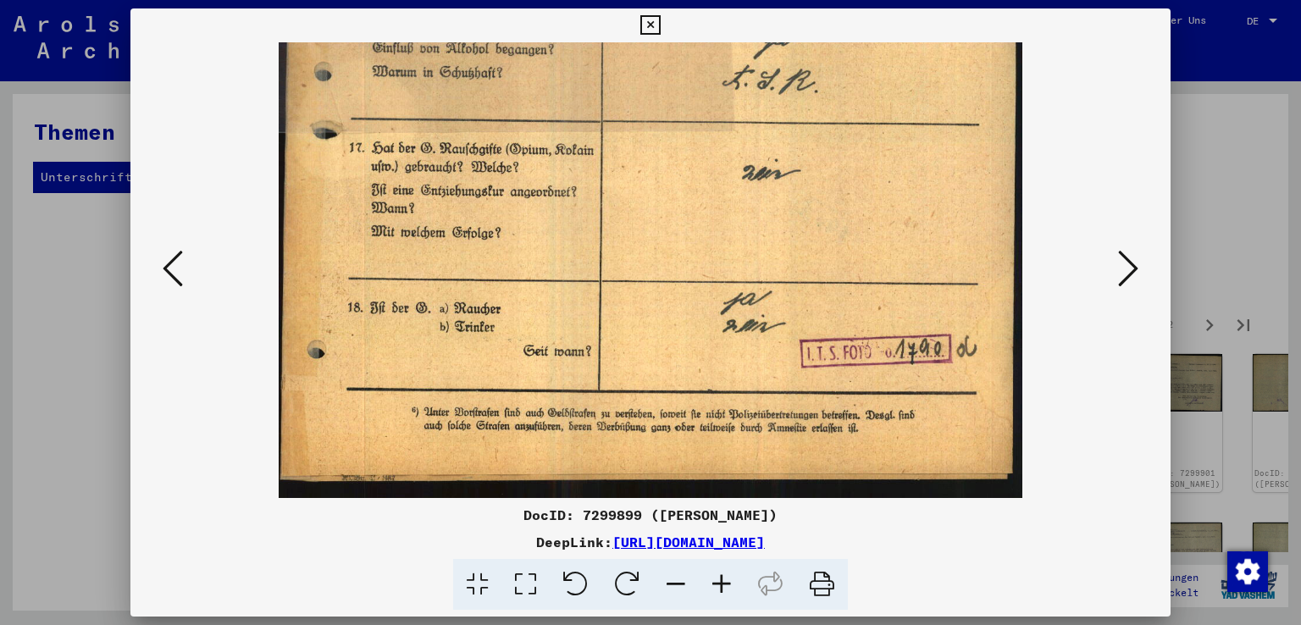
drag, startPoint x: 657, startPoint y: 406, endPoint x: 657, endPoint y: 358, distance: 47.4
click at [1128, 266] on icon at bounding box center [1128, 268] width 20 height 41
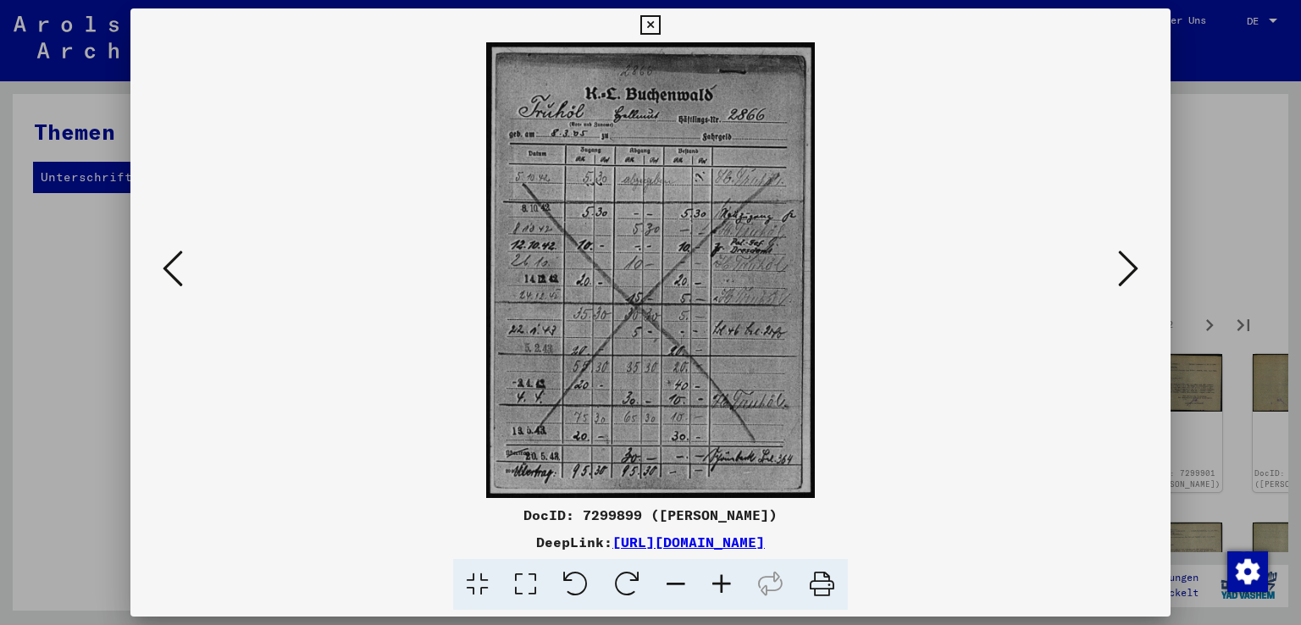
click at [718, 578] on icon at bounding box center [722, 585] width 46 height 52
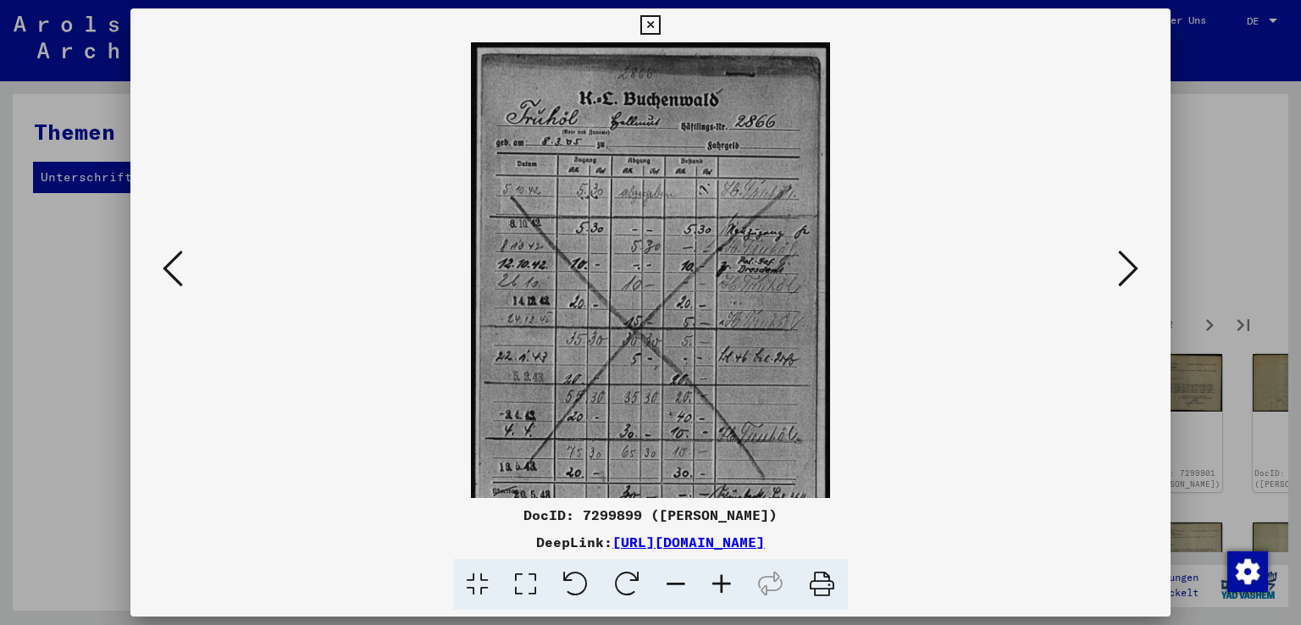
click at [718, 578] on icon at bounding box center [722, 585] width 46 height 52
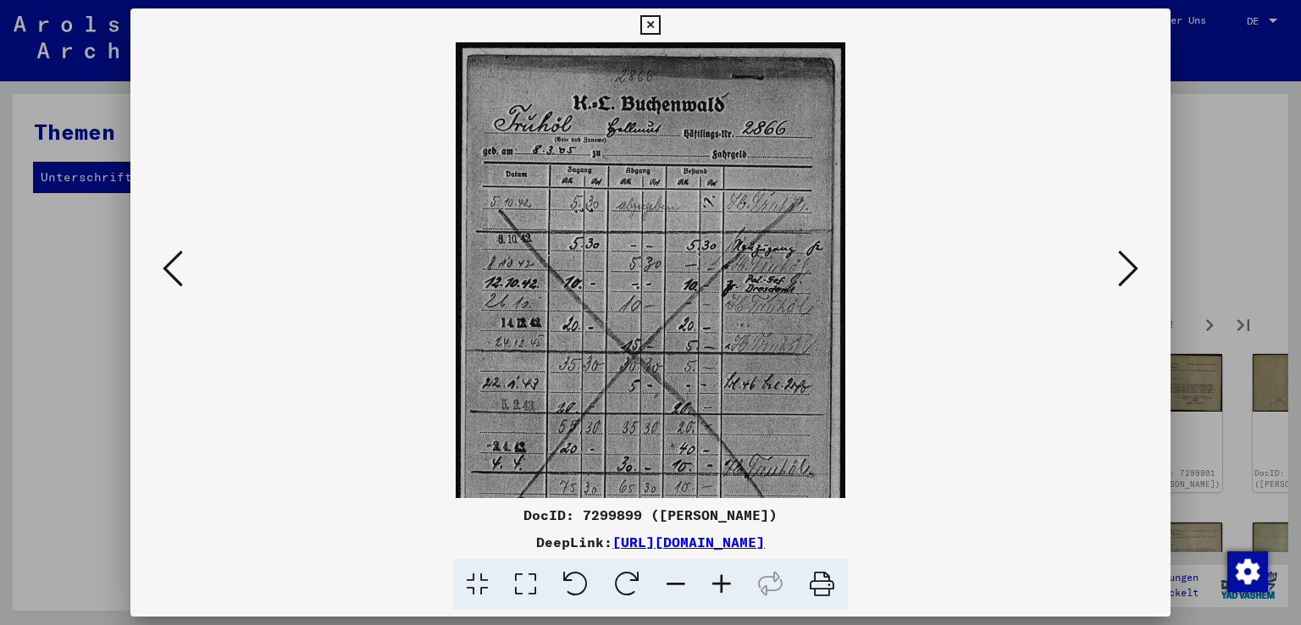
click at [718, 578] on icon at bounding box center [722, 585] width 46 height 52
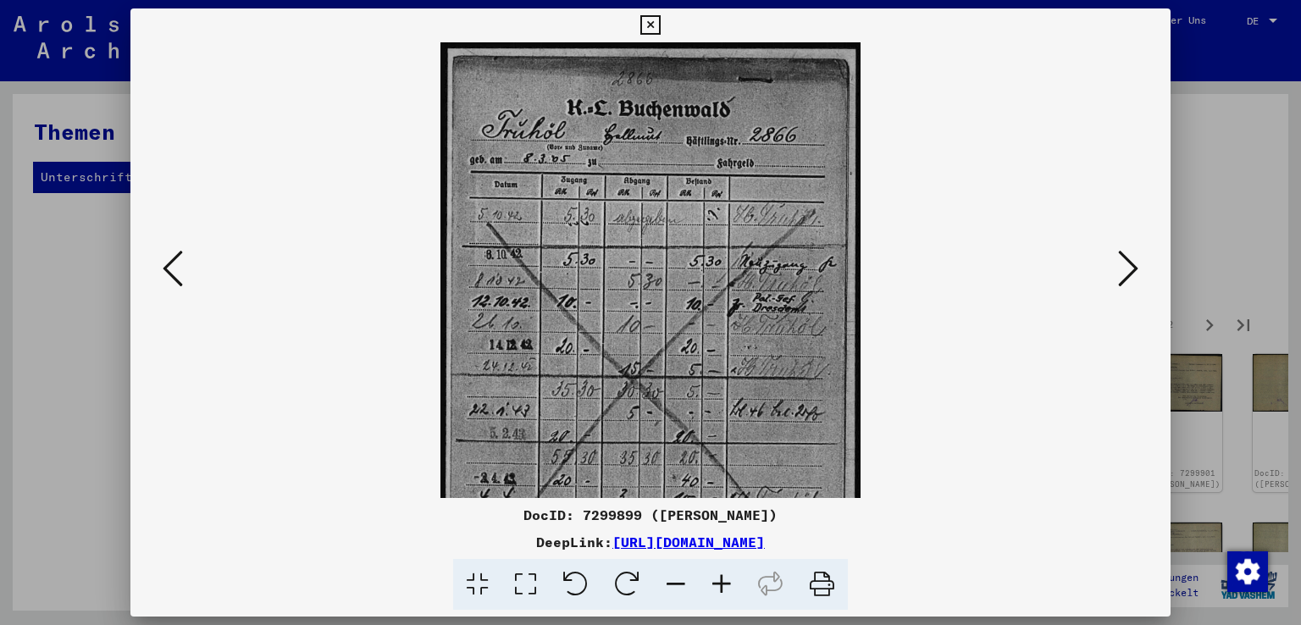
click at [718, 578] on icon at bounding box center [722, 585] width 46 height 52
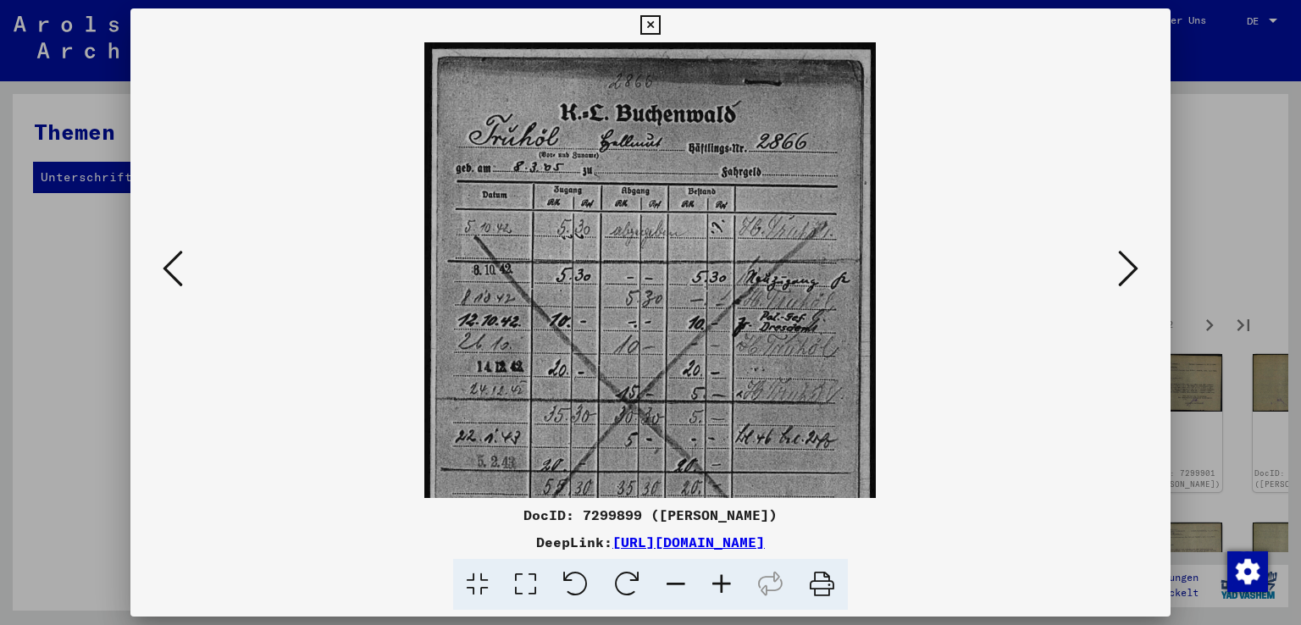
click at [718, 578] on icon at bounding box center [722, 585] width 46 height 52
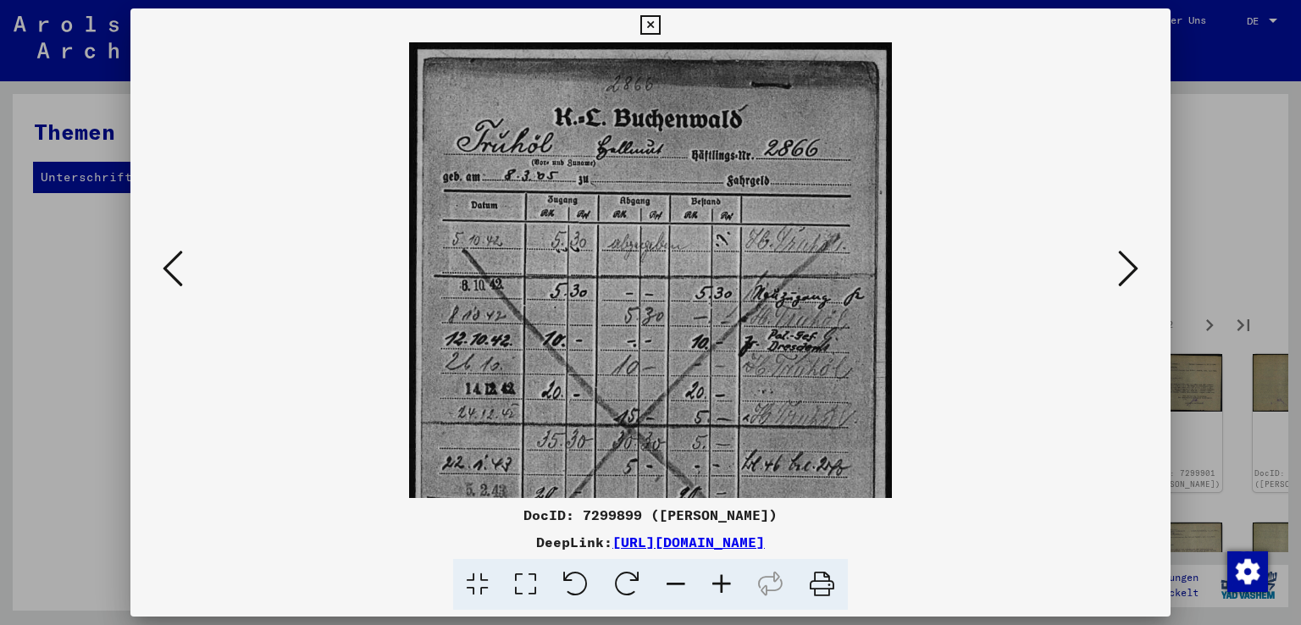
click at [718, 578] on icon at bounding box center [722, 585] width 46 height 52
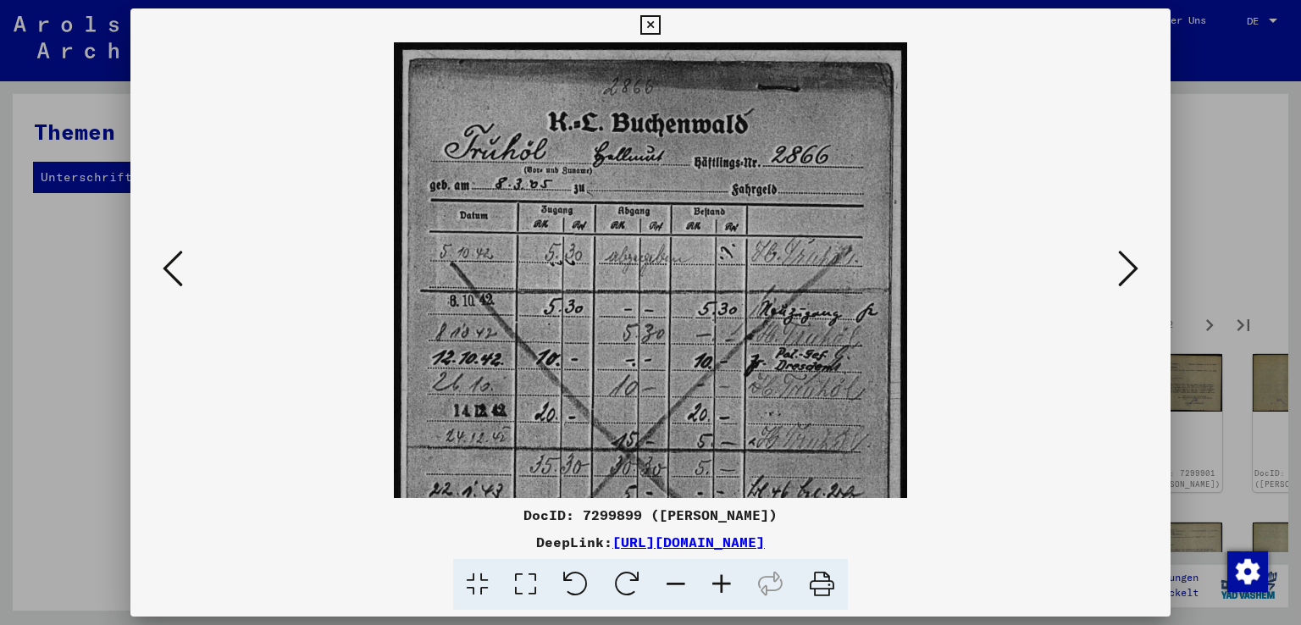
click at [718, 578] on icon at bounding box center [722, 585] width 46 height 52
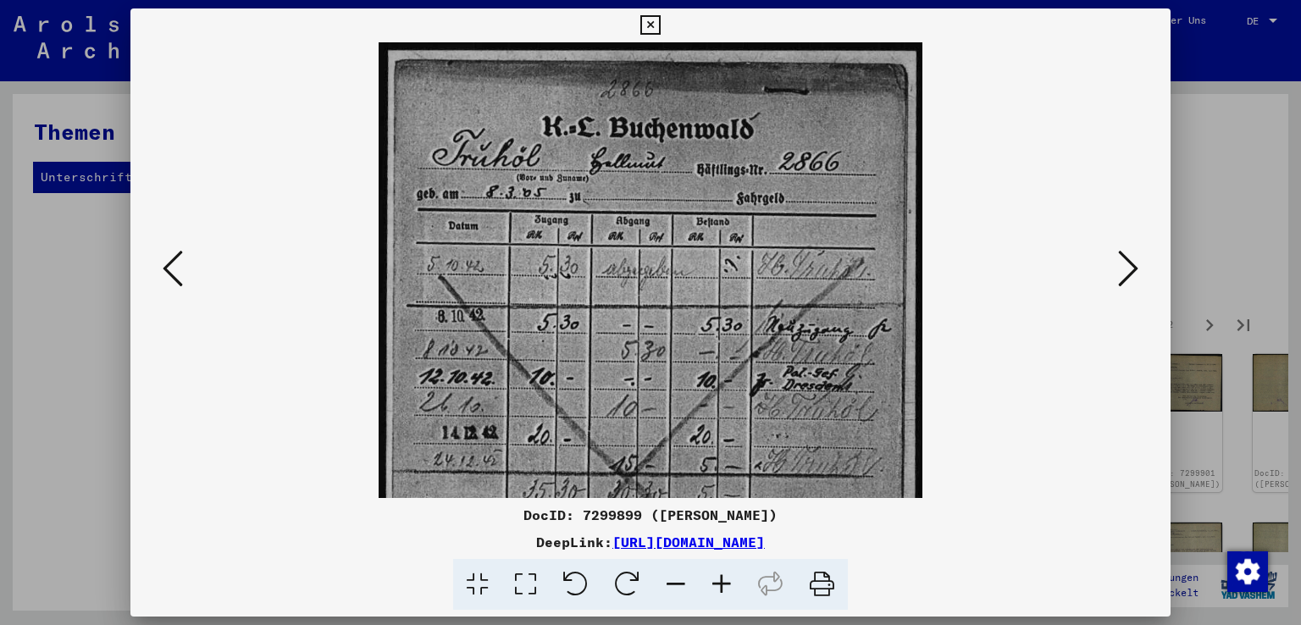
click at [718, 578] on icon at bounding box center [722, 585] width 46 height 52
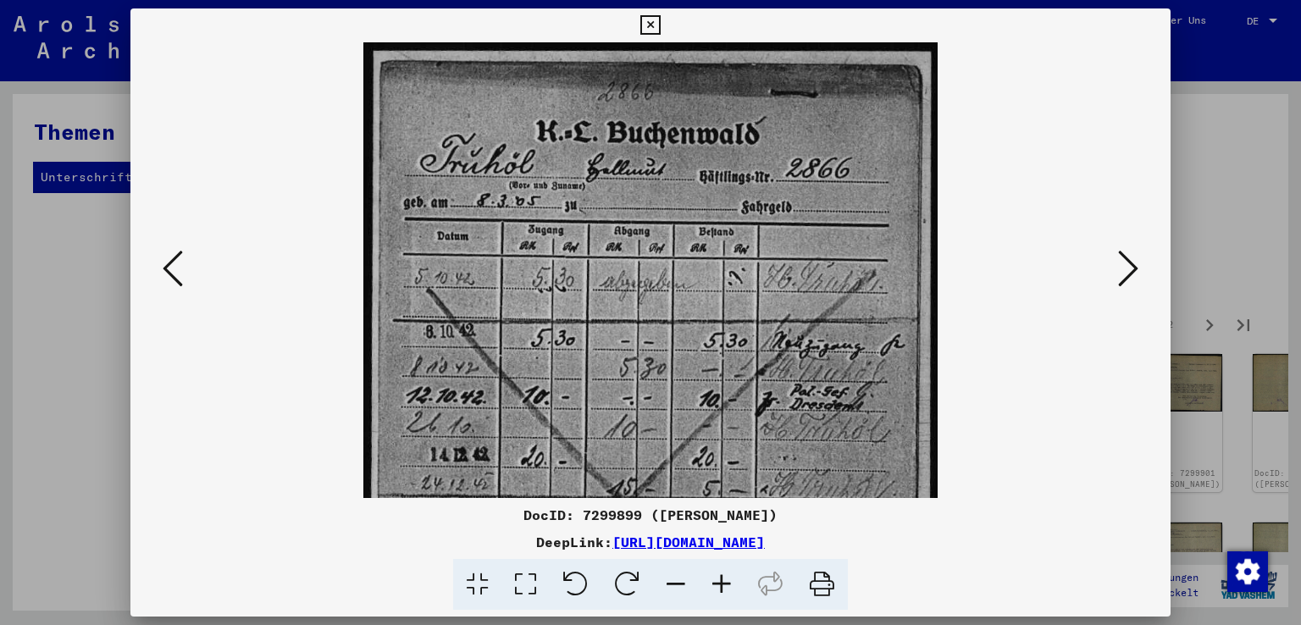
click at [718, 578] on icon at bounding box center [722, 585] width 46 height 52
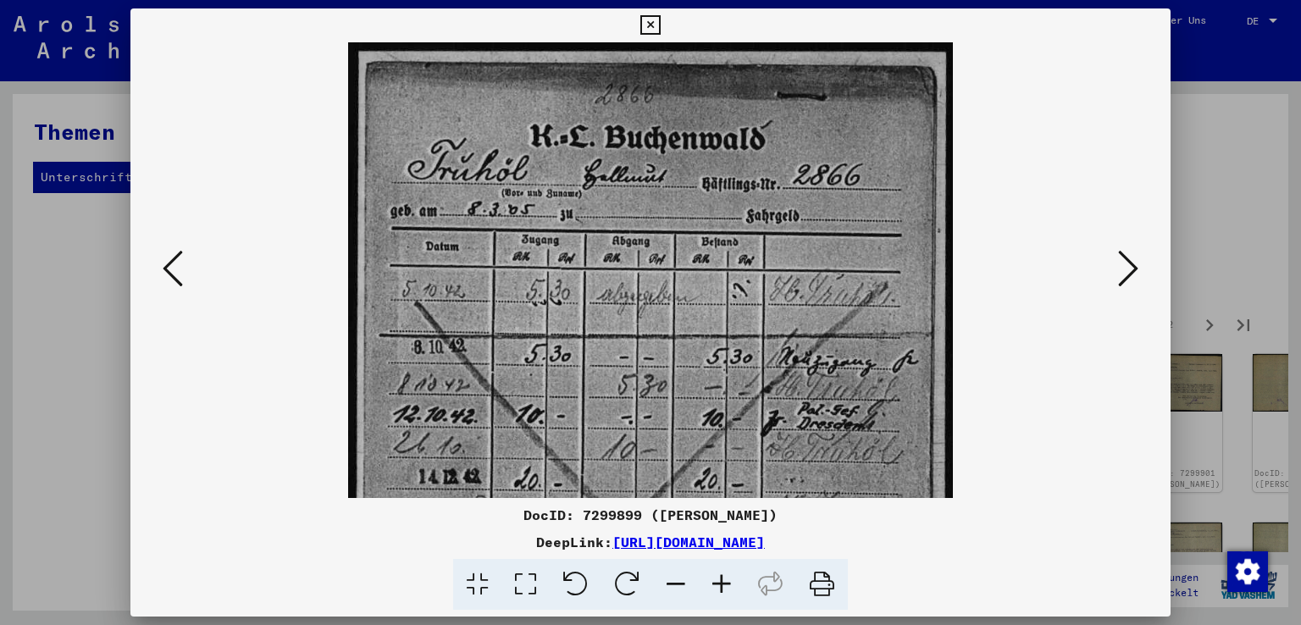
click at [718, 578] on icon at bounding box center [722, 585] width 46 height 52
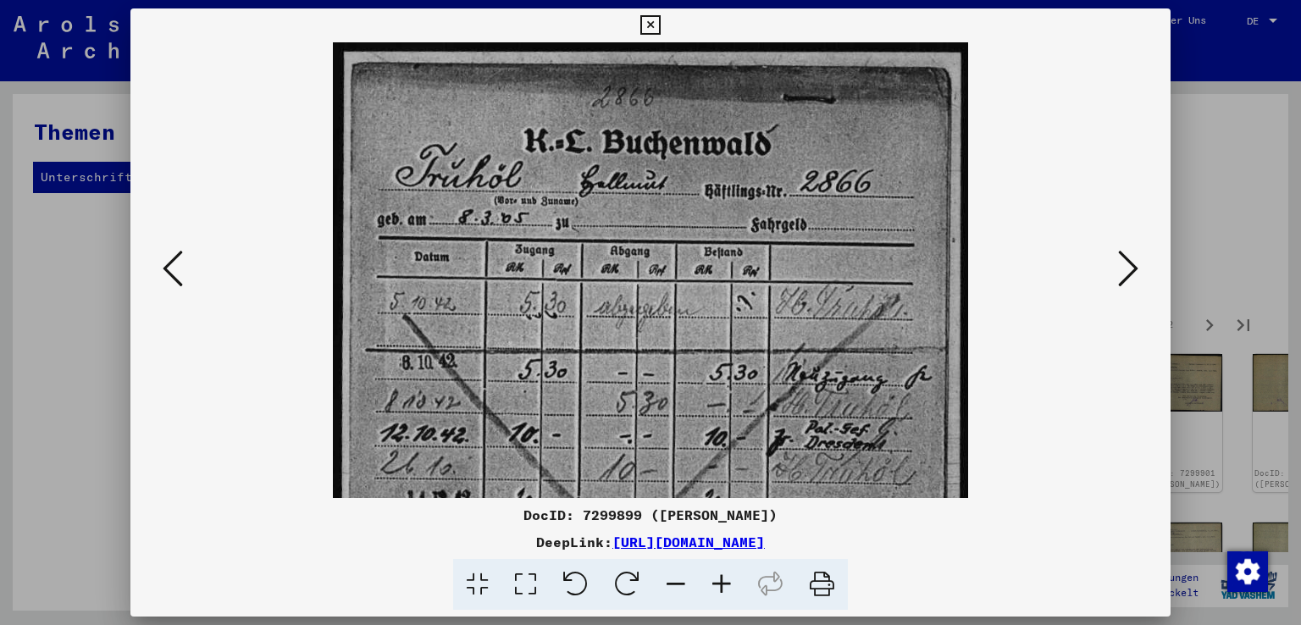
click at [718, 578] on icon at bounding box center [722, 585] width 46 height 52
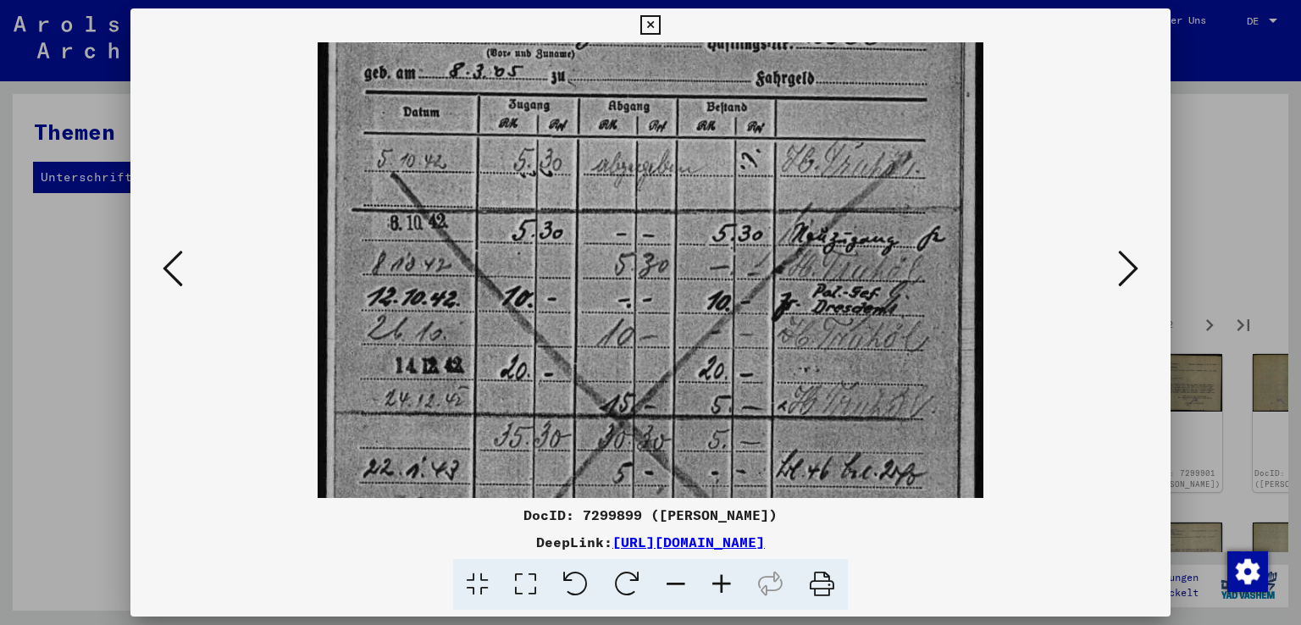
scroll to position [176, 0]
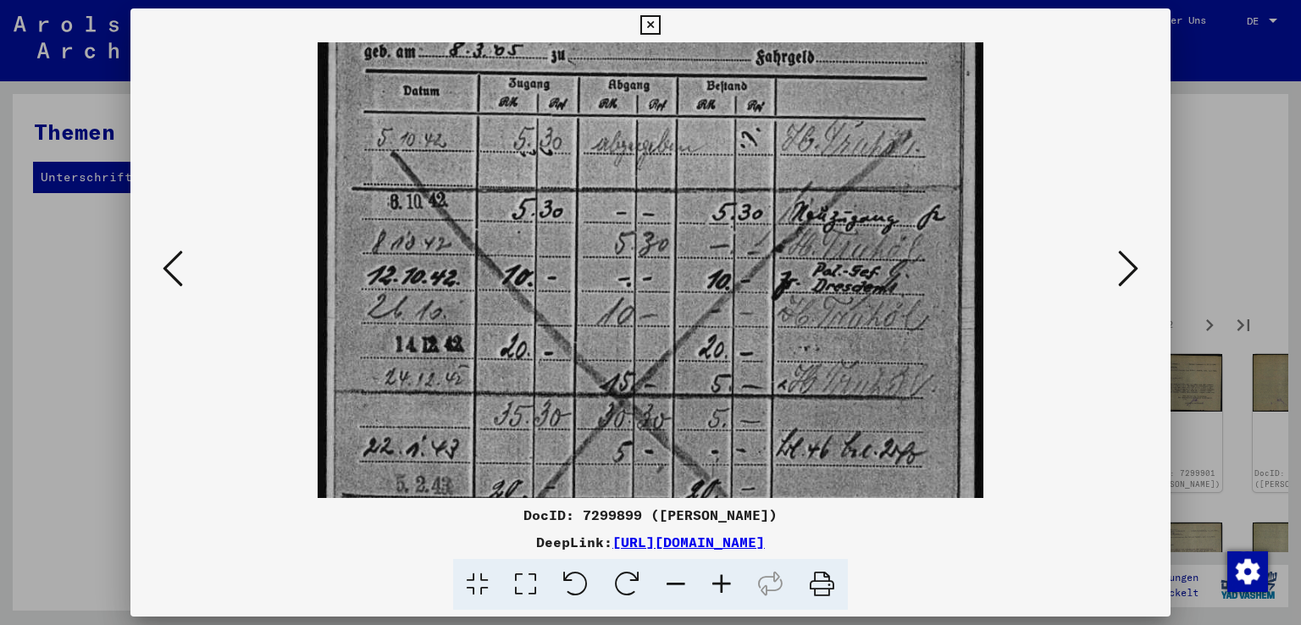
drag, startPoint x: 621, startPoint y: 449, endPoint x: 623, endPoint y: 296, distance: 153.3
click at [623, 296] on img at bounding box center [651, 327] width 666 height 922
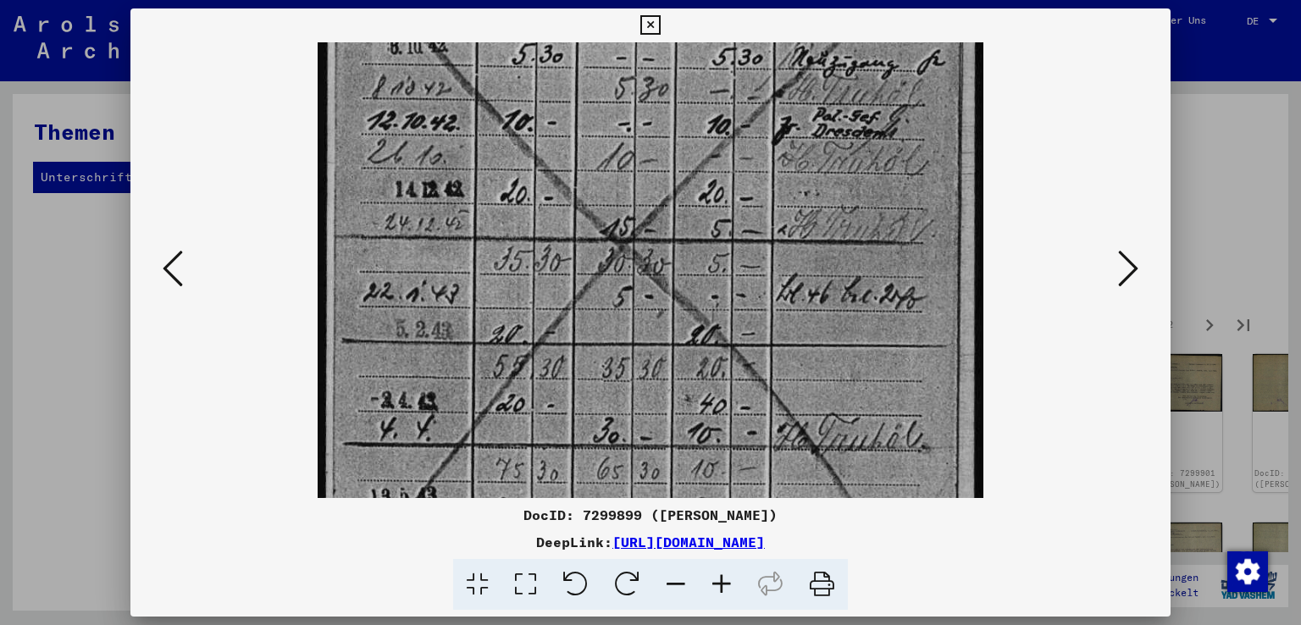
drag, startPoint x: 615, startPoint y: 491, endPoint x: 638, endPoint y: 316, distance: 176.0
click at [638, 316] on img at bounding box center [651, 172] width 666 height 922
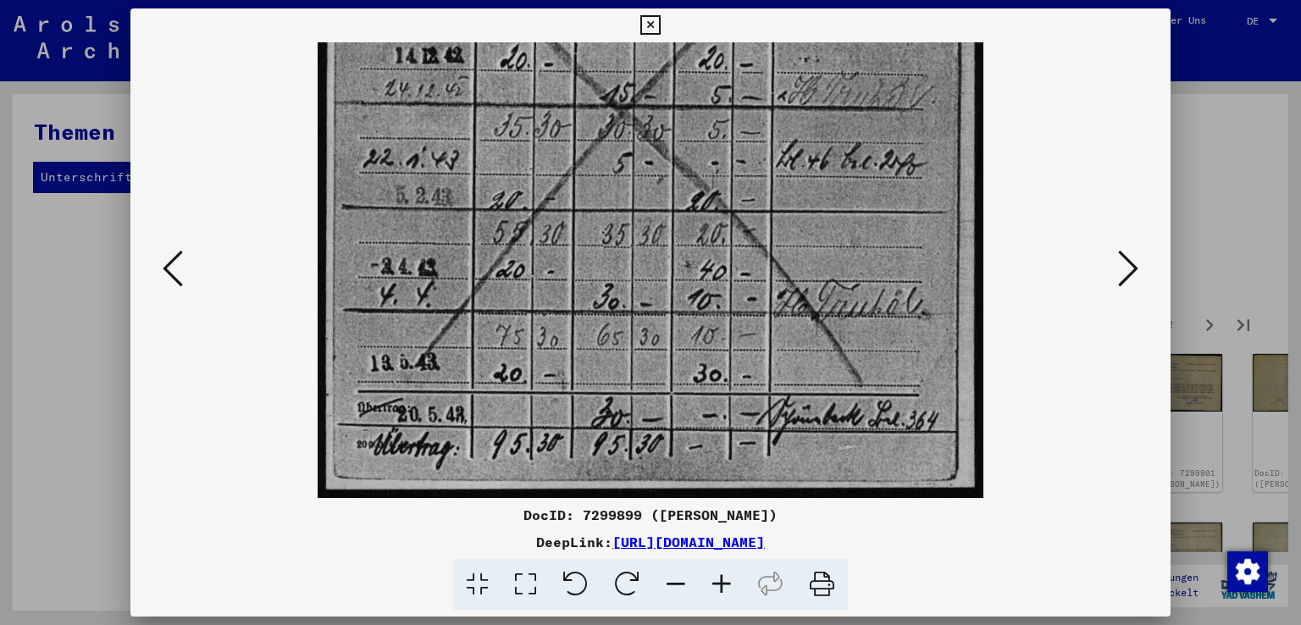
drag, startPoint x: 640, startPoint y: 387, endPoint x: 646, endPoint y: 396, distance: 11.5
click at [647, 326] on img at bounding box center [651, 38] width 666 height 922
drag, startPoint x: 644, startPoint y: 448, endPoint x: 644, endPoint y: 363, distance: 85.6
click at [644, 363] on img at bounding box center [651, 38] width 666 height 922
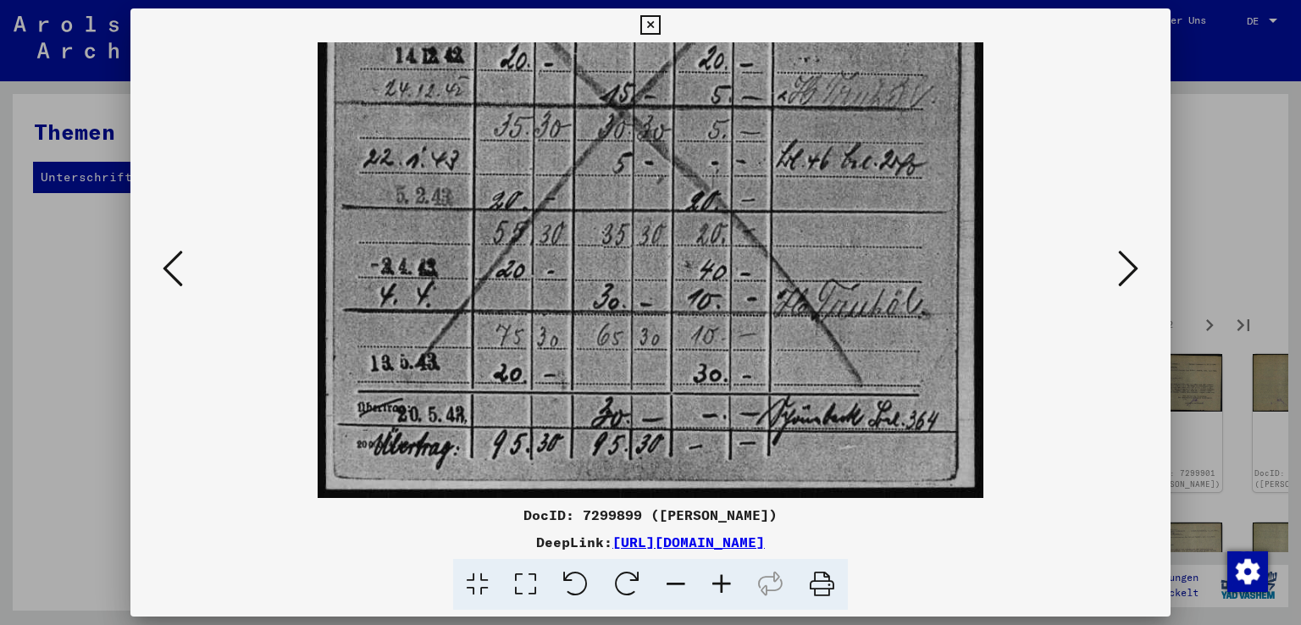
click at [1131, 265] on icon at bounding box center [1128, 268] width 20 height 41
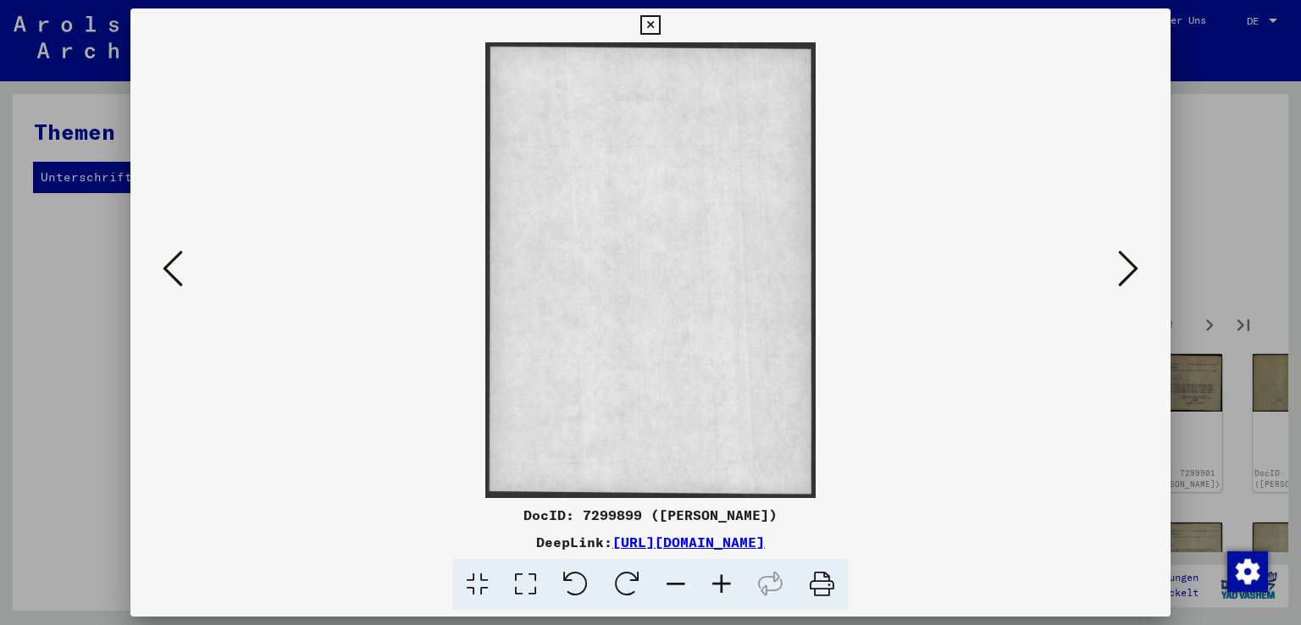
scroll to position [0, 0]
click at [1131, 265] on icon at bounding box center [1128, 268] width 20 height 41
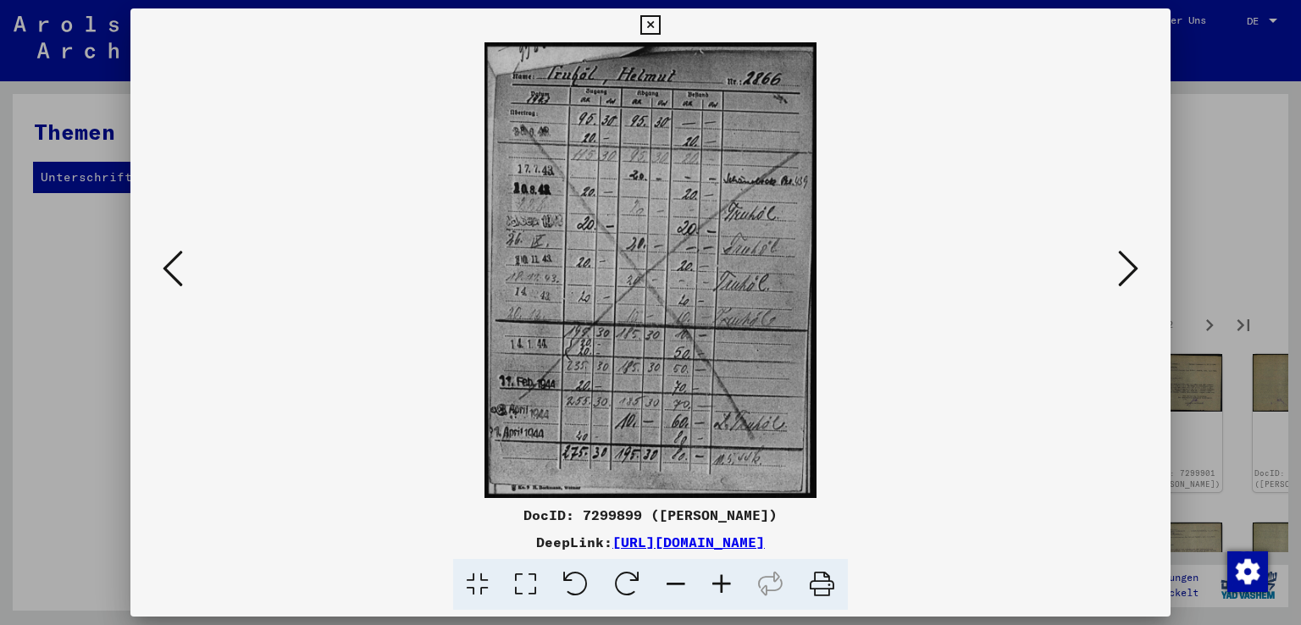
click at [1131, 265] on icon at bounding box center [1128, 268] width 20 height 41
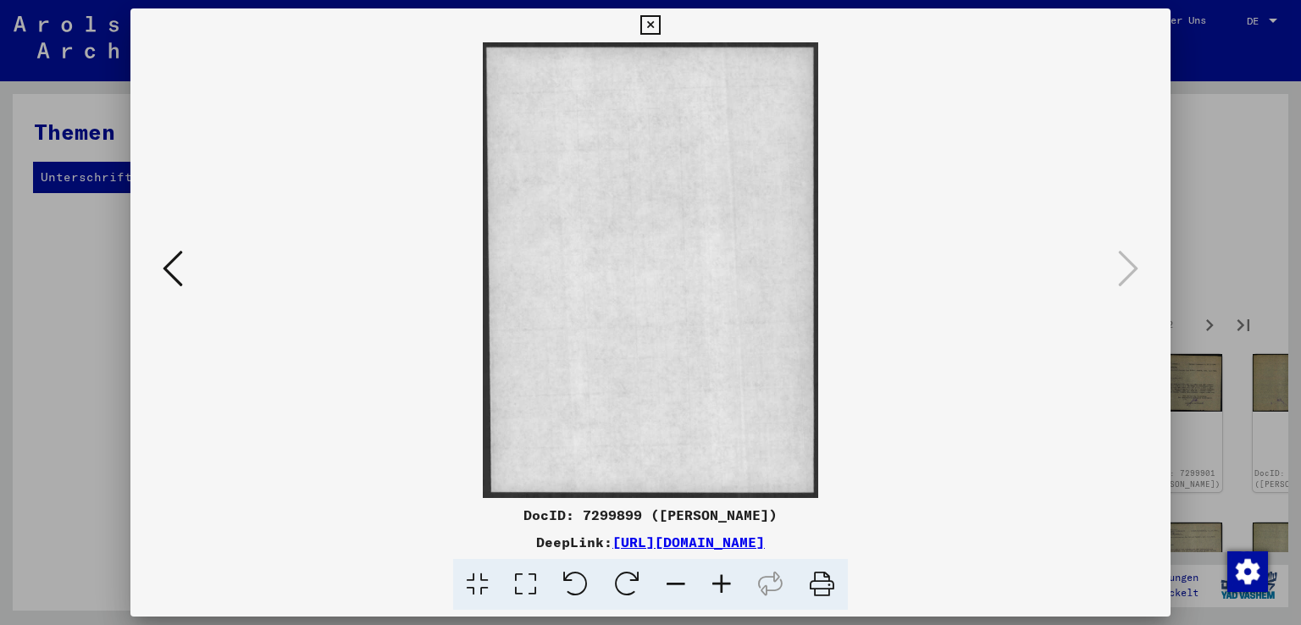
click at [161, 265] on button at bounding box center [173, 270] width 30 height 48
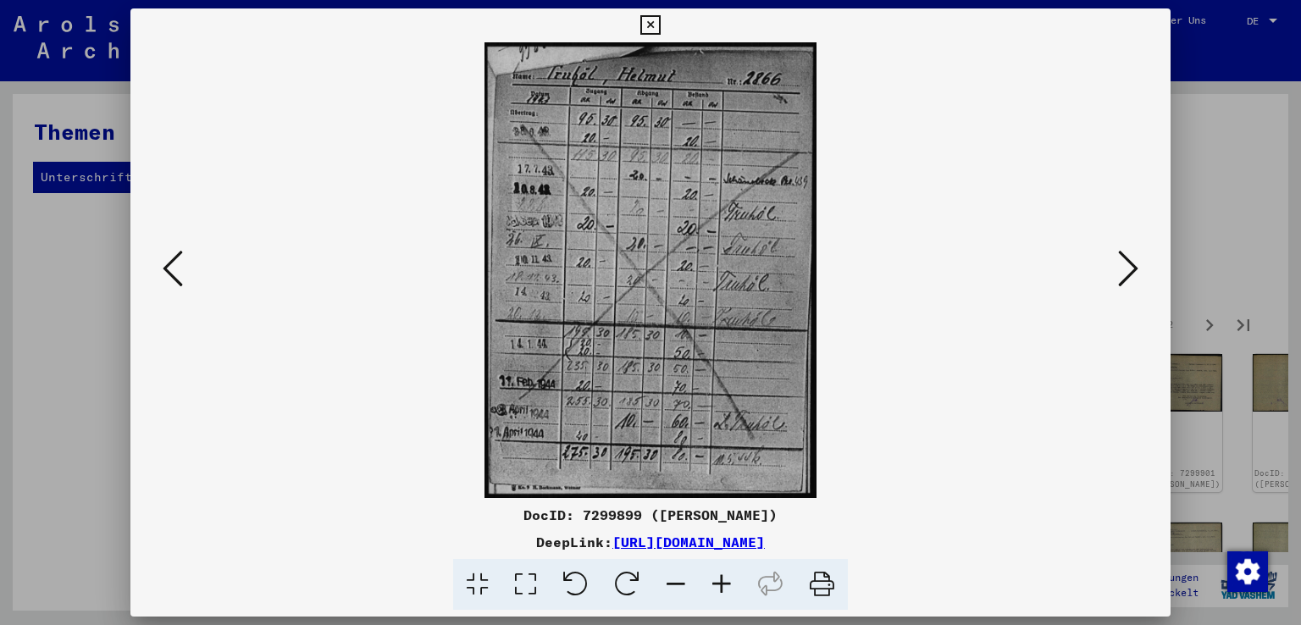
click at [161, 265] on button at bounding box center [173, 270] width 30 height 48
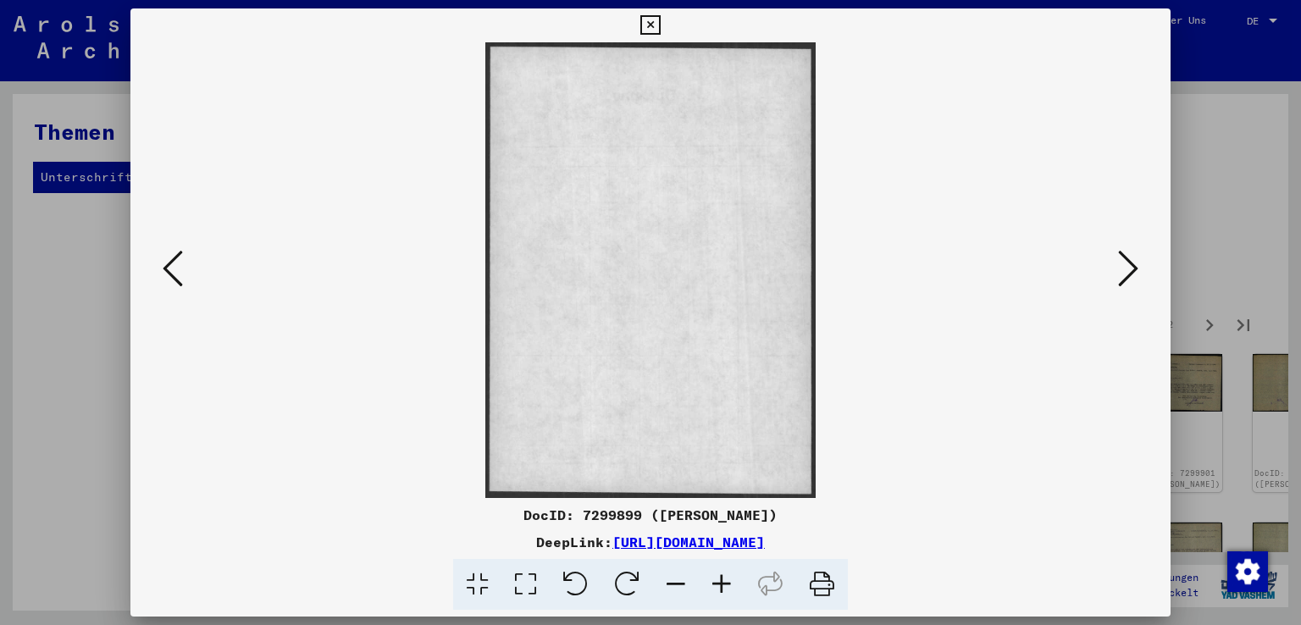
click at [161, 265] on button at bounding box center [173, 270] width 30 height 48
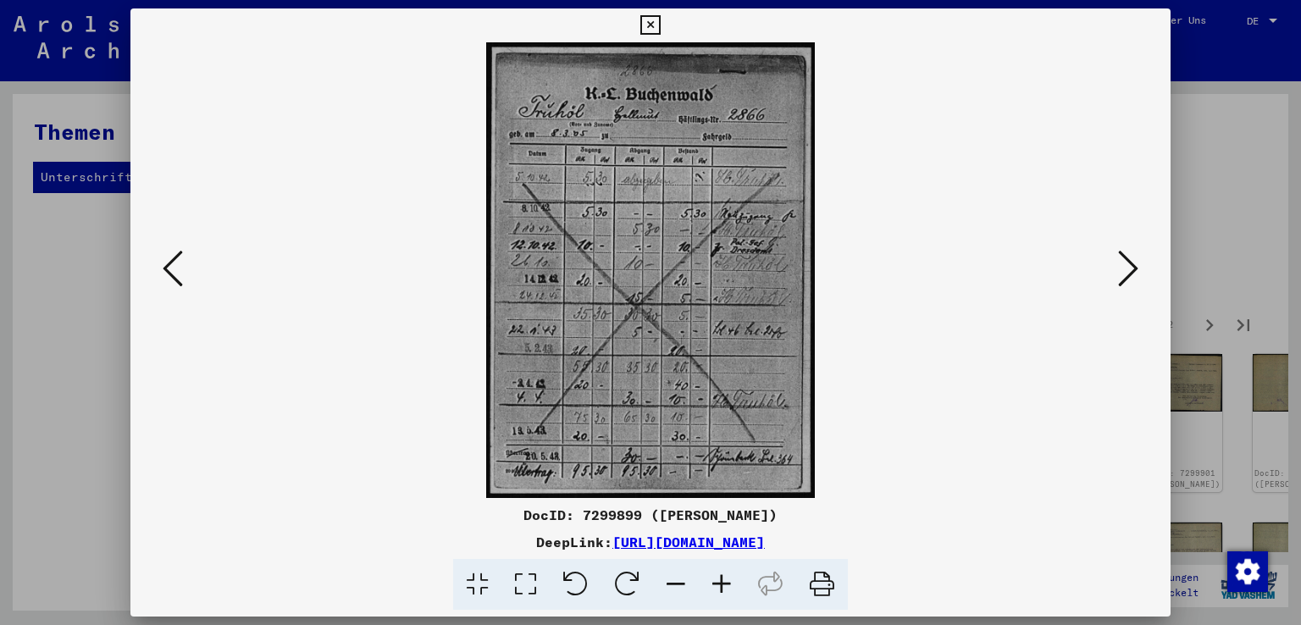
click at [161, 265] on button at bounding box center [173, 270] width 30 height 48
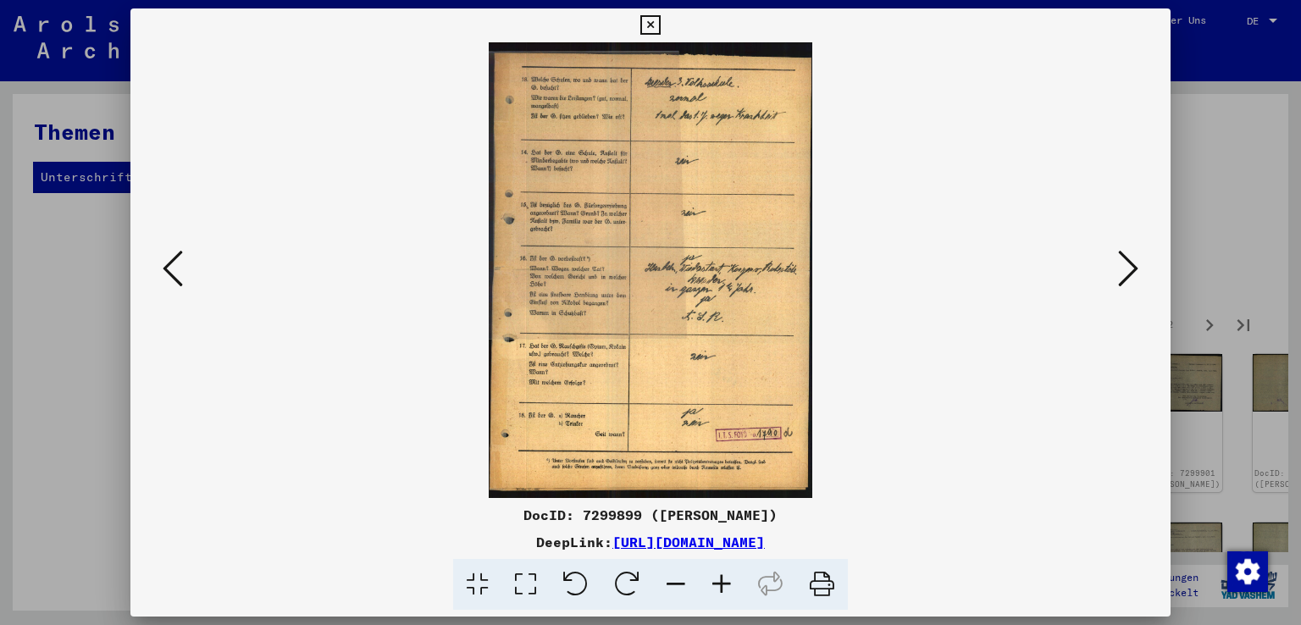
click at [161, 265] on button at bounding box center [173, 270] width 30 height 48
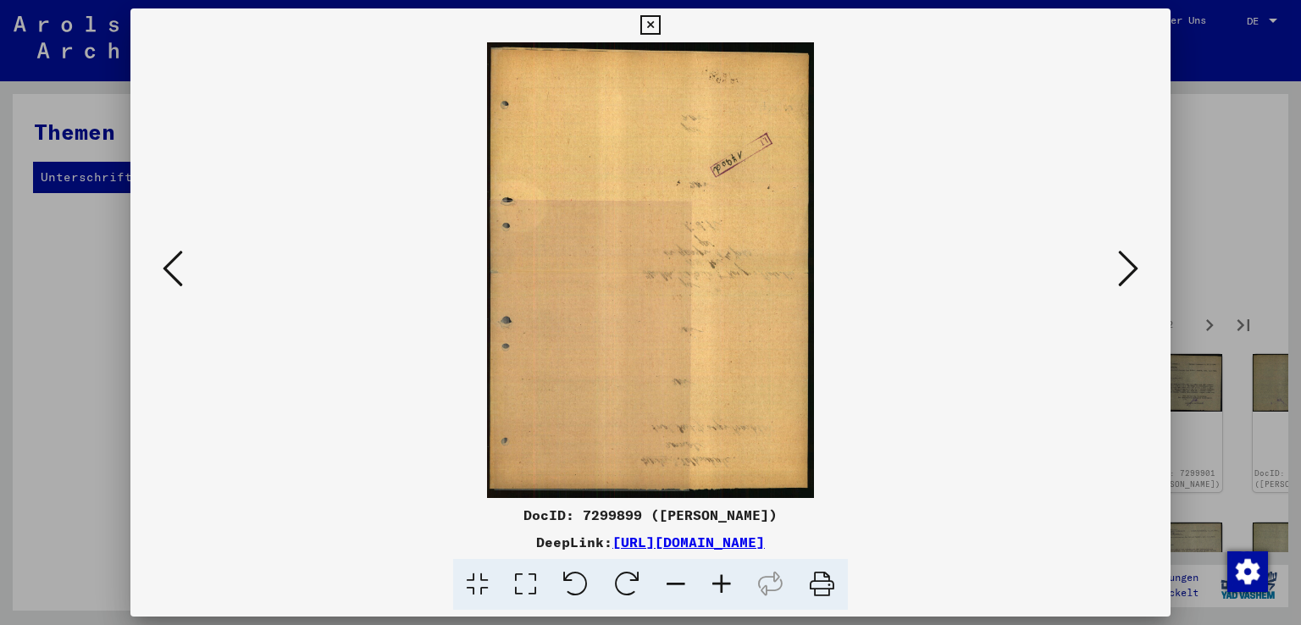
click at [161, 265] on button at bounding box center [173, 270] width 30 height 48
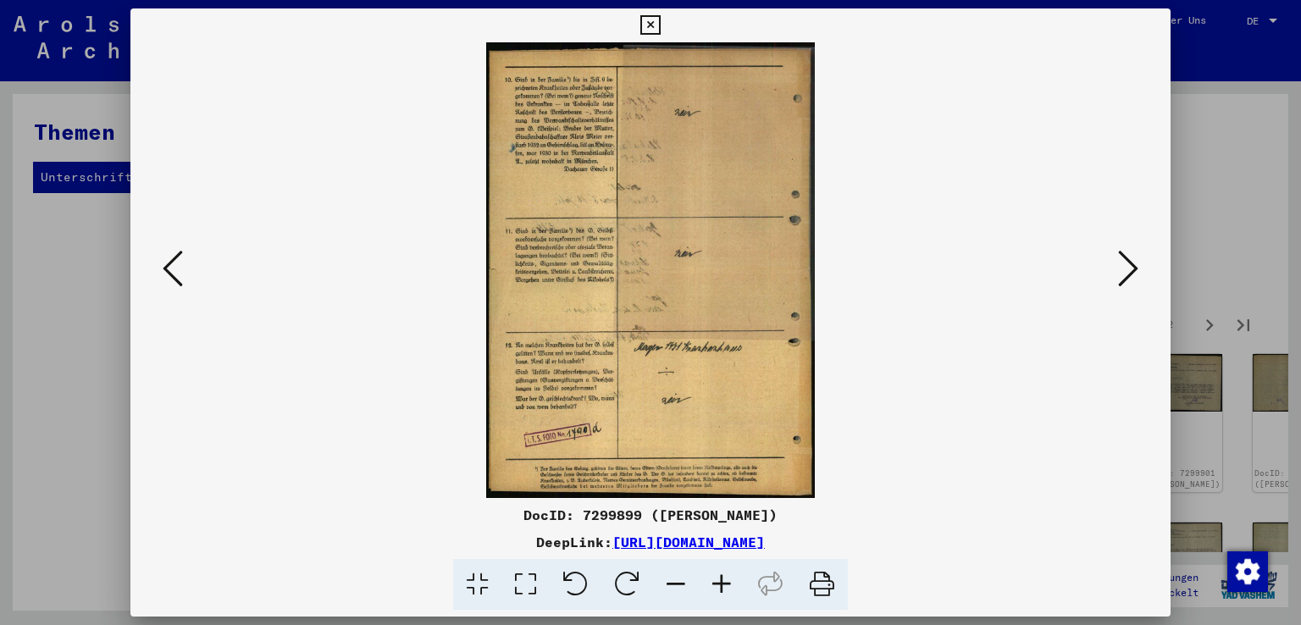
click at [161, 265] on button at bounding box center [173, 270] width 30 height 48
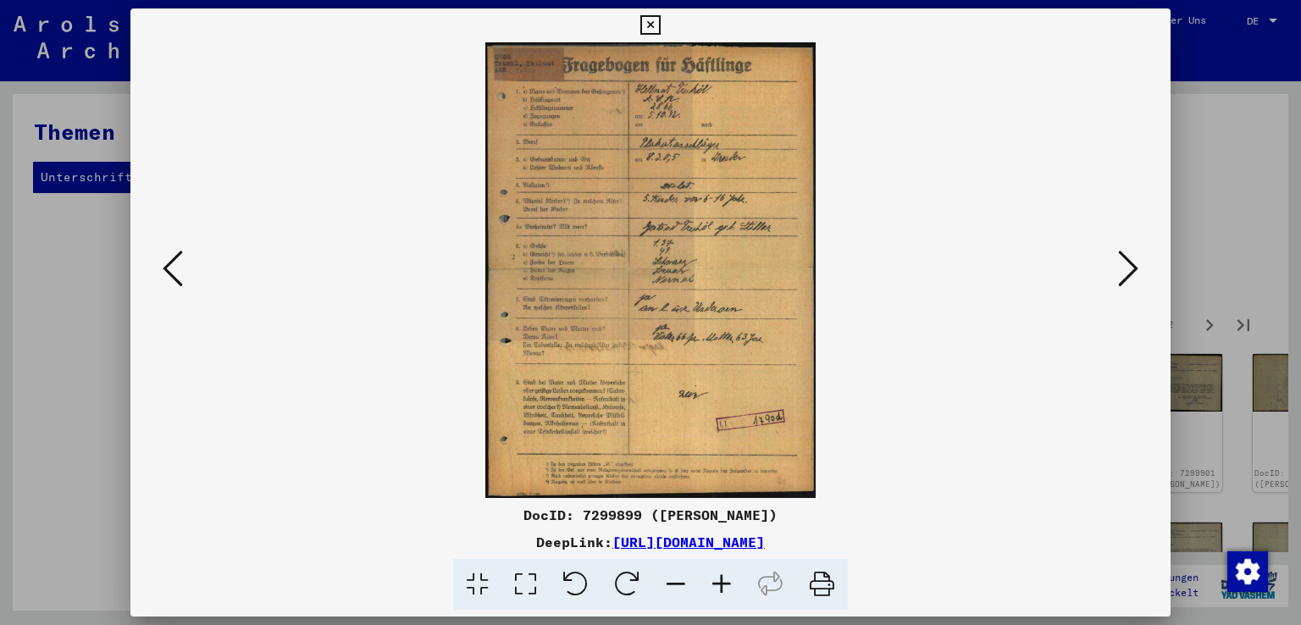
click at [161, 265] on button at bounding box center [173, 270] width 30 height 48
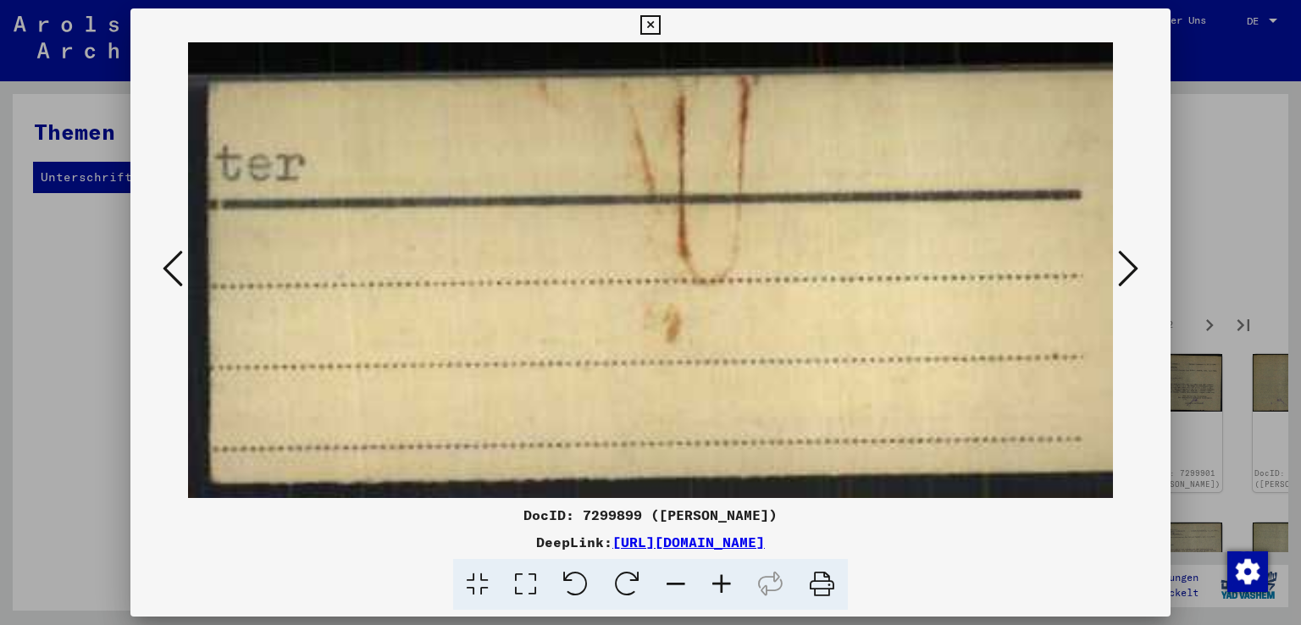
click at [161, 265] on button at bounding box center [173, 270] width 30 height 48
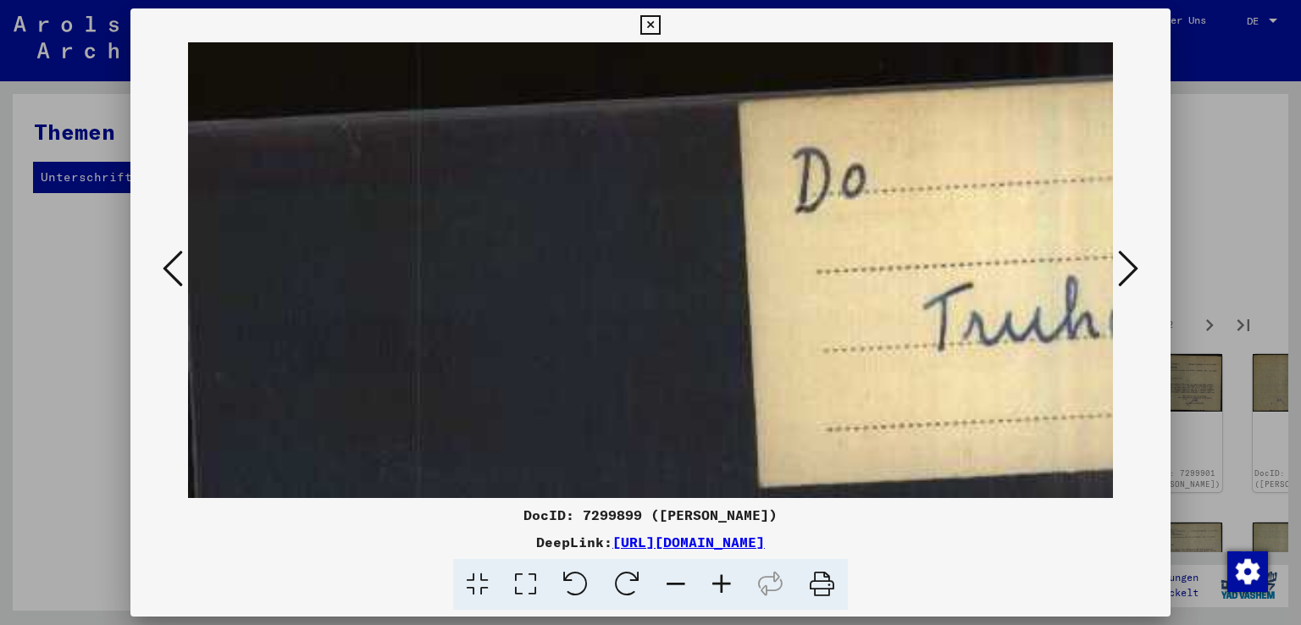
click at [161, 265] on button at bounding box center [173, 270] width 30 height 48
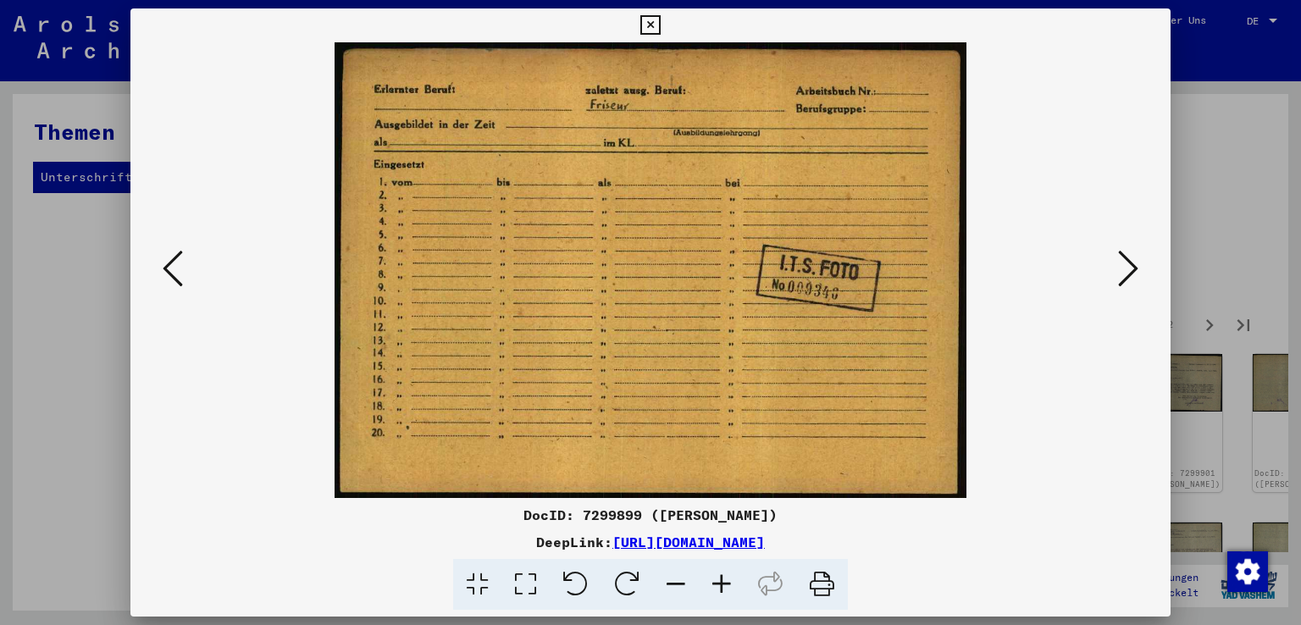
click at [161, 265] on button at bounding box center [173, 270] width 30 height 48
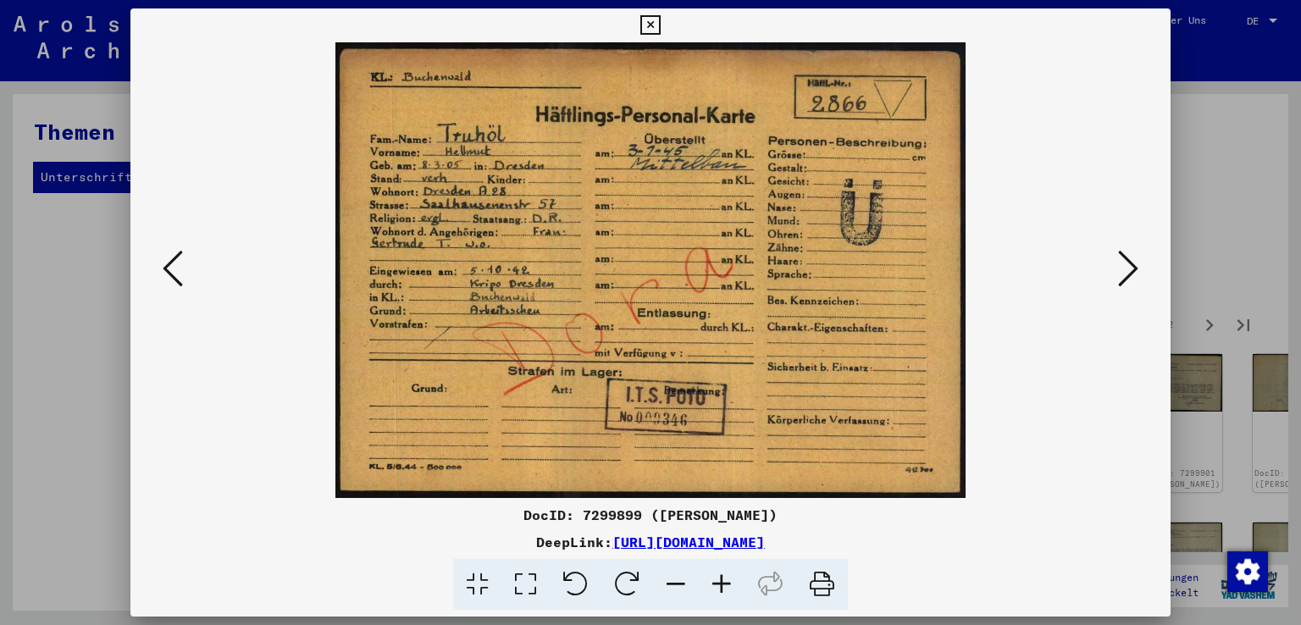
click at [163, 265] on icon at bounding box center [173, 268] width 20 height 41
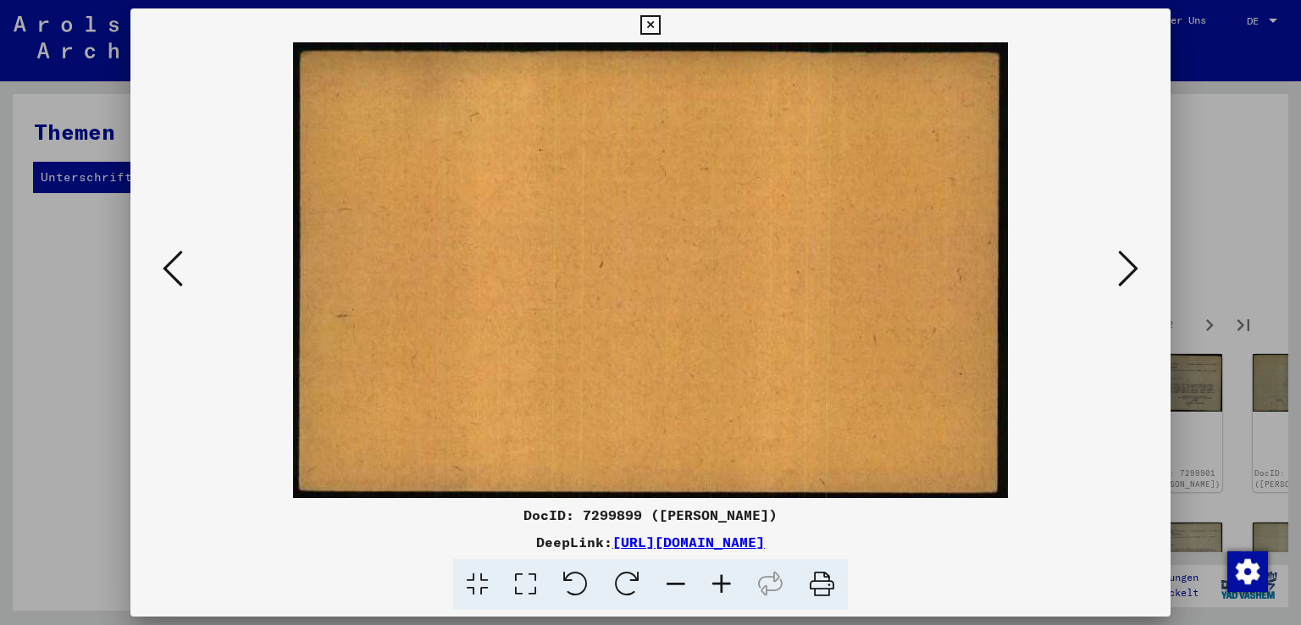
click at [163, 265] on icon at bounding box center [173, 268] width 20 height 41
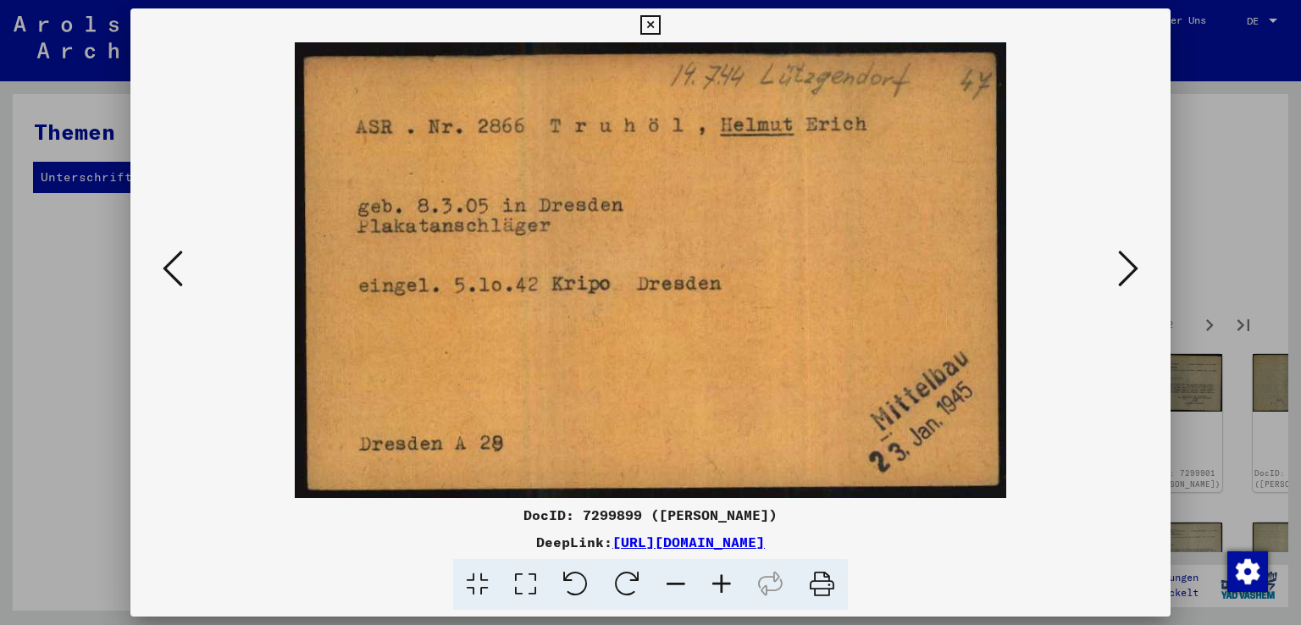
click at [163, 265] on icon at bounding box center [173, 268] width 20 height 41
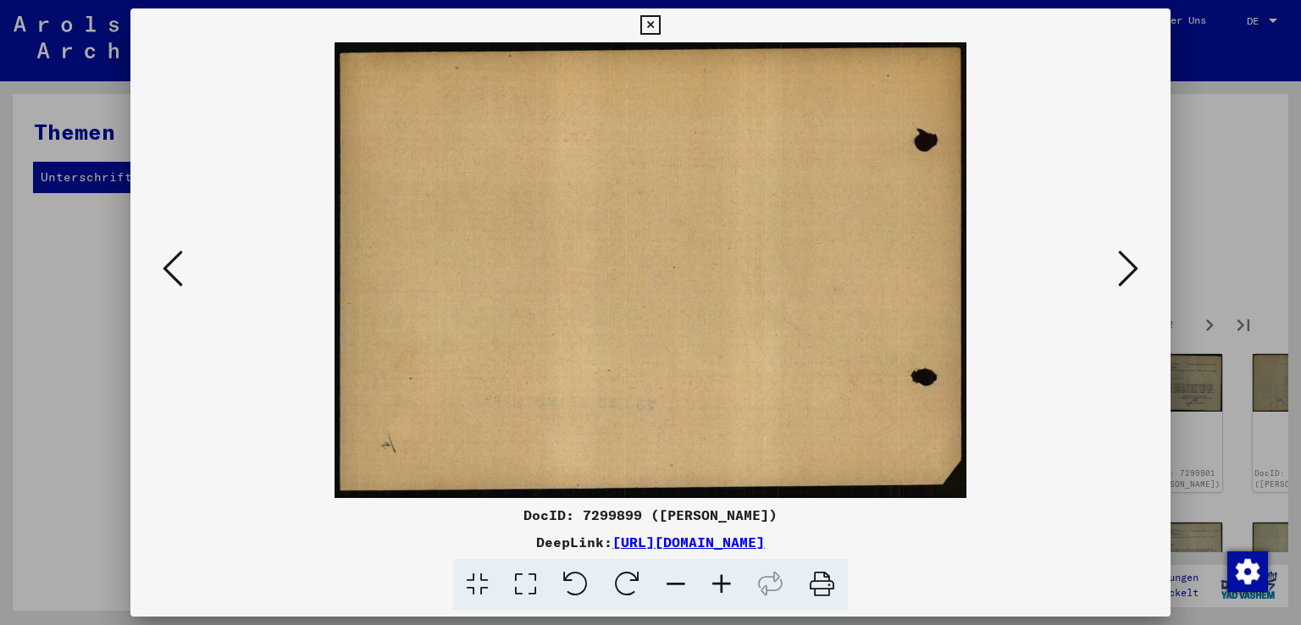
click at [163, 265] on icon at bounding box center [173, 268] width 20 height 41
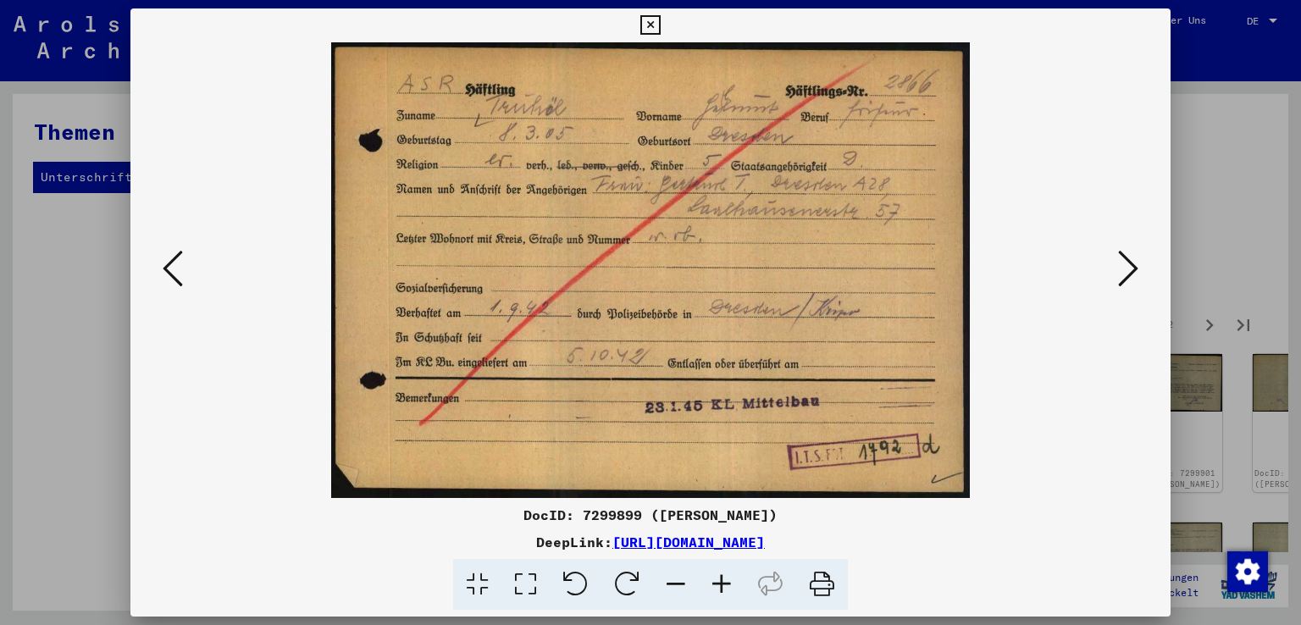
click at [163, 265] on icon at bounding box center [173, 268] width 20 height 41
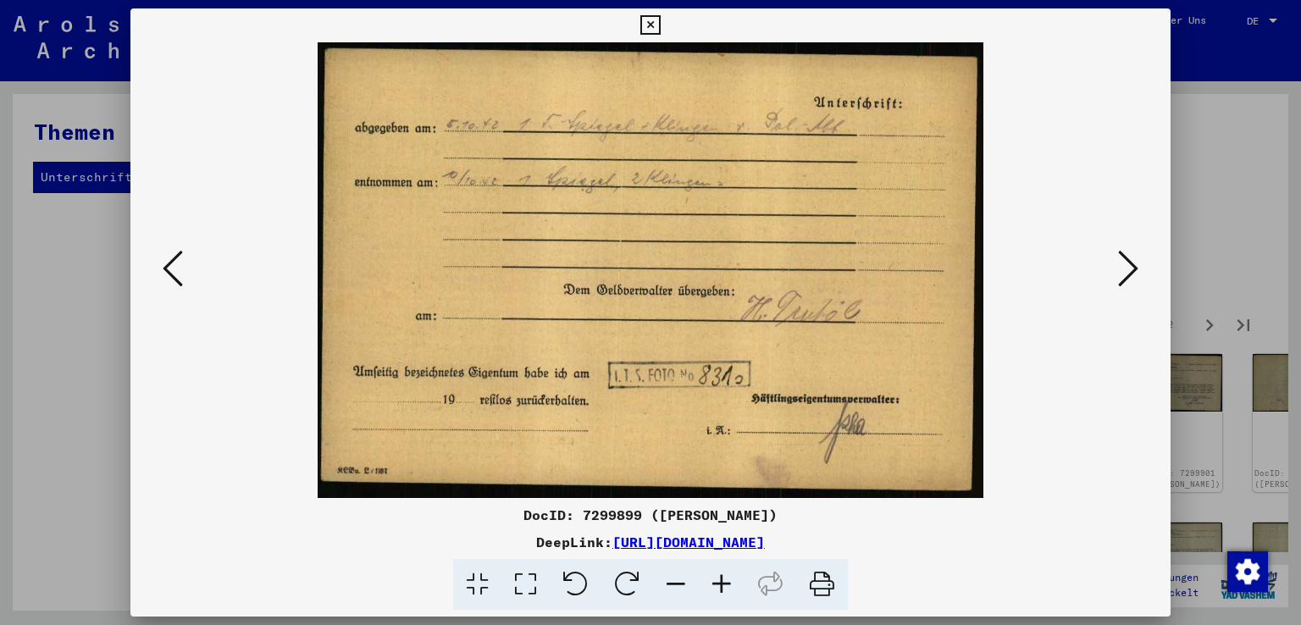
click at [163, 265] on icon at bounding box center [173, 268] width 20 height 41
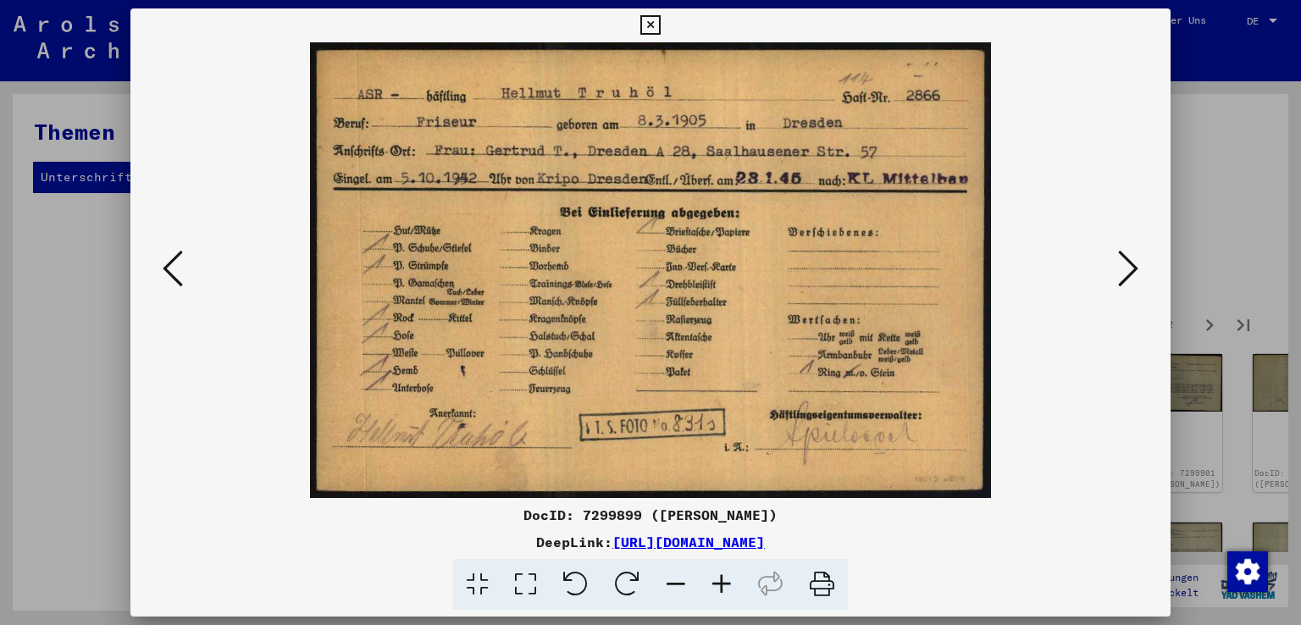
click at [163, 265] on icon at bounding box center [173, 268] width 20 height 41
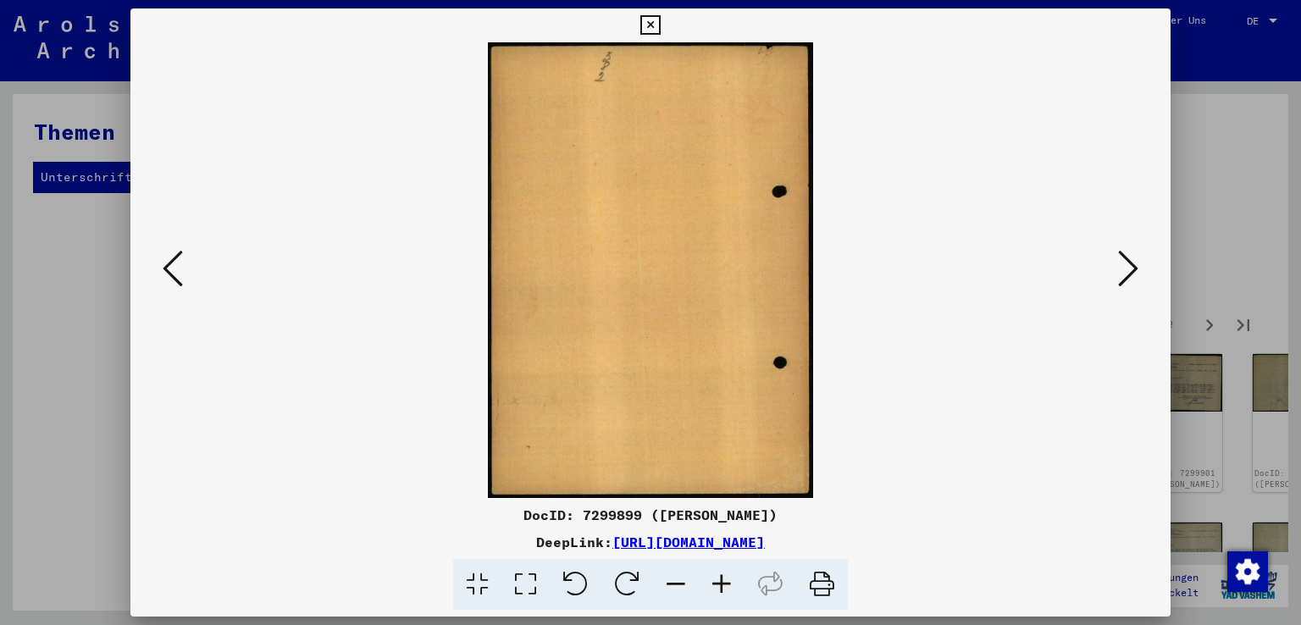
click at [163, 265] on icon at bounding box center [173, 268] width 20 height 41
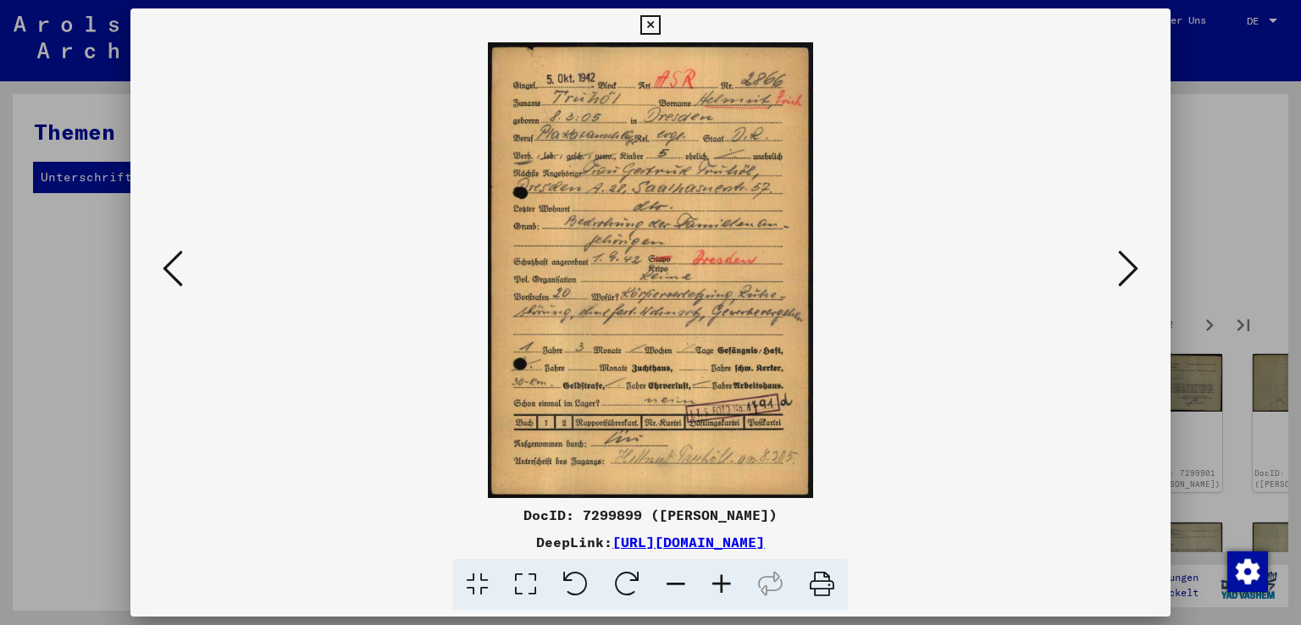
click at [163, 265] on icon at bounding box center [173, 268] width 20 height 41
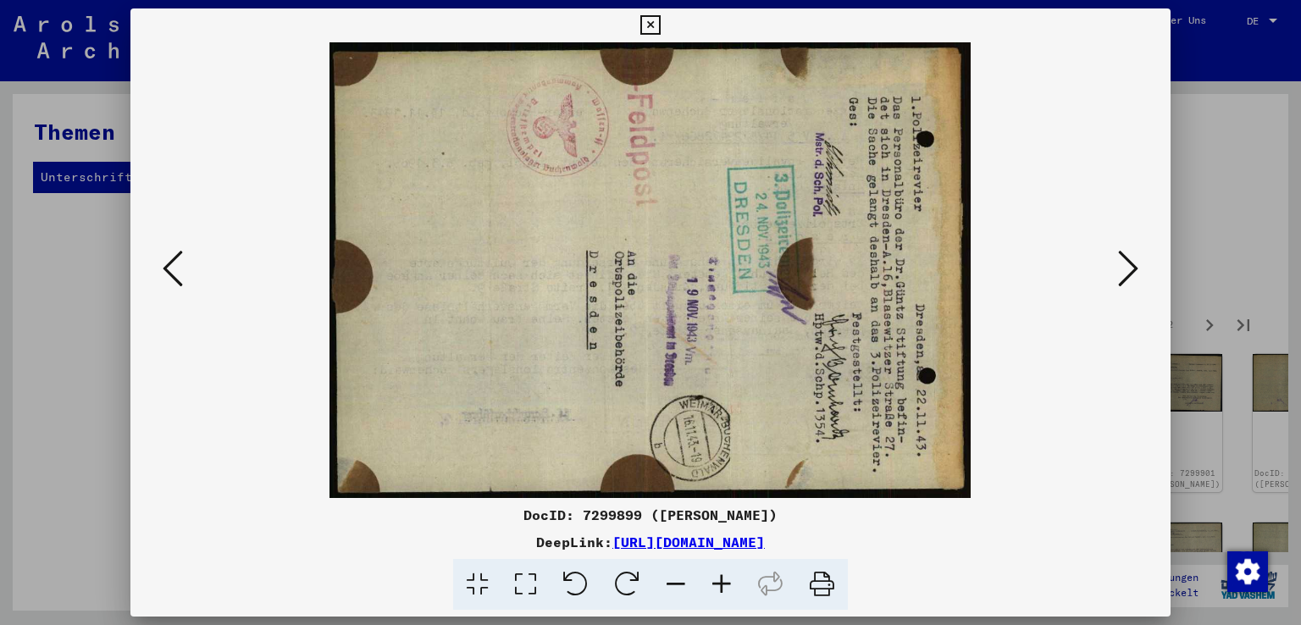
click at [163, 265] on icon at bounding box center [173, 268] width 20 height 41
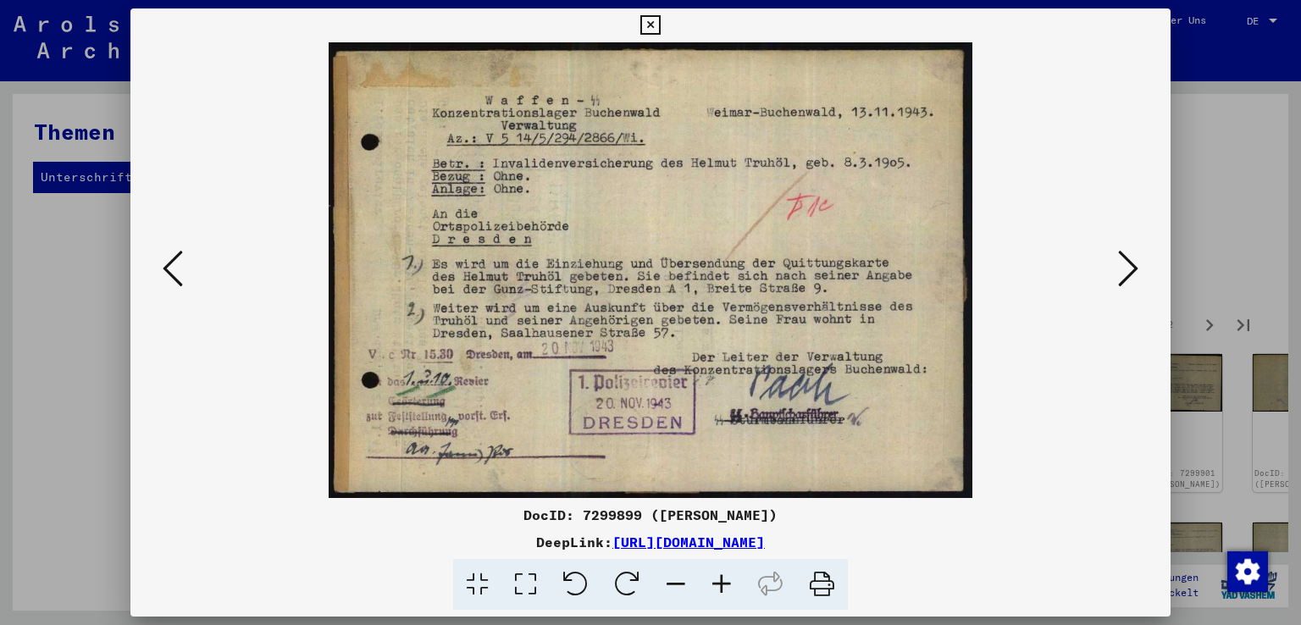
click at [163, 265] on icon at bounding box center [173, 268] width 20 height 41
